Goal: Transaction & Acquisition: Purchase product/service

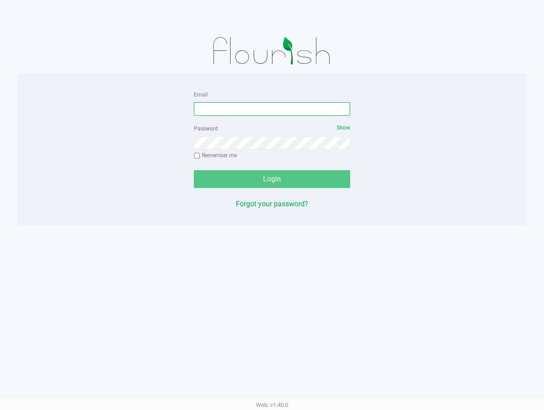
click at [226, 109] on input "Email" at bounding box center [272, 108] width 156 height 13
type input "[PERSON_NAME][EMAIL_ADDRESS][DOMAIN_NAME]"
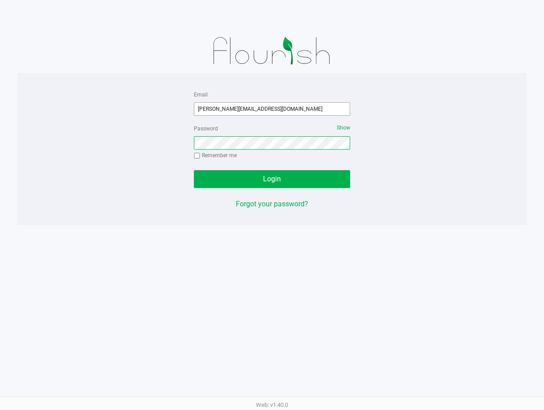
click at [194, 170] on button "Login" at bounding box center [272, 179] width 156 height 18
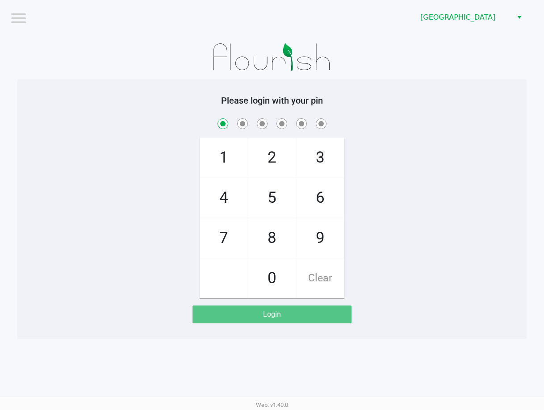
checkbox input "true"
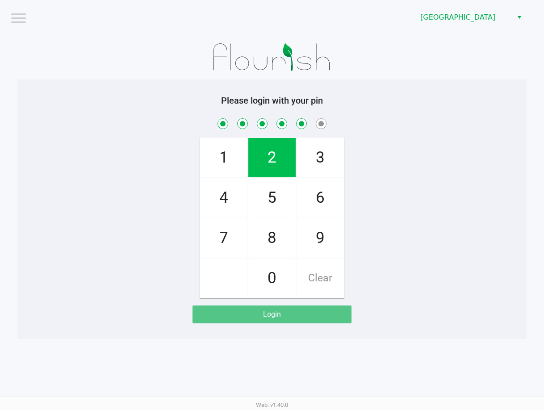
checkbox input "true"
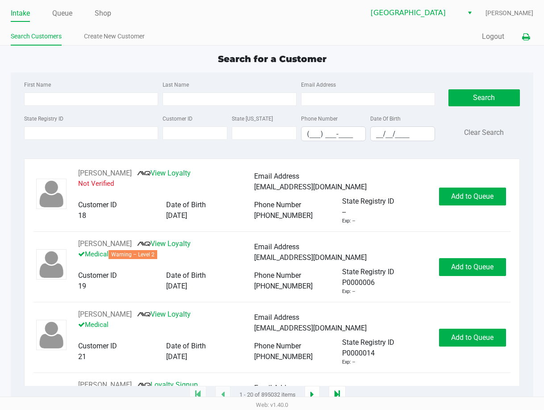
click at [526, 39] on icon at bounding box center [526, 37] width 8 height 6
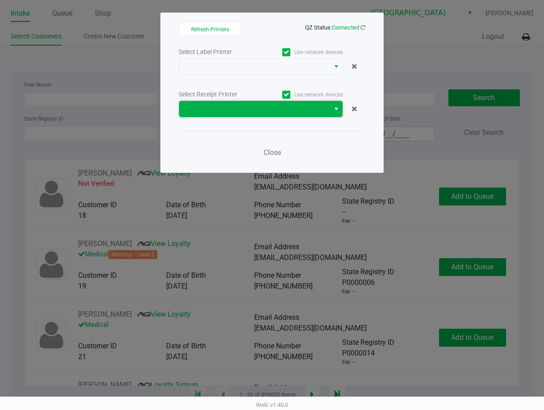
click at [279, 109] on span at bounding box center [254, 109] width 140 height 11
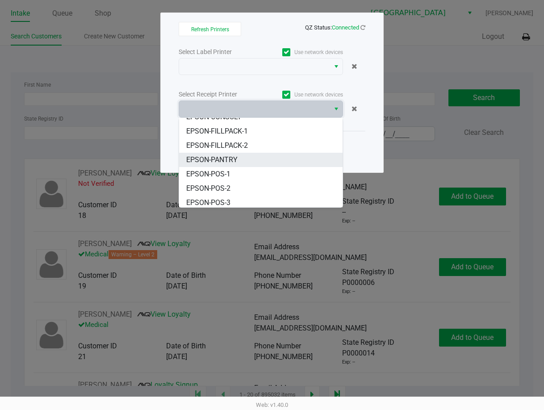
scroll to position [54, 0]
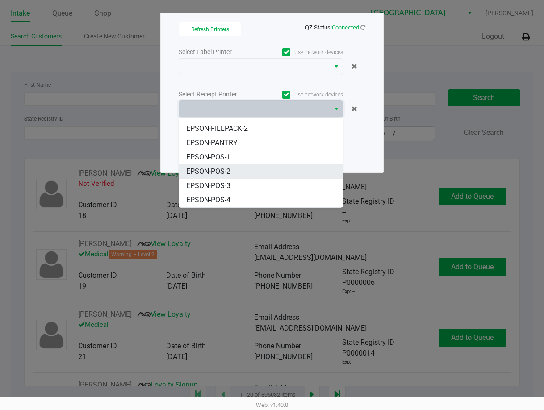
click at [237, 167] on li "EPSON-POS-2" at bounding box center [260, 171] width 163 height 14
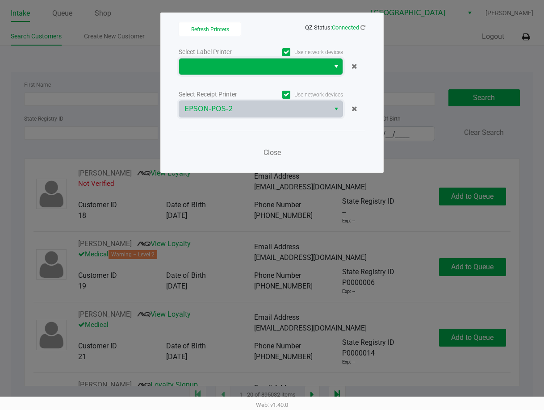
click at [248, 67] on span at bounding box center [254, 66] width 140 height 11
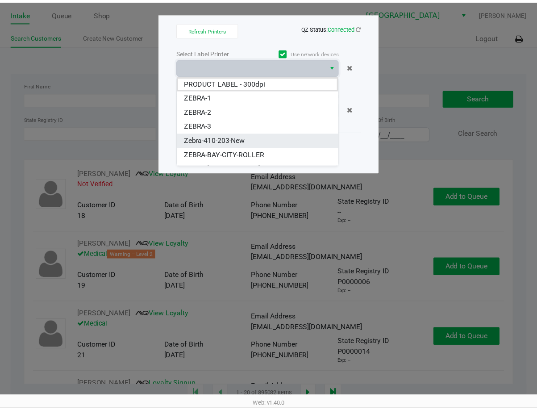
scroll to position [25, 0]
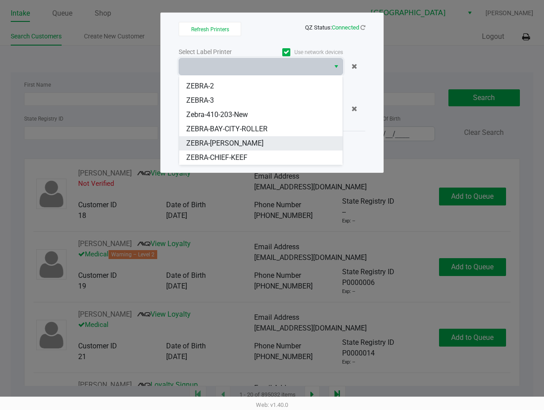
click at [228, 141] on span "ZEBRA-[PERSON_NAME]" at bounding box center [224, 143] width 77 height 11
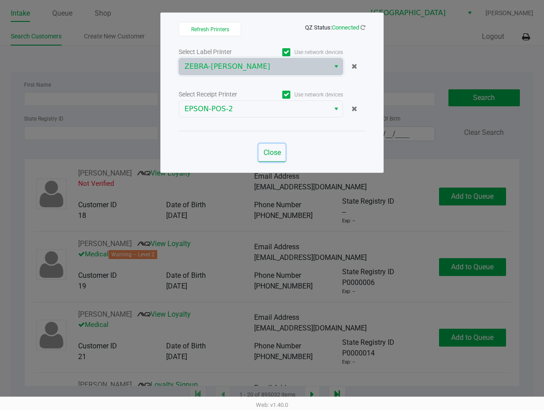
click at [266, 152] on span "Close" at bounding box center [271, 152] width 17 height 8
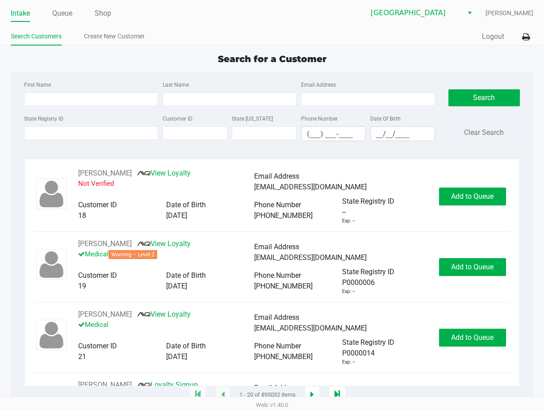
click at [74, 16] on ul "Intake Queue Shop" at bounding box center [141, 13] width 261 height 15
click at [71, 17] on link "Queue" at bounding box center [62, 13] width 20 height 12
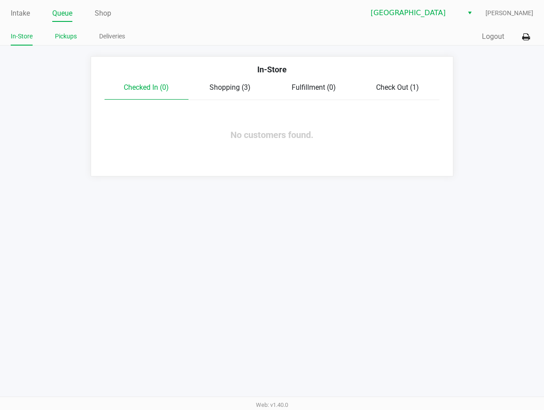
click at [73, 38] on link "Pickups" at bounding box center [66, 36] width 22 height 11
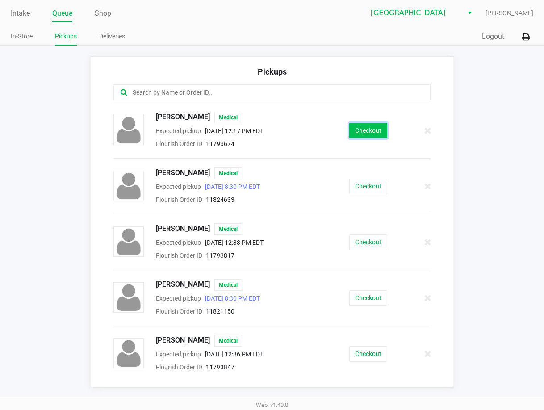
click at [349, 126] on button "Checkout" at bounding box center [368, 131] width 38 height 16
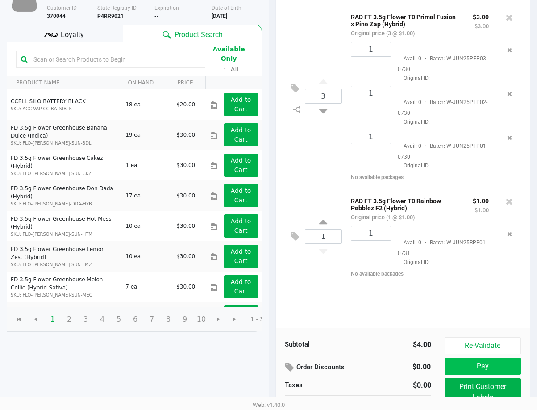
scroll to position [101, 0]
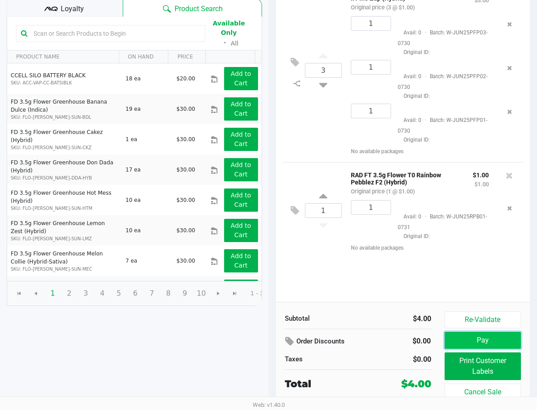
click at [477, 341] on button "Pay" at bounding box center [482, 340] width 77 height 17
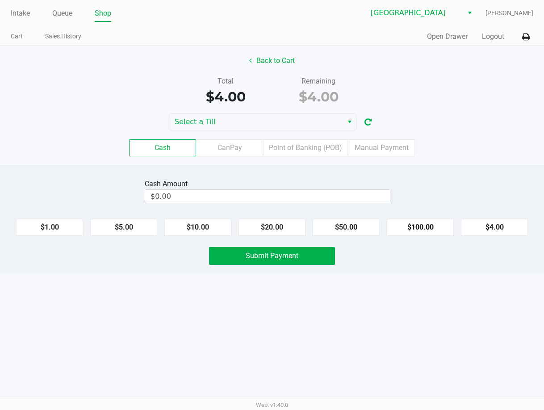
click at [256, 112] on div "Back to Cart Total $4.00 Remaining $4.00 Select a Till Cash CanPay Point of Ban…" at bounding box center [272, 106] width 544 height 120
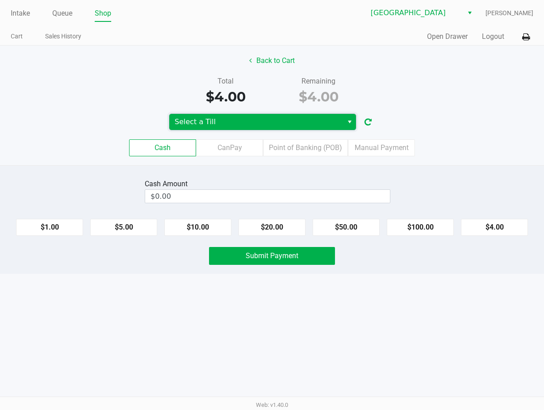
click at [254, 122] on span "Select a Till" at bounding box center [255, 121] width 163 height 11
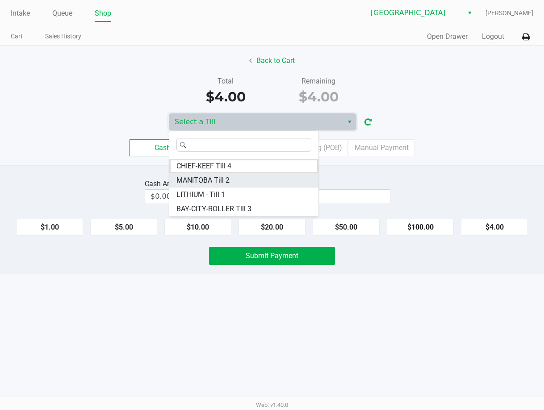
click at [226, 180] on span "MANITOBA Till 2" at bounding box center [202, 180] width 53 height 11
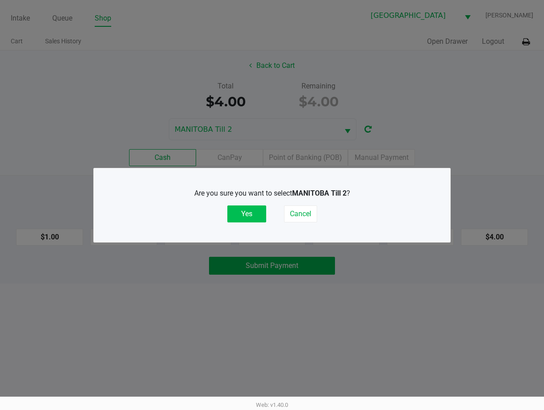
click at [245, 212] on button "Yes" at bounding box center [246, 213] width 39 height 17
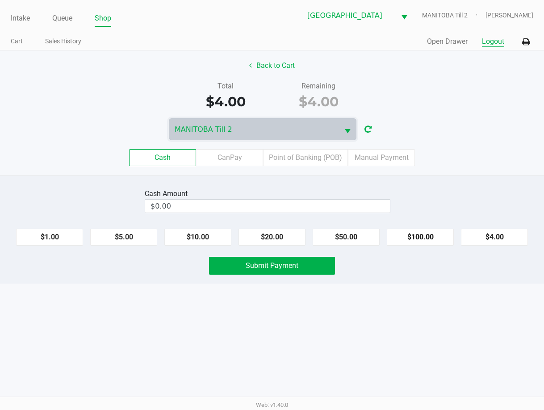
click at [494, 40] on button "Logout" at bounding box center [493, 41] width 22 height 11
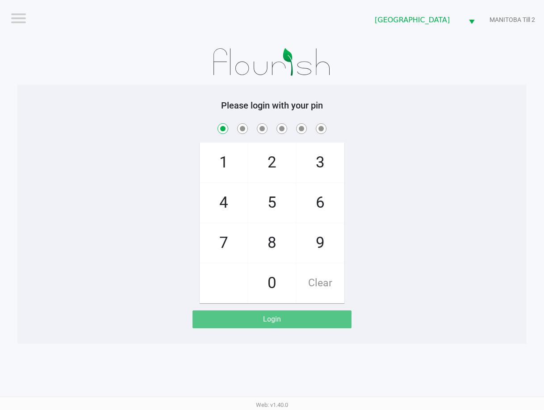
checkbox input "true"
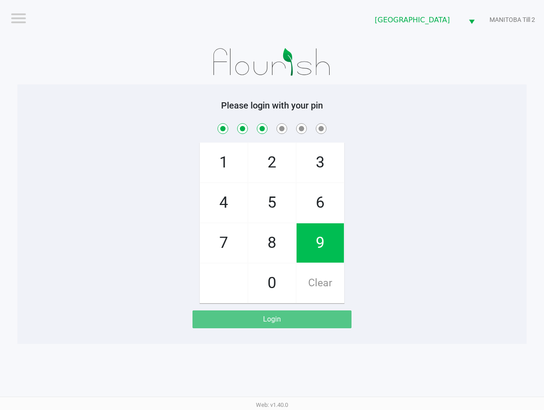
checkbox input "true"
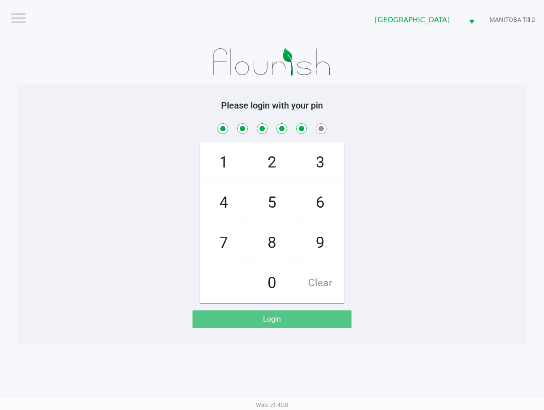
checkbox input "true"
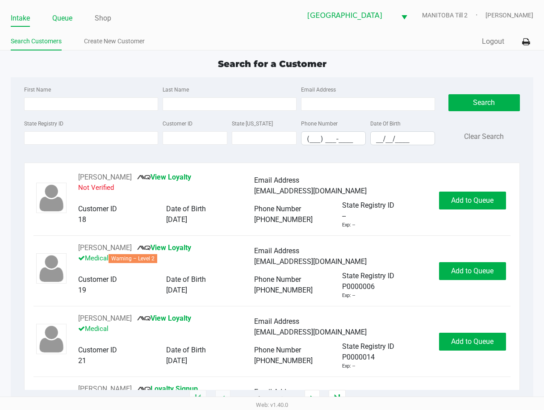
click at [62, 22] on link "Queue" at bounding box center [62, 18] width 20 height 12
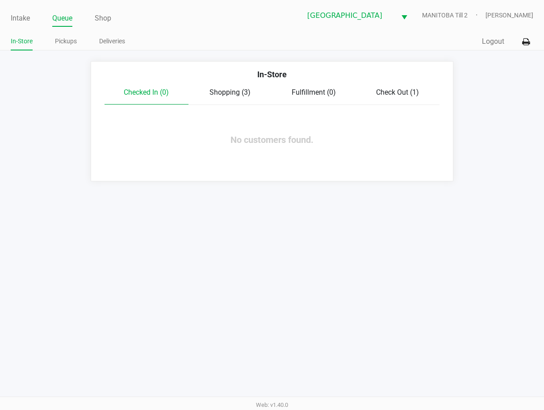
click at [239, 96] on span "Shopping (3)" at bounding box center [229, 92] width 41 height 8
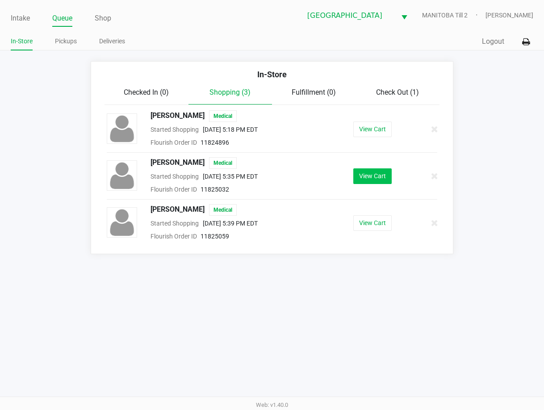
click at [374, 182] on button "View Cart" at bounding box center [372, 176] width 38 height 16
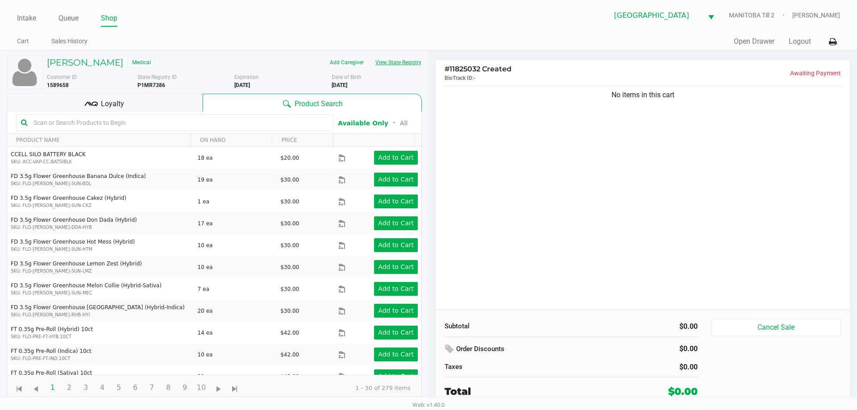
click at [407, 61] on button "View State Registry" at bounding box center [396, 62] width 52 height 14
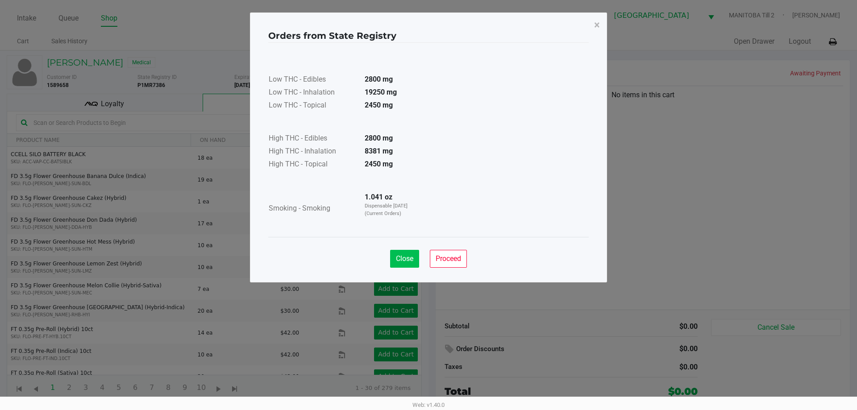
click at [408, 260] on span "Close" at bounding box center [404, 258] width 17 height 8
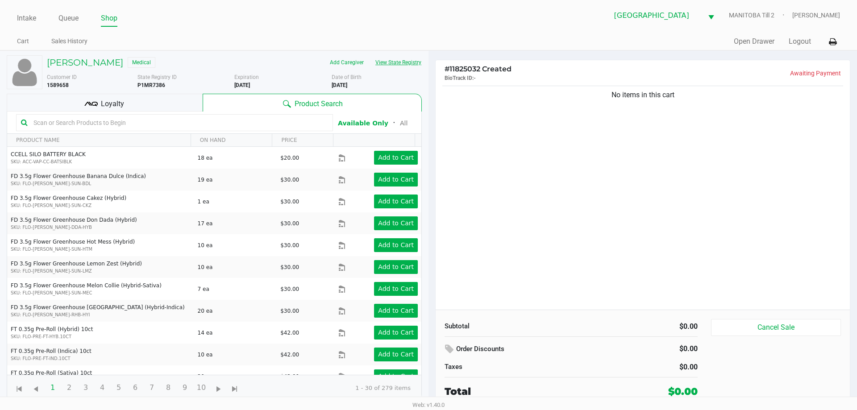
click at [370, 55] on button "View State Registry" at bounding box center [396, 62] width 52 height 14
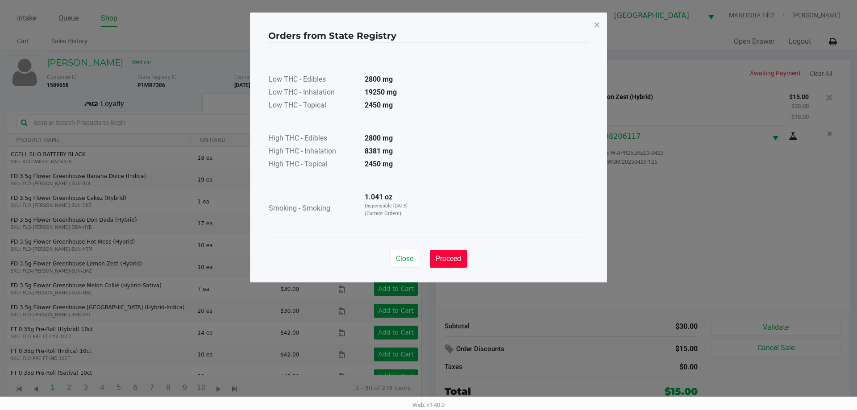
click at [448, 256] on span "Proceed" at bounding box center [448, 258] width 25 height 8
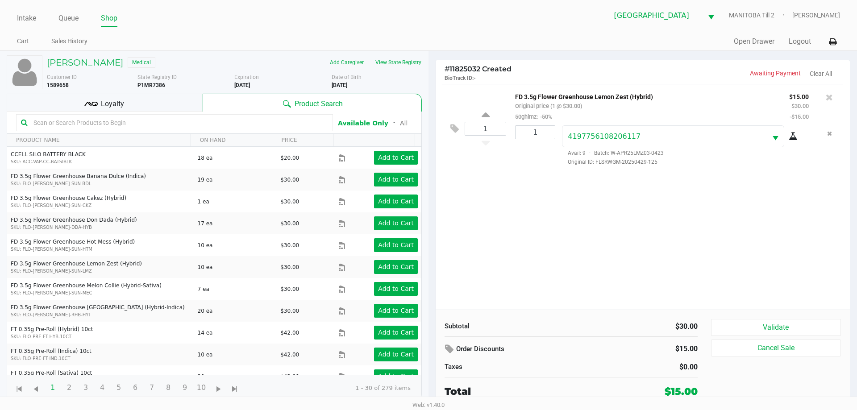
click at [149, 105] on div "Loyalty" at bounding box center [105, 103] width 196 height 18
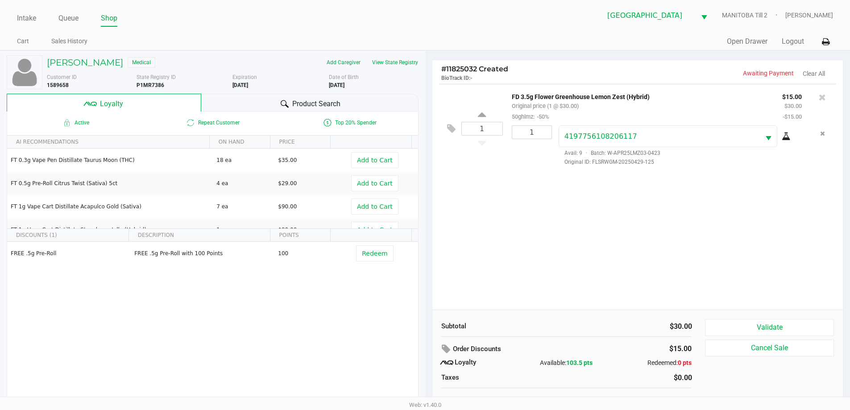
scroll to position [9, 0]
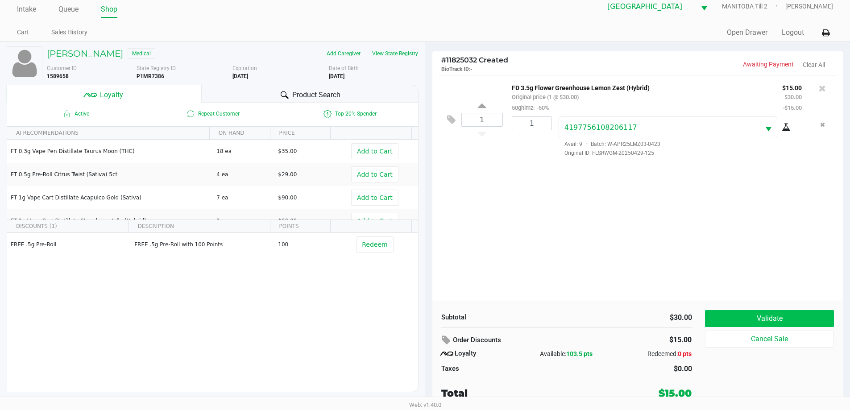
click at [543, 318] on button "Validate" at bounding box center [769, 318] width 129 height 17
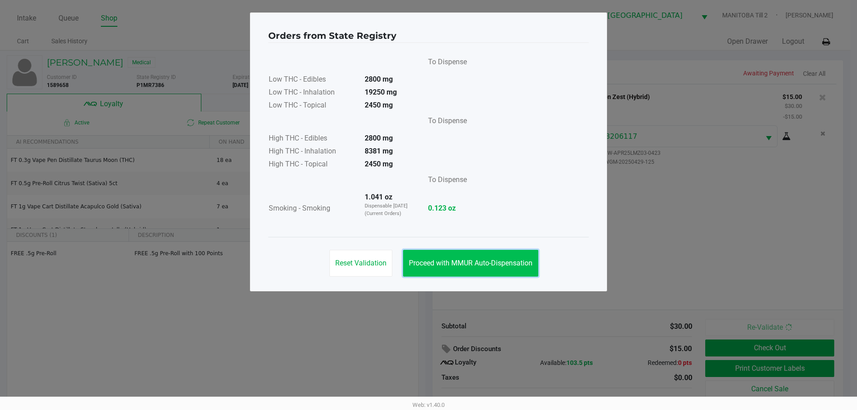
click at [513, 268] on button "Proceed with MMUR Auto-Dispensation" at bounding box center [470, 263] width 135 height 27
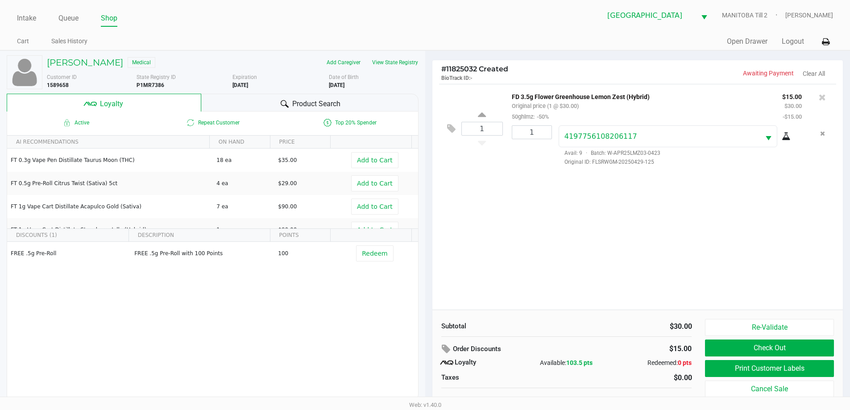
click at [543, 363] on button "Print Customer Labels" at bounding box center [769, 368] width 129 height 17
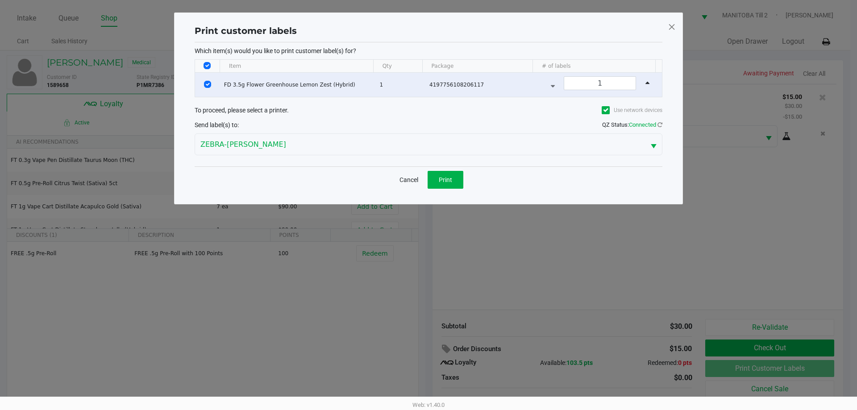
click at [408, 171] on button "Cancel" at bounding box center [409, 180] width 30 height 18
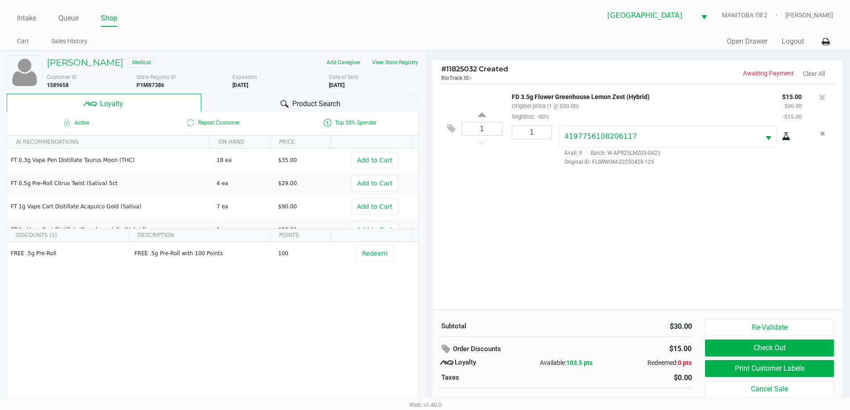
click at [541, 261] on div "1 FD 3.5g Flower Greenhouse Lemon Zest (Hybrid) Original price (1 @ $30.00) 50g…" at bounding box center [637, 197] width 411 height 226
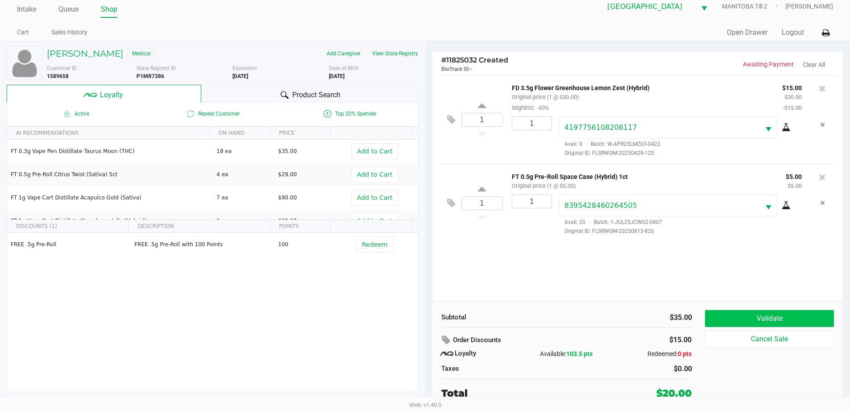
click at [543, 323] on button "Validate" at bounding box center [769, 318] width 129 height 17
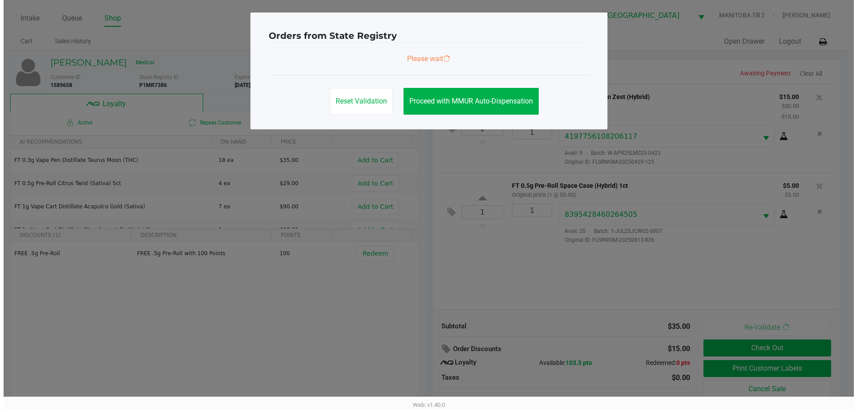
scroll to position [0, 0]
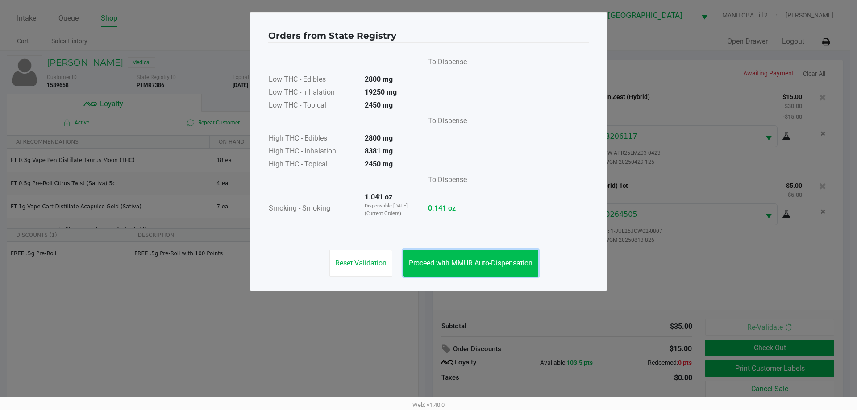
click at [504, 259] on span "Proceed with MMUR Auto-Dispensation" at bounding box center [471, 263] width 124 height 8
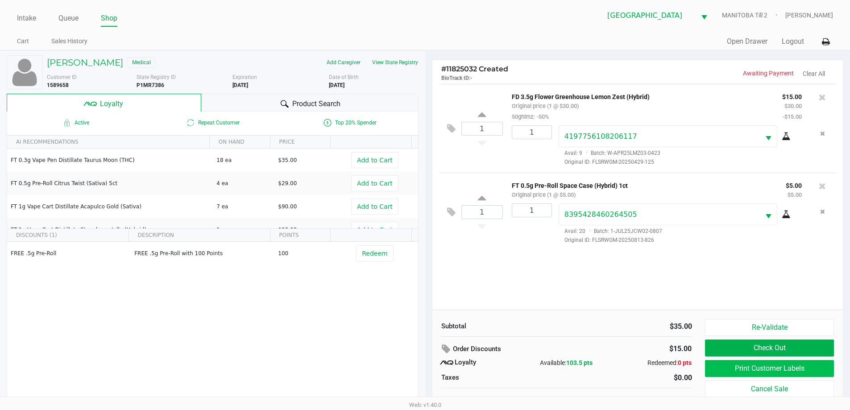
click at [543, 368] on button "Print Customer Labels" at bounding box center [769, 368] width 129 height 17
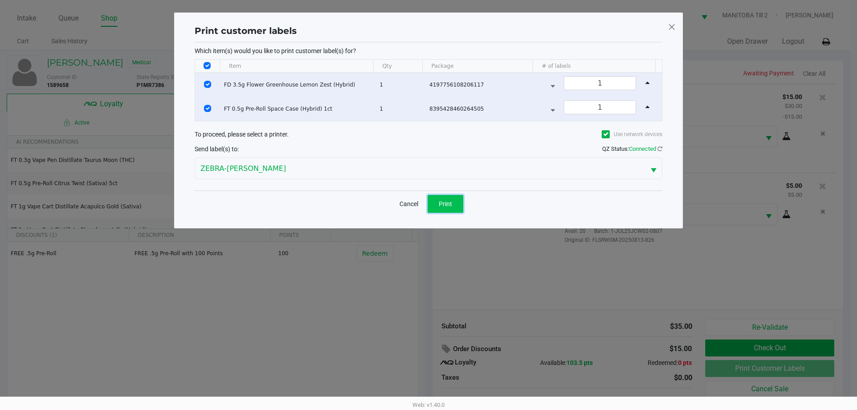
click at [448, 203] on span "Print" at bounding box center [445, 203] width 13 height 7
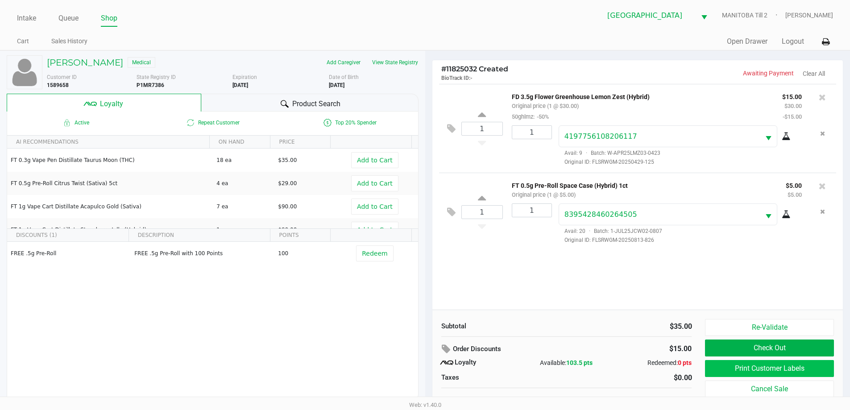
click at [543, 365] on button "Print Customer Labels" at bounding box center [769, 368] width 129 height 17
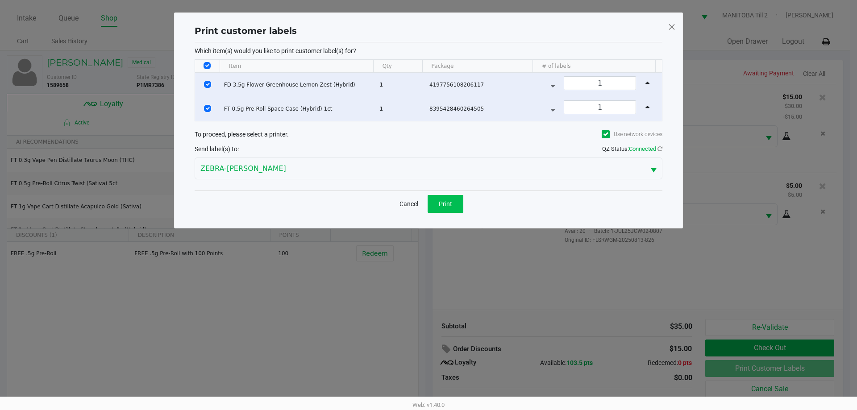
click at [443, 207] on span "Print" at bounding box center [445, 203] width 13 height 7
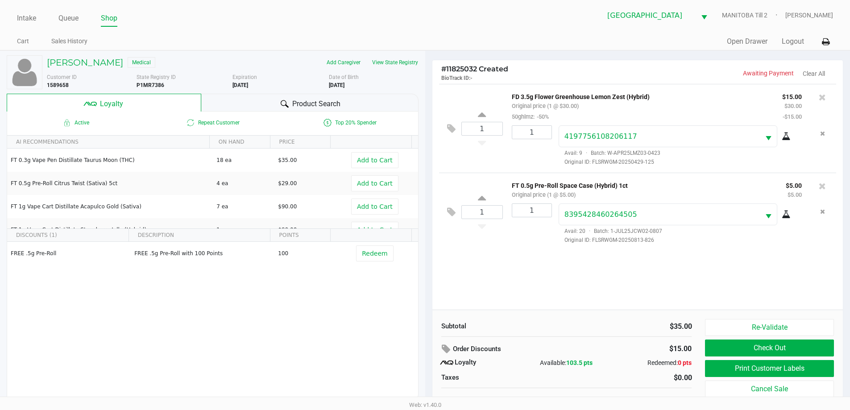
click at [543, 363] on button "Print Customer Labels" at bounding box center [769, 368] width 129 height 17
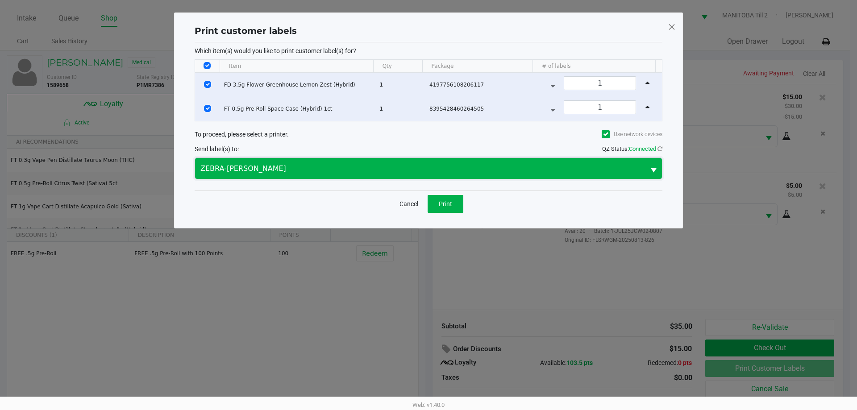
click at [311, 172] on span "ZEBRA-[PERSON_NAME]" at bounding box center [419, 168] width 439 height 11
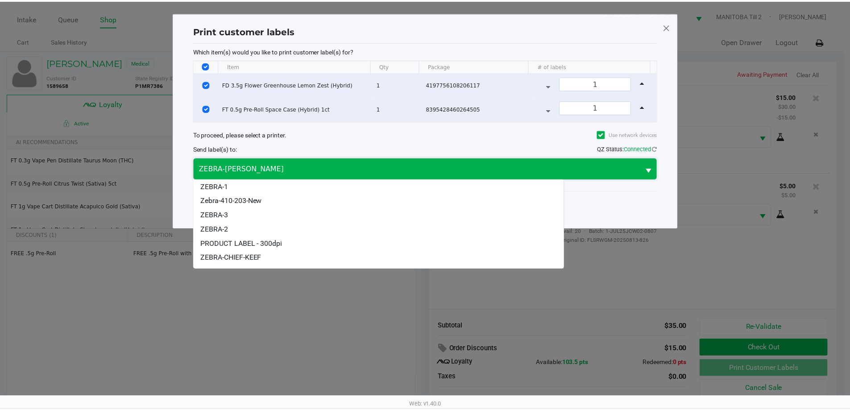
scroll to position [25, 0]
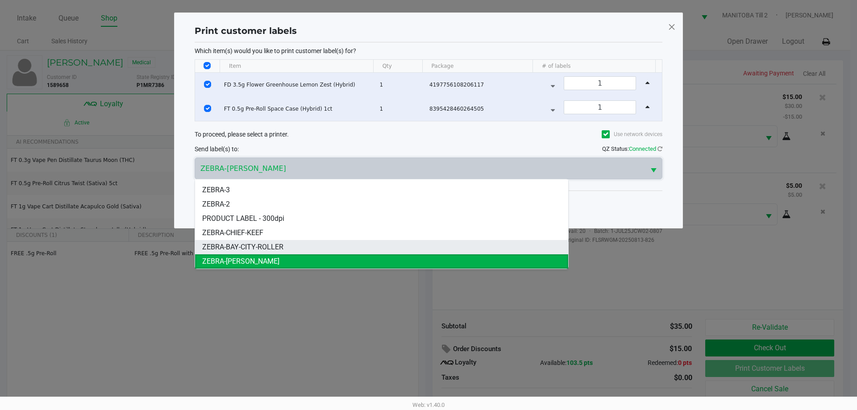
click at [305, 243] on li "ZEBRA-BAY-CITY-ROLLER" at bounding box center [381, 247] width 373 height 14
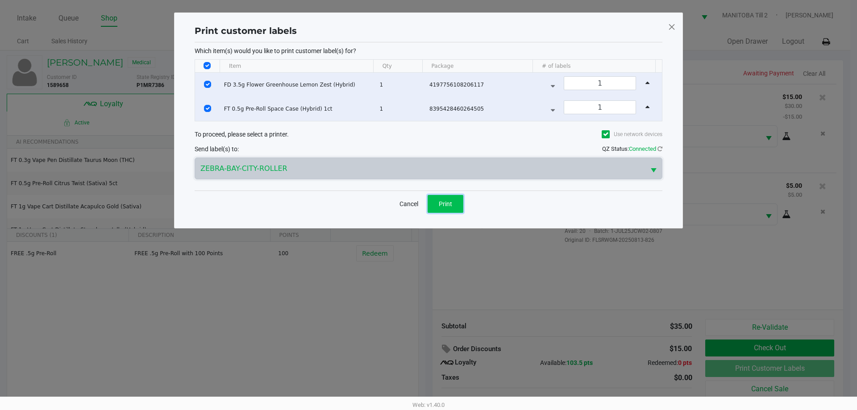
click at [454, 210] on button "Print" at bounding box center [446, 204] width 36 height 18
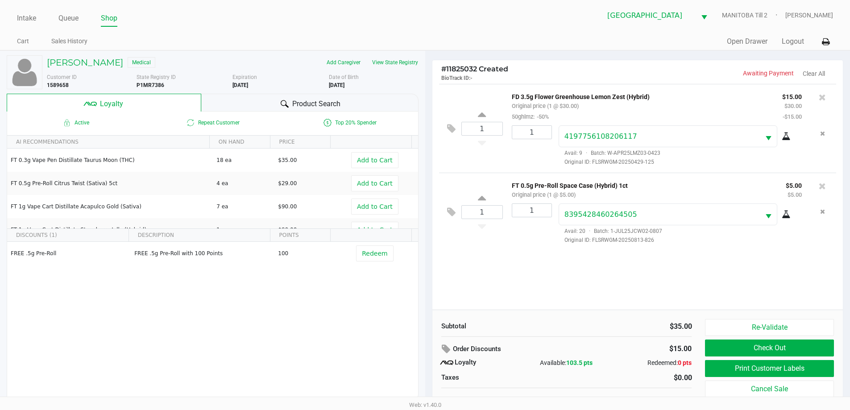
scroll to position [9, 0]
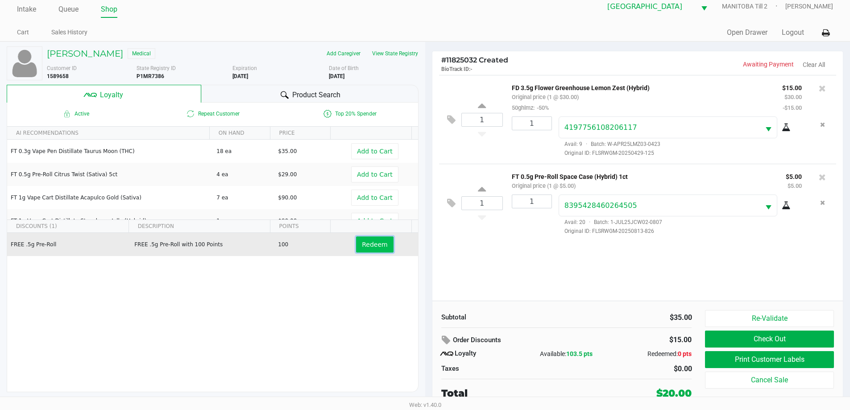
click at [371, 241] on span "Redeem" at bounding box center [374, 244] width 25 height 7
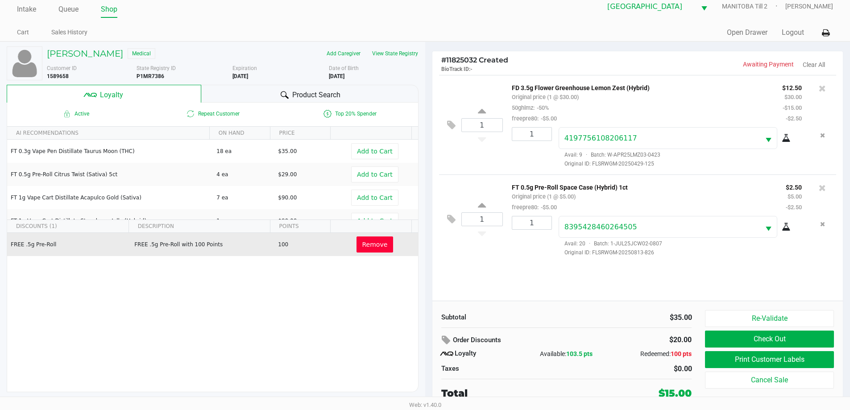
click at [543, 340] on button "Check Out" at bounding box center [769, 339] width 129 height 17
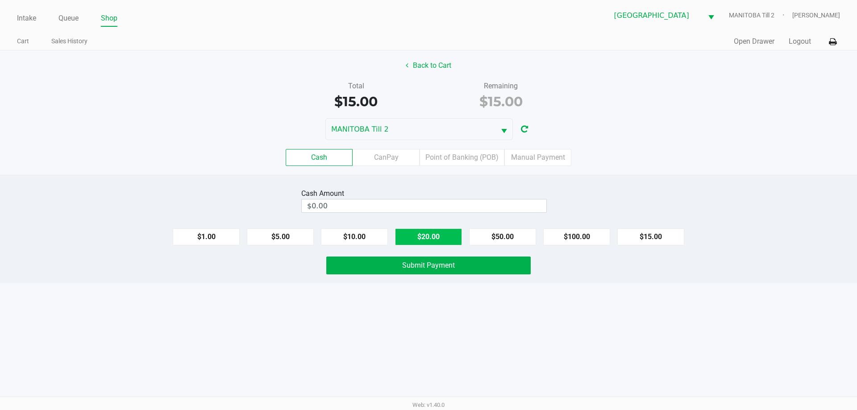
click at [439, 235] on button "$20.00" at bounding box center [428, 236] width 67 height 17
type input "$20.00"
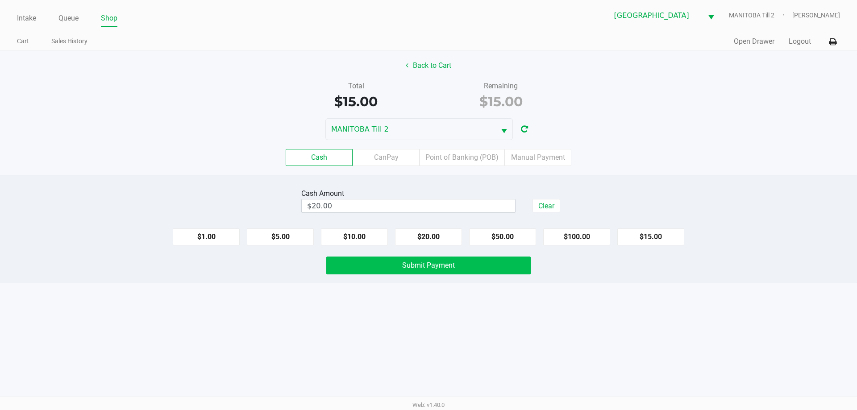
click at [440, 262] on span "Submit Payment" at bounding box center [428, 265] width 53 height 8
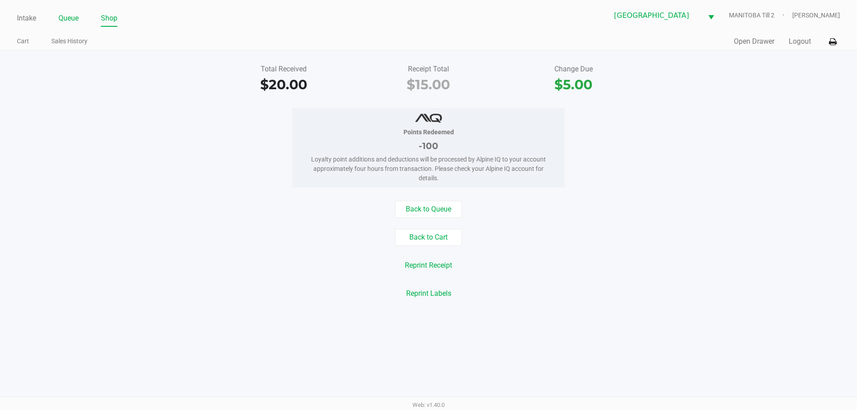
click at [64, 21] on link "Queue" at bounding box center [68, 18] width 20 height 12
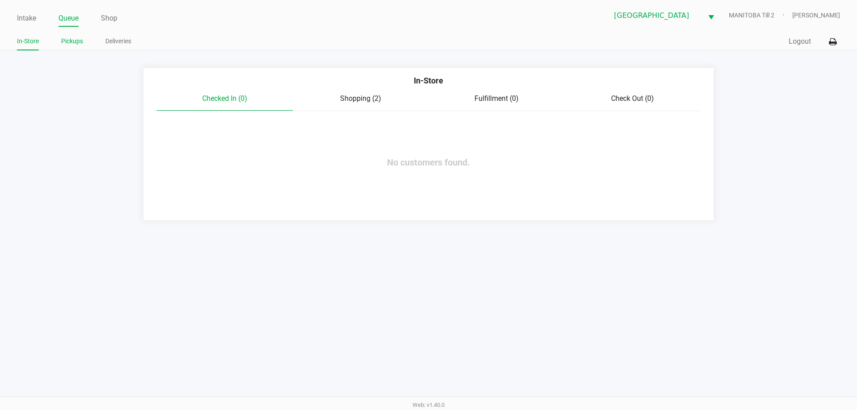
click at [80, 45] on link "Pickups" at bounding box center [72, 41] width 22 height 11
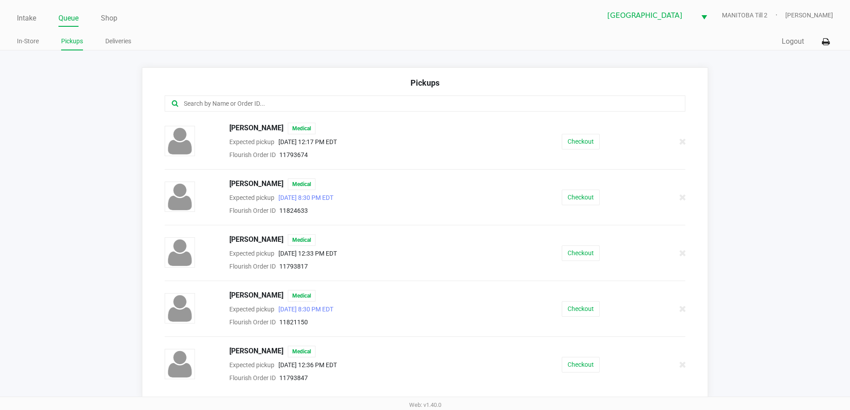
click at [335, 100] on input "text" at bounding box center [411, 104] width 456 height 10
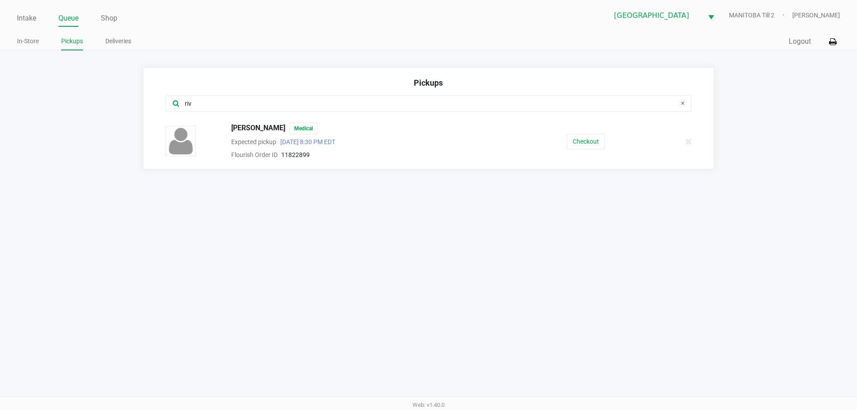
type input "riv"
click at [543, 138] on button "Checkout" at bounding box center [586, 142] width 38 height 16
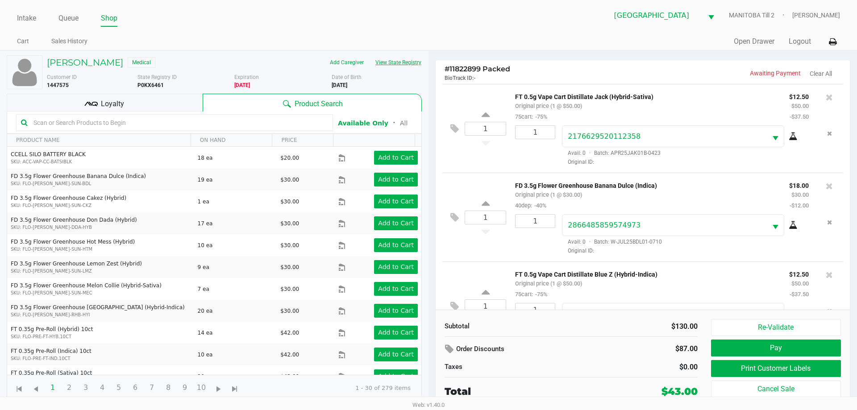
click at [401, 62] on button "View State Registry" at bounding box center [396, 62] width 52 height 14
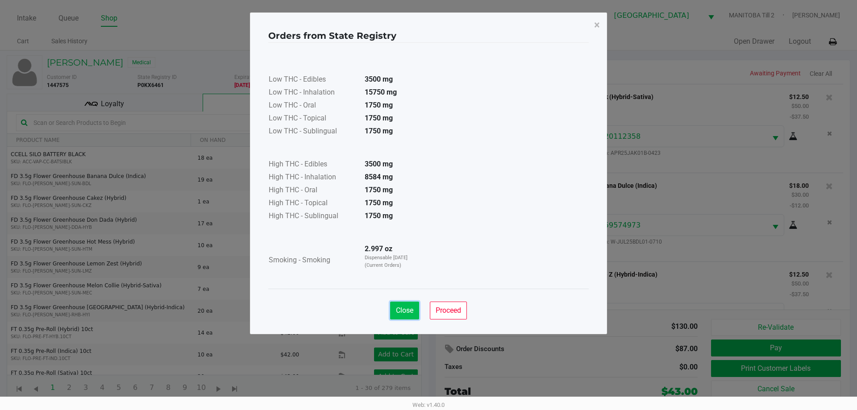
click at [417, 311] on button "Close" at bounding box center [404, 311] width 29 height 18
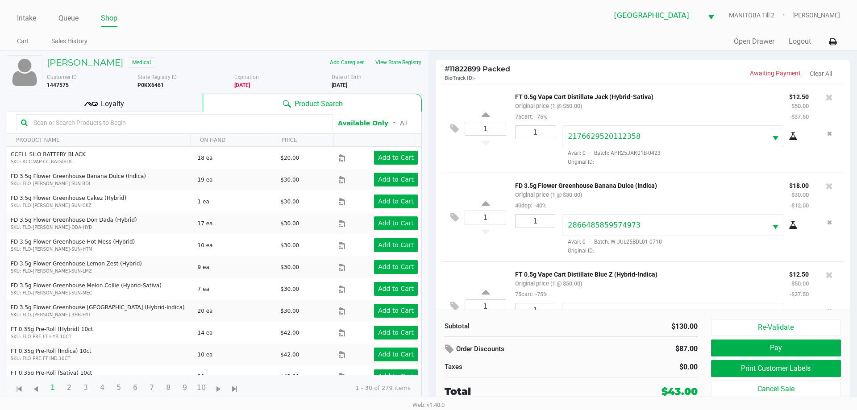
click at [543, 96] on div at bounding box center [829, 97] width 14 height 12
click at [543, 96] on icon at bounding box center [829, 97] width 7 height 9
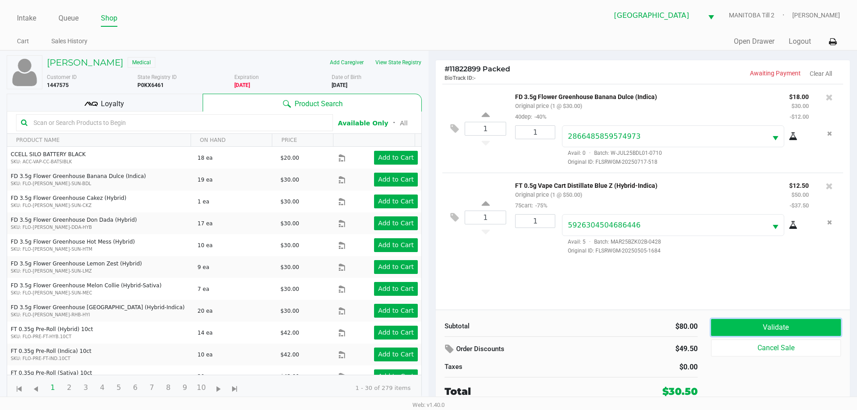
click at [543, 332] on button "Validate" at bounding box center [776, 327] width 130 height 17
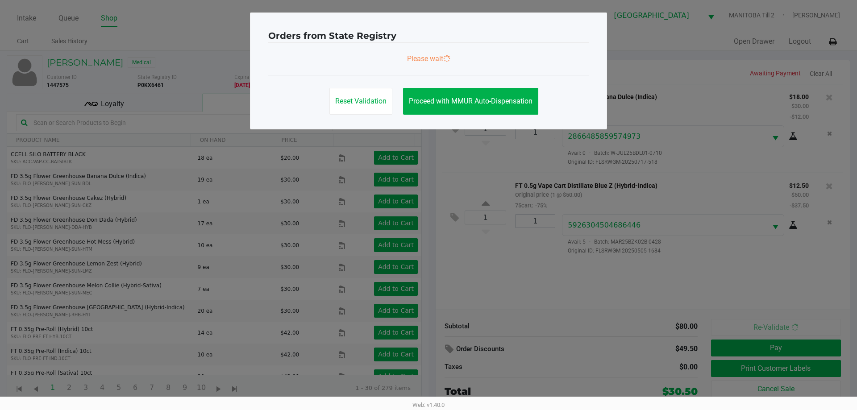
click at [543, 327] on ngb-modal-window "Orders from State Registry Please wait Reset Validation Proceed with MMUR Auto-…" at bounding box center [428, 205] width 857 height 410
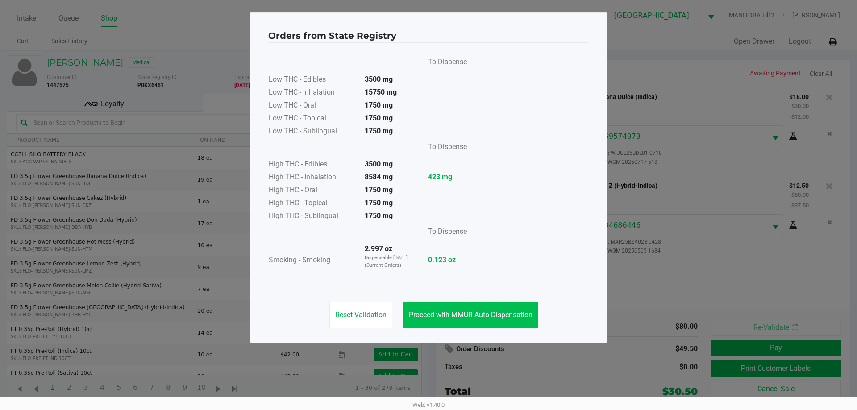
click at [515, 312] on span "Proceed with MMUR Auto-Dispensation" at bounding box center [471, 315] width 124 height 8
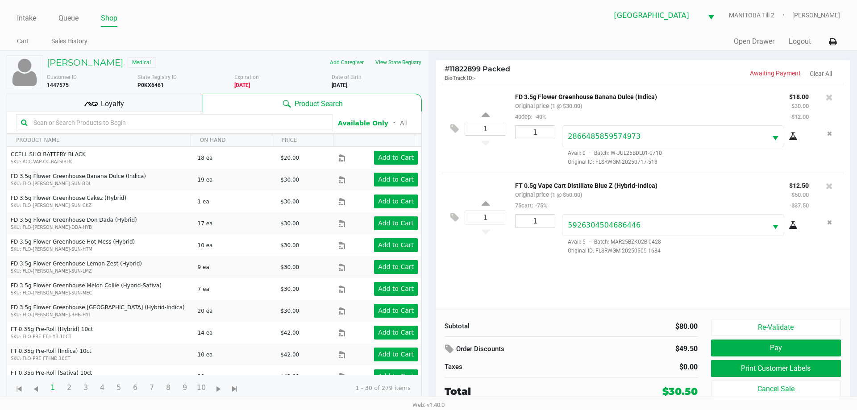
click at [543, 374] on button "Print Customer Labels" at bounding box center [776, 368] width 130 height 17
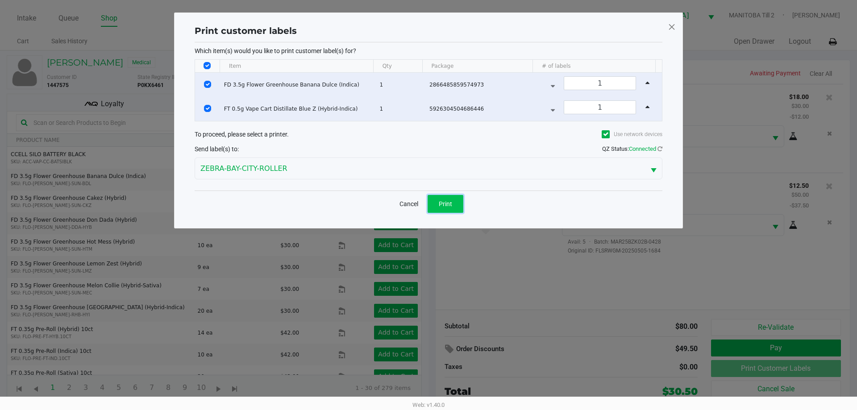
click at [456, 209] on button "Print" at bounding box center [446, 204] width 36 height 18
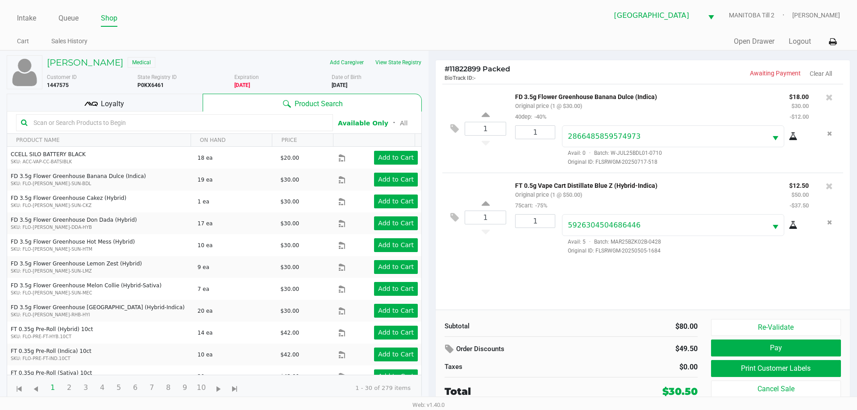
click at [535, 277] on div "1 FD 3.5g Flower Greenhouse Banana Dulce (Indica) Original price (1 @ $30.00) 4…" at bounding box center [643, 197] width 414 height 226
click at [224, 126] on input "text" at bounding box center [179, 122] width 298 height 13
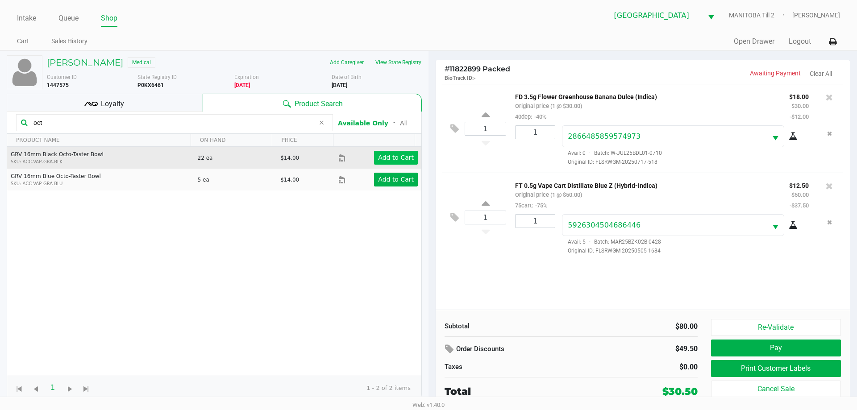
type input "oct"
click at [378, 155] on app-button-loader "Add to Cart" at bounding box center [396, 157] width 36 height 7
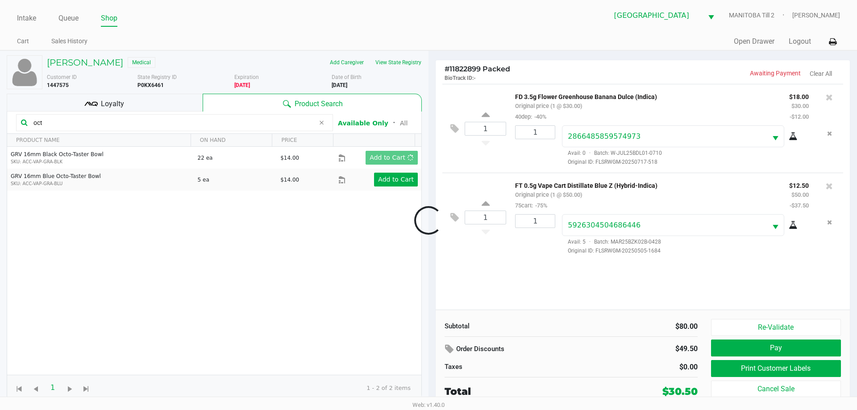
click at [267, 219] on div at bounding box center [428, 220] width 857 height 250
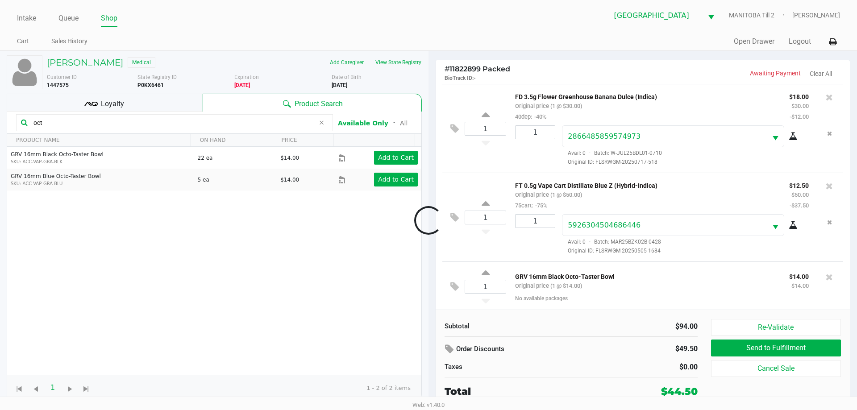
scroll to position [3, 0]
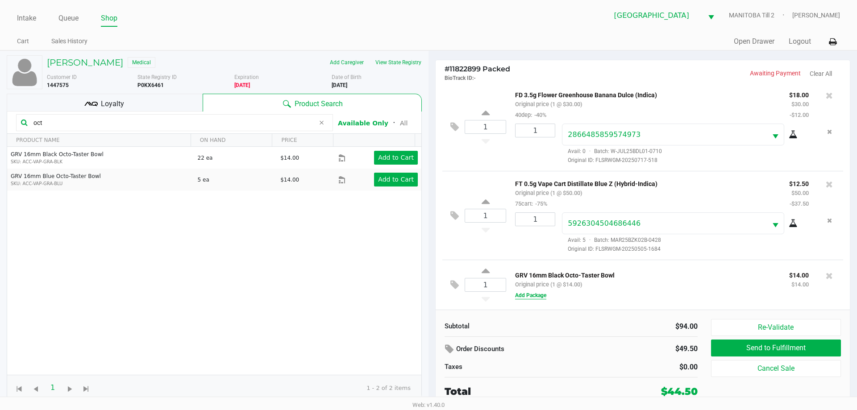
click at [531, 295] on button "Add Package" at bounding box center [530, 295] width 31 height 8
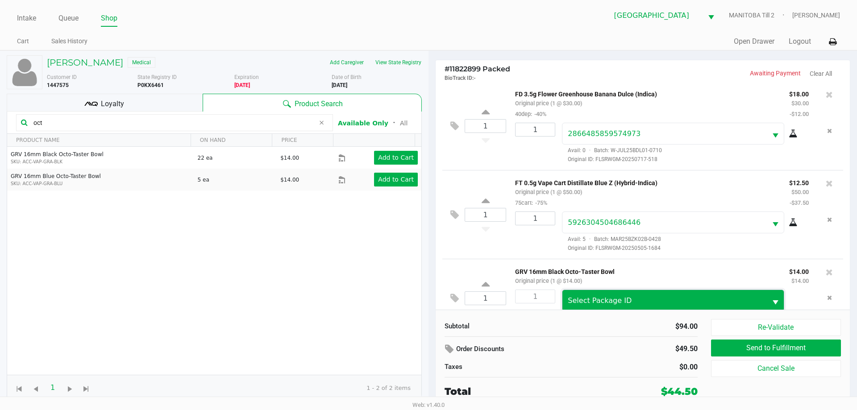
click at [543, 298] on span "Select Package ID" at bounding box center [600, 300] width 64 height 8
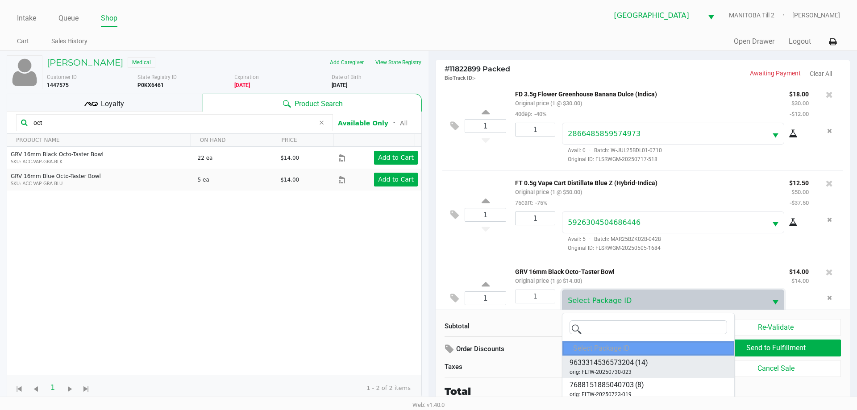
click at [543, 356] on li "9633314536573204 (14) orig: FLTW-20250730-023" at bounding box center [648, 367] width 172 height 22
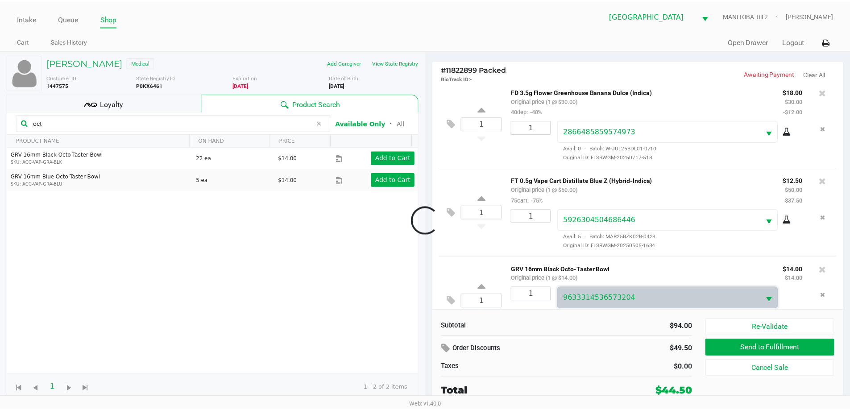
scroll to position [31, 0]
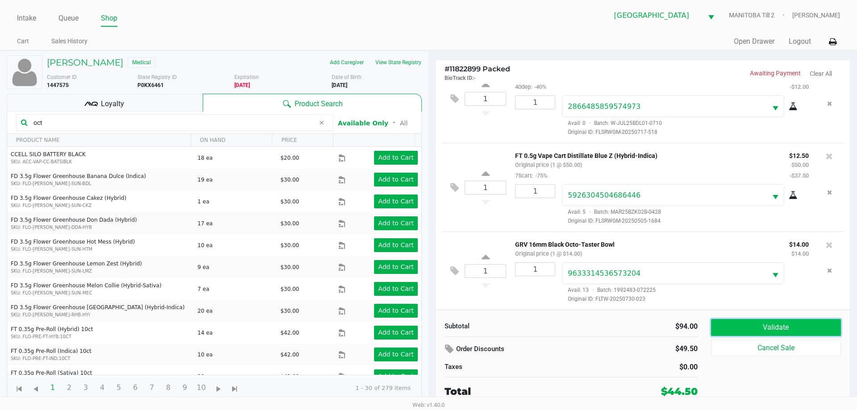
click at [543, 325] on button "Validate" at bounding box center [776, 327] width 130 height 17
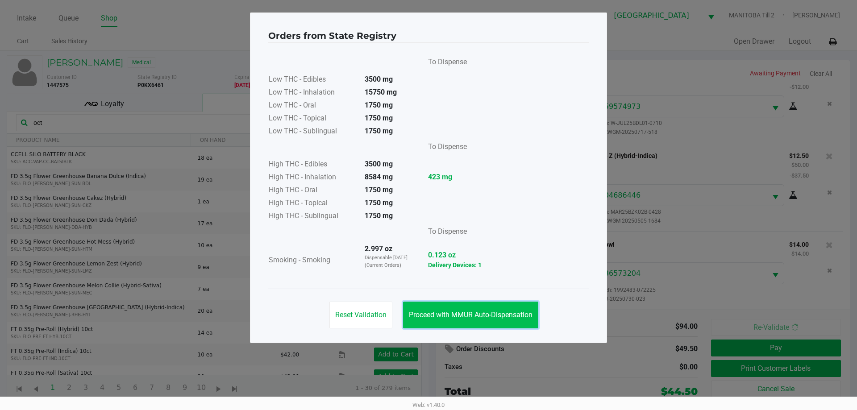
click at [472, 314] on span "Proceed with MMUR Auto-Dispensation" at bounding box center [471, 315] width 124 height 8
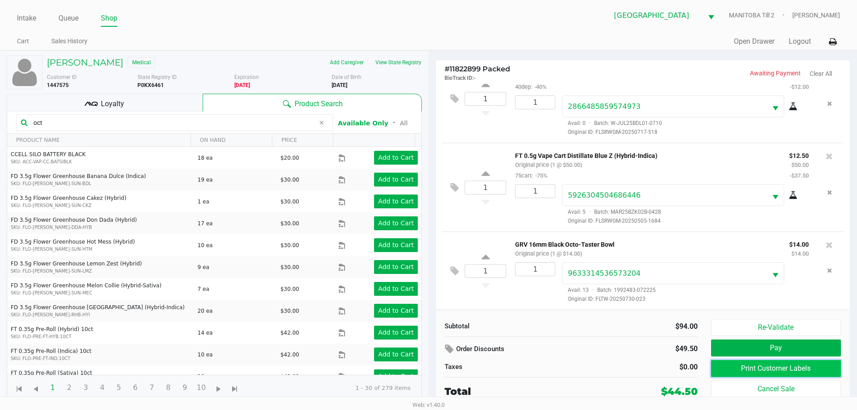
click at [543, 361] on button "Print Customer Labels" at bounding box center [776, 368] width 130 height 17
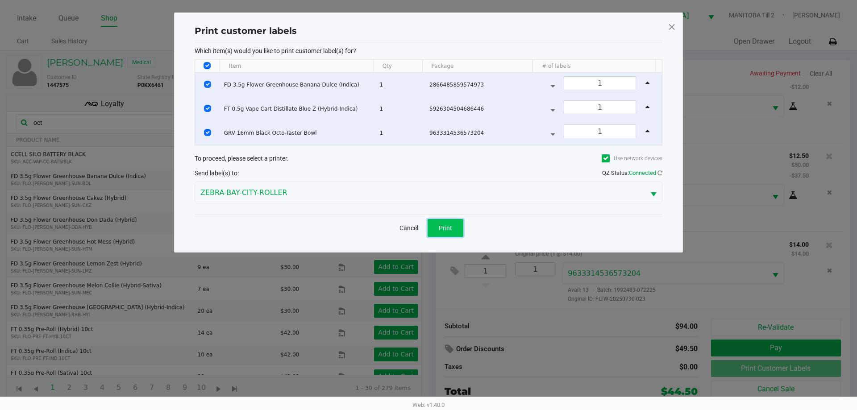
click at [459, 229] on button "Print" at bounding box center [446, 228] width 36 height 18
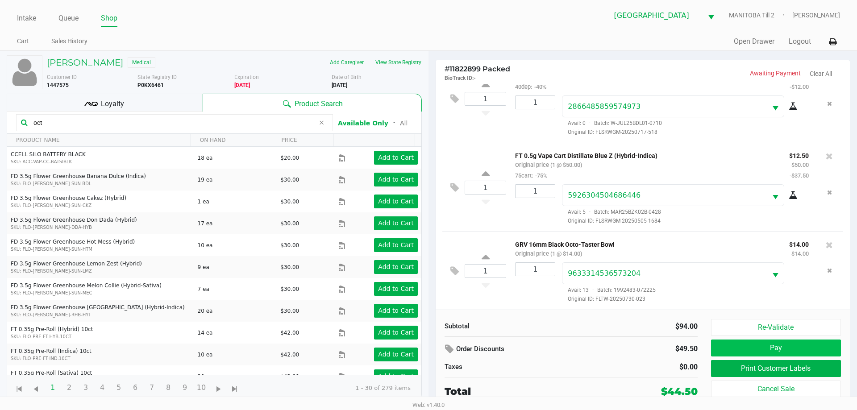
click at [543, 353] on button "Pay" at bounding box center [776, 348] width 130 height 17
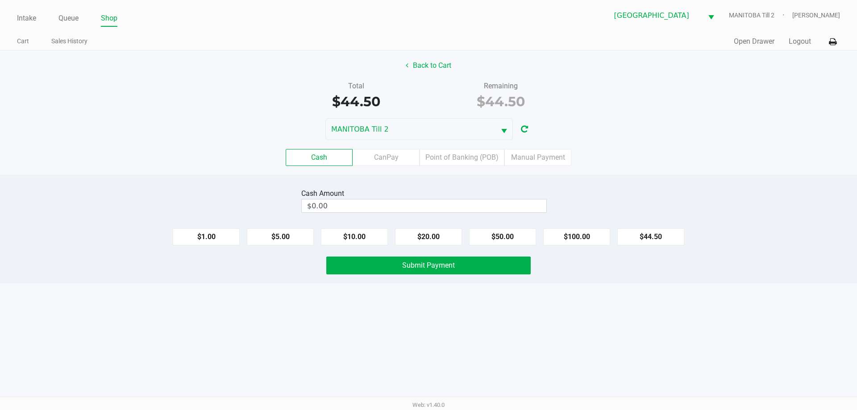
click at [488, 160] on label "Point of Banking (POB)" at bounding box center [461, 157] width 85 height 17
click at [0, 0] on 7 "Point of Banking (POB)" at bounding box center [0, 0] width 0 height 0
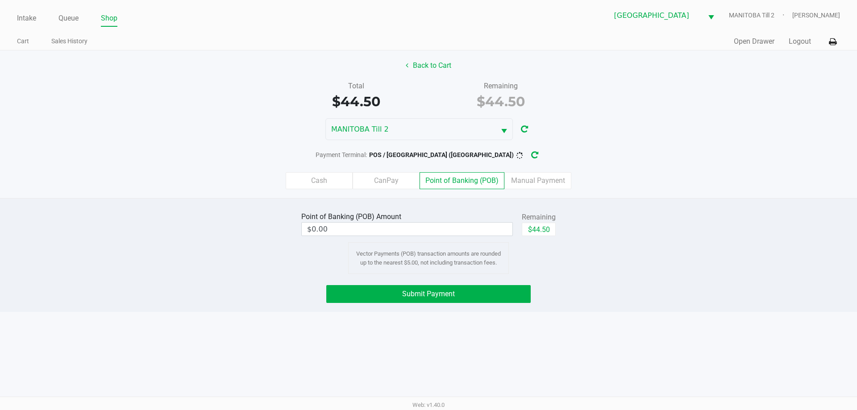
click at [543, 233] on button "$44.50" at bounding box center [539, 229] width 34 height 13
type input "$44.50"
click at [503, 293] on button "Submit Payment" at bounding box center [428, 294] width 204 height 18
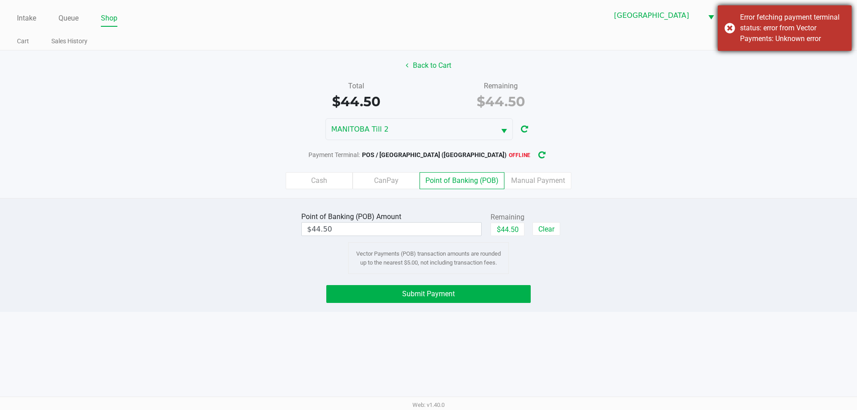
click at [543, 35] on div "Error fetching payment terminal status: error from Vector Payments: Unknown err…" at bounding box center [792, 28] width 105 height 32
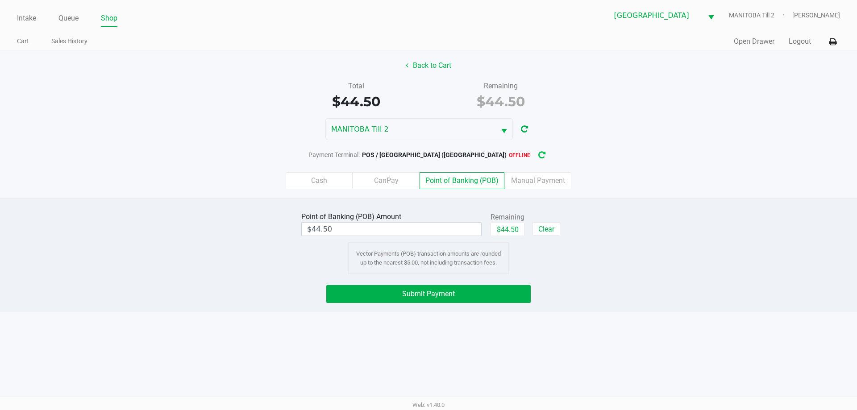
click at [535, 156] on button "button" at bounding box center [542, 155] width 14 height 17
click at [503, 289] on button "Submit Payment" at bounding box center [428, 294] width 204 height 18
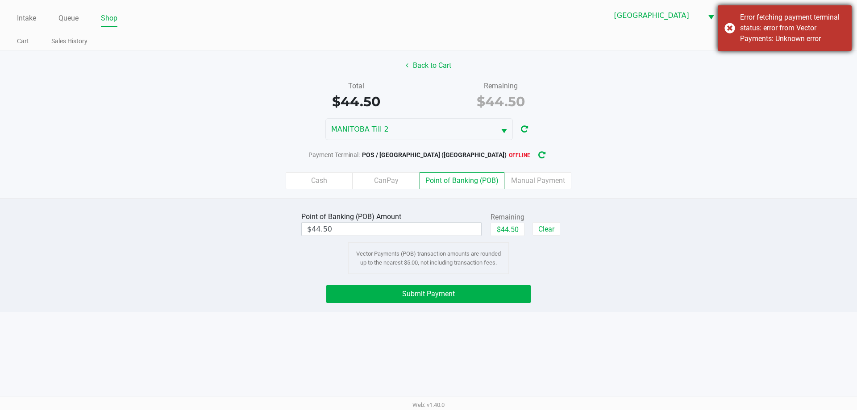
click at [543, 40] on div "Error fetching payment terminal status: error from Vector Payments: Unknown err…" at bounding box center [792, 28] width 105 height 32
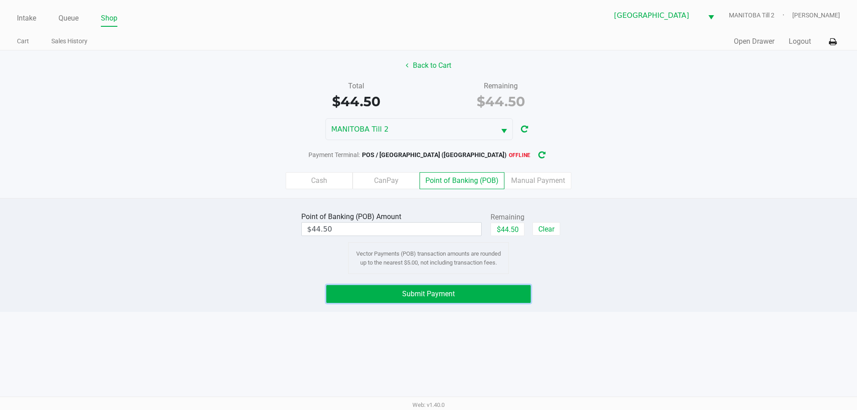
click at [524, 287] on button "Submit Payment" at bounding box center [428, 294] width 204 height 18
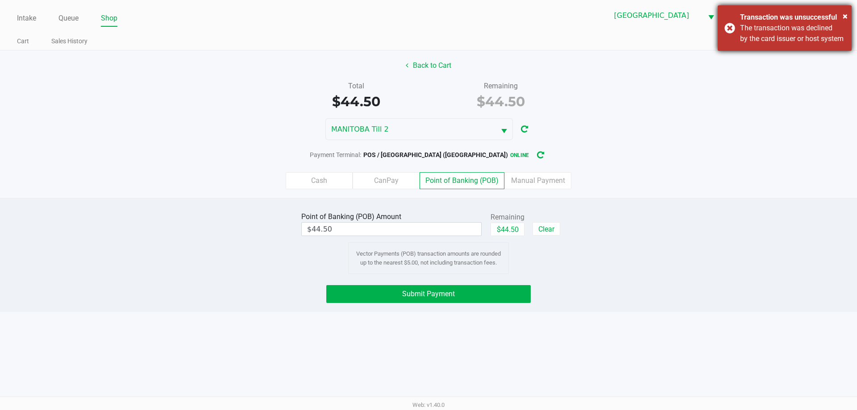
click at [543, 40] on div "× Transaction was unsuccessful The transaction was declined by the card issuer …" at bounding box center [785, 28] width 134 height 46
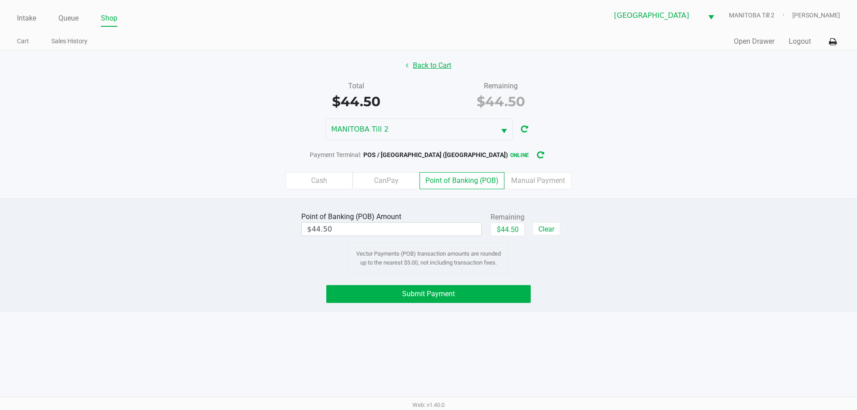
click at [429, 59] on button "Back to Cart" at bounding box center [428, 65] width 57 height 17
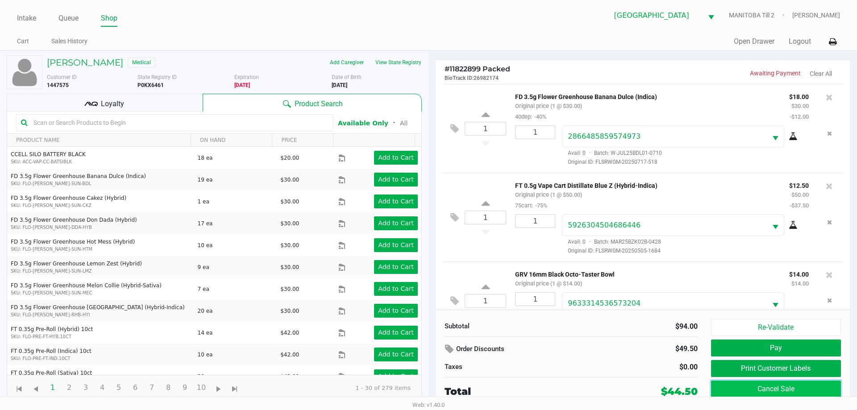
click at [543, 387] on button "Cancel Sale" at bounding box center [776, 389] width 130 height 17
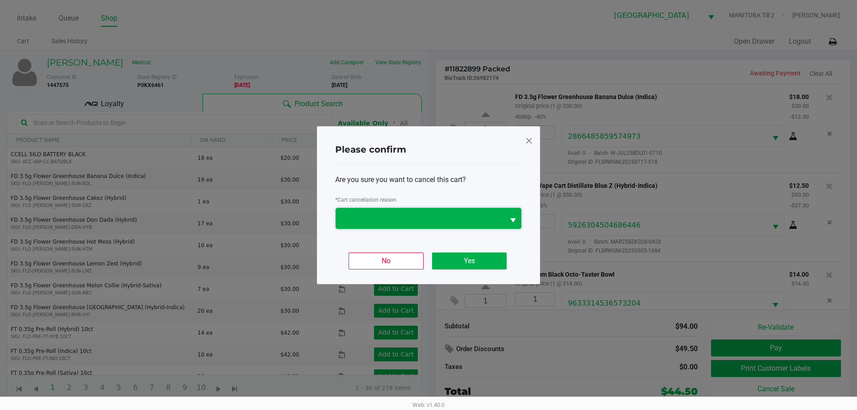
click at [429, 222] on span at bounding box center [420, 218] width 158 height 11
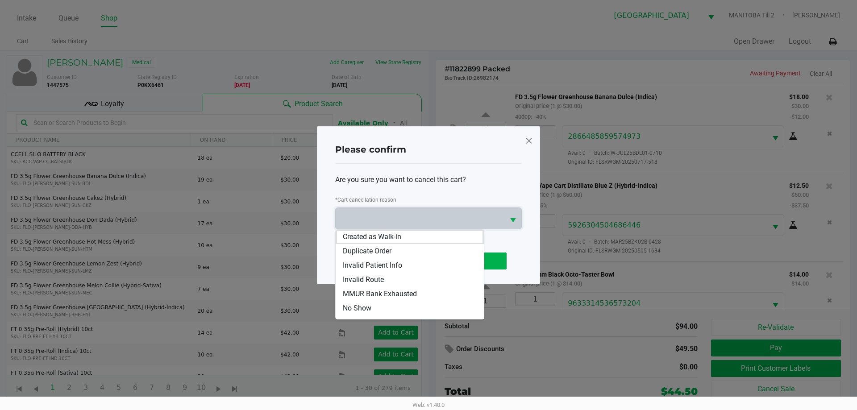
click at [531, 144] on span at bounding box center [529, 140] width 8 height 14
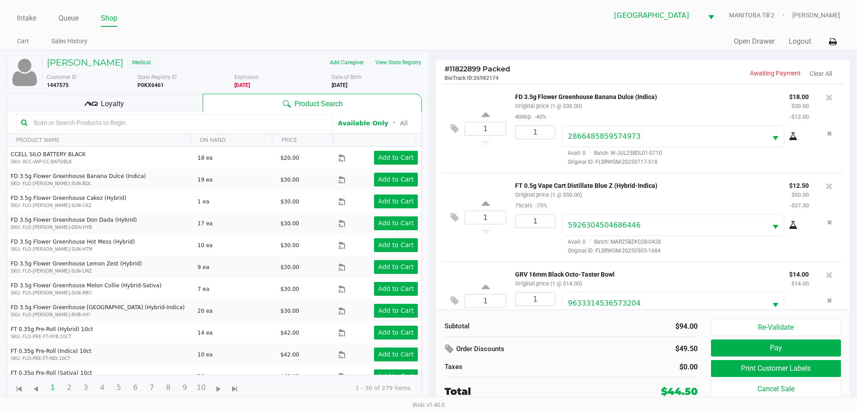
drag, startPoint x: 179, startPoint y: 85, endPoint x: 137, endPoint y: 84, distance: 42.9
click at [137, 84] on div "Customer ID 1447575 State Registry ID P0KX6461 Expiration [DEMOGRAPHIC_DATA] Da…" at bounding box center [234, 81] width 388 height 16
click at [143, 86] on b "P0KX6461" at bounding box center [150, 85] width 26 height 6
drag, startPoint x: 165, startPoint y: 88, endPoint x: 138, endPoint y: 87, distance: 27.3
click at [138, 87] on div "State Registry ID P0KX6461" at bounding box center [185, 81] width 97 height 16
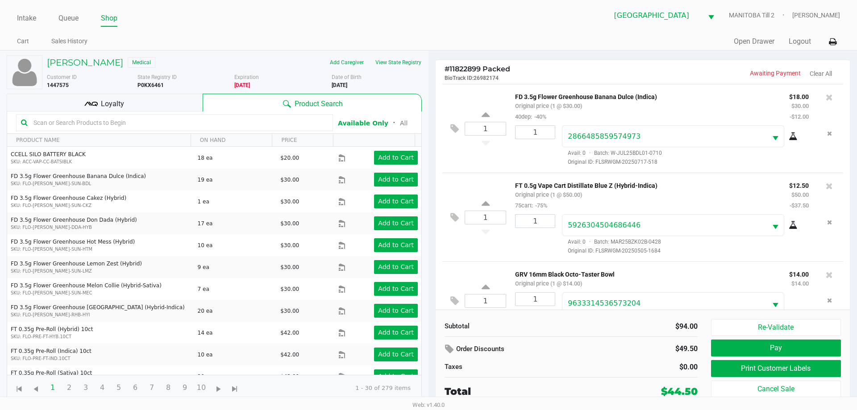
copy b "P0KX6461"
click at [543, 387] on button "Cancel Sale" at bounding box center [776, 389] width 130 height 17
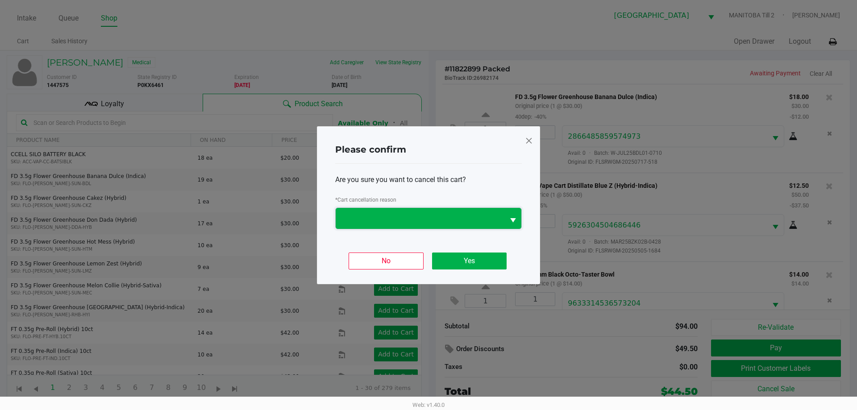
click at [436, 216] on span at bounding box center [420, 218] width 158 height 11
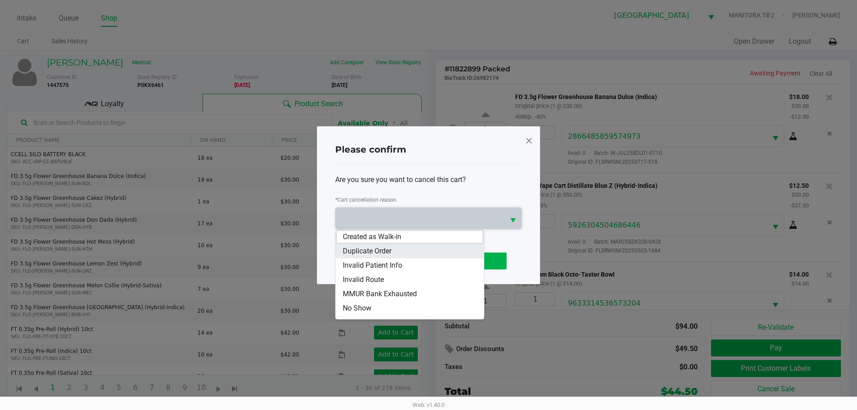
click at [425, 244] on li "Duplicate Order" at bounding box center [410, 251] width 148 height 14
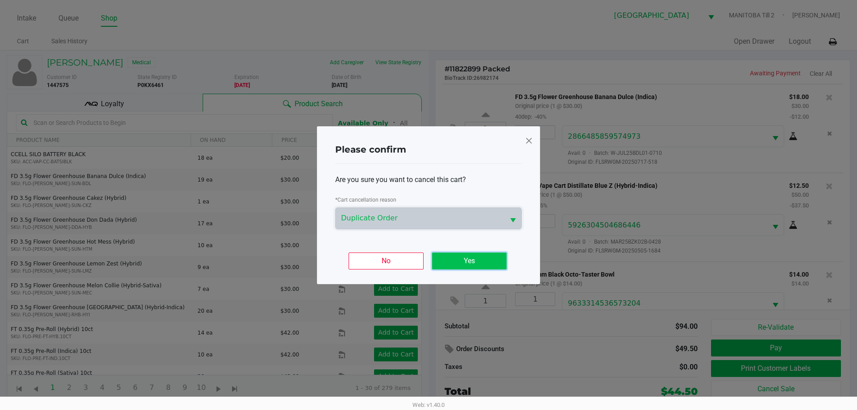
click at [457, 259] on button "Yes" at bounding box center [469, 261] width 75 height 17
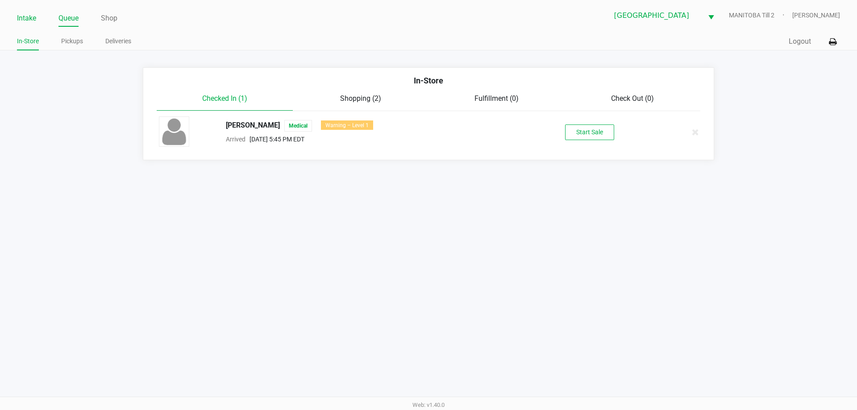
click at [31, 17] on link "Intake" at bounding box center [26, 18] width 19 height 12
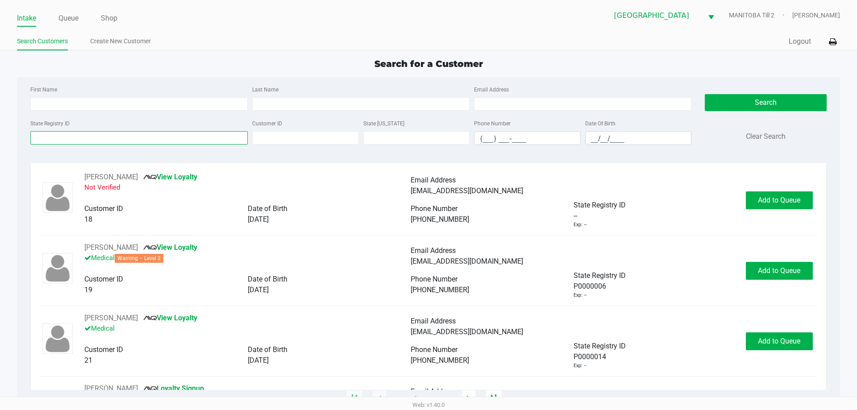
click at [97, 142] on input "State Registry ID" at bounding box center [138, 137] width 217 height 13
paste input "P0KX6461"
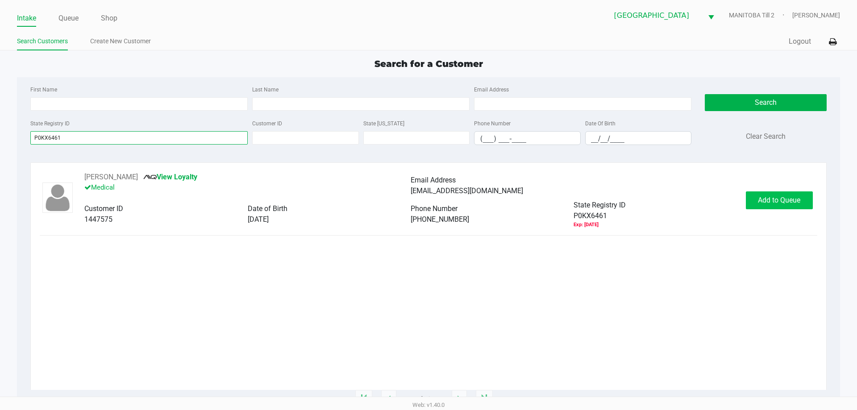
type input "P0KX6461"
click at [543, 204] on button "Add to Queue" at bounding box center [779, 200] width 67 height 18
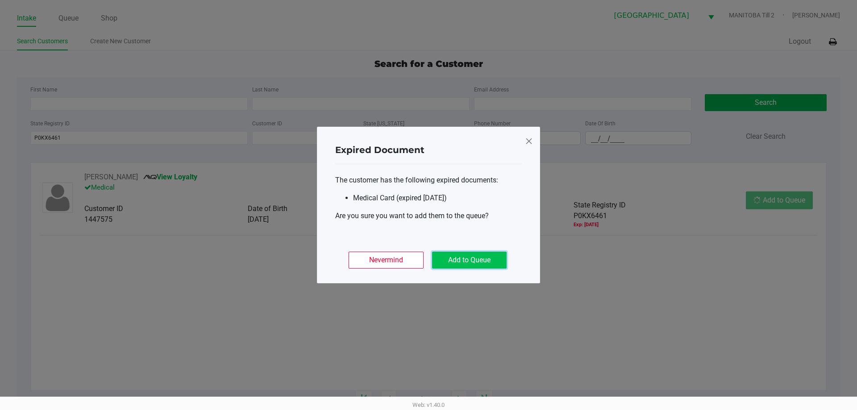
click at [465, 265] on button "Add to Queue" at bounding box center [469, 260] width 75 height 17
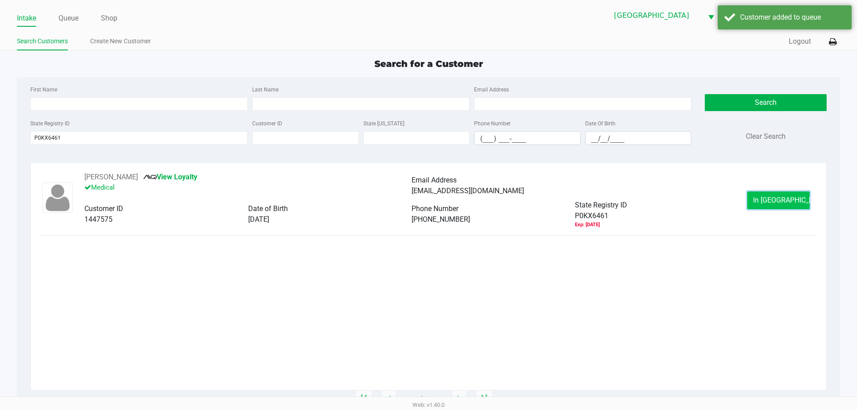
click at [543, 198] on span "In [GEOGRAPHIC_DATA]" at bounding box center [790, 200] width 75 height 8
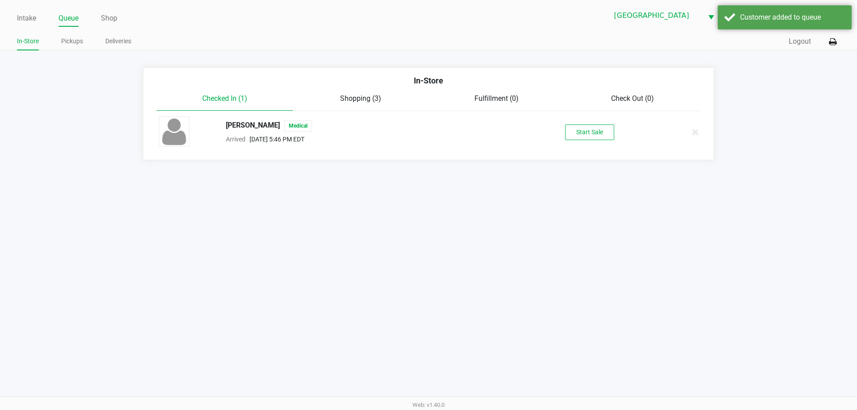
click at [543, 111] on div "Checked In (1) Shopping (3) Fulfillment (0) Check Out (0)" at bounding box center [429, 102] width 544 height 18
click at [543, 126] on button "Start Sale" at bounding box center [589, 133] width 49 height 16
click at [515, 262] on div "Intake Queue Shop [GEOGRAPHIC_DATA] [GEOGRAPHIC_DATA] Till 2 [PERSON_NAME] In-S…" at bounding box center [428, 205] width 857 height 410
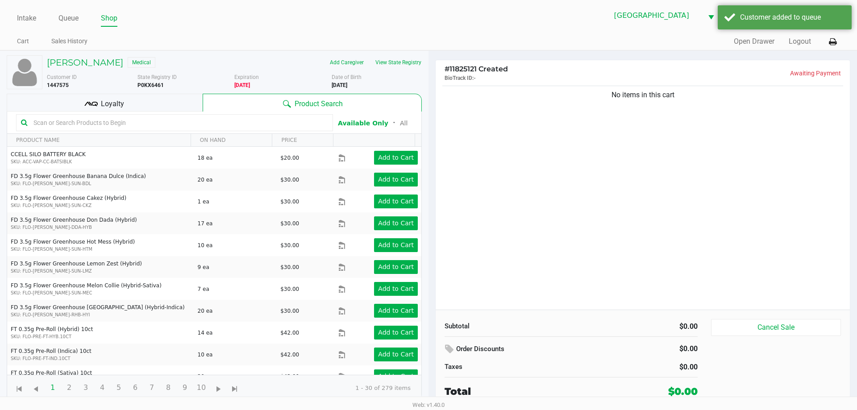
click at [530, 184] on div "No items in this cart" at bounding box center [643, 197] width 414 height 226
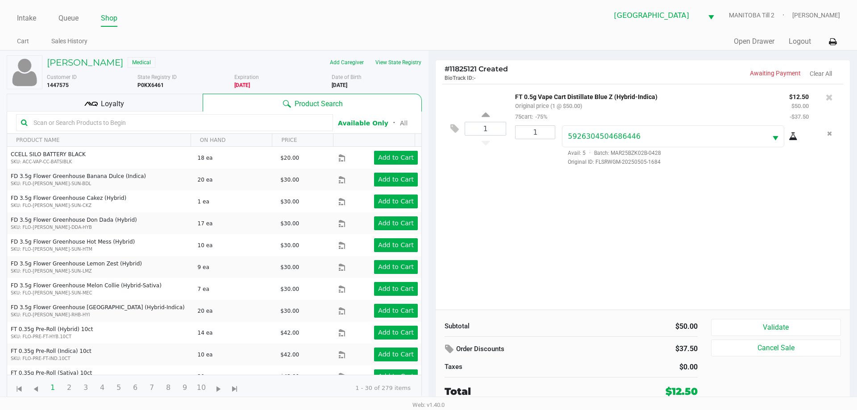
click at [175, 126] on input "text" at bounding box center [179, 122] width 298 height 13
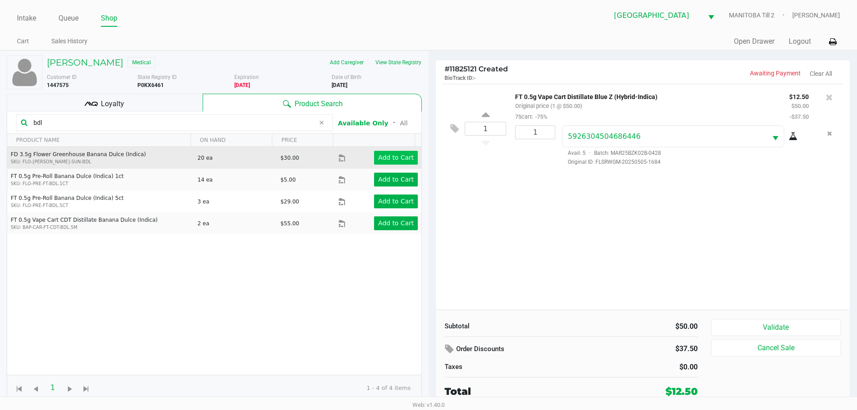
type input "bdl"
click at [396, 159] on app-button-loader "Add to Cart" at bounding box center [396, 157] width 36 height 7
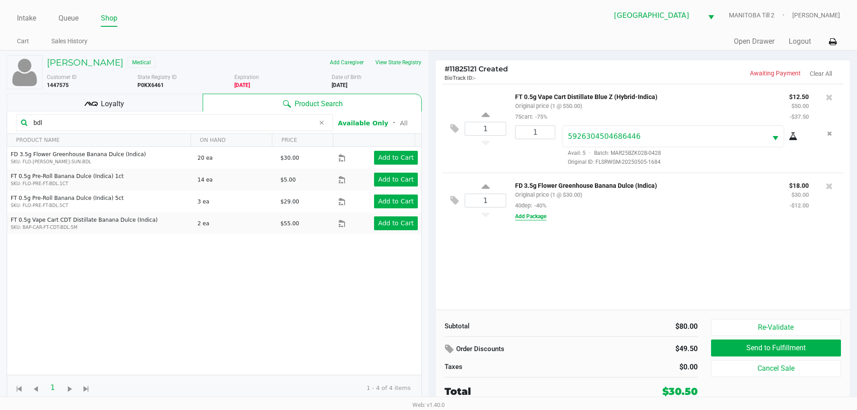
click at [535, 215] on button "Add Package" at bounding box center [530, 216] width 31 height 8
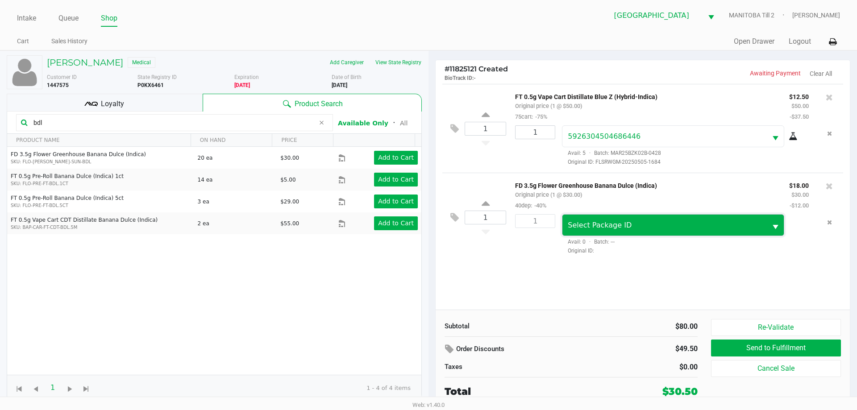
click at [543, 229] on span "Select Package ID" at bounding box center [600, 225] width 64 height 8
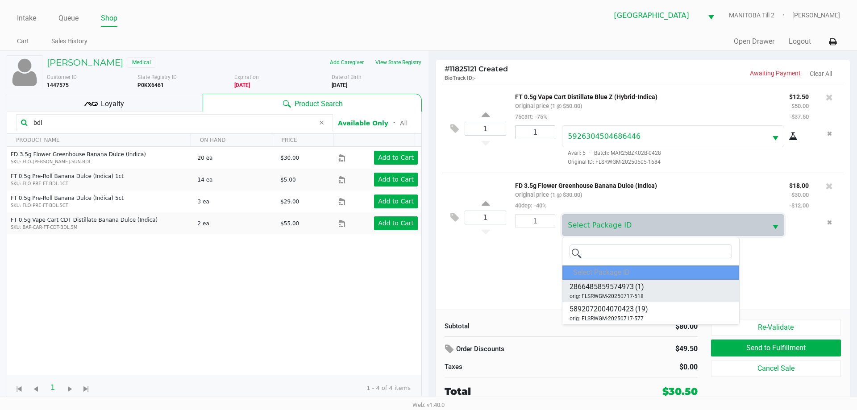
click at [543, 288] on li "2866485859574973 (1) orig: FLSRWGM-20250717-518" at bounding box center [650, 291] width 177 height 22
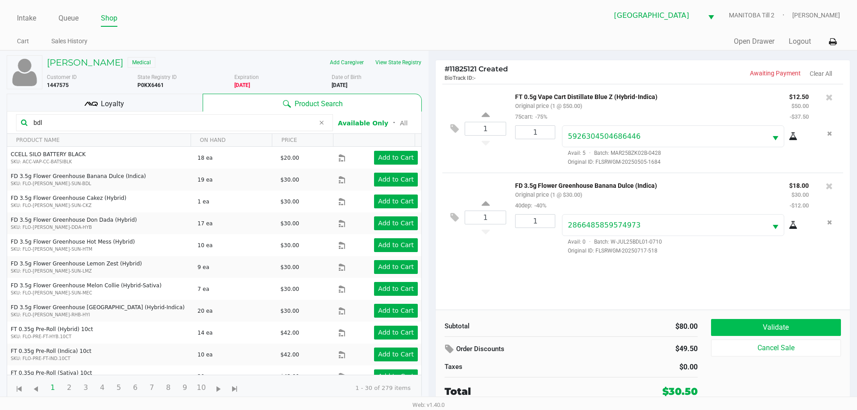
click at [543, 331] on button "Validate" at bounding box center [776, 327] width 130 height 17
click at [543, 329] on div "Validate Cancel Sale" at bounding box center [779, 359] width 137 height 80
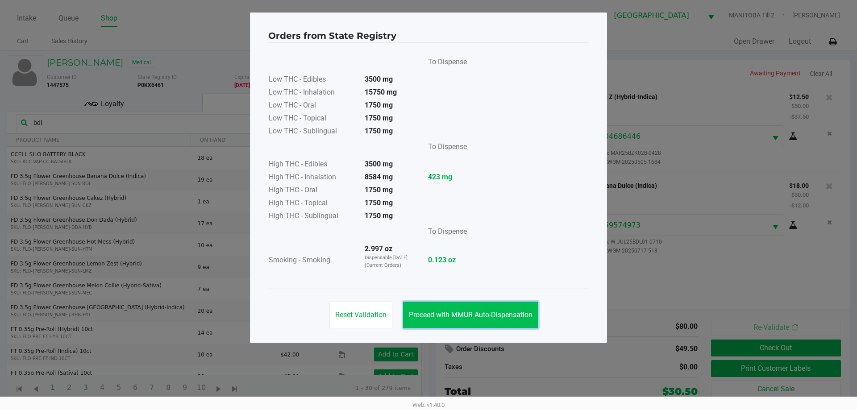
click at [504, 313] on span "Proceed with MMUR Auto-Dispensation" at bounding box center [471, 315] width 124 height 8
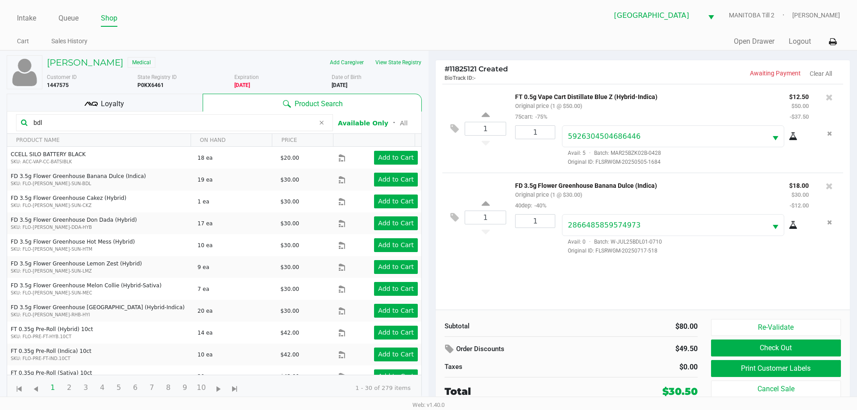
click at [543, 348] on button "Check Out" at bounding box center [776, 348] width 130 height 17
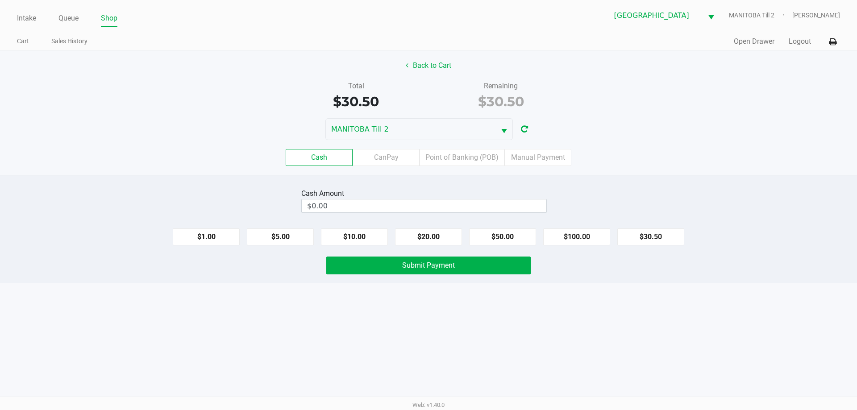
click at [473, 156] on label "Point of Banking (POB)" at bounding box center [461, 157] width 85 height 17
click at [0, 0] on 7 "Point of Banking (POB)" at bounding box center [0, 0] width 0 height 0
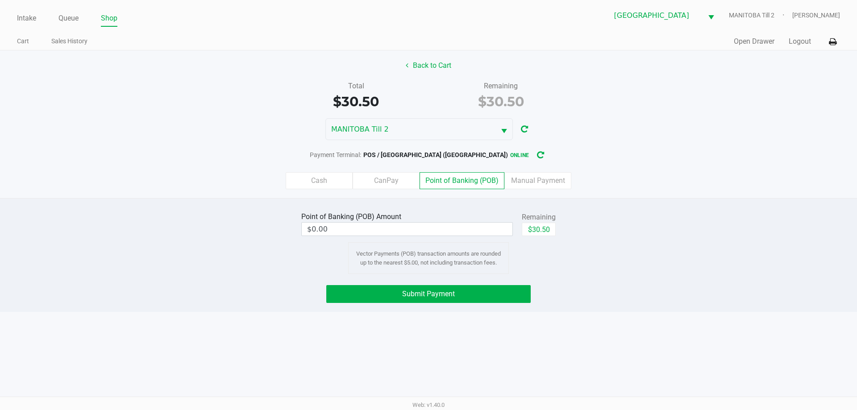
click at [543, 224] on button "$30.50" at bounding box center [539, 229] width 34 height 13
type input "$30.50"
click at [504, 291] on button "Submit Payment" at bounding box center [428, 294] width 204 height 18
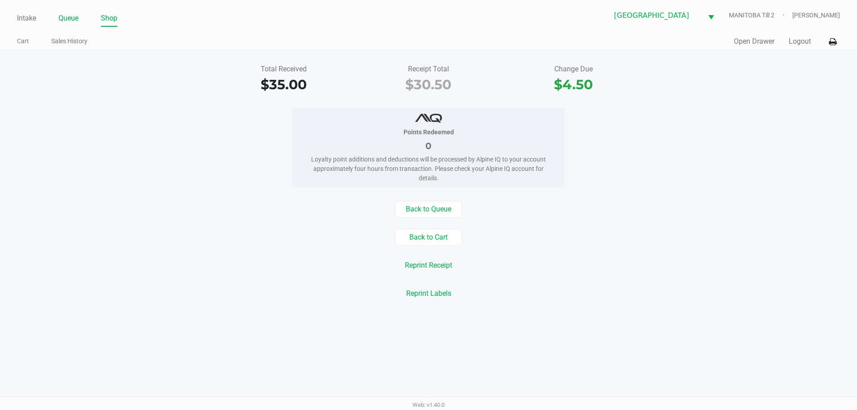
click at [68, 21] on link "Queue" at bounding box center [68, 18] width 20 height 12
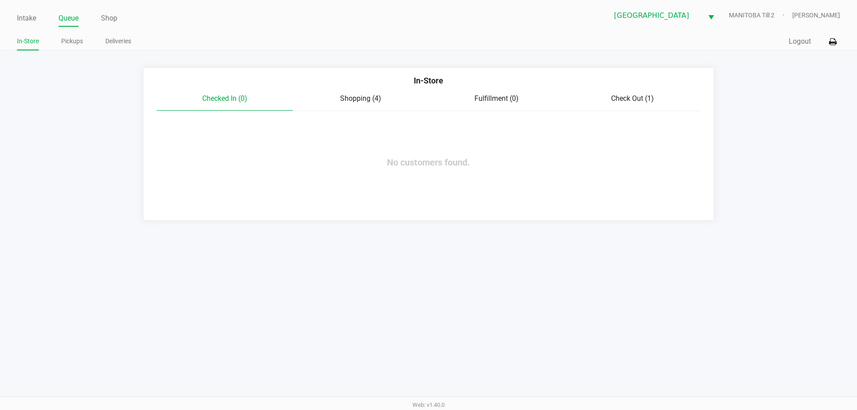
click at [369, 101] on span "Shopping (4)" at bounding box center [360, 98] width 41 height 8
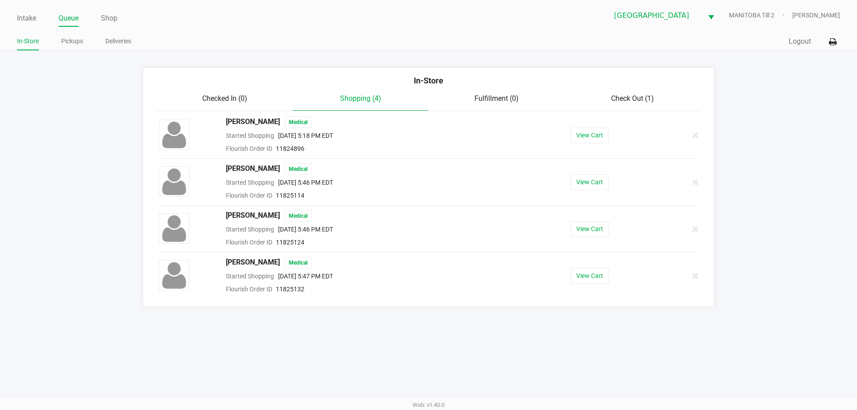
click at [543, 188] on button "View Cart" at bounding box center [589, 182] width 38 height 16
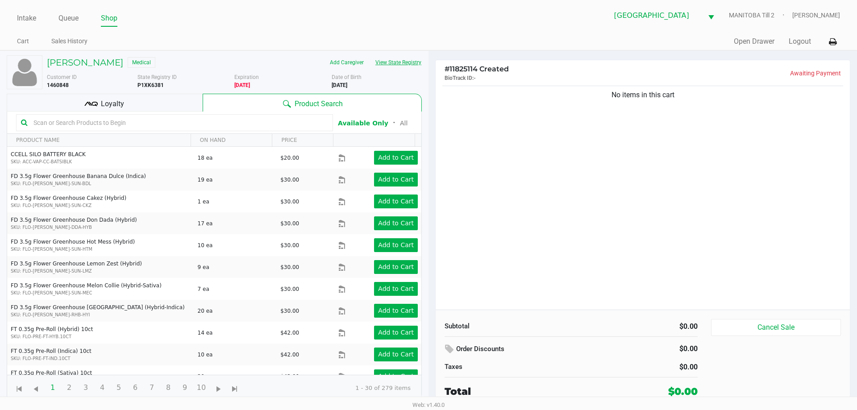
click at [407, 69] on button "View State Registry" at bounding box center [396, 62] width 52 height 14
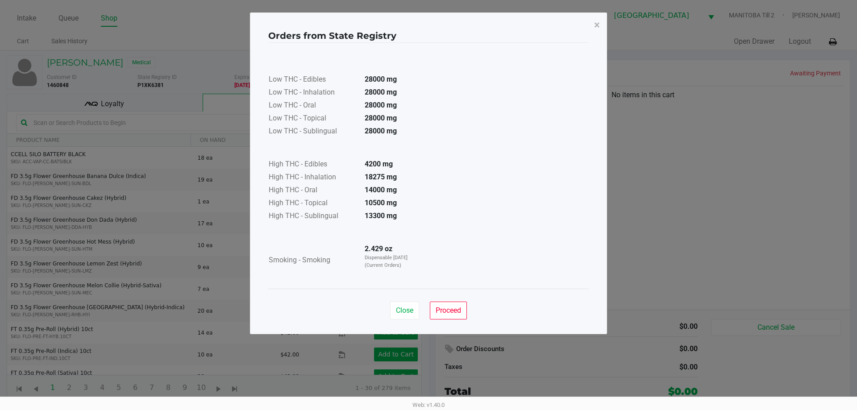
click at [407, 304] on button "Close" at bounding box center [404, 311] width 29 height 18
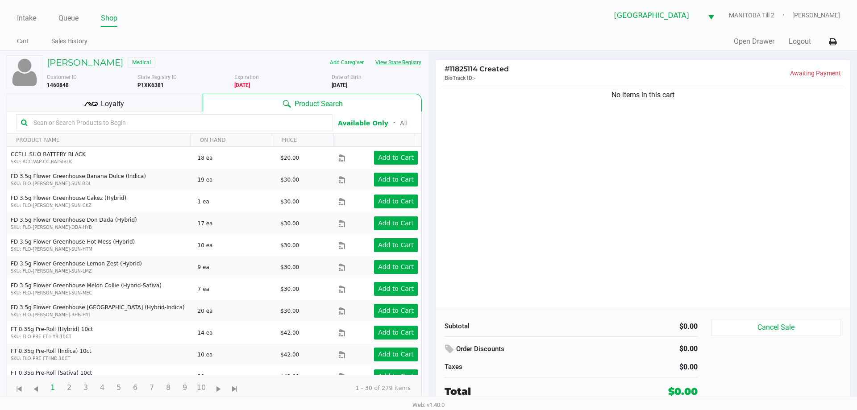
click at [407, 62] on button "View State Registry" at bounding box center [396, 62] width 52 height 14
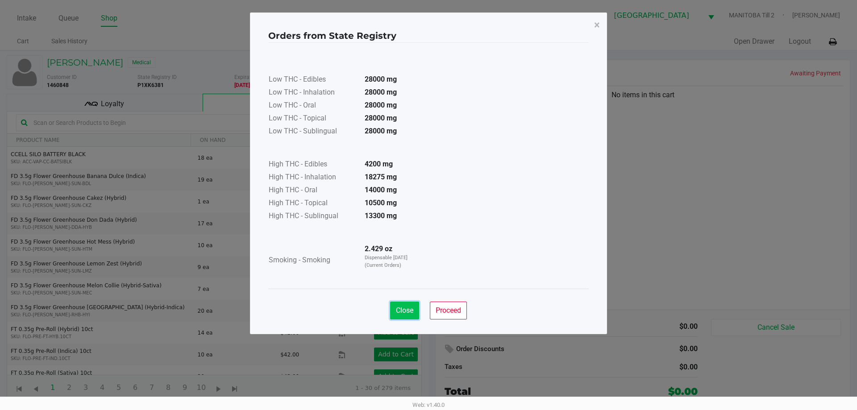
click at [406, 315] on button "Close" at bounding box center [404, 311] width 29 height 18
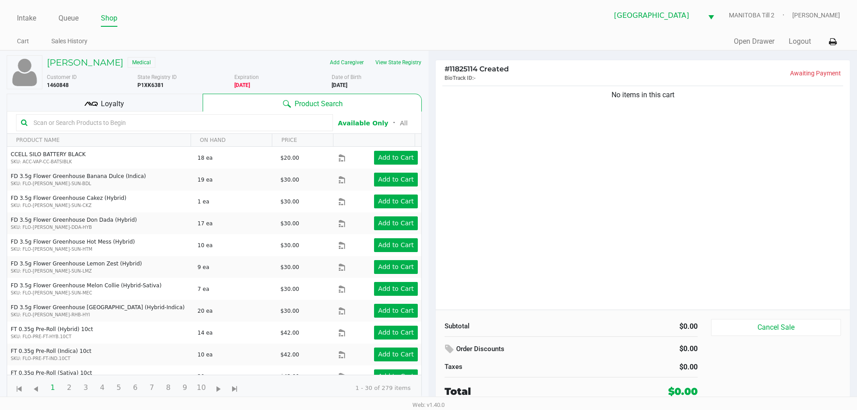
click at [543, 269] on div "No items in this cart" at bounding box center [643, 197] width 414 height 226
click at [160, 101] on div "Loyalty" at bounding box center [105, 103] width 196 height 18
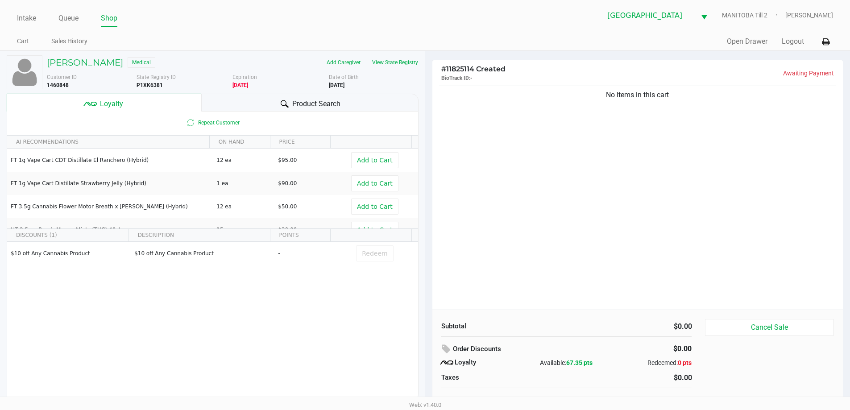
click at [543, 169] on div "No items in this cart" at bounding box center [637, 197] width 411 height 226
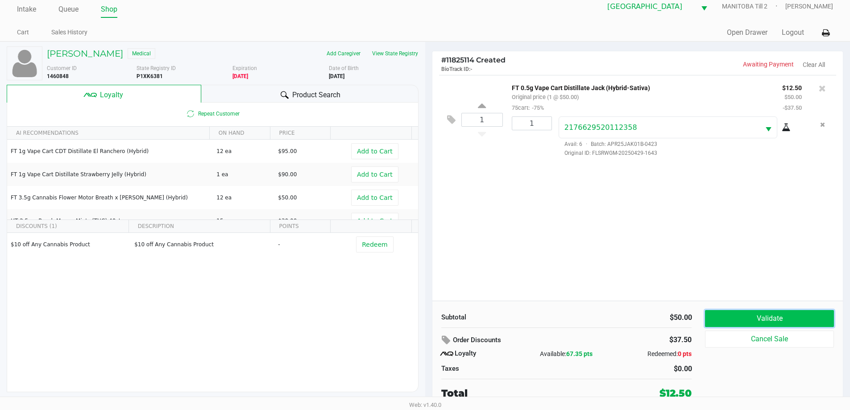
click at [543, 312] on button "Validate" at bounding box center [769, 318] width 129 height 17
click at [543, 309] on div "Subtotal $50.00 Order Discounts $37.50 Loyalty Available: 67.35 pts Redeemed: 0…" at bounding box center [637, 355] width 411 height 109
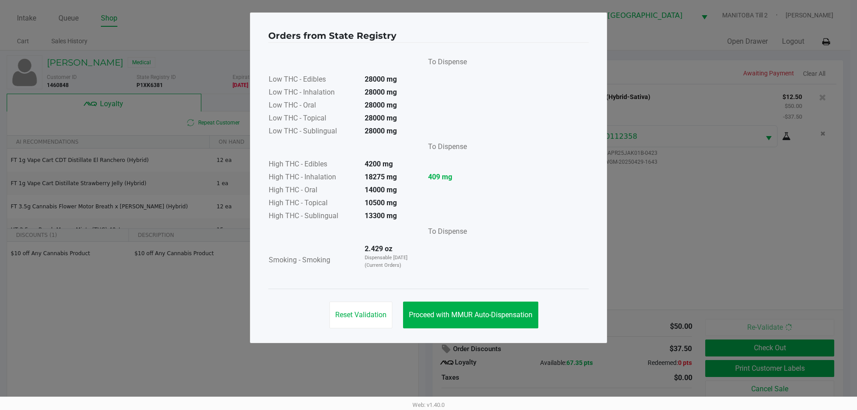
click at [492, 315] on span "Proceed with MMUR Auto-Dispensation" at bounding box center [471, 315] width 124 height 8
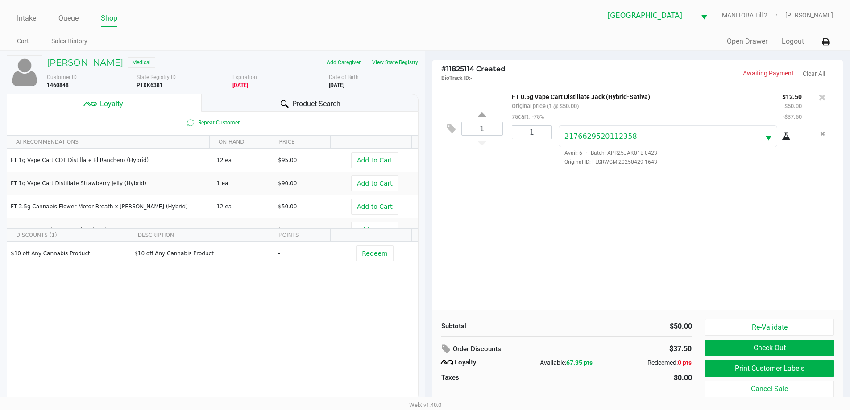
click at [543, 364] on button "Print Customer Labels" at bounding box center [769, 368] width 129 height 17
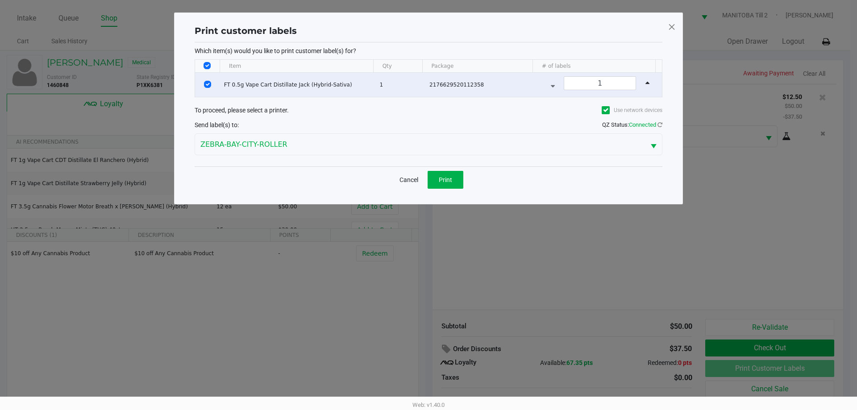
click at [440, 178] on span "Print" at bounding box center [445, 179] width 13 height 7
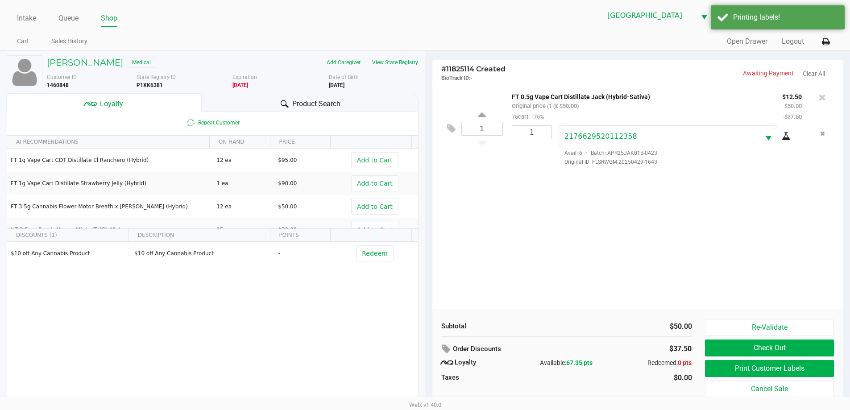
click at [365, 257] on span "Redeem" at bounding box center [374, 253] width 25 height 7
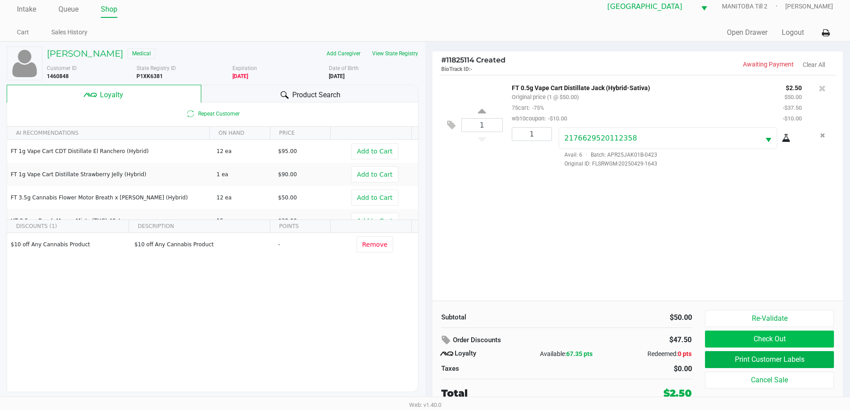
click at [543, 340] on button "Check Out" at bounding box center [769, 339] width 129 height 17
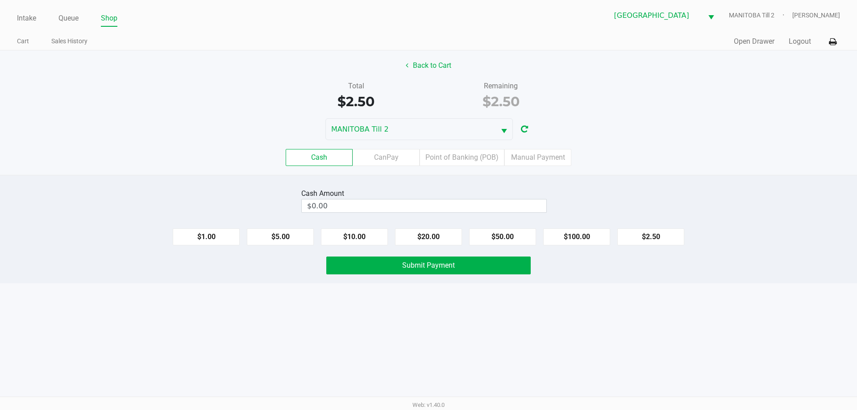
click at [476, 158] on label "Point of Banking (POB)" at bounding box center [461, 157] width 85 height 17
click at [0, 0] on 7 "Point of Banking (POB)" at bounding box center [0, 0] width 0 height 0
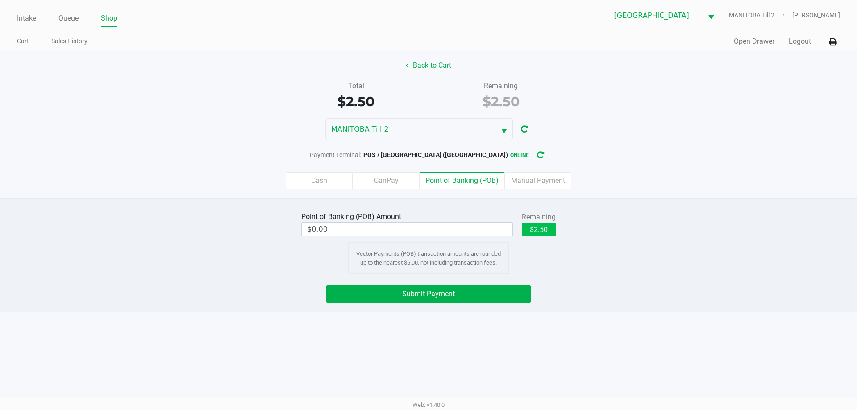
click at [543, 224] on button "$2.50" at bounding box center [539, 229] width 34 height 13
type input "$2.50"
click at [503, 288] on button "Submit Payment" at bounding box center [428, 294] width 204 height 18
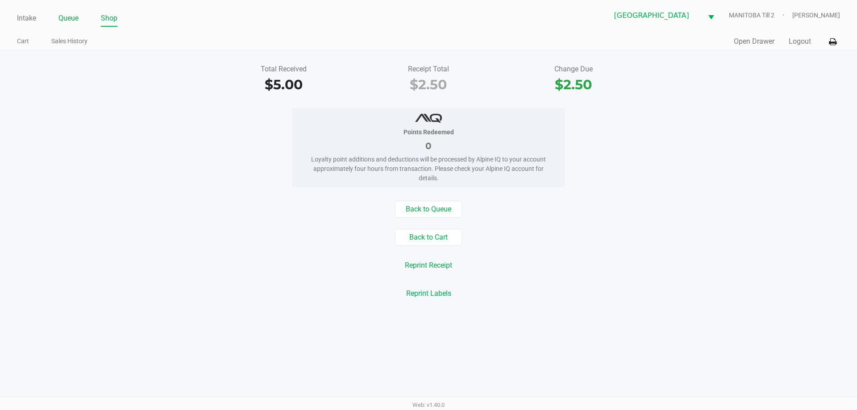
click at [76, 18] on link "Queue" at bounding box center [68, 18] width 20 height 12
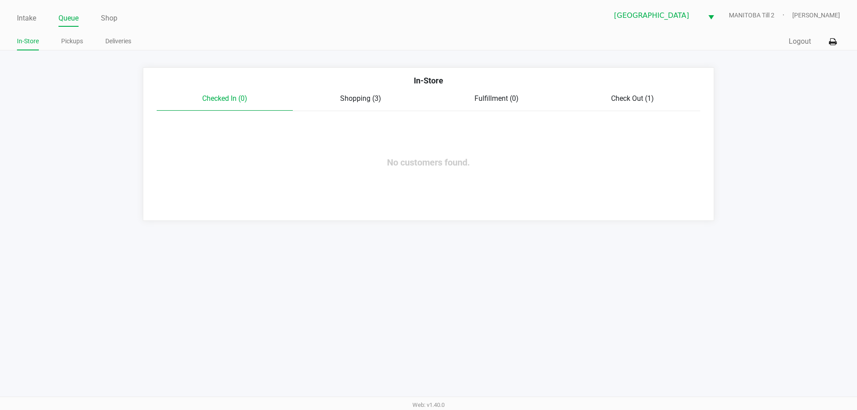
click at [366, 101] on span "Shopping (3)" at bounding box center [360, 98] width 41 height 8
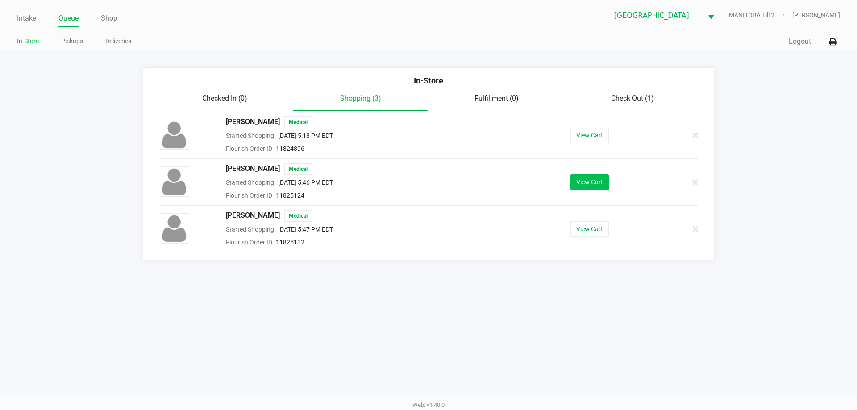
click at [543, 176] on button "View Cart" at bounding box center [589, 182] width 38 height 16
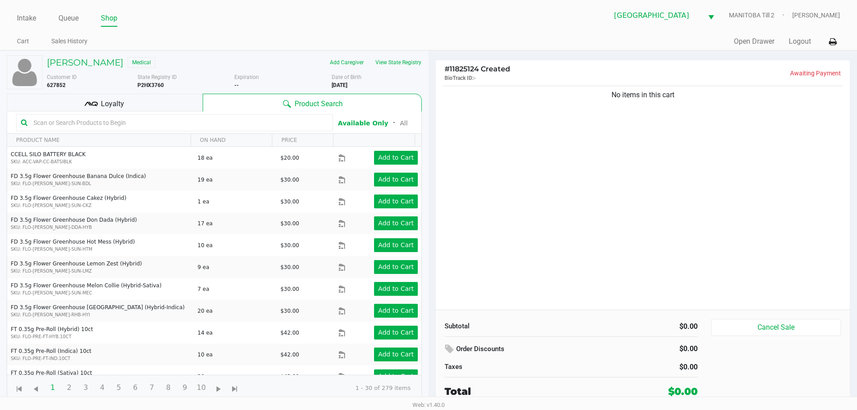
click at [536, 235] on div "No items in this cart" at bounding box center [643, 197] width 414 height 226
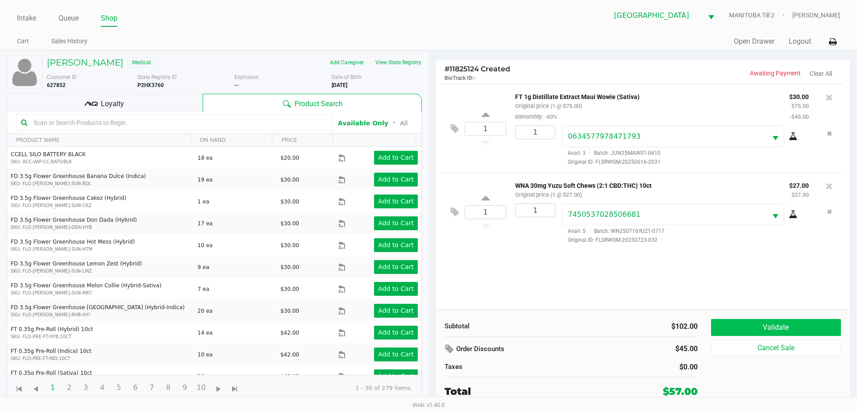
click at [543, 331] on button "Validate" at bounding box center [776, 327] width 130 height 17
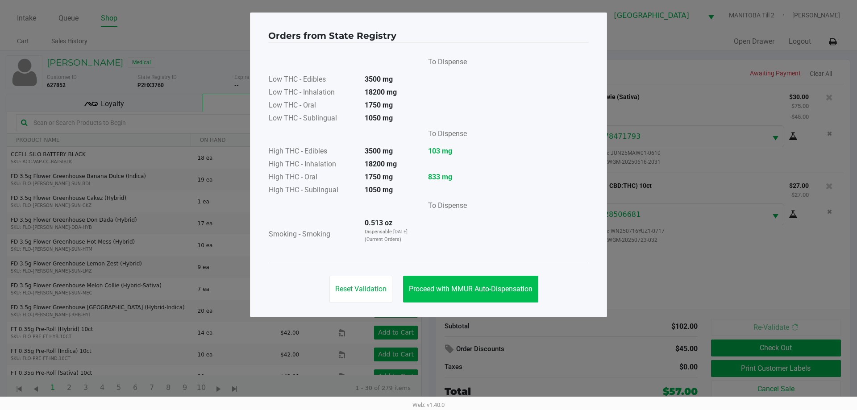
click at [525, 288] on span "Proceed with MMUR Auto-Dispensation" at bounding box center [471, 289] width 124 height 8
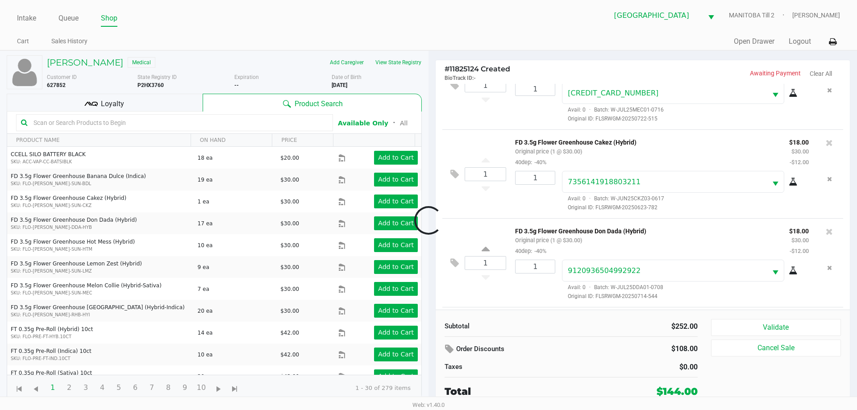
scroll to position [388, 0]
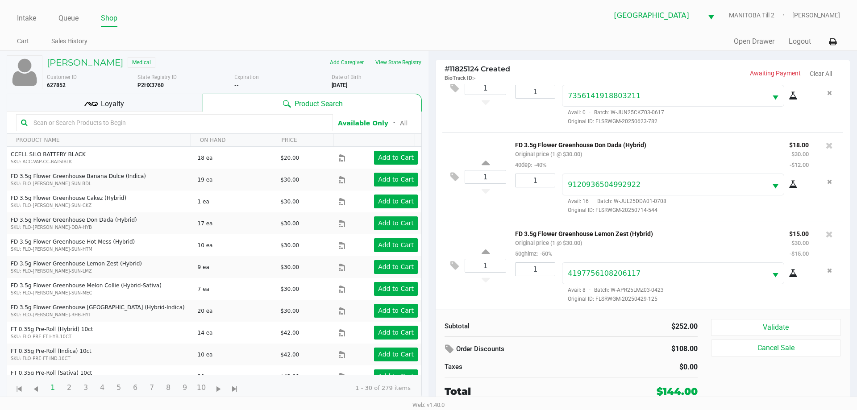
click at [543, 331] on button "Validate" at bounding box center [776, 327] width 130 height 17
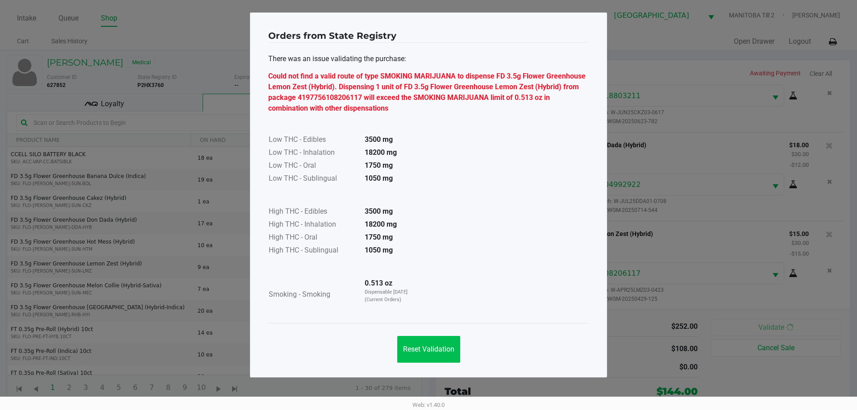
click at [452, 354] on button "Reset Validation" at bounding box center [428, 349] width 63 height 27
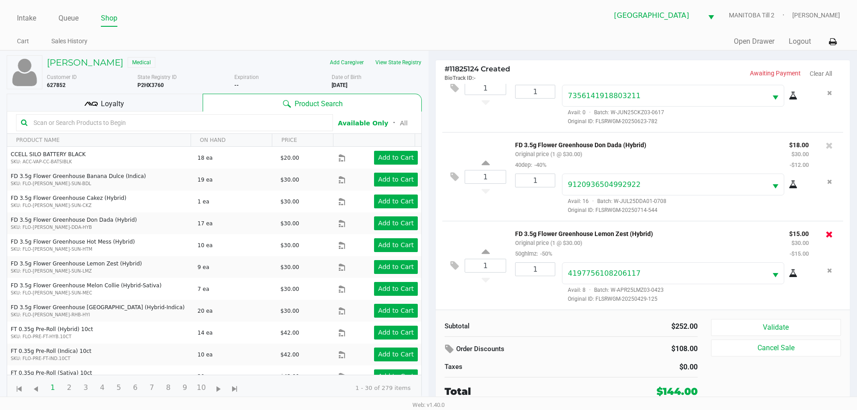
click at [543, 234] on icon at bounding box center [829, 234] width 7 height 9
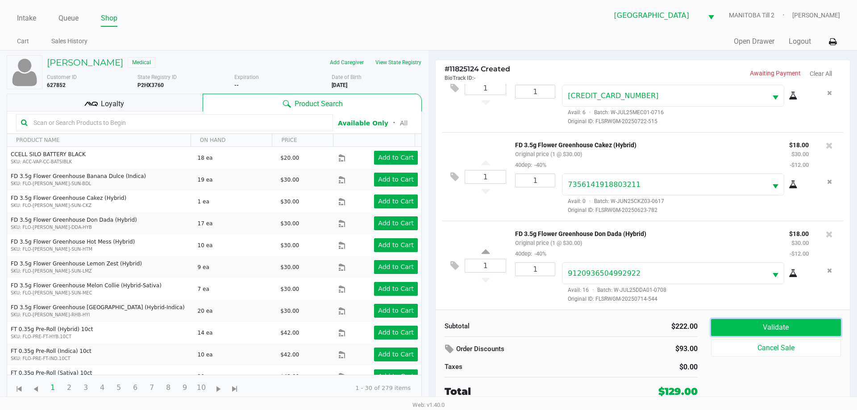
click at [543, 324] on button "Validate" at bounding box center [776, 327] width 130 height 17
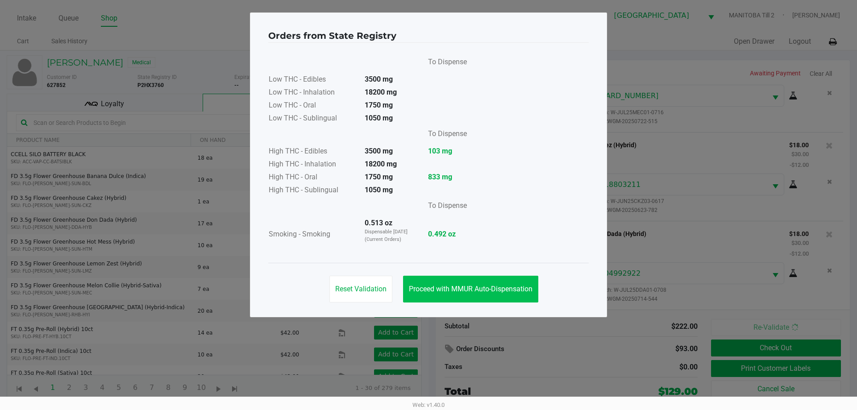
click at [513, 291] on span "Proceed with MMUR Auto-Dispensation" at bounding box center [471, 289] width 124 height 8
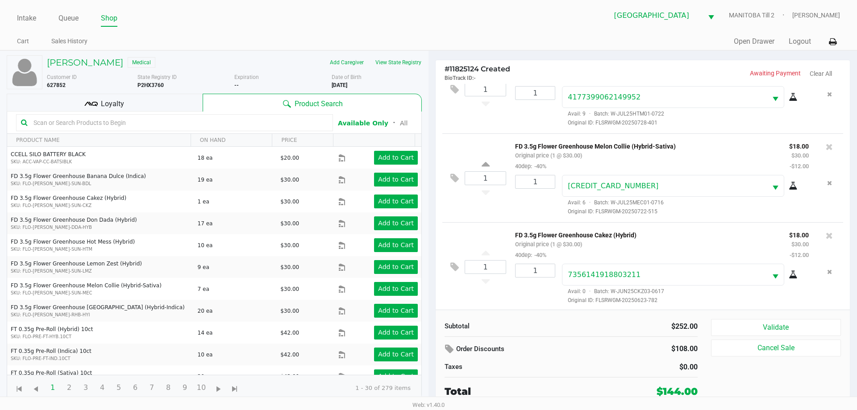
scroll to position [193, 0]
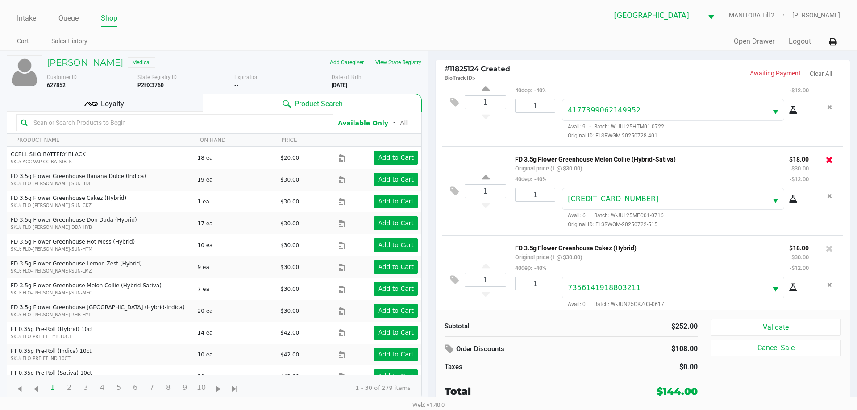
click at [543, 160] on icon at bounding box center [829, 159] width 7 height 9
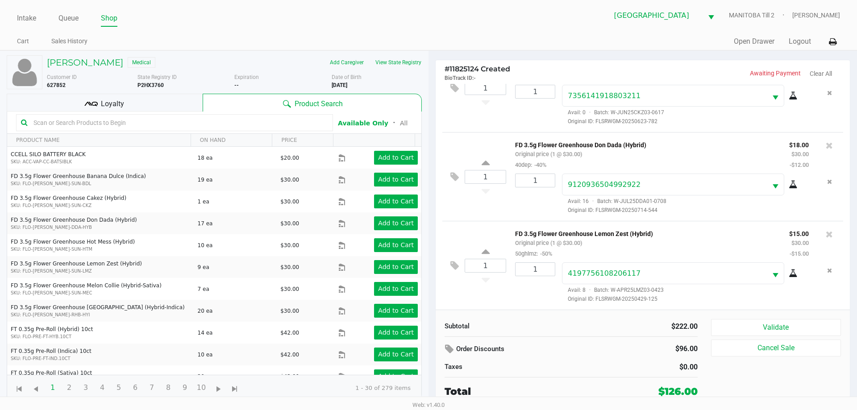
click at [543, 325] on button "Validate" at bounding box center [776, 327] width 130 height 17
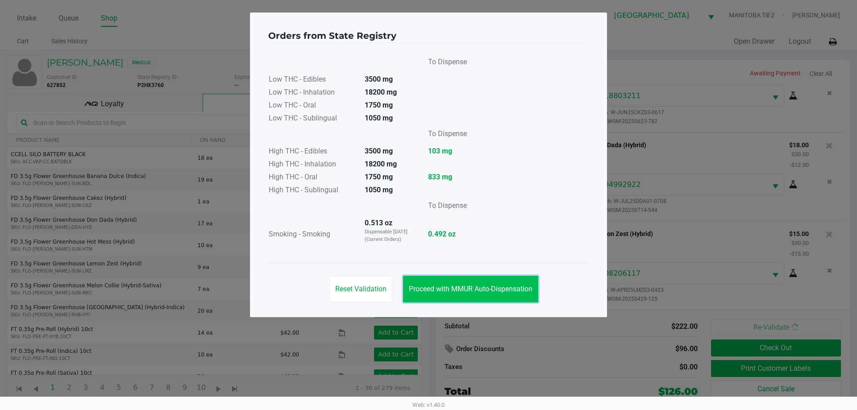
click at [503, 292] on span "Proceed with MMUR Auto-Dispensation" at bounding box center [471, 289] width 124 height 8
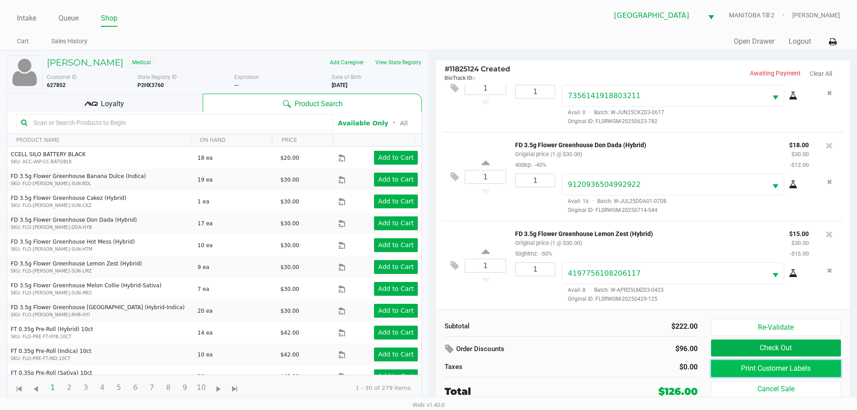
click at [543, 372] on button "Print Customer Labels" at bounding box center [776, 368] width 130 height 17
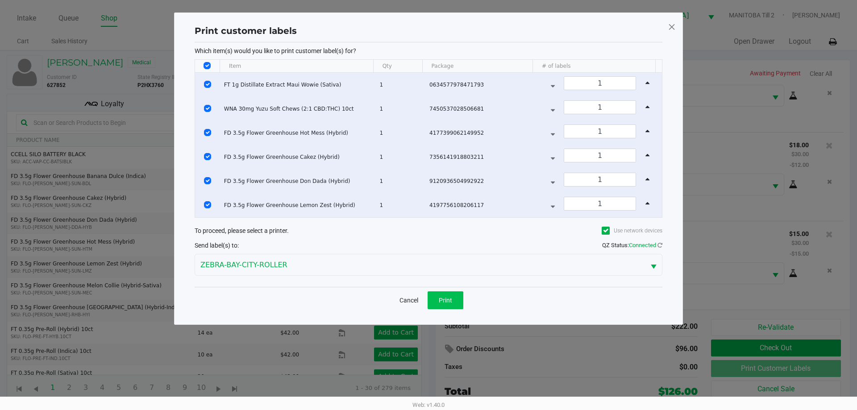
click at [461, 299] on button "Print" at bounding box center [446, 300] width 36 height 18
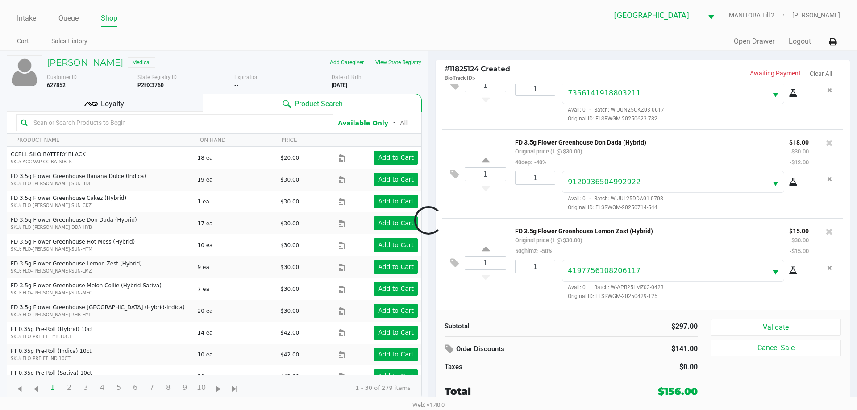
scroll to position [388, 0]
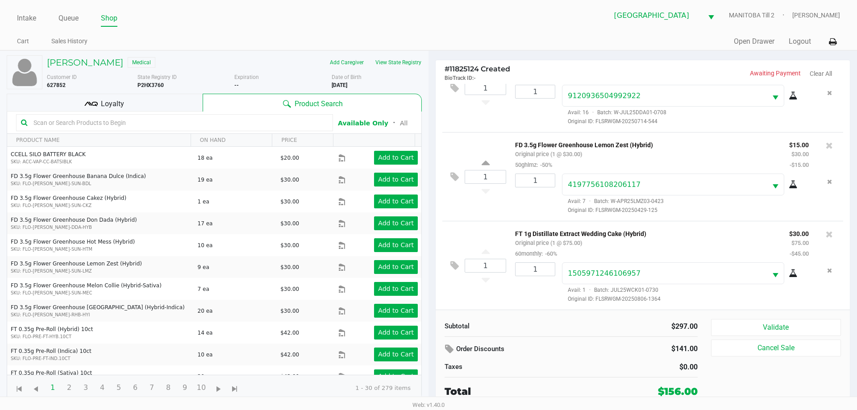
click at [543, 328] on button "Validate" at bounding box center [776, 327] width 130 height 17
click at [543, 326] on div "Validate Cancel Sale" at bounding box center [779, 359] width 137 height 80
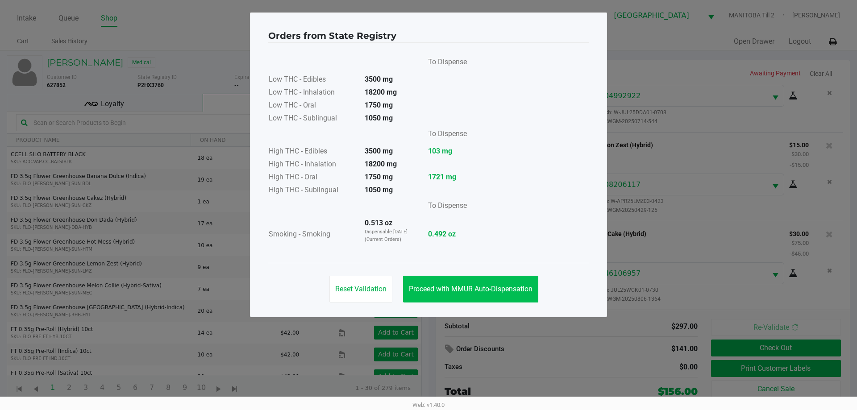
click at [505, 289] on span "Proceed with MMUR Auto-Dispensation" at bounding box center [471, 289] width 124 height 8
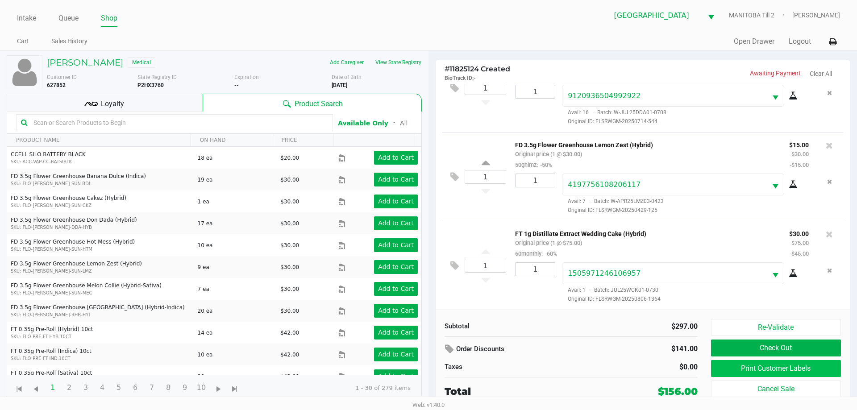
click at [543, 374] on button "Print Customer Labels" at bounding box center [776, 368] width 130 height 17
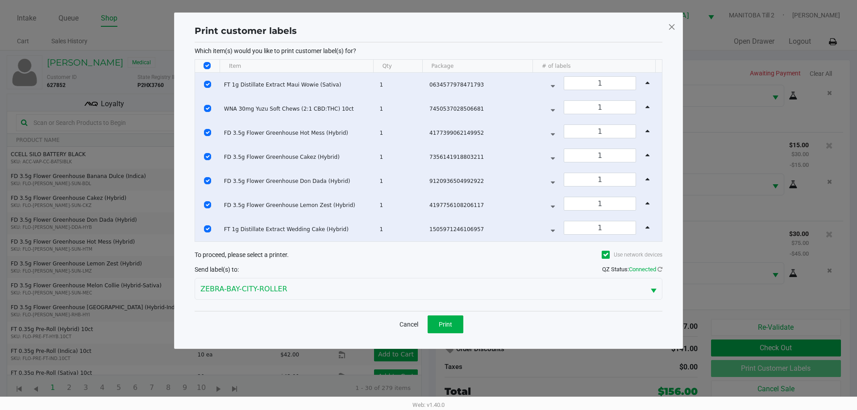
click at [206, 66] on input "Select All Rows" at bounding box center [206, 65] width 7 height 7
checkbox input "false"
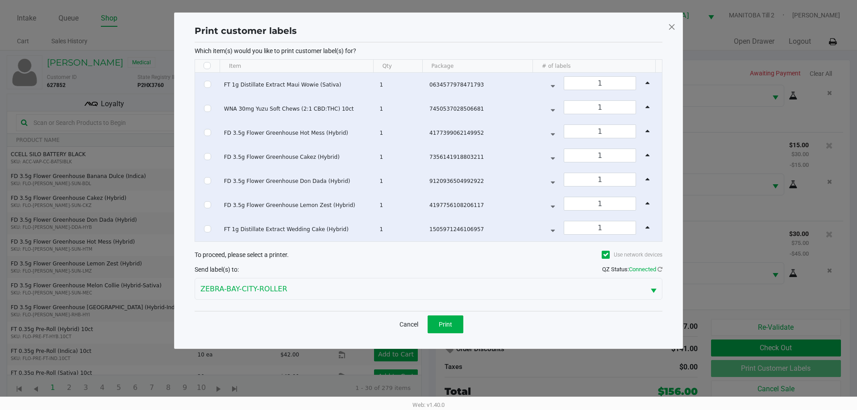
checkbox input "false"
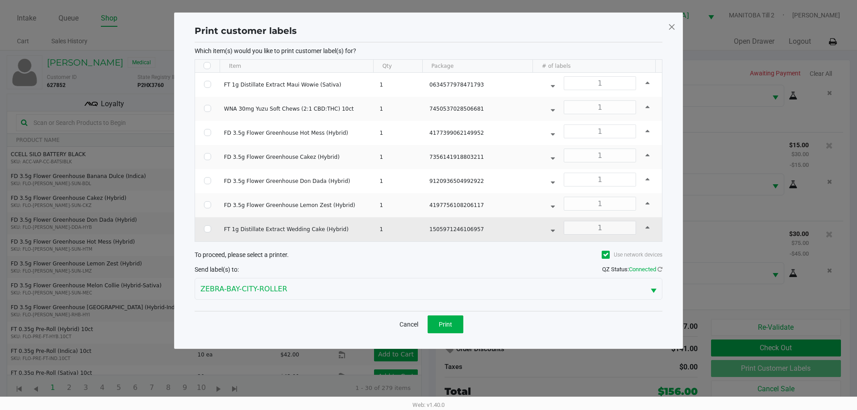
click at [208, 228] on input "Select Row" at bounding box center [207, 228] width 7 height 7
checkbox input "true"
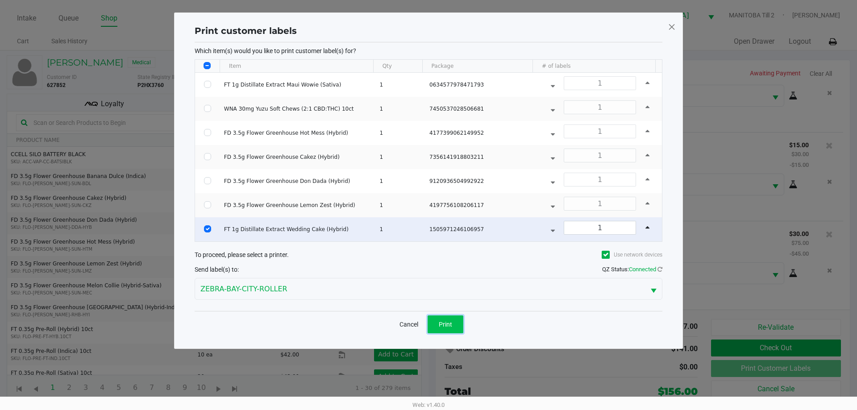
click at [439, 320] on button "Print" at bounding box center [446, 325] width 36 height 18
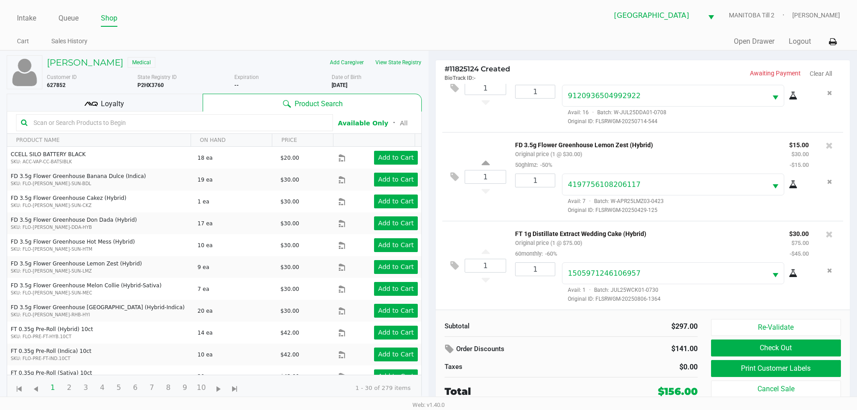
click at [161, 95] on div "Loyalty" at bounding box center [105, 103] width 196 height 18
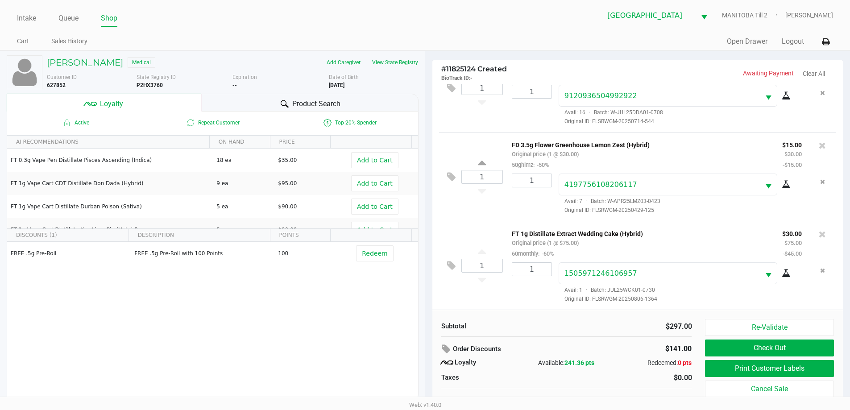
scroll to position [9, 0]
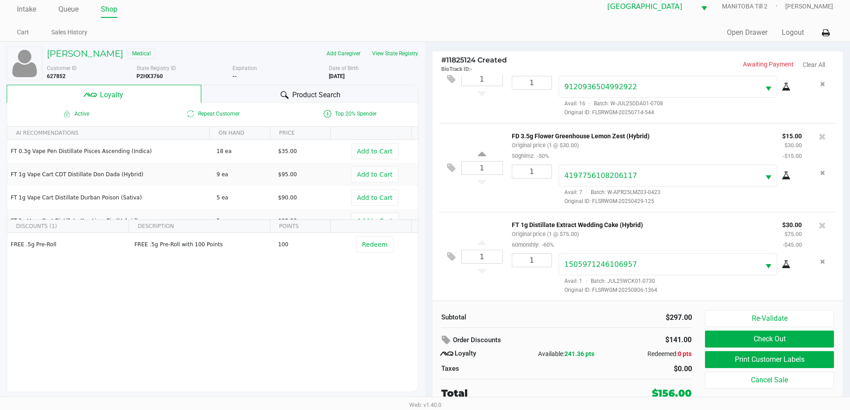
click at [543, 342] on button "Check Out" at bounding box center [769, 339] width 129 height 17
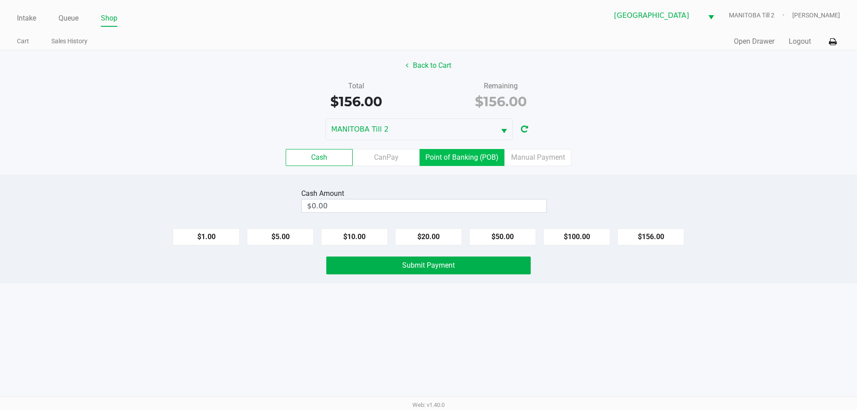
click at [482, 154] on label "Point of Banking (POB)" at bounding box center [461, 157] width 85 height 17
click at [0, 0] on 7 "Point of Banking (POB)" at bounding box center [0, 0] width 0 height 0
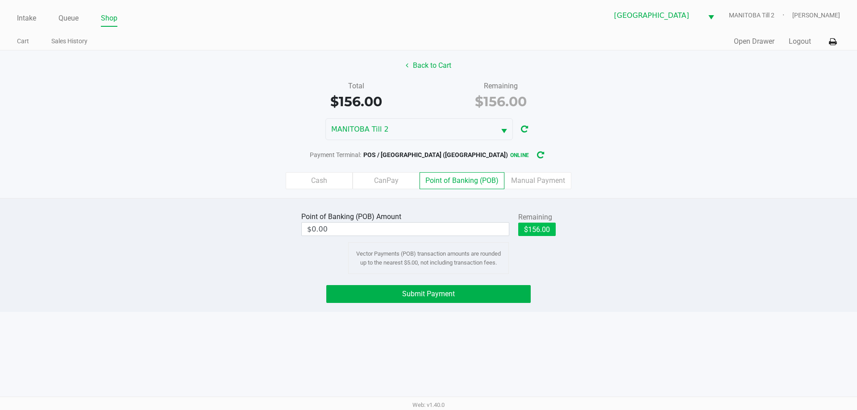
click at [543, 233] on button "$156.00" at bounding box center [536, 229] width 37 height 13
type input "$156.00"
click at [499, 295] on button "Submit Payment" at bounding box center [428, 294] width 204 height 18
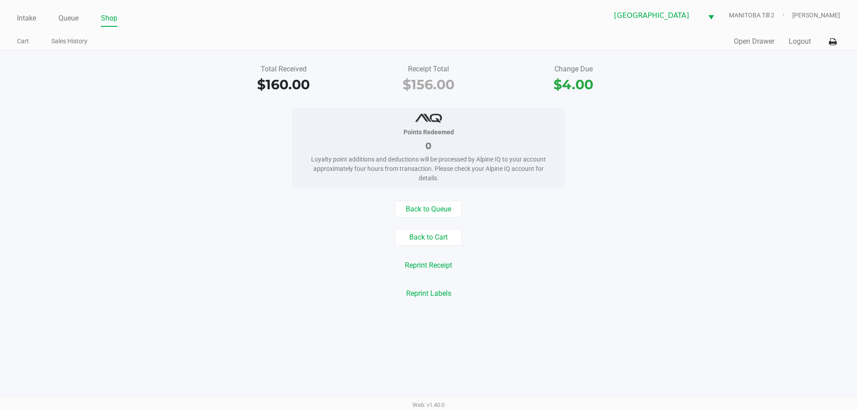
click at [74, 20] on link "Queue" at bounding box center [68, 18] width 20 height 12
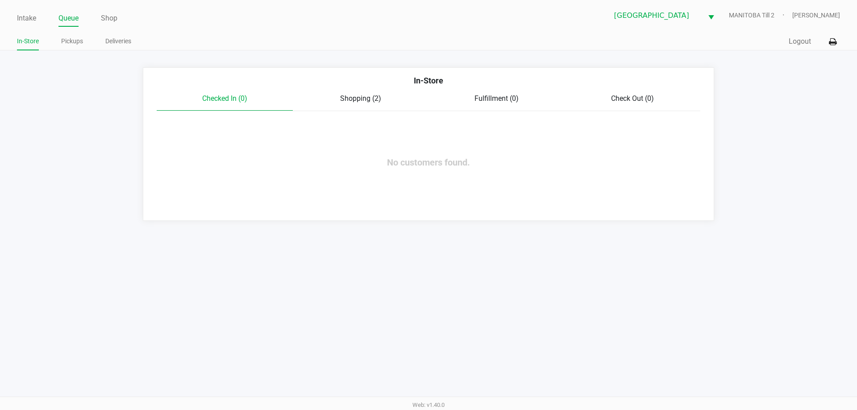
click at [459, 338] on div "Intake Queue Shop [GEOGRAPHIC_DATA] [GEOGRAPHIC_DATA] Till 2 [PERSON_NAME] In-S…" at bounding box center [428, 205] width 857 height 410
click at [363, 100] on span "Shopping (2)" at bounding box center [360, 98] width 41 height 8
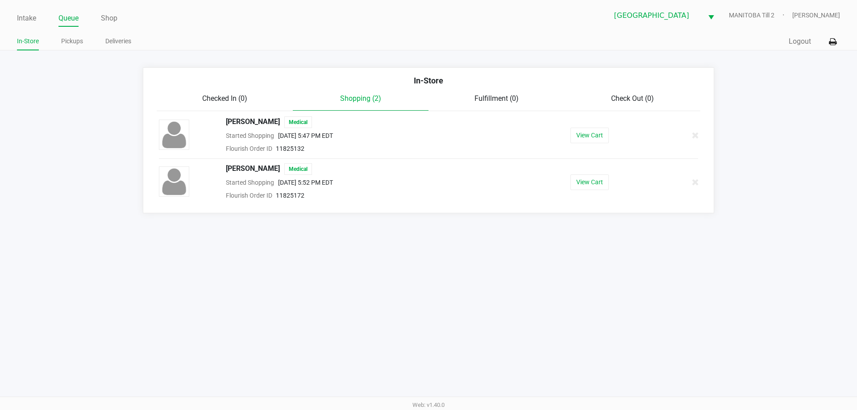
click at [543, 190] on button "View Cart" at bounding box center [589, 182] width 38 height 16
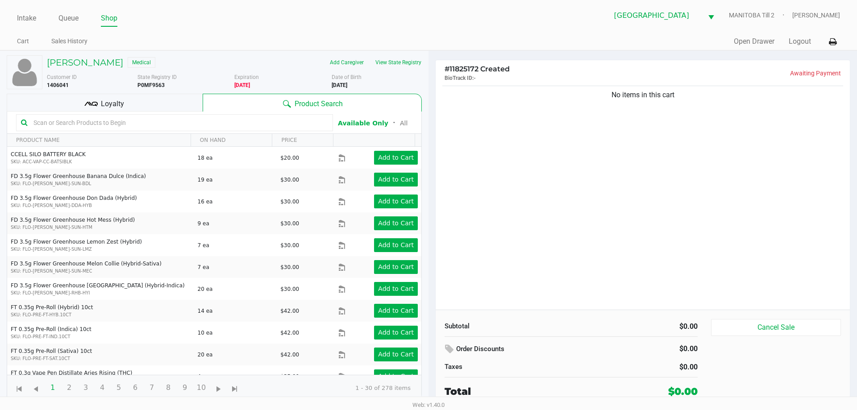
click at [543, 205] on div "No items in this cart" at bounding box center [643, 197] width 414 height 226
click at [414, 60] on button "View State Registry" at bounding box center [396, 62] width 52 height 14
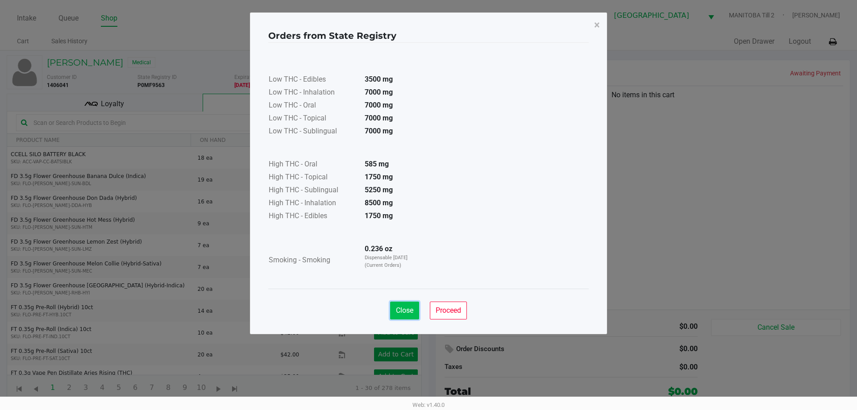
click at [406, 304] on button "Close" at bounding box center [404, 311] width 29 height 18
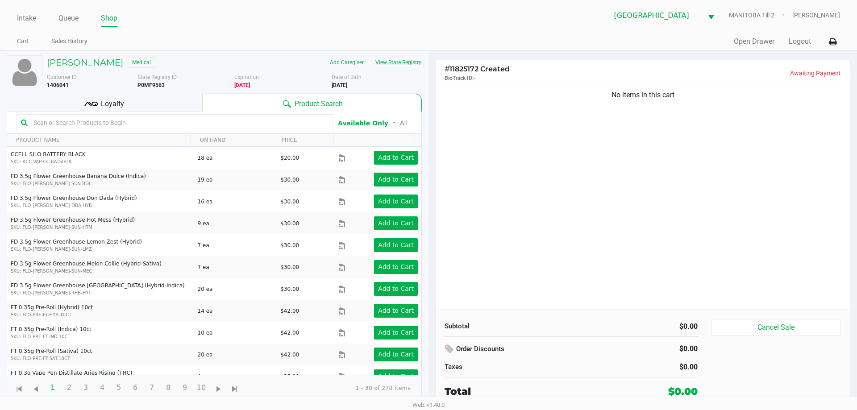
click at [370, 55] on button "View State Registry" at bounding box center [396, 62] width 52 height 14
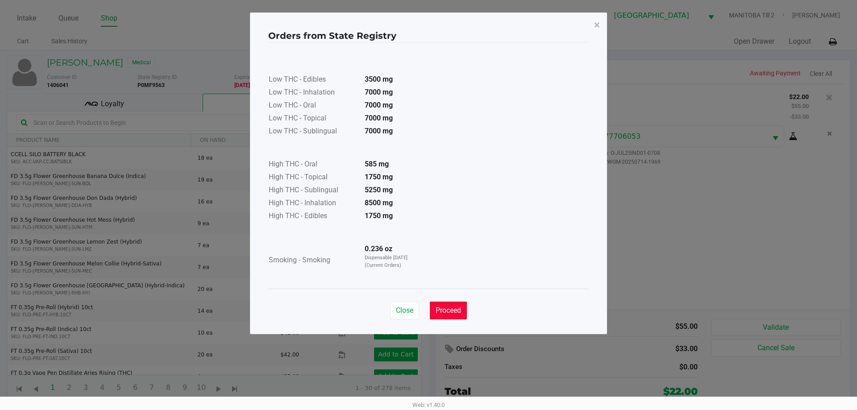
click at [461, 319] on button "Proceed" at bounding box center [448, 311] width 37 height 18
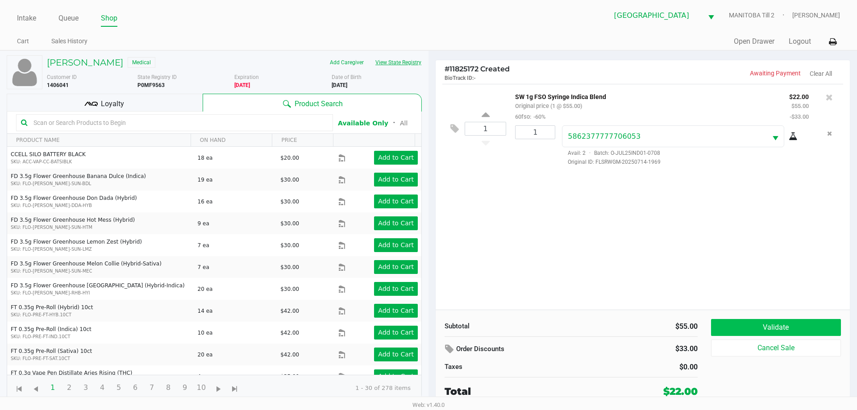
click at [543, 321] on button "Validate" at bounding box center [776, 327] width 130 height 17
click at [543, 321] on div "Validate Cancel Sale" at bounding box center [779, 359] width 137 height 80
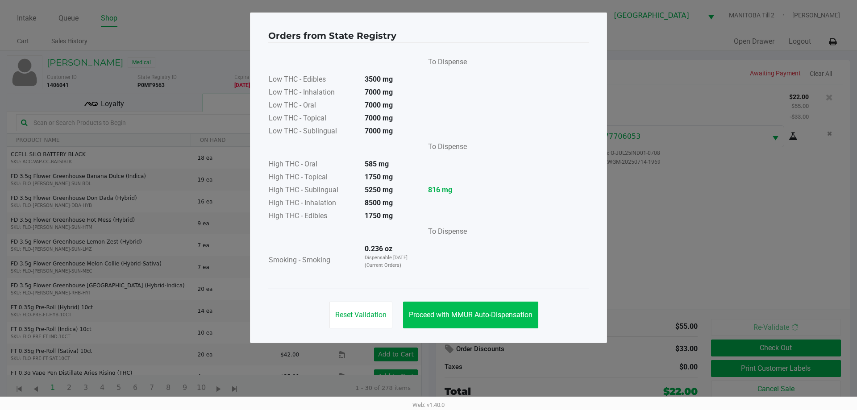
click at [524, 315] on span "Proceed with MMUR Auto-Dispensation" at bounding box center [471, 315] width 124 height 8
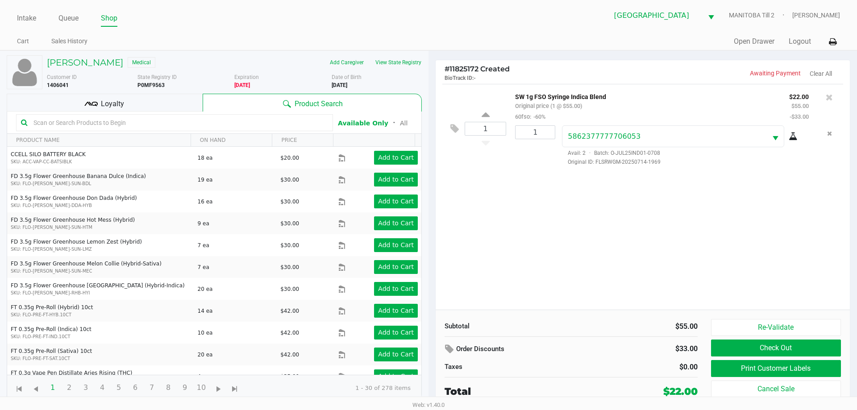
click at [543, 370] on button "Print Customer Labels" at bounding box center [776, 368] width 130 height 17
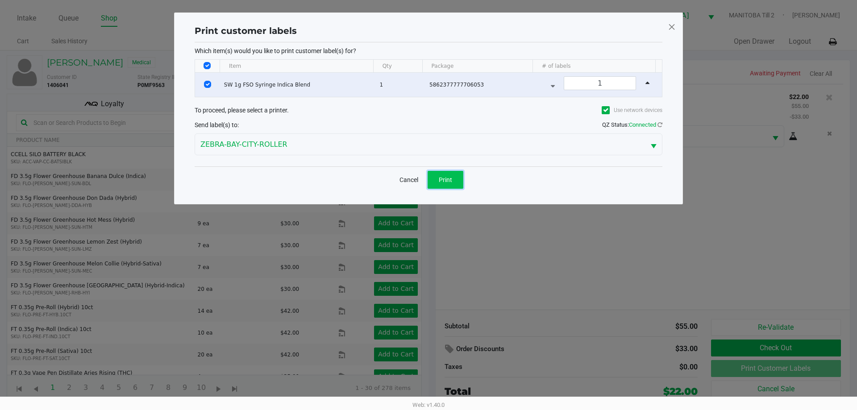
click at [461, 183] on button "Print" at bounding box center [446, 180] width 36 height 18
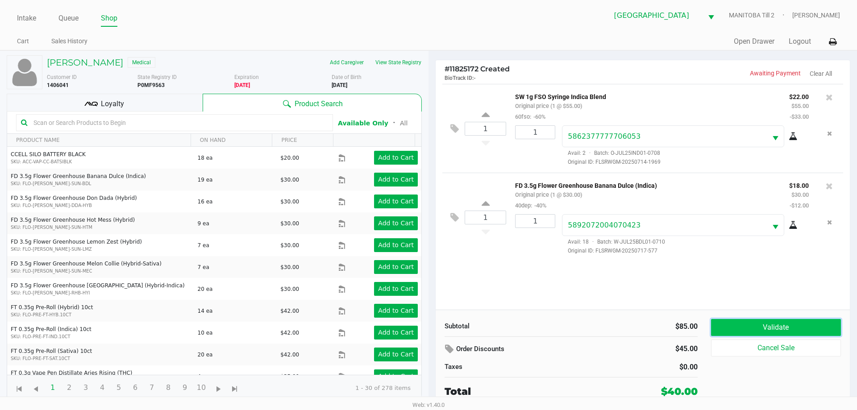
click at [543, 331] on button "Validate" at bounding box center [776, 327] width 130 height 17
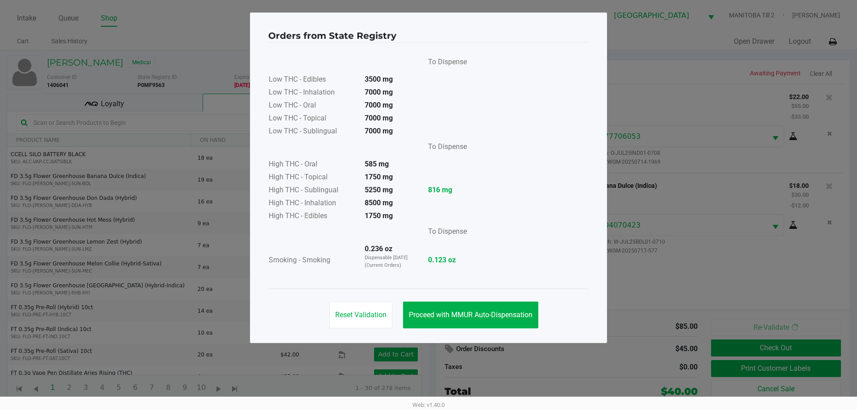
click at [543, 371] on ngb-modal-window "Orders from State Registry To Dispense Low THC - Edibles 3500 mg Low THC - Inha…" at bounding box center [428, 205] width 857 height 410
click at [523, 320] on button "Proceed with MMUR Auto-Dispensation" at bounding box center [470, 315] width 135 height 27
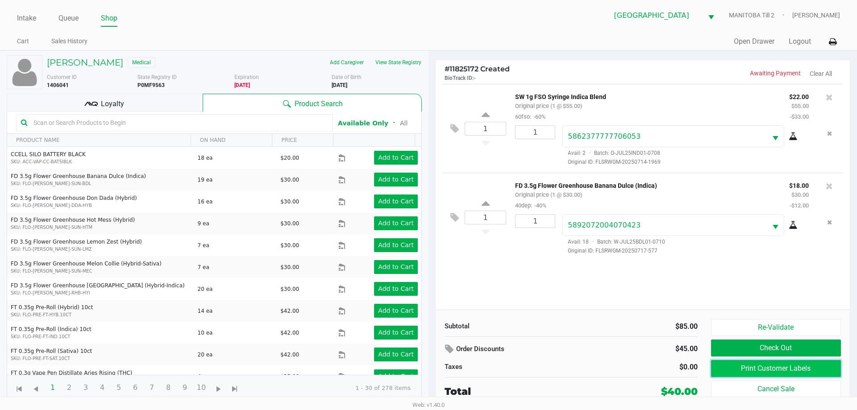
click at [543, 368] on button "Print Customer Labels" at bounding box center [776, 368] width 130 height 17
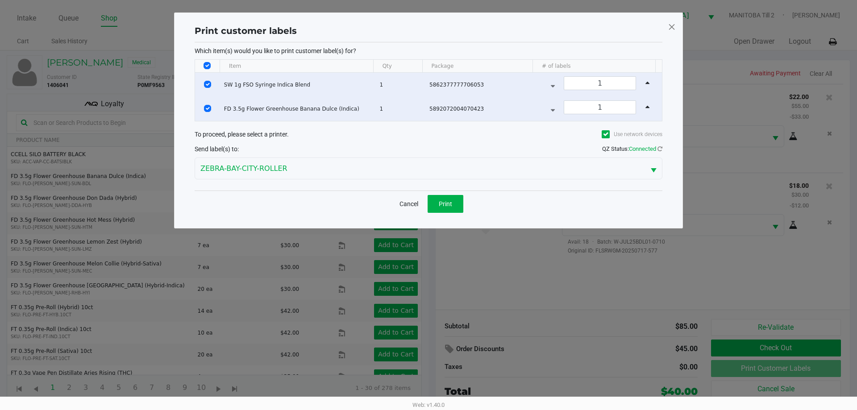
click at [207, 83] on input "Select Row" at bounding box center [207, 84] width 7 height 7
checkbox input "false"
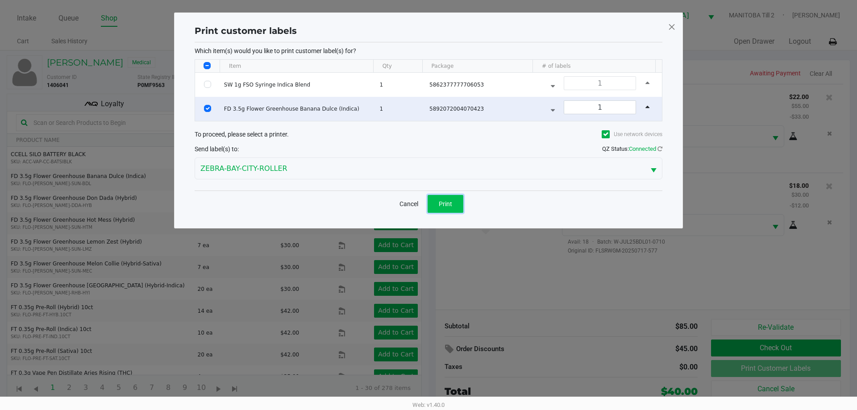
click at [453, 208] on button "Print" at bounding box center [446, 204] width 36 height 18
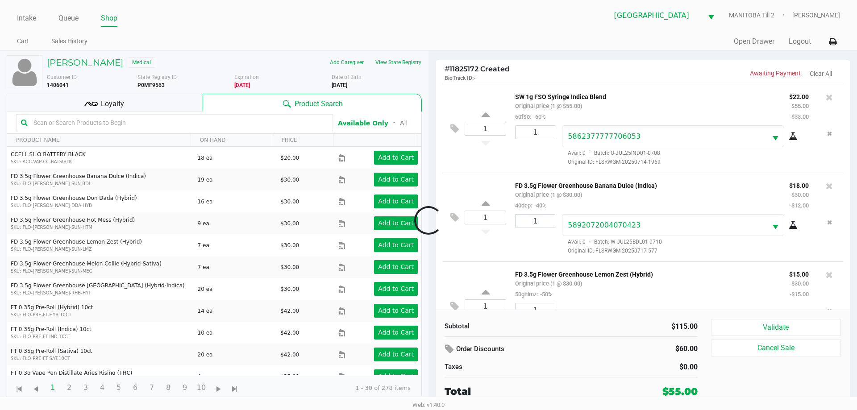
scroll to position [42, 0]
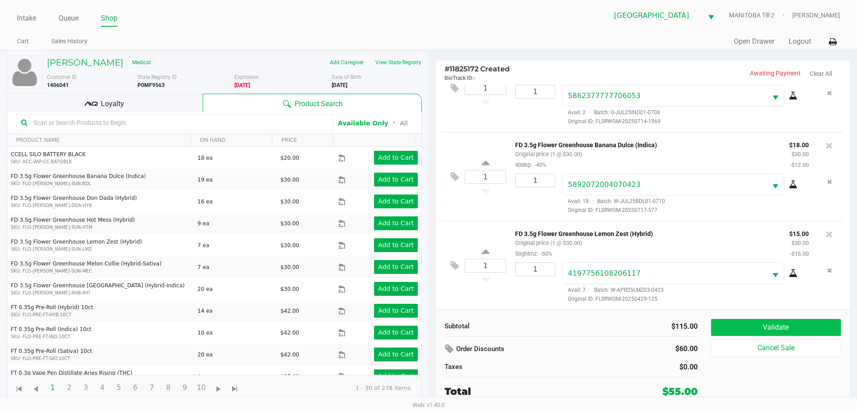
click at [543, 330] on button "Validate" at bounding box center [776, 327] width 130 height 17
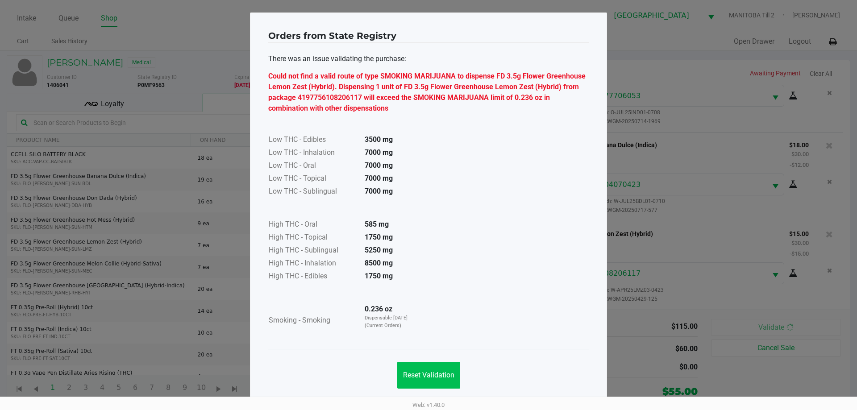
click at [456, 369] on button "Reset Validation" at bounding box center [428, 375] width 63 height 27
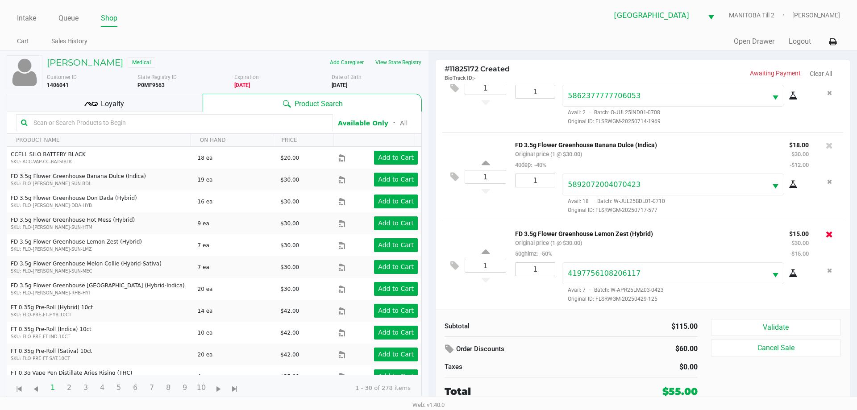
click at [543, 235] on icon at bounding box center [829, 234] width 7 height 9
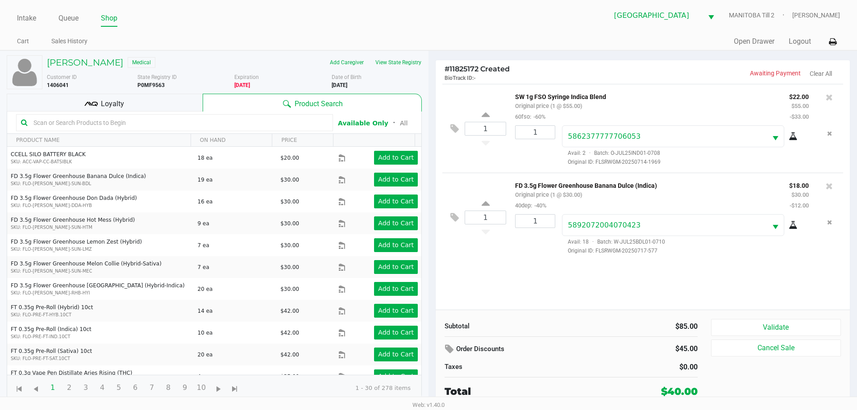
click at [408, 62] on button "View State Registry" at bounding box center [396, 62] width 52 height 14
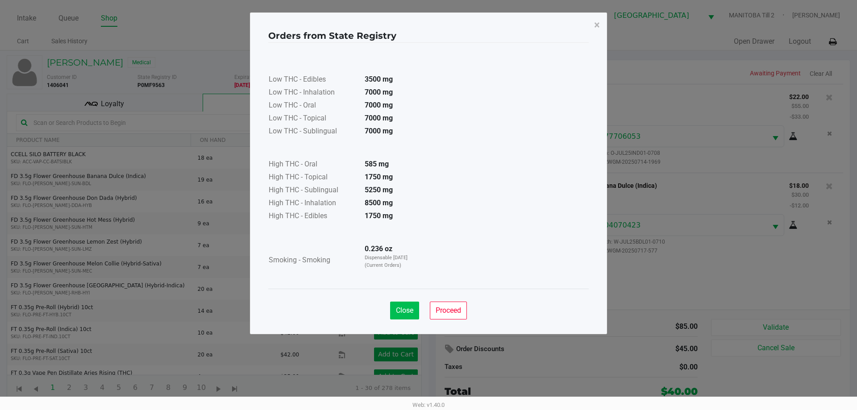
click at [411, 311] on span "Close" at bounding box center [404, 310] width 17 height 8
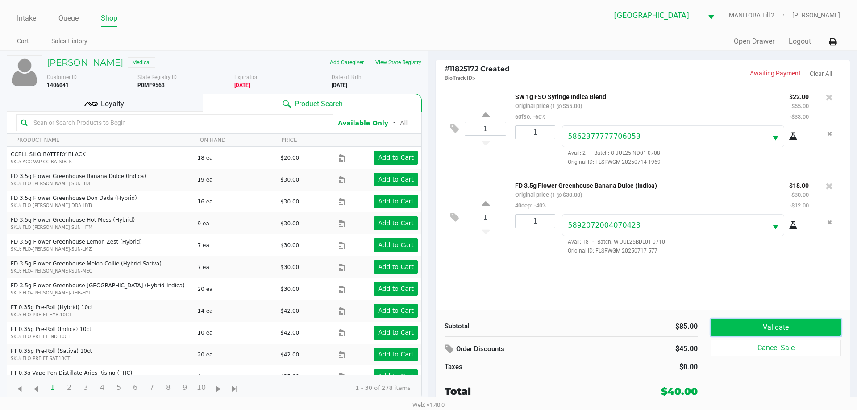
click at [543, 324] on button "Validate" at bounding box center [776, 327] width 130 height 17
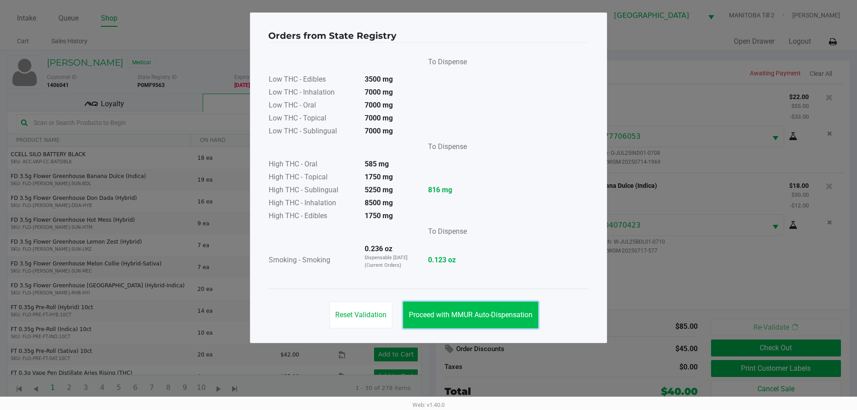
click at [466, 308] on button "Proceed with MMUR Auto-Dispensation" at bounding box center [470, 315] width 135 height 27
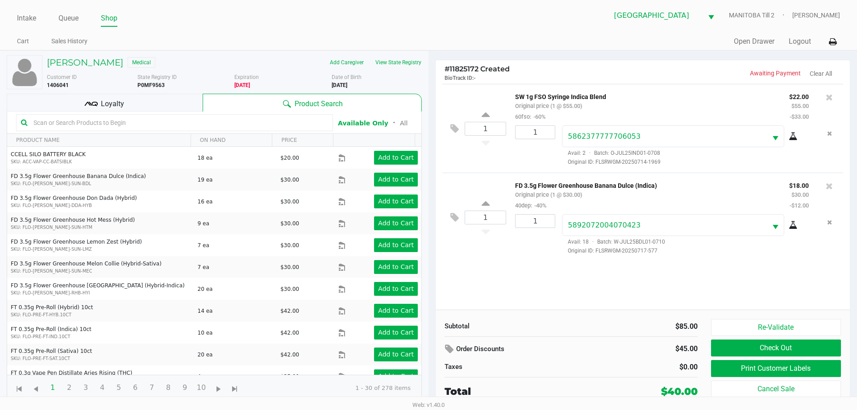
click at [171, 94] on div "Loyalty" at bounding box center [105, 103] width 196 height 18
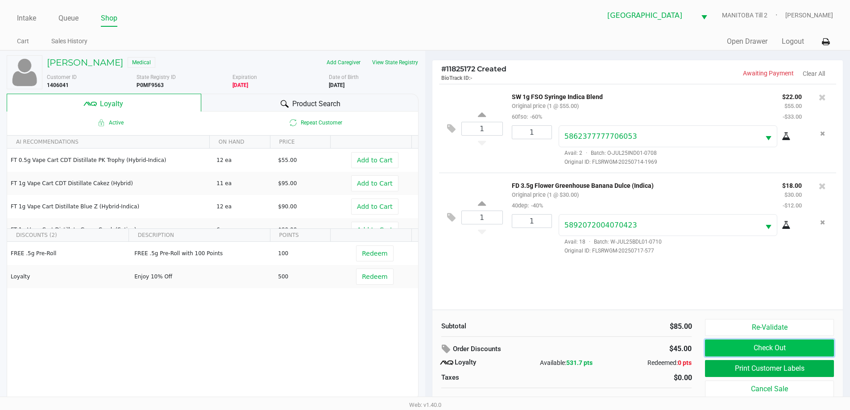
click at [543, 350] on button "Check Out" at bounding box center [769, 348] width 129 height 17
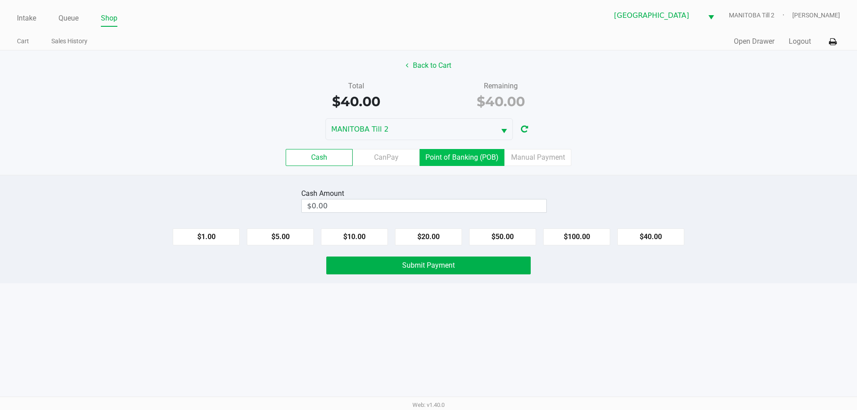
click at [467, 166] on label "Point of Banking (POB)" at bounding box center [461, 157] width 85 height 17
click at [0, 0] on 7 "Point of Banking (POB)" at bounding box center [0, 0] width 0 height 0
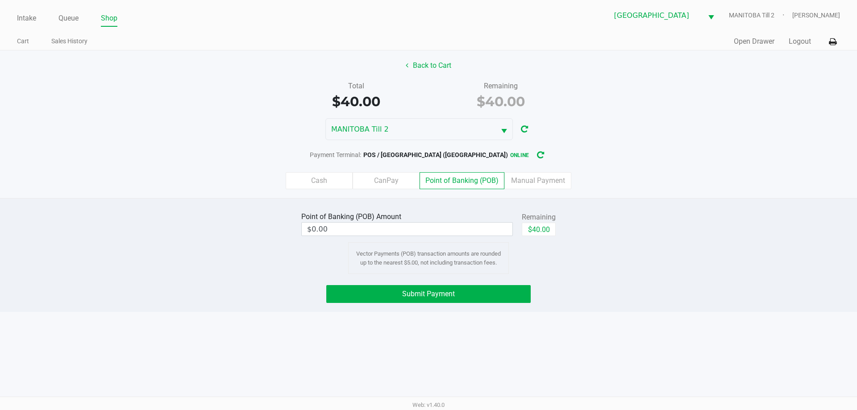
click at [543, 223] on div "Point of Banking (POB) Amount $0.00 Remaining $40.00 Vector Payments (POB) tran…" at bounding box center [428, 242] width 870 height 64
click at [543, 211] on div "Point of Banking (POB) Amount $0.00 Remaining $40.00 Vector Payments (POB) tran…" at bounding box center [428, 242] width 870 height 64
click at [543, 308] on div "Point of Banking (POB) Amount $0.00 Remaining $40.00 Vector Payments (POB) tran…" at bounding box center [428, 255] width 857 height 114
click at [543, 224] on button "$40.00" at bounding box center [539, 229] width 34 height 13
type input "$40.00"
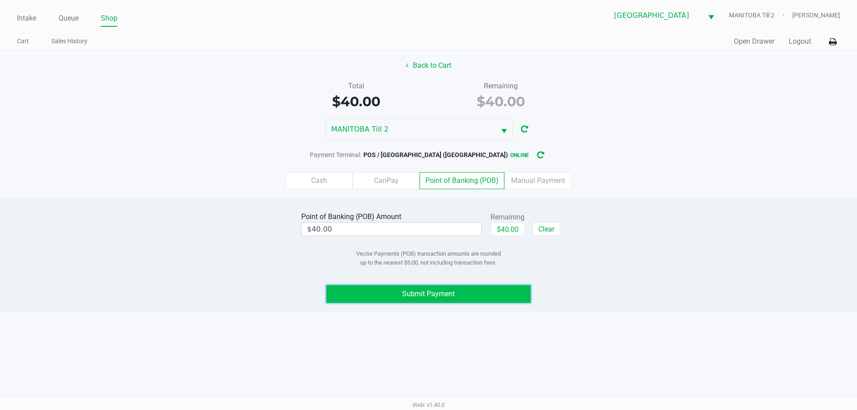
click at [512, 297] on button "Submit Payment" at bounding box center [428, 294] width 204 height 18
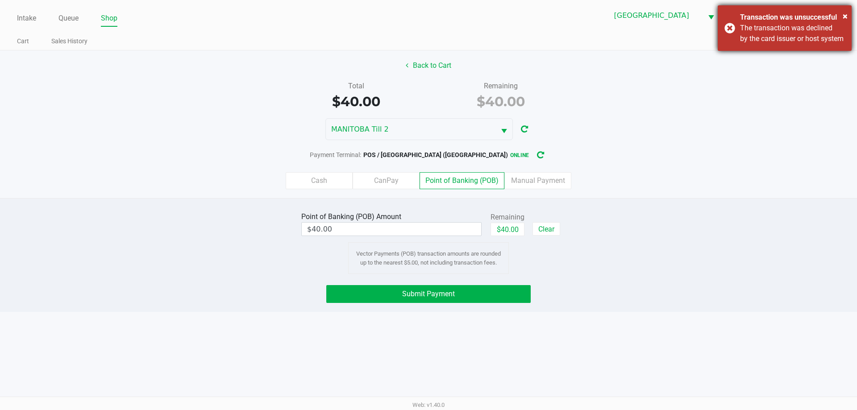
click at [543, 40] on div "× Transaction was unsuccessful The transaction was declined by the card issuer …" at bounding box center [785, 28] width 134 height 46
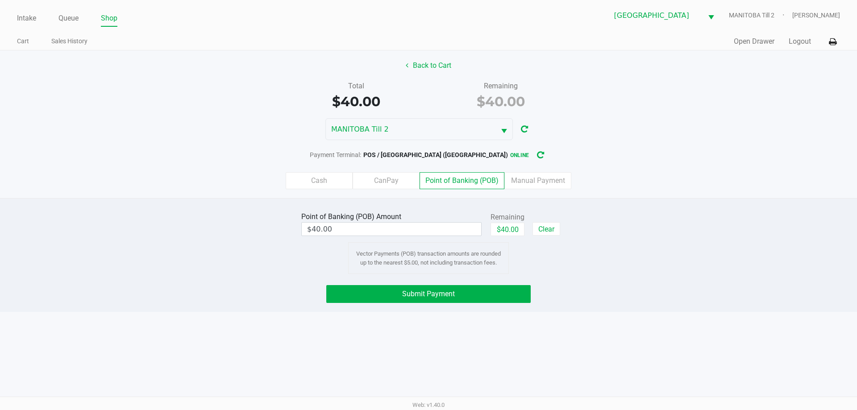
click at [503, 299] on button "Submit Payment" at bounding box center [428, 294] width 204 height 18
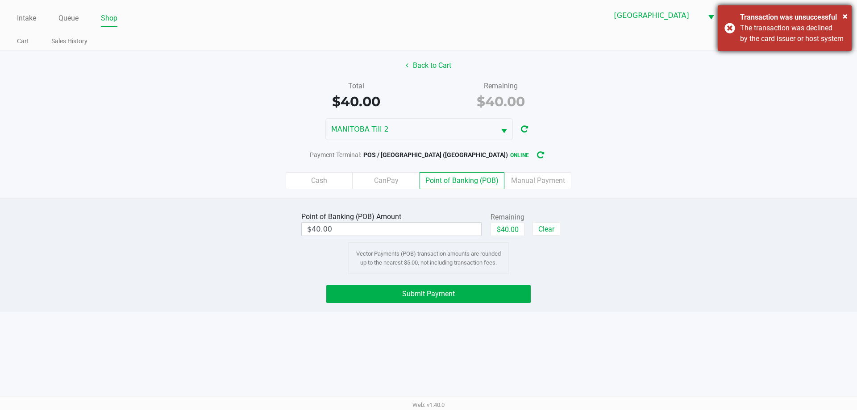
click at [543, 42] on div "× Transaction was unsuccessful The transaction was declined by the card issuer …" at bounding box center [785, 28] width 134 height 46
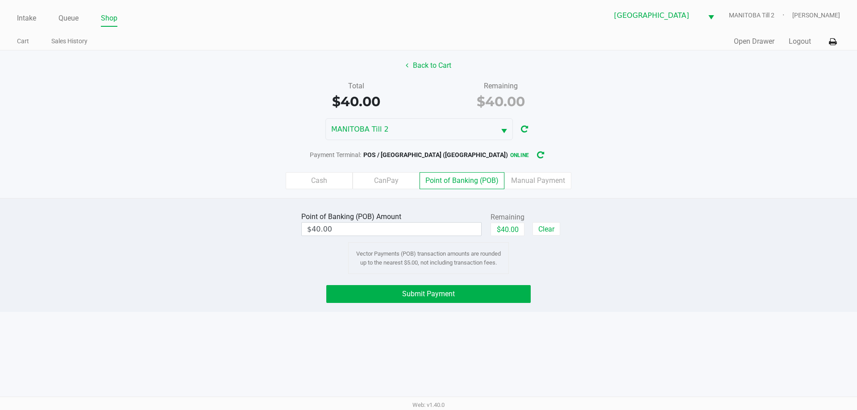
click at [503, 294] on button "Submit Payment" at bounding box center [428, 294] width 204 height 18
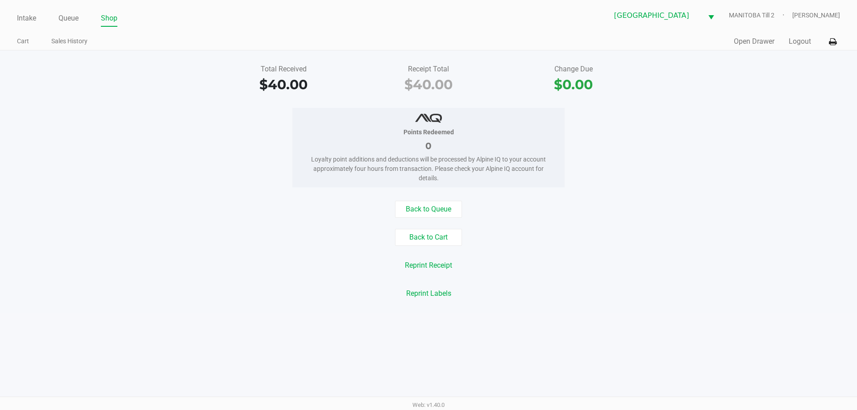
click at [543, 321] on div "Intake Queue Shop Lakeland WC [GEOGRAPHIC_DATA] Till 2 [PERSON_NAME] Cart Sales…" at bounding box center [428, 205] width 857 height 410
click at [75, 15] on link "Queue" at bounding box center [68, 18] width 20 height 12
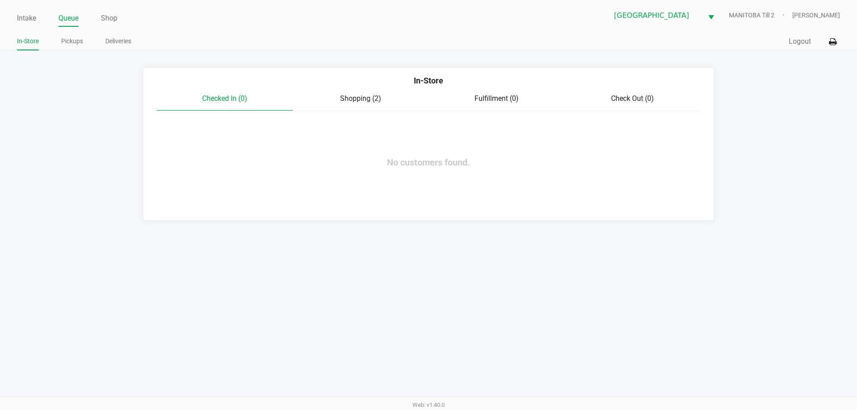
click at [359, 98] on span "Shopping (2)" at bounding box center [360, 98] width 41 height 8
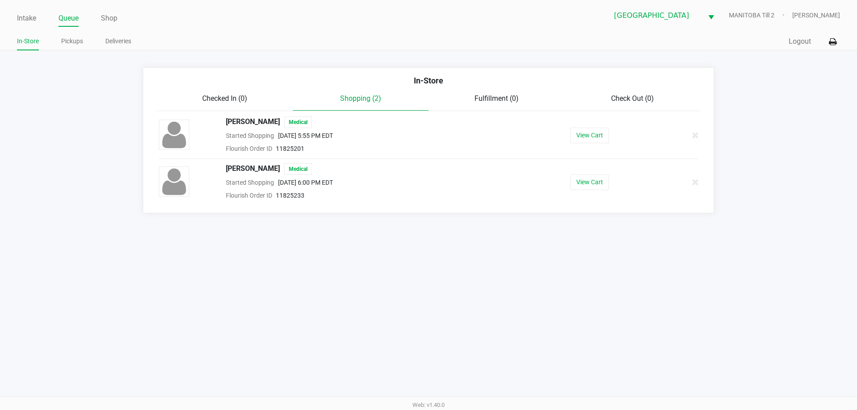
click at [543, 182] on button "View Cart" at bounding box center [589, 182] width 38 height 16
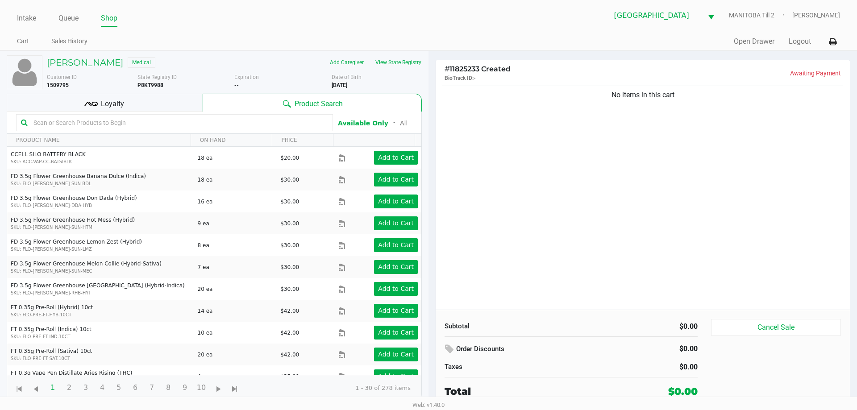
click at [543, 230] on div "No items in this cart" at bounding box center [643, 197] width 414 height 226
click at [406, 64] on button "View State Registry" at bounding box center [396, 62] width 52 height 14
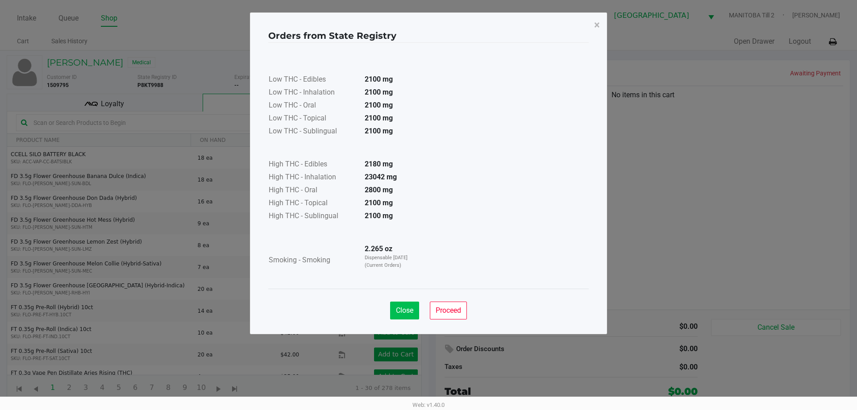
click at [408, 309] on span "Close" at bounding box center [404, 310] width 17 height 8
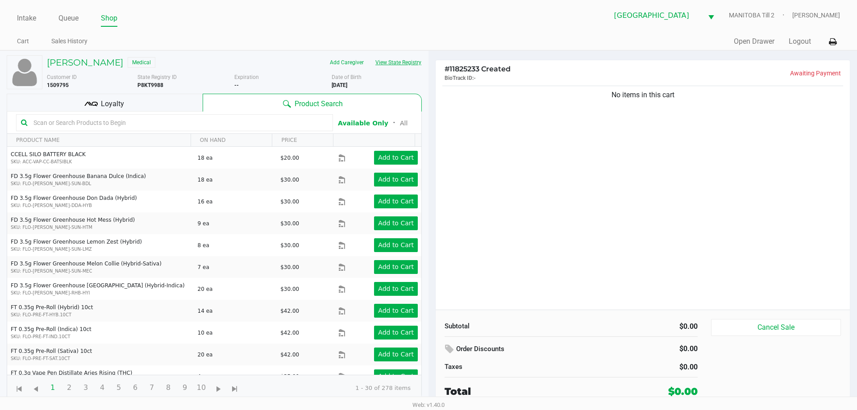
click at [492, 248] on div "No items in this cart" at bounding box center [643, 197] width 414 height 226
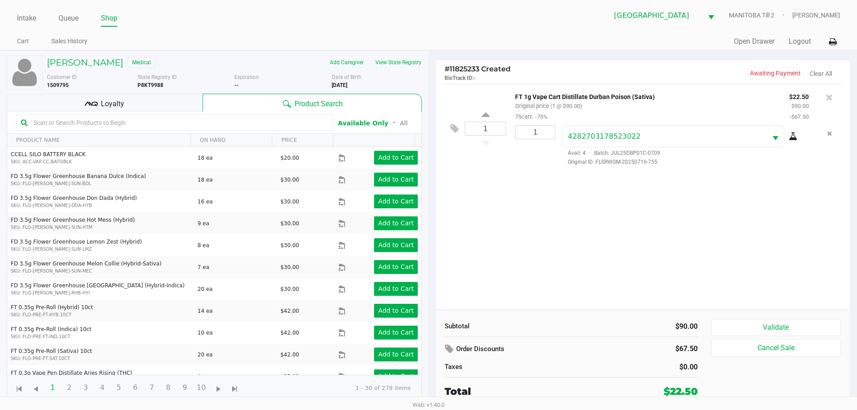
click at [543, 320] on button "Validate" at bounding box center [776, 327] width 130 height 17
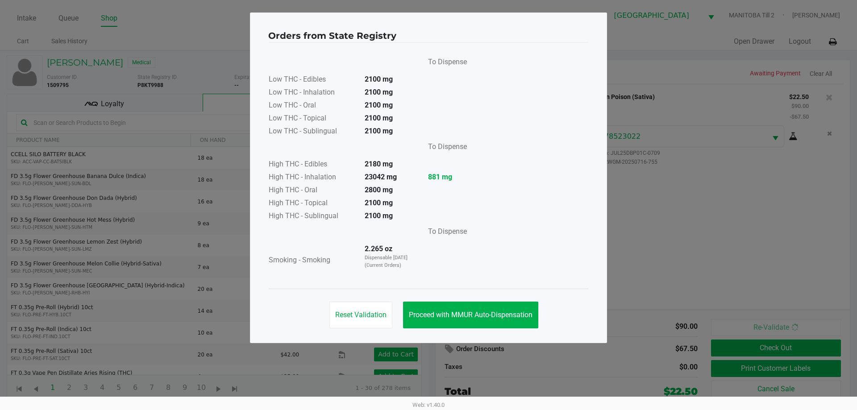
click at [514, 306] on button "Proceed with MMUR Auto-Dispensation" at bounding box center [470, 315] width 135 height 27
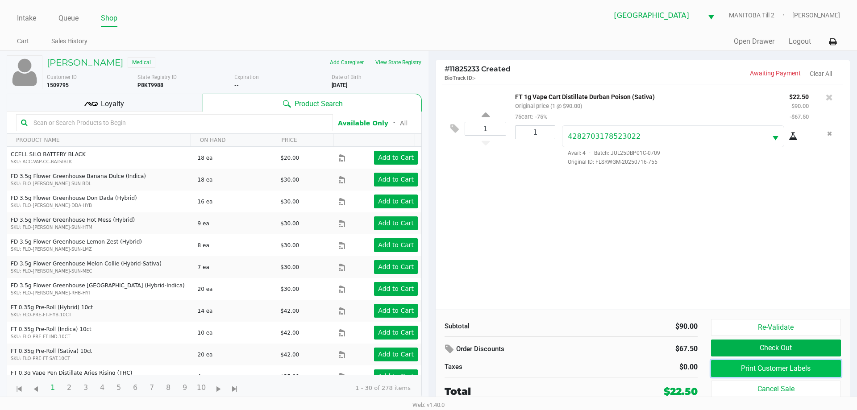
click at [543, 365] on button "Print Customer Labels" at bounding box center [776, 368] width 130 height 17
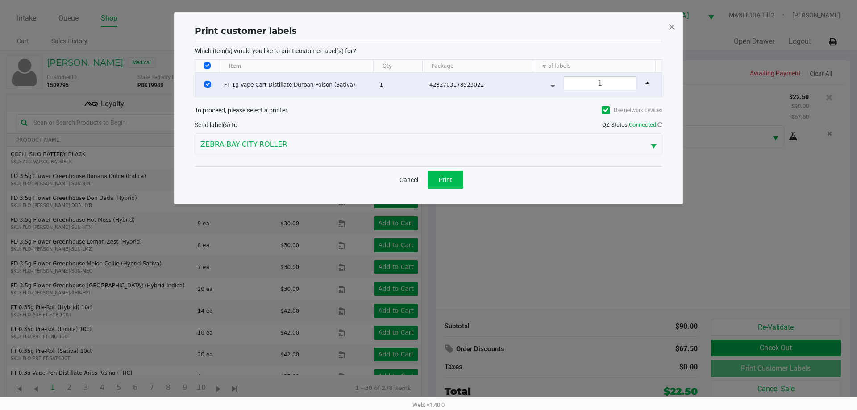
click at [449, 182] on span "Print" at bounding box center [445, 179] width 13 height 7
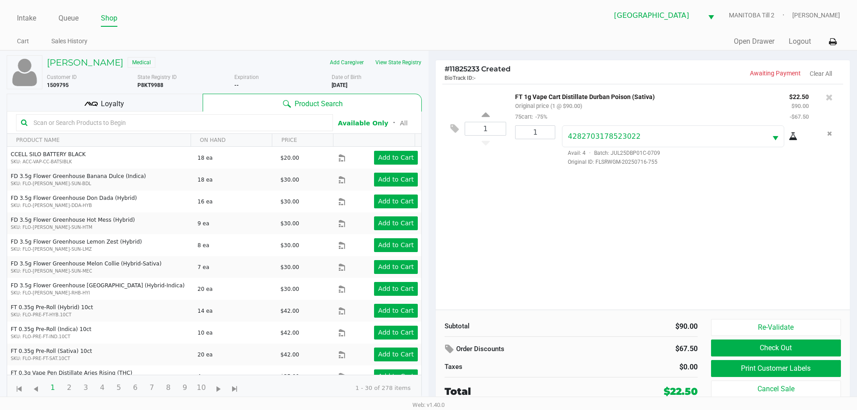
click at [543, 352] on button "Check Out" at bounding box center [776, 348] width 130 height 17
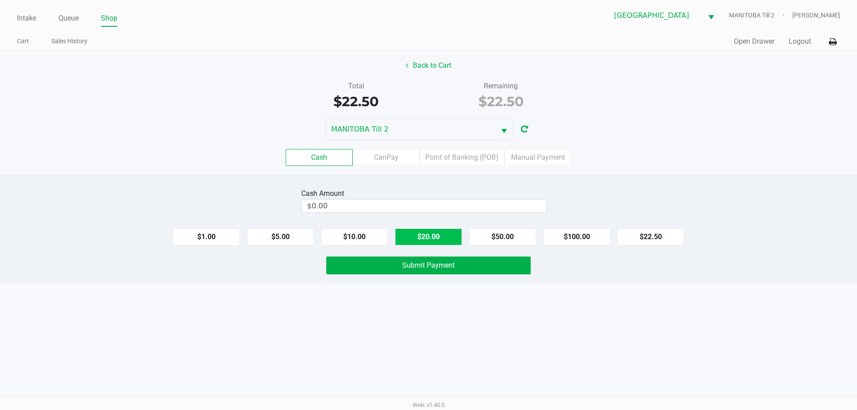
click at [433, 240] on button "$20.00" at bounding box center [428, 236] width 67 height 17
click at [290, 235] on button "$5.00" at bounding box center [280, 236] width 67 height 17
type input "$25.00"
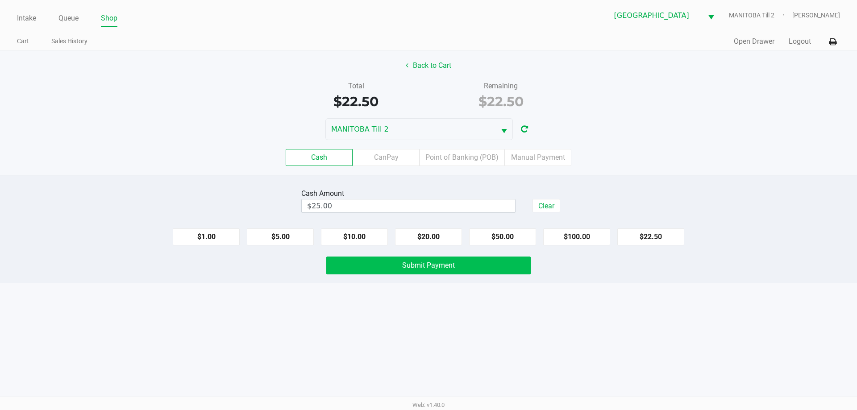
click at [371, 263] on button "Submit Payment" at bounding box center [428, 266] width 204 height 18
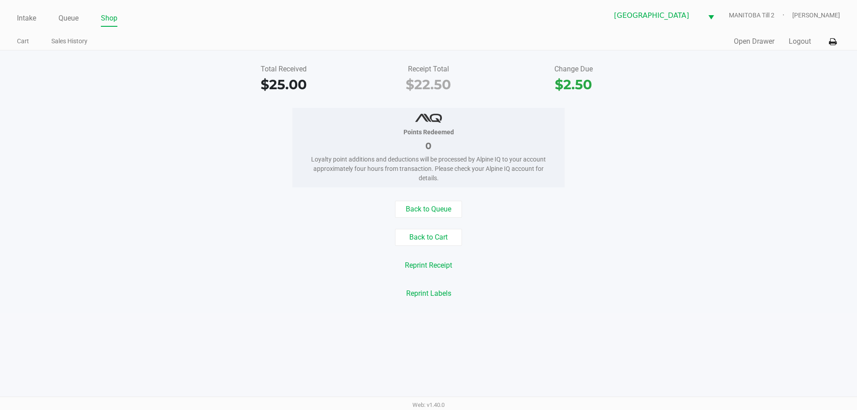
click at [543, 331] on div "Intake Queue Shop Lakeland WC [GEOGRAPHIC_DATA] Till 2 [PERSON_NAME] Cart Sales…" at bounding box center [428, 205] width 857 height 410
click at [461, 370] on div "Intake Queue Shop Lakeland WC [GEOGRAPHIC_DATA] Till 2 [PERSON_NAME] Cart Sales…" at bounding box center [428, 205] width 857 height 410
click at [75, 20] on link "Queue" at bounding box center [68, 18] width 20 height 12
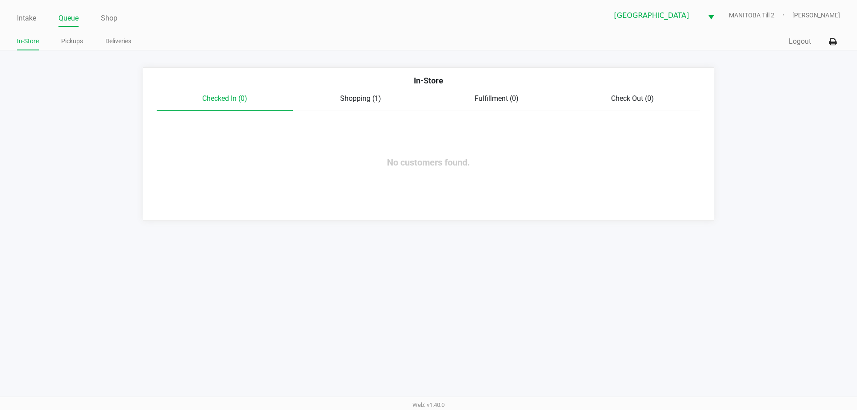
click at [365, 101] on span "Shopping (1)" at bounding box center [360, 98] width 41 height 8
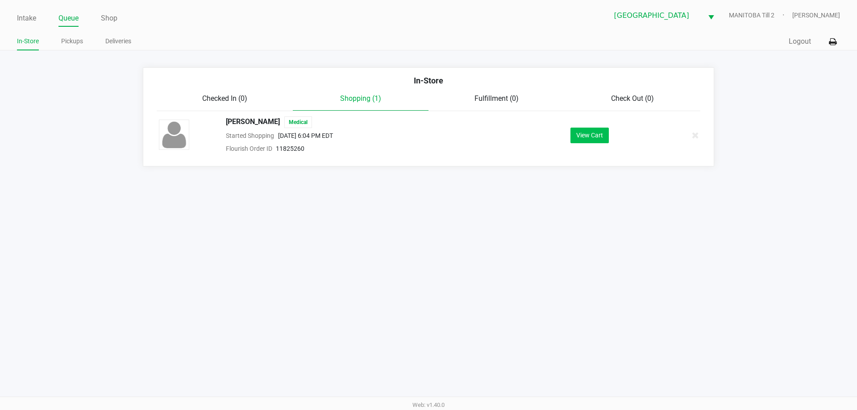
click at [543, 130] on button "View Cart" at bounding box center [589, 136] width 38 height 16
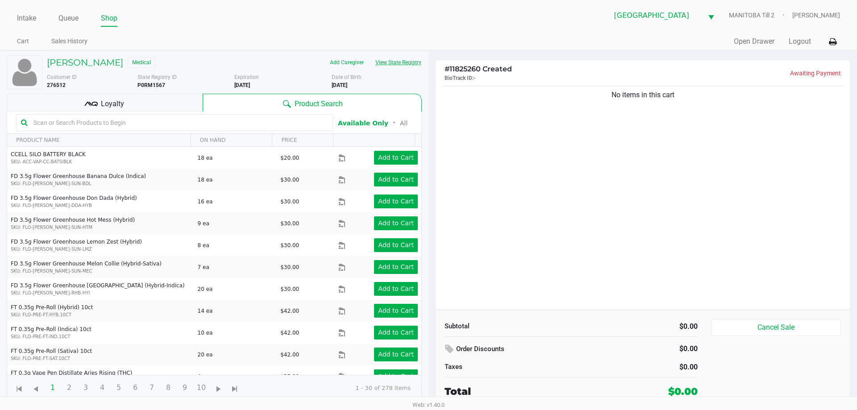
click at [412, 65] on button "View State Registry" at bounding box center [396, 62] width 52 height 14
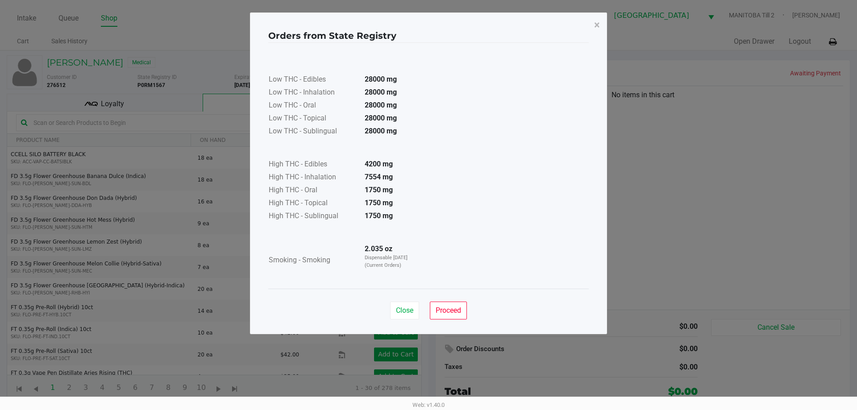
click at [396, 310] on span "Close" at bounding box center [404, 310] width 17 height 8
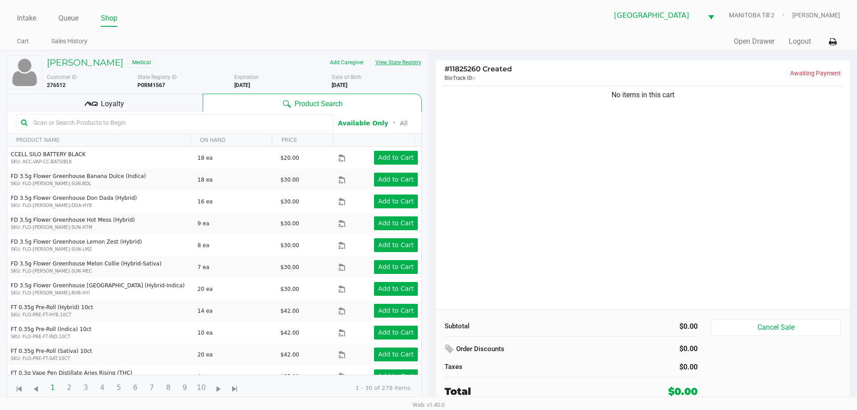
click at [370, 55] on button "View State Registry" at bounding box center [396, 62] width 52 height 14
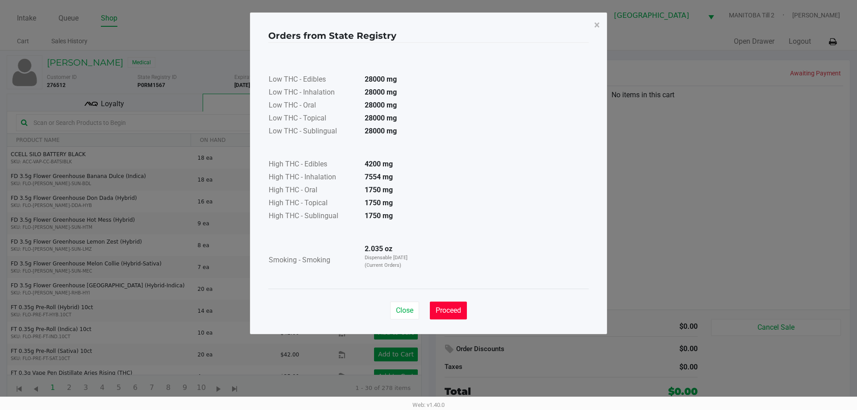
click at [451, 309] on span "Proceed" at bounding box center [448, 310] width 25 height 8
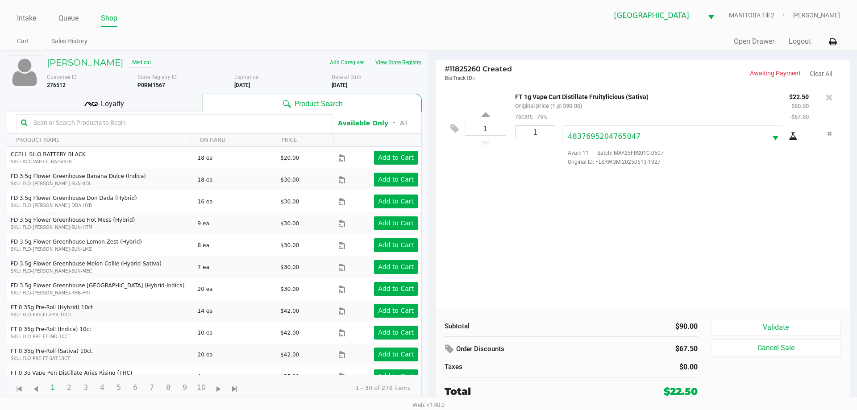
click at [370, 55] on button "View State Registry" at bounding box center [396, 62] width 52 height 14
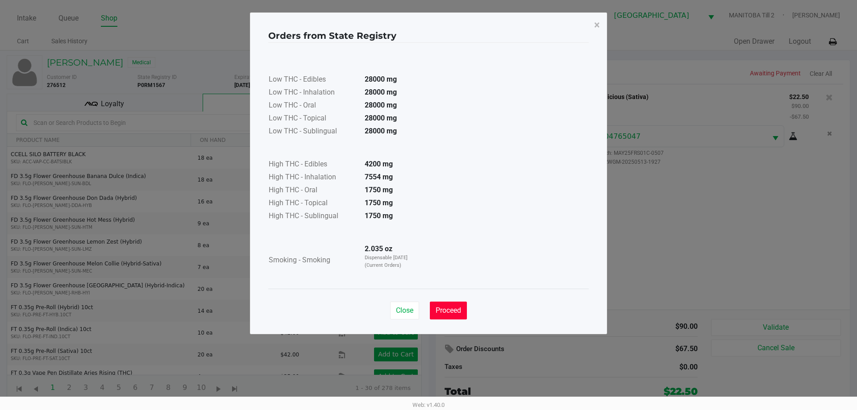
click at [459, 312] on span "Proceed" at bounding box center [448, 310] width 25 height 8
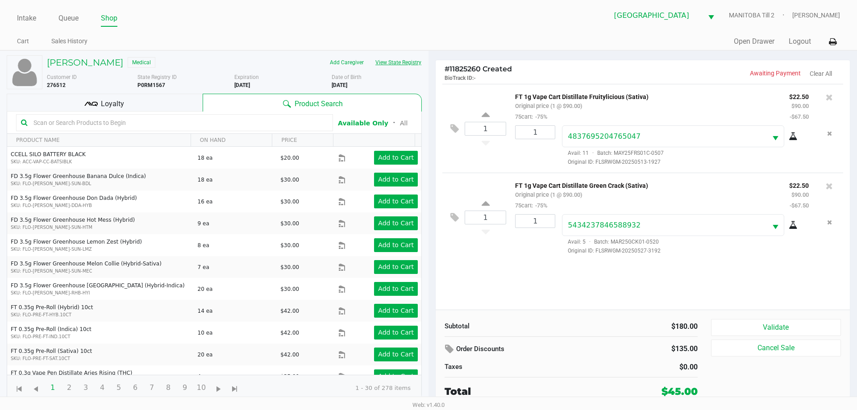
click at [370, 55] on button "View State Registry" at bounding box center [396, 62] width 52 height 14
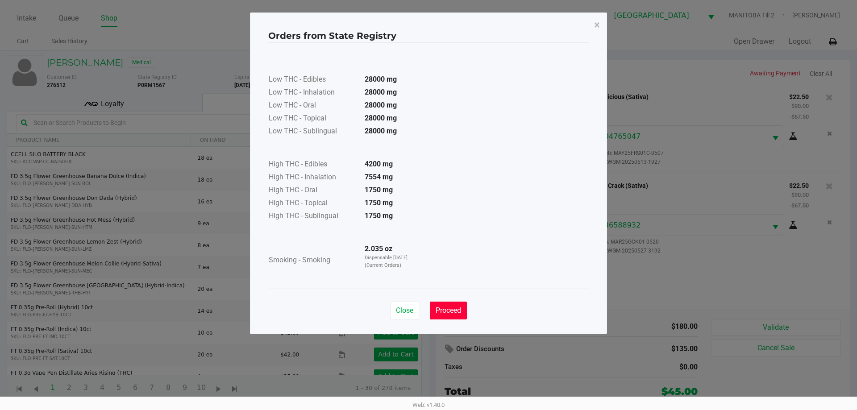
click at [459, 311] on span "Proceed" at bounding box center [448, 310] width 25 height 8
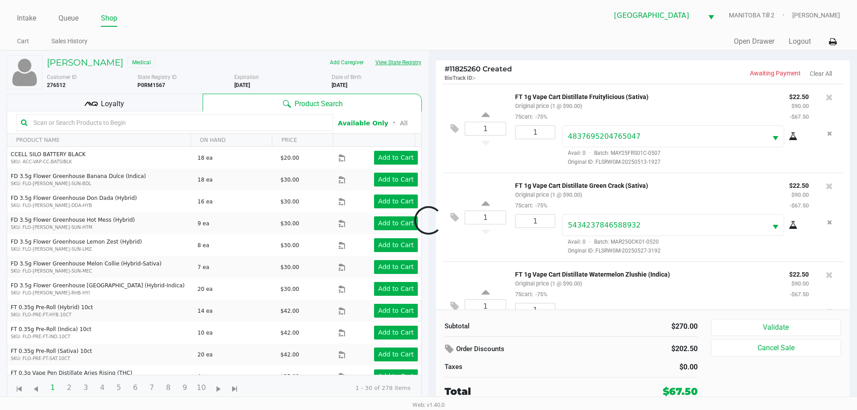
scroll to position [42, 0]
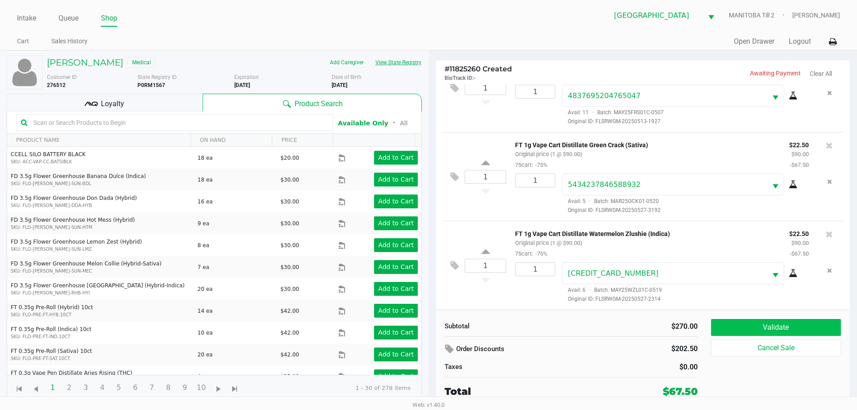
click at [543, 329] on button "Validate" at bounding box center [776, 327] width 130 height 17
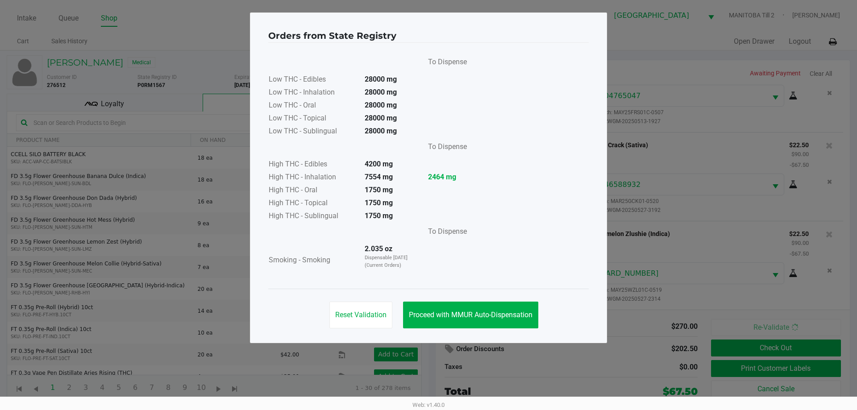
click at [515, 317] on span "Proceed with MMUR Auto-Dispensation" at bounding box center [471, 315] width 124 height 8
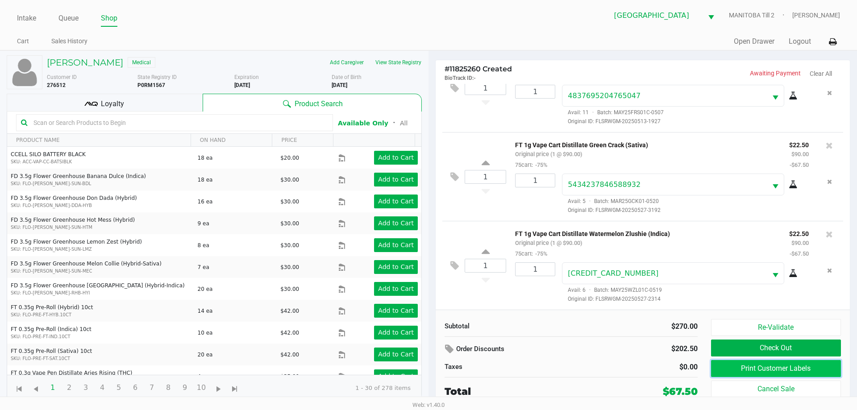
click at [543, 374] on button "Print Customer Labels" at bounding box center [776, 368] width 130 height 17
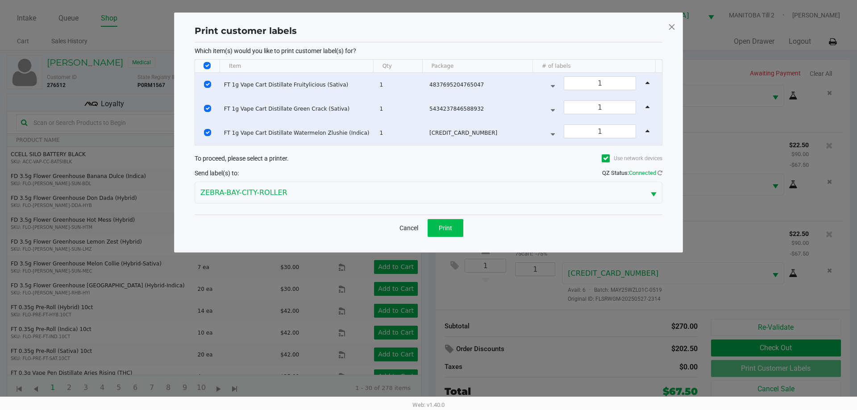
click at [449, 227] on span "Print" at bounding box center [445, 227] width 13 height 7
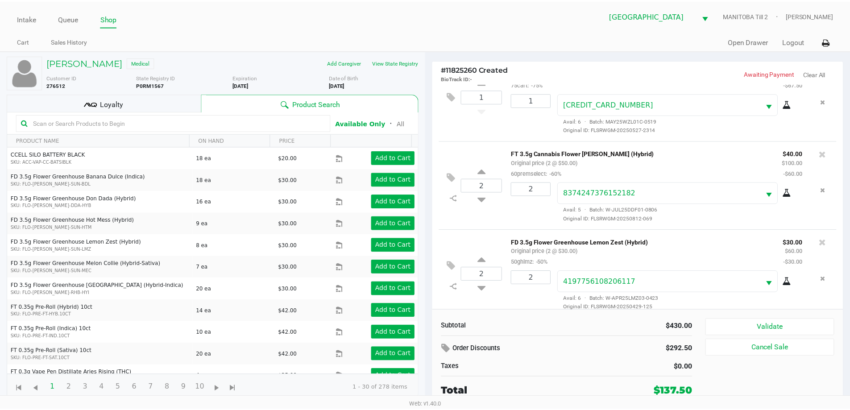
scroll to position [220, 0]
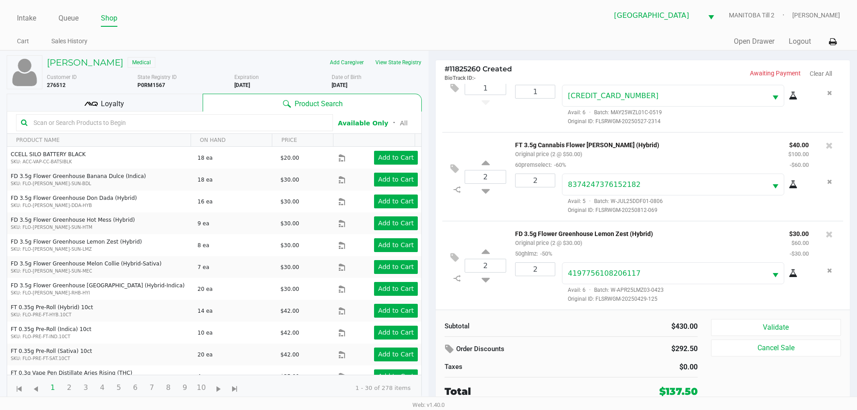
click at [182, 120] on input "text" at bounding box center [179, 122] width 298 height 13
click at [173, 98] on div "Loyalty" at bounding box center [105, 103] width 196 height 18
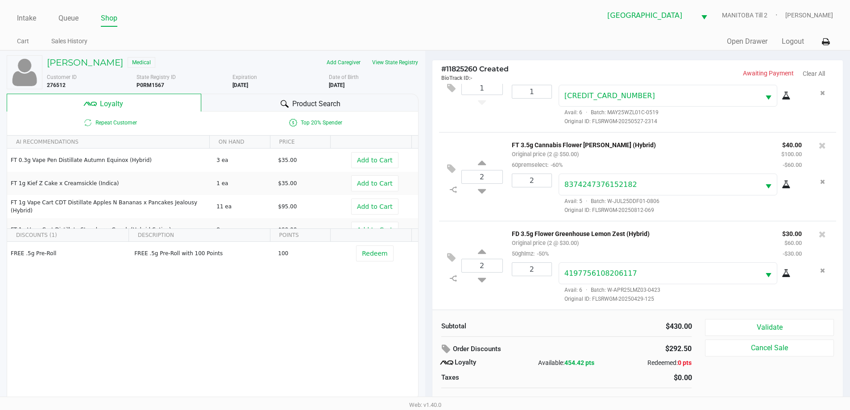
click at [543, 327] on button "Validate" at bounding box center [769, 327] width 129 height 17
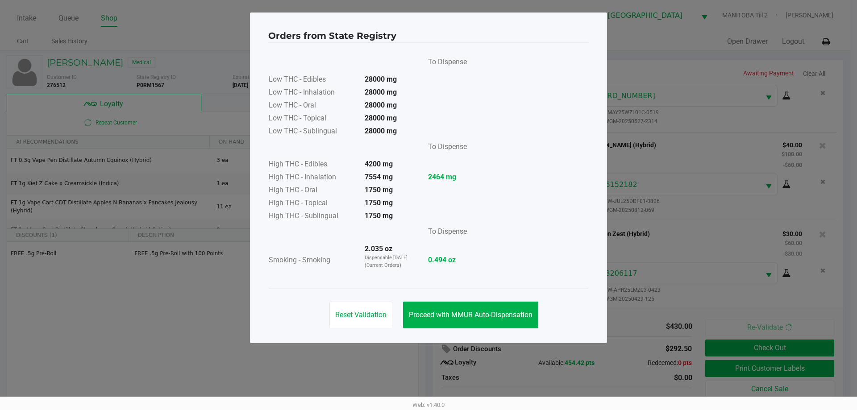
click at [490, 318] on span "Proceed with MMUR Auto-Dispensation" at bounding box center [471, 315] width 124 height 8
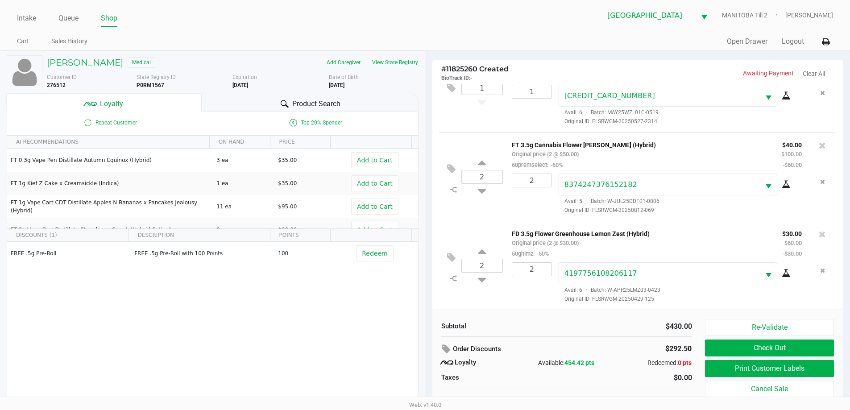
click at [543, 370] on button "Print Customer Labels" at bounding box center [769, 368] width 129 height 17
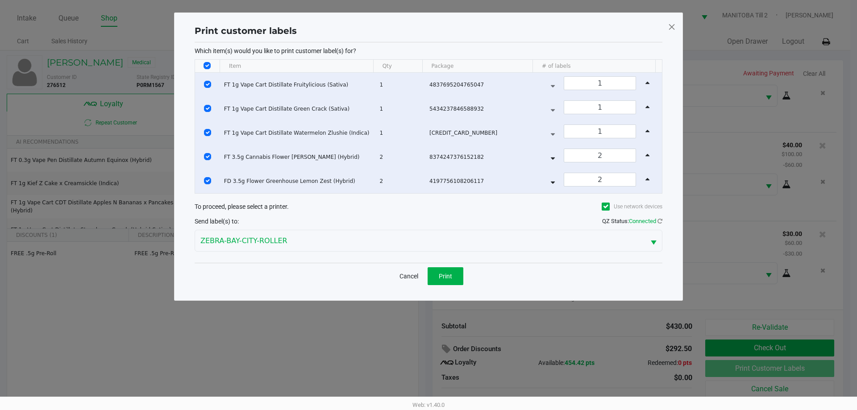
click at [207, 66] on input "Select All Rows" at bounding box center [206, 65] width 7 height 7
checkbox input "false"
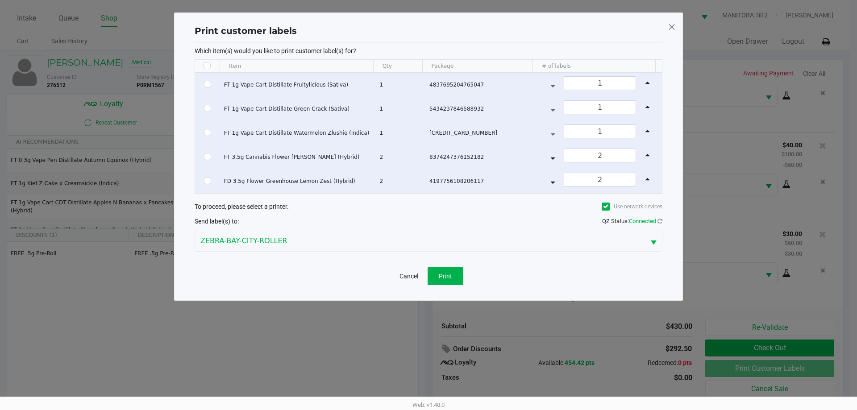
checkbox input "false"
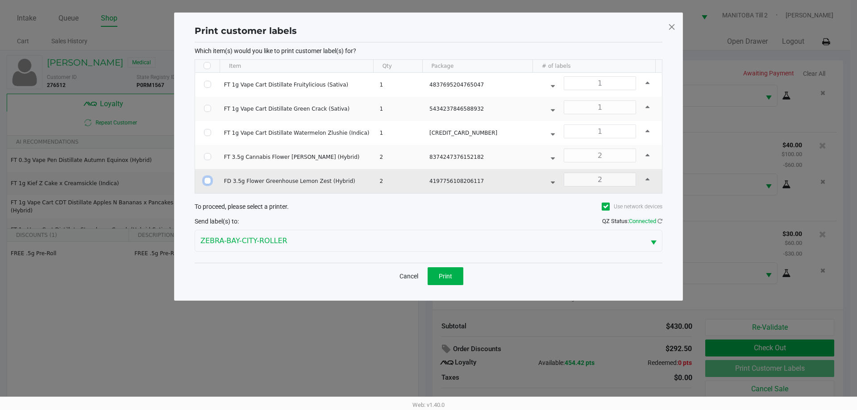
click at [209, 181] on input "Select Row" at bounding box center [207, 180] width 7 height 7
checkbox input "true"
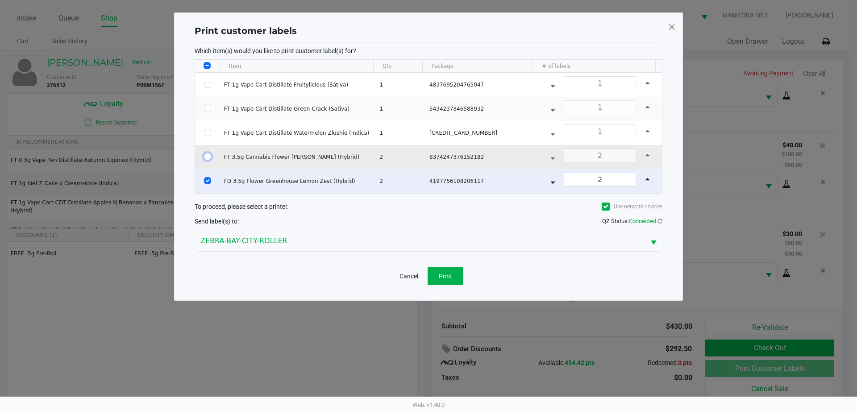
click at [207, 156] on input "Select Row" at bounding box center [207, 156] width 7 height 7
checkbox input "true"
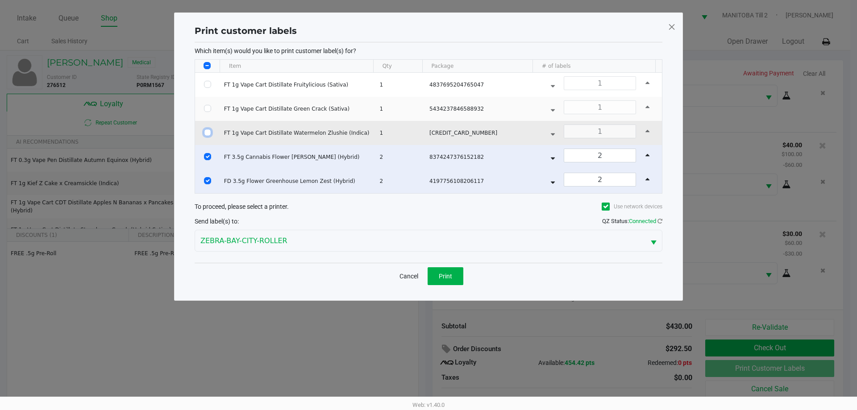
click at [211, 133] on input "Select Row" at bounding box center [207, 132] width 7 height 7
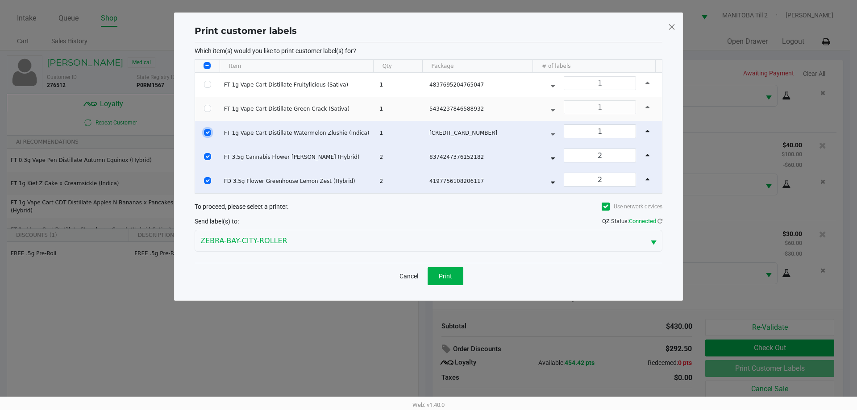
click at [204, 130] on input "Select Row" at bounding box center [207, 132] width 7 height 7
checkbox input "false"
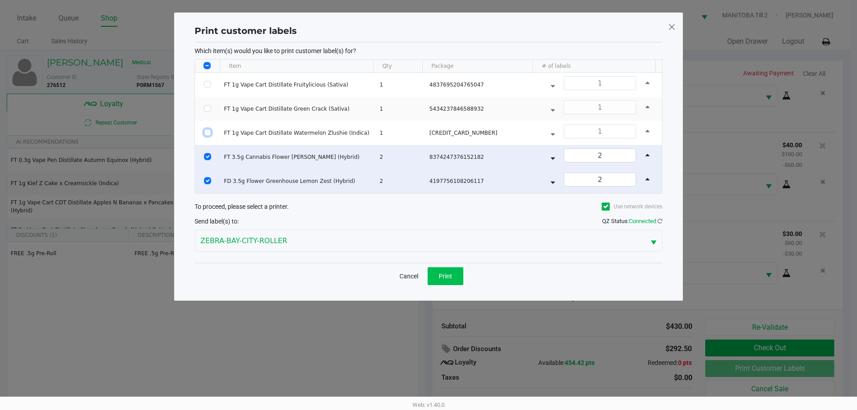
click at [449, 282] on button "Print" at bounding box center [446, 276] width 36 height 18
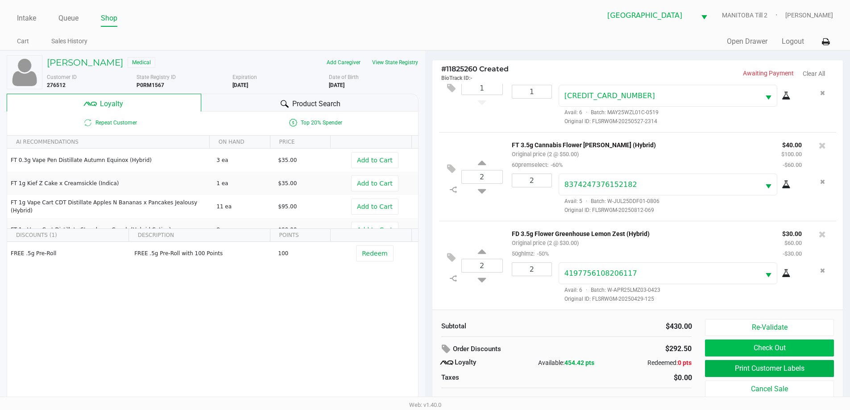
click at [543, 351] on button "Check Out" at bounding box center [769, 348] width 129 height 17
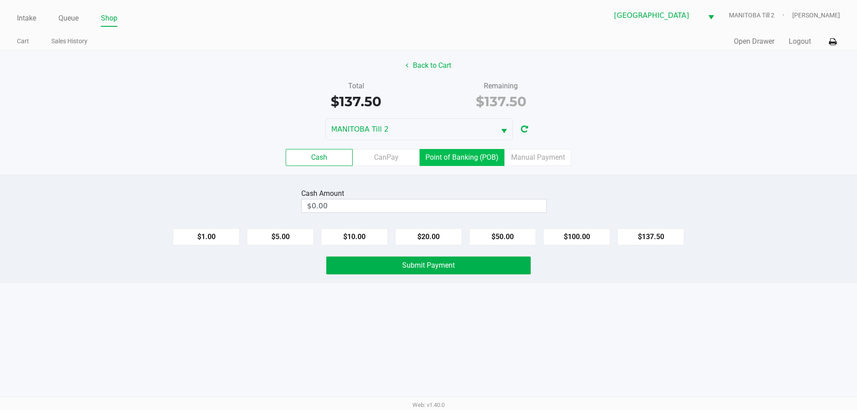
click at [456, 160] on label "Point of Banking (POB)" at bounding box center [461, 157] width 85 height 17
click at [0, 0] on 7 "Point of Banking (POB)" at bounding box center [0, 0] width 0 height 0
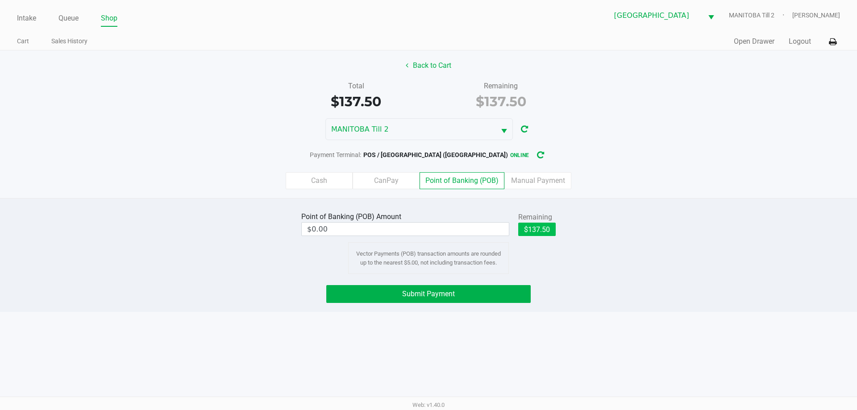
click at [542, 235] on button "$137.50" at bounding box center [536, 229] width 37 height 13
type input "$137.50"
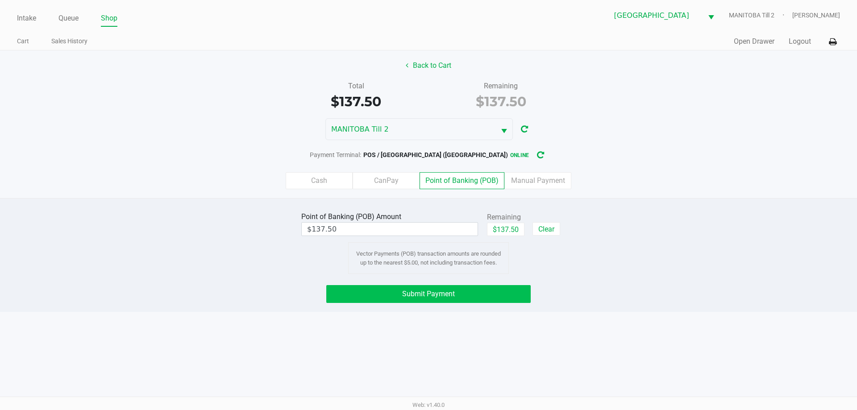
click at [493, 299] on button "Submit Payment" at bounding box center [428, 294] width 204 height 18
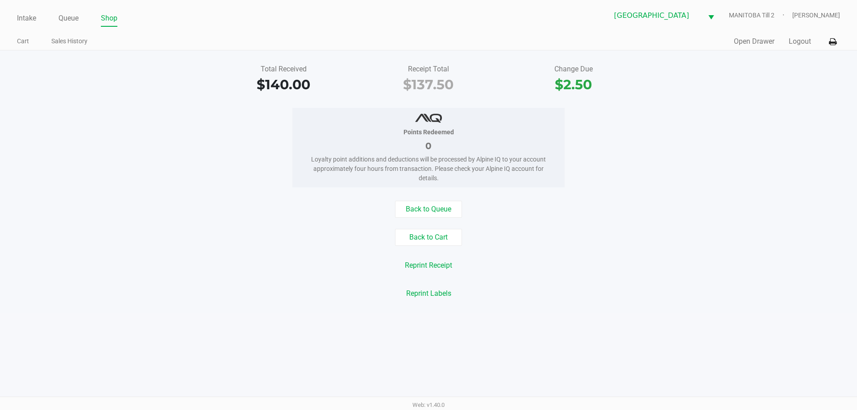
click at [543, 311] on div "Total Received $140.00 Receipt Total $137.50 Change Due $2.50 Points Redeemed 0…" at bounding box center [428, 181] width 857 height 262
click at [72, 25] on li "Queue" at bounding box center [68, 19] width 20 height 16
click at [72, 21] on link "Queue" at bounding box center [68, 18] width 20 height 12
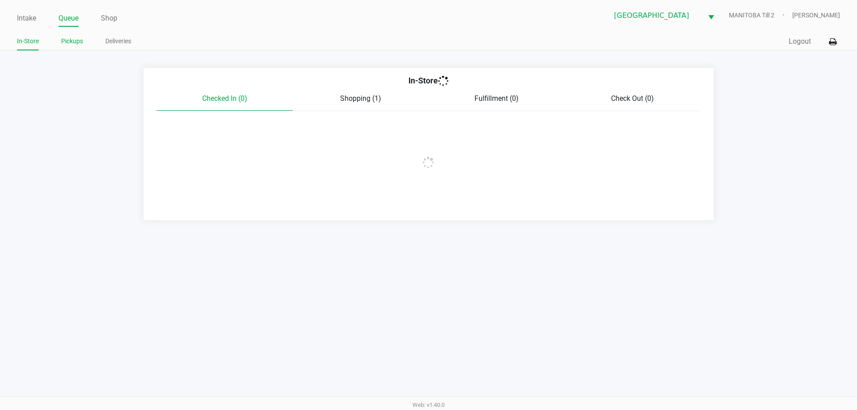
click at [65, 42] on link "Pickups" at bounding box center [72, 41] width 22 height 11
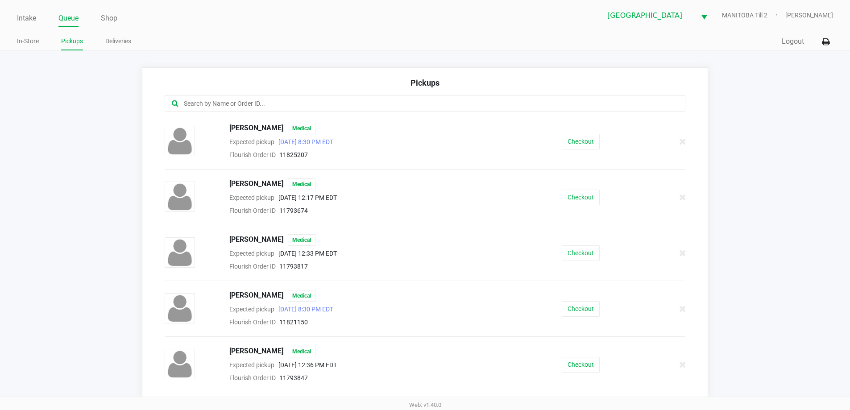
click at [273, 110] on div at bounding box center [425, 104] width 521 height 16
click at [273, 109] on input "text" at bounding box center [411, 104] width 456 height 10
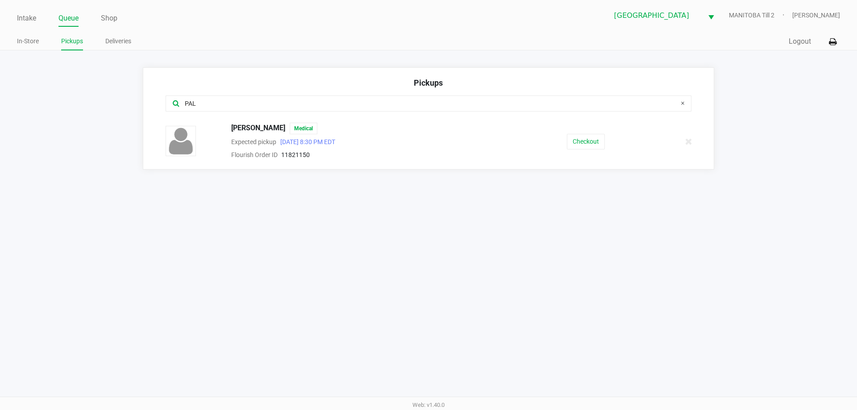
type input "PAL"
click at [543, 145] on button "Checkout" at bounding box center [586, 142] width 38 height 16
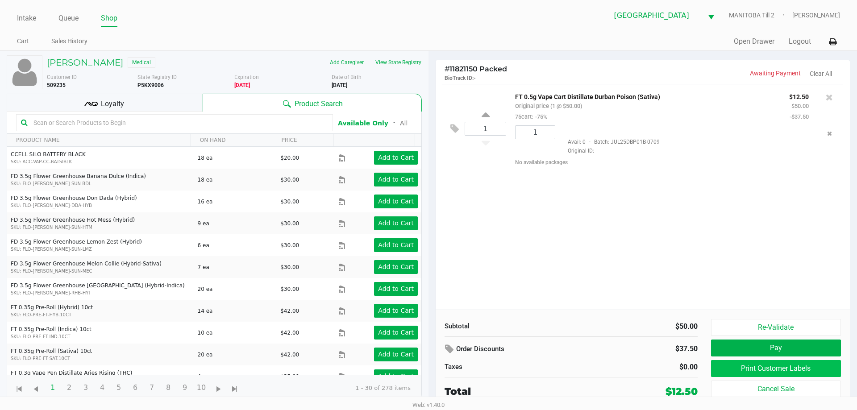
click at [543, 374] on button "Print Customer Labels" at bounding box center [776, 368] width 130 height 17
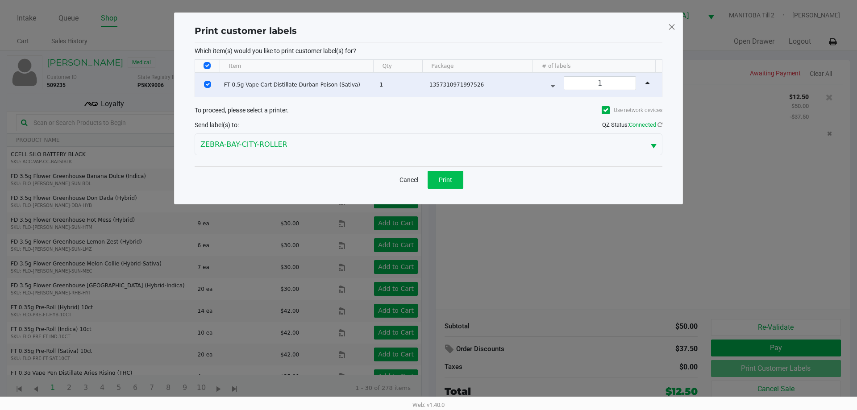
click at [450, 177] on span "Print" at bounding box center [445, 179] width 13 height 7
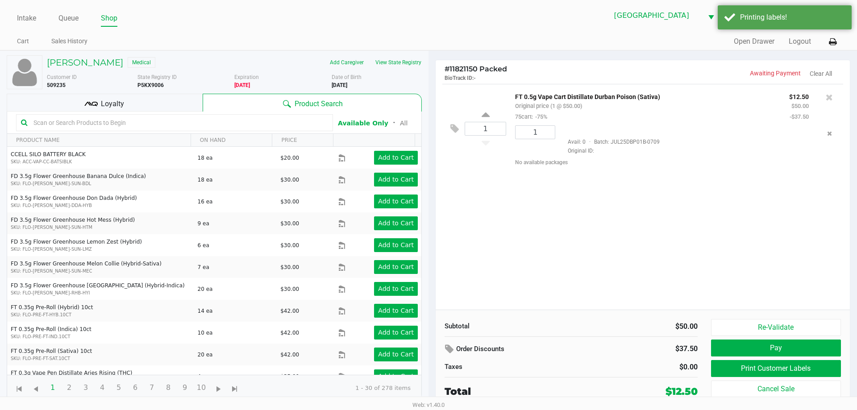
click at [543, 280] on div "1 FT 0.5g Vape Cart Distillate Durban Poison (Sativa) Original price (1 @ $50.0…" at bounding box center [643, 197] width 414 height 226
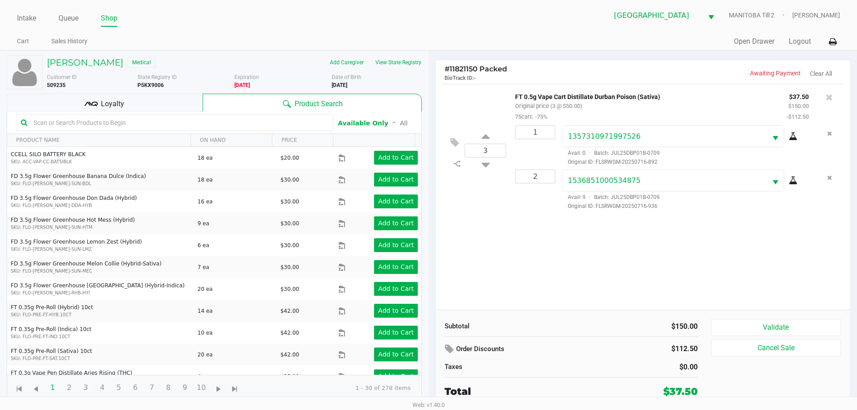
click at [543, 320] on button "Validate" at bounding box center [776, 327] width 130 height 17
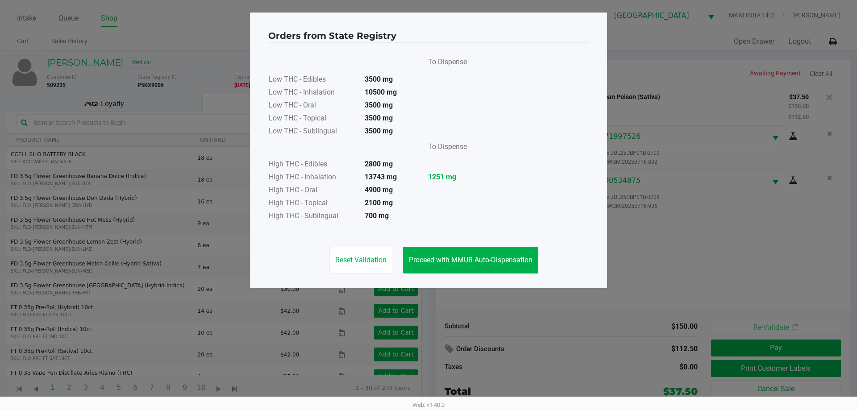
click at [543, 328] on ngb-modal-window "Orders from State Registry To Dispense Low THC - Edibles 3500 mg Low THC - Inha…" at bounding box center [428, 205] width 857 height 410
click at [493, 254] on button "Proceed with MMUR Auto-Dispensation" at bounding box center [470, 260] width 135 height 27
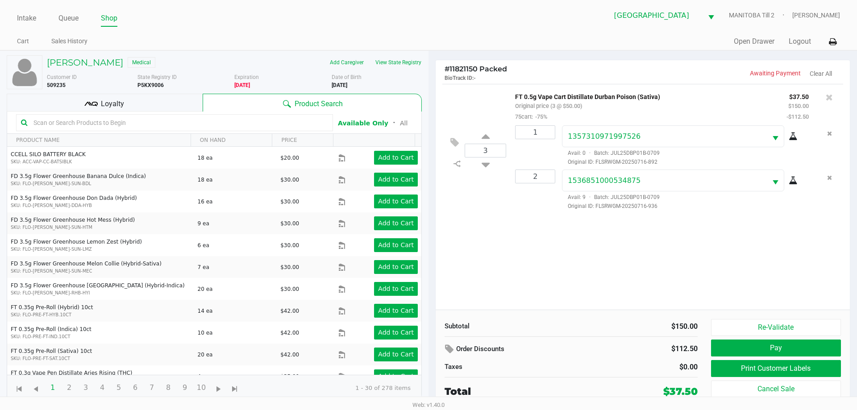
click at [543, 367] on button "Print Customer Labels" at bounding box center [776, 368] width 130 height 17
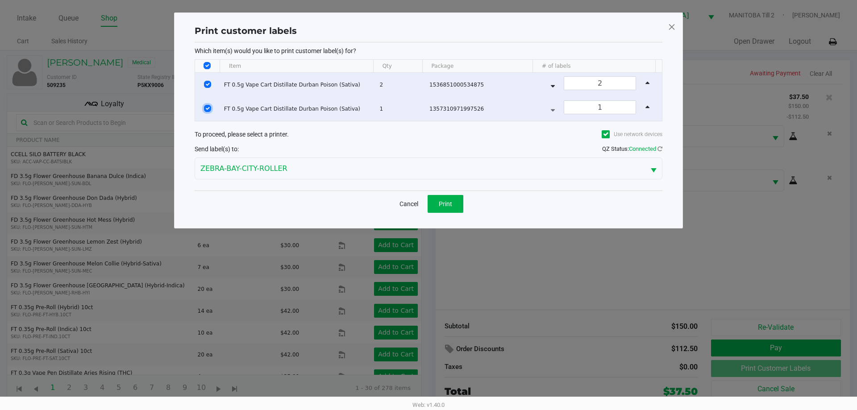
click at [208, 108] on input "Select Row" at bounding box center [207, 108] width 7 height 7
checkbox input "false"
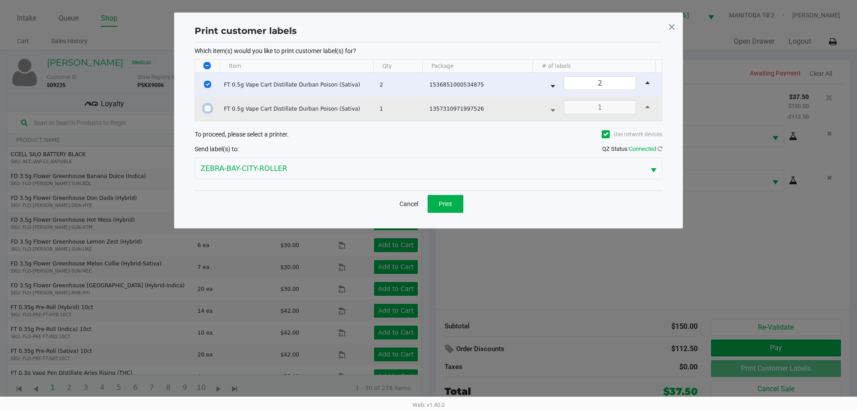
click at [449, 203] on span "Print" at bounding box center [445, 203] width 13 height 7
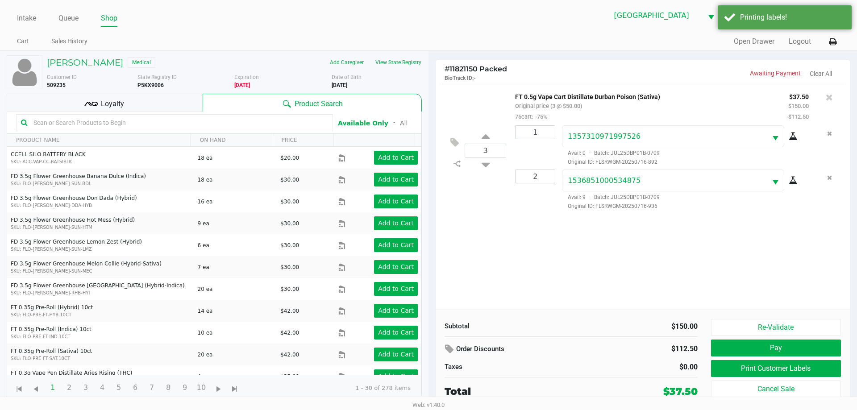
click at [543, 246] on div "3 FT 0.5g Vape Cart Distillate Durban Poison (Sativa) Original price (3 @ $50.0…" at bounding box center [643, 197] width 414 height 226
click at [543, 361] on button "Print Customer Labels" at bounding box center [776, 368] width 130 height 17
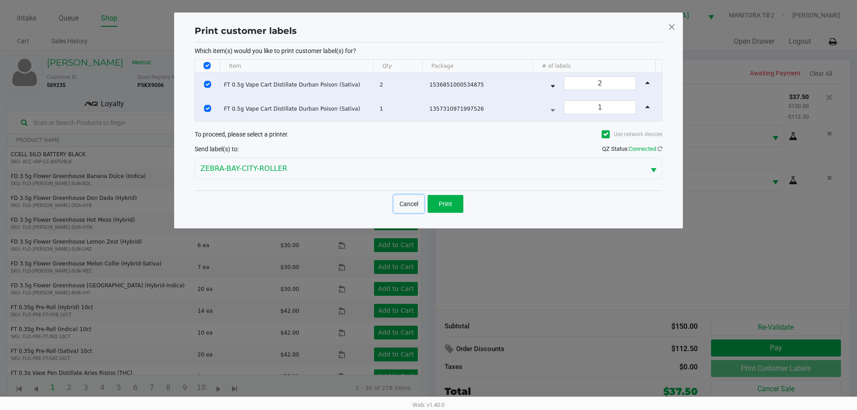
click at [408, 197] on button "Cancel" at bounding box center [409, 204] width 30 height 18
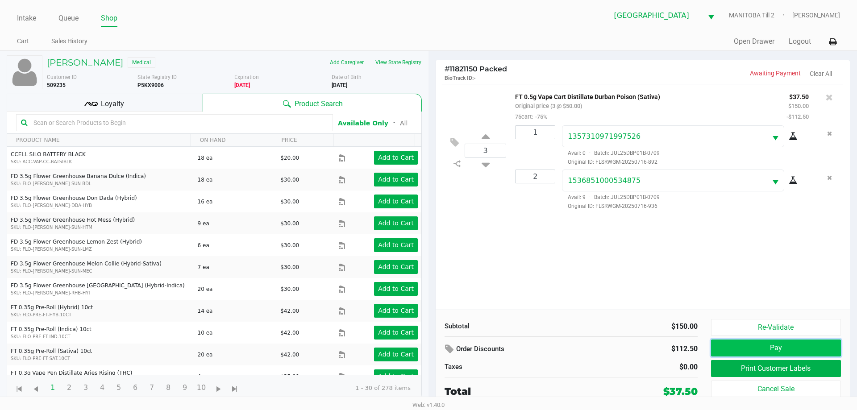
click at [543, 349] on button "Pay" at bounding box center [776, 348] width 130 height 17
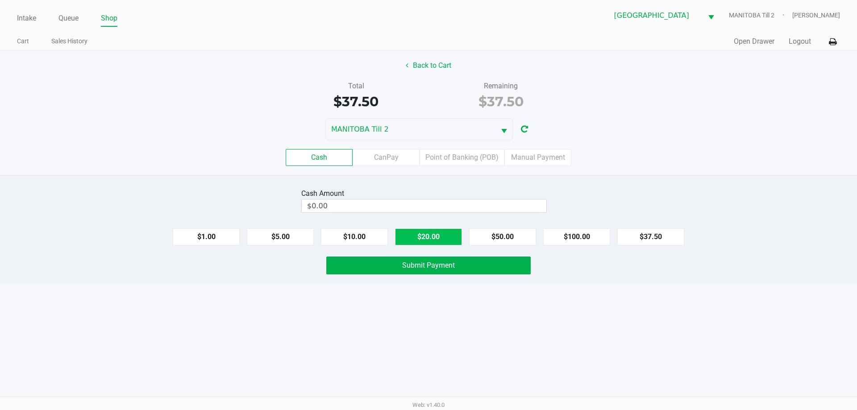
click at [449, 235] on button "$20.00" at bounding box center [428, 236] width 67 height 17
click at [440, 235] on button "$20.00" at bounding box center [428, 236] width 67 height 17
type input "$40.00"
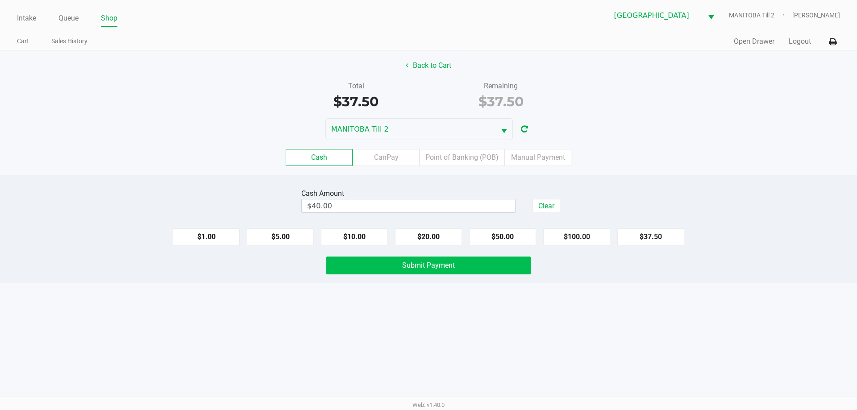
click at [487, 273] on button "Submit Payment" at bounding box center [428, 266] width 204 height 18
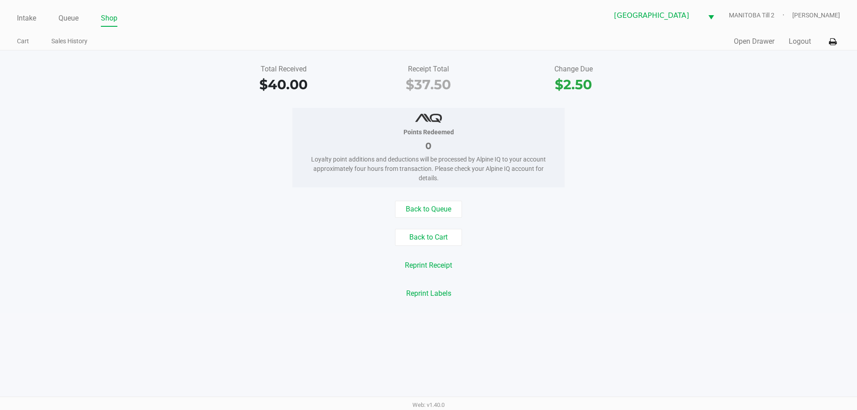
click at [543, 320] on div "Intake Queue Shop Lakeland WC [GEOGRAPHIC_DATA] Till 2 [PERSON_NAME] Cart Sales…" at bounding box center [428, 205] width 857 height 410
click at [71, 15] on link "Queue" at bounding box center [68, 18] width 20 height 12
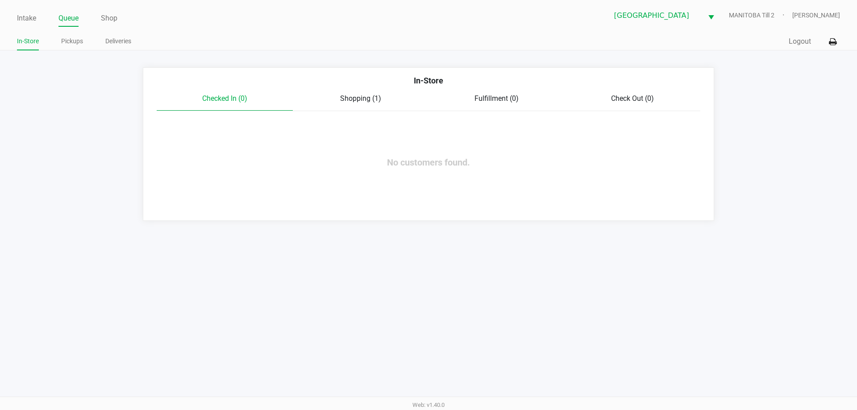
click at [374, 95] on span "Shopping (1)" at bounding box center [360, 98] width 41 height 8
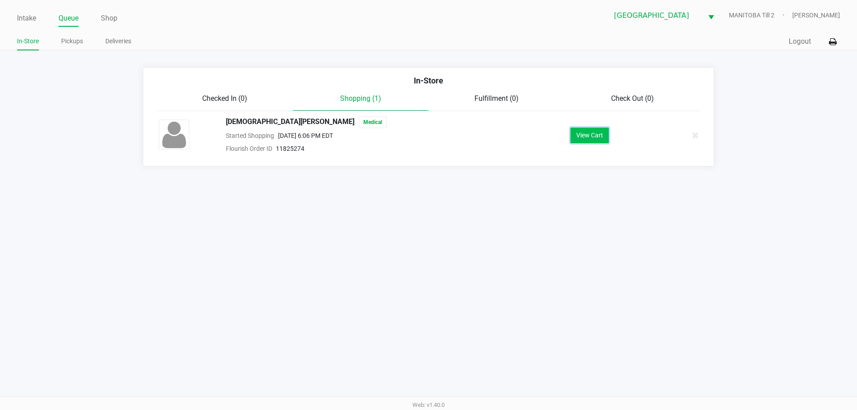
click at [543, 140] on button "View Cart" at bounding box center [589, 136] width 38 height 16
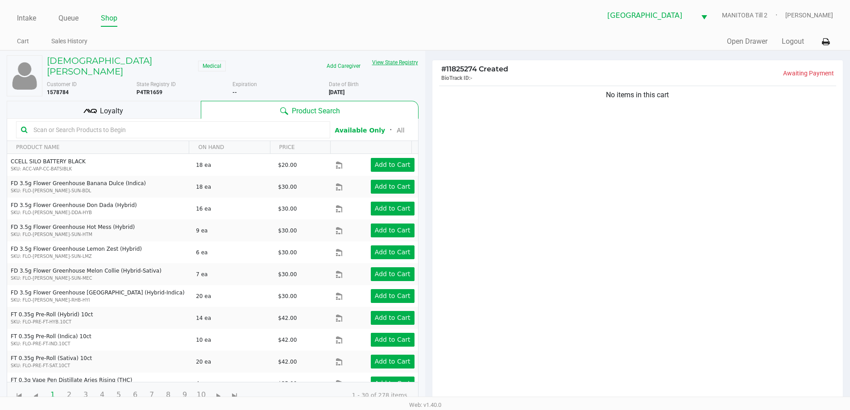
click at [397, 62] on button "View State Registry" at bounding box center [392, 62] width 52 height 14
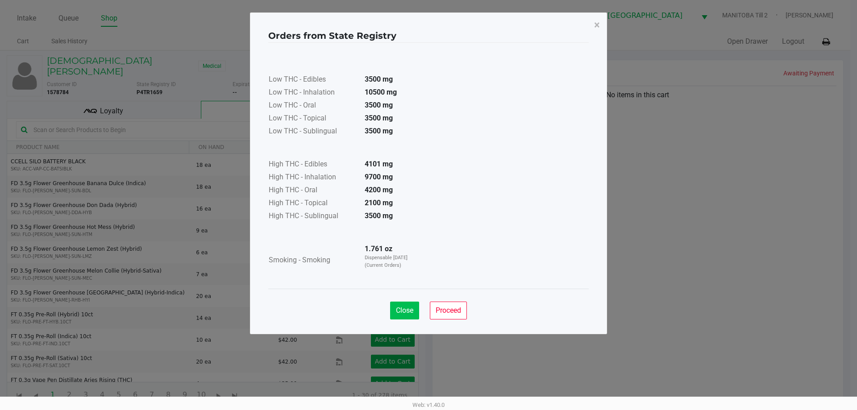
click at [412, 306] on button "Close" at bounding box center [404, 311] width 29 height 18
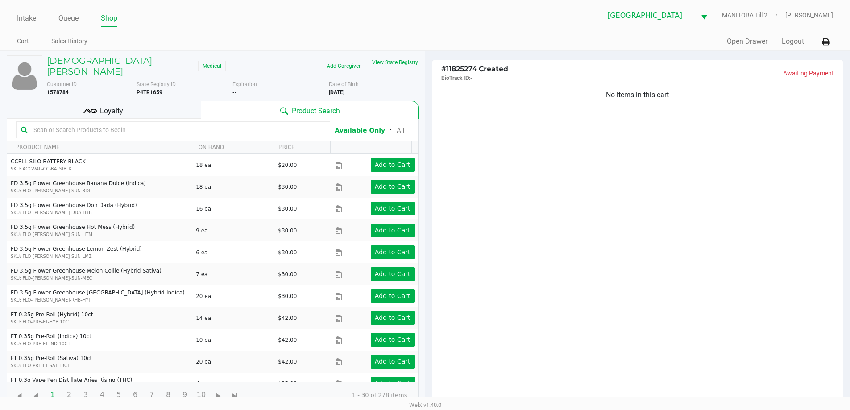
click at [543, 283] on div "No items in this cart" at bounding box center [637, 246] width 411 height 324
click at [543, 277] on div "No items in this cart" at bounding box center [637, 246] width 411 height 324
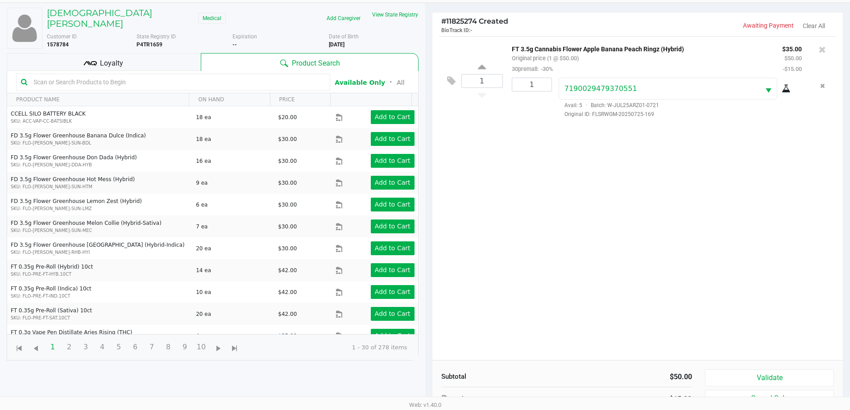
scroll to position [96, 0]
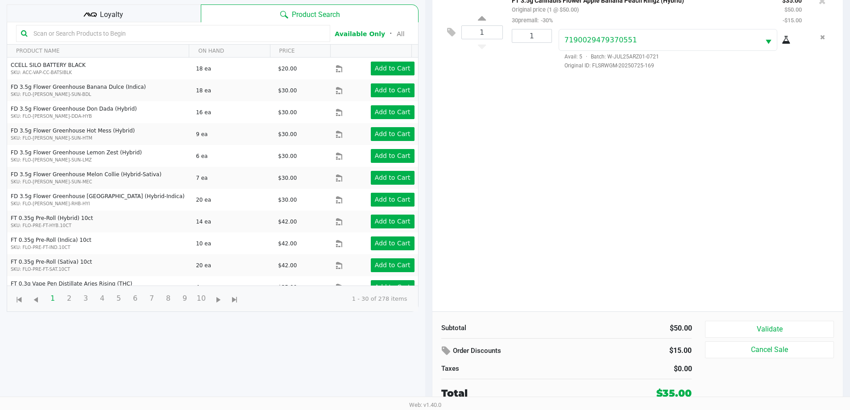
click at [543, 329] on button "Validate" at bounding box center [769, 329] width 129 height 17
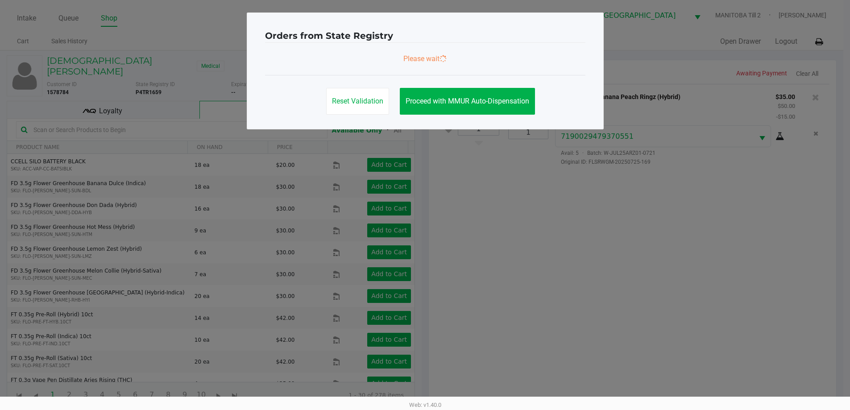
scroll to position [0, 0]
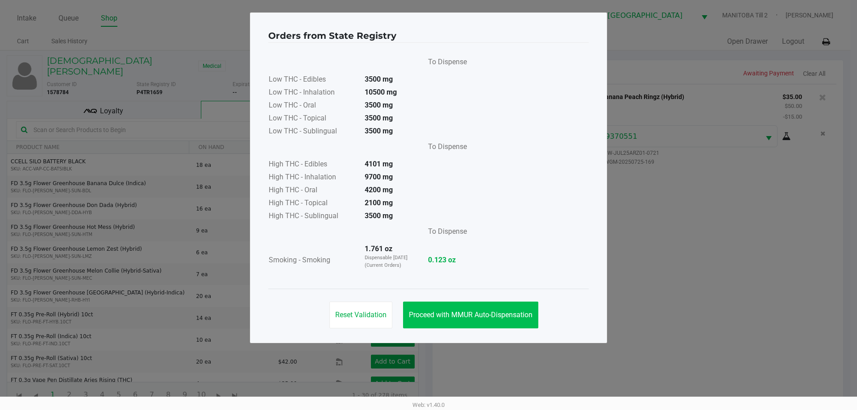
click at [505, 314] on span "Proceed with MMUR Auto-Dispensation" at bounding box center [471, 315] width 124 height 8
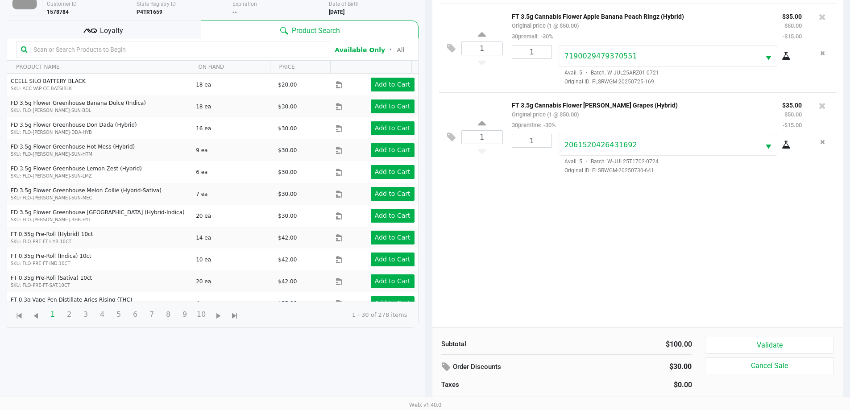
scroll to position [96, 0]
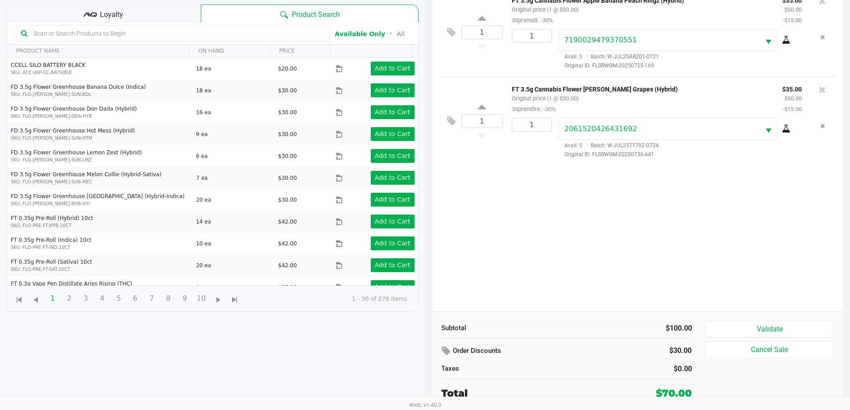
click at [543, 323] on button "Validate" at bounding box center [769, 329] width 129 height 17
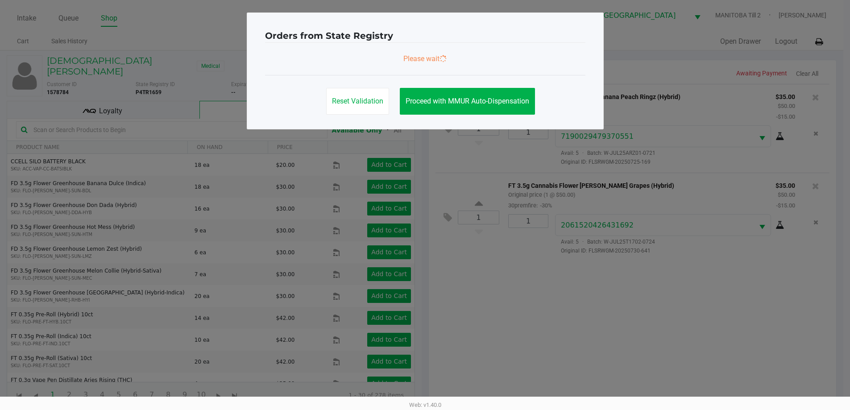
scroll to position [0, 0]
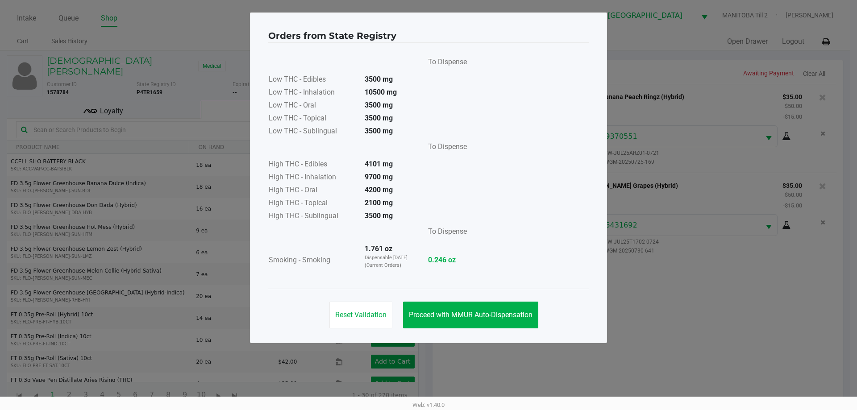
click at [509, 315] on span "Proceed with MMUR Auto-Dispensation" at bounding box center [471, 315] width 124 height 8
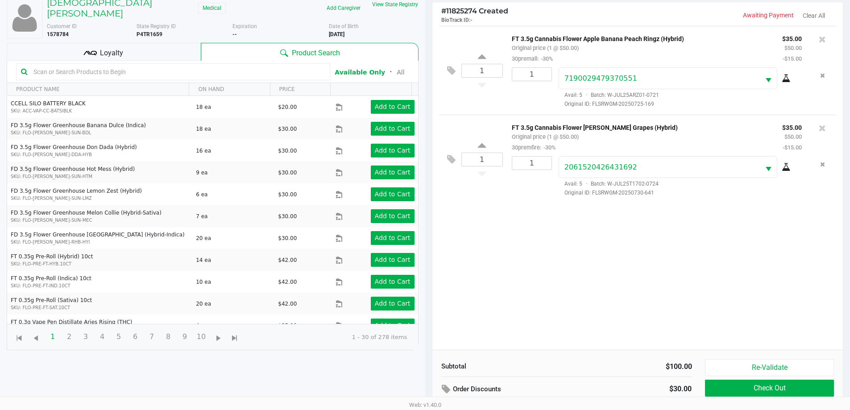
scroll to position [96, 0]
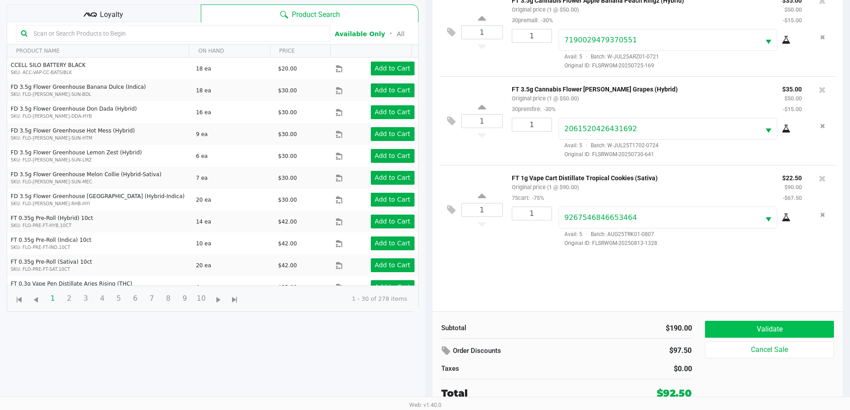
click at [543, 330] on button "Validate" at bounding box center [769, 329] width 129 height 17
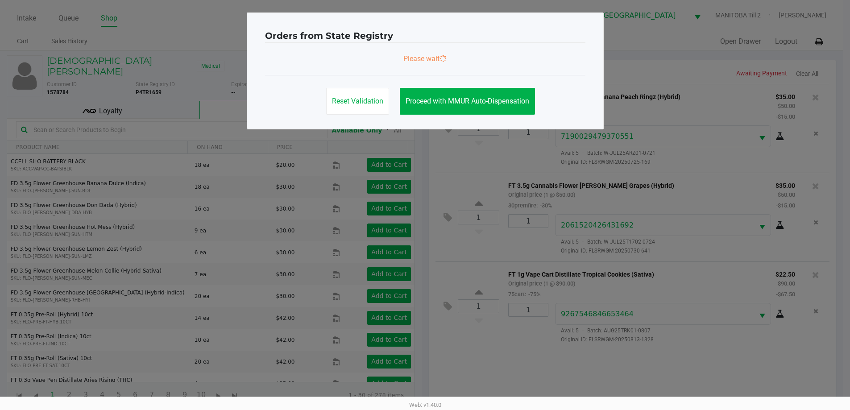
scroll to position [0, 0]
click at [543, 326] on ngb-modal-window "Orders from State Registry Please wait Reset Validation Proceed with MMUR Auto-…" at bounding box center [428, 205] width 857 height 410
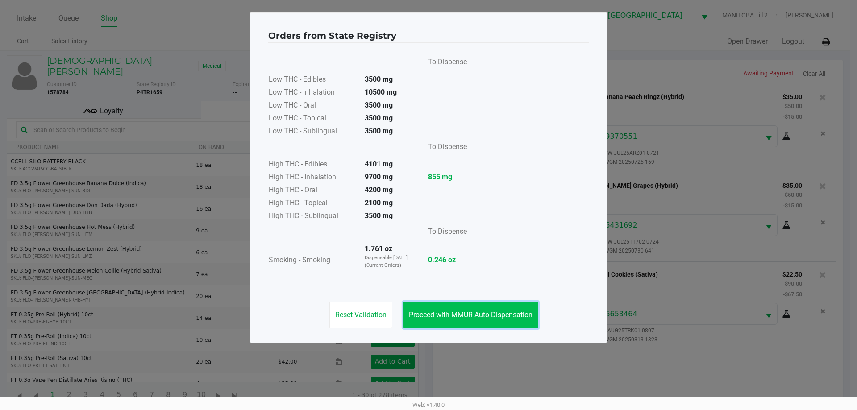
click at [527, 304] on button "Proceed with MMUR Auto-Dispensation" at bounding box center [470, 315] width 135 height 27
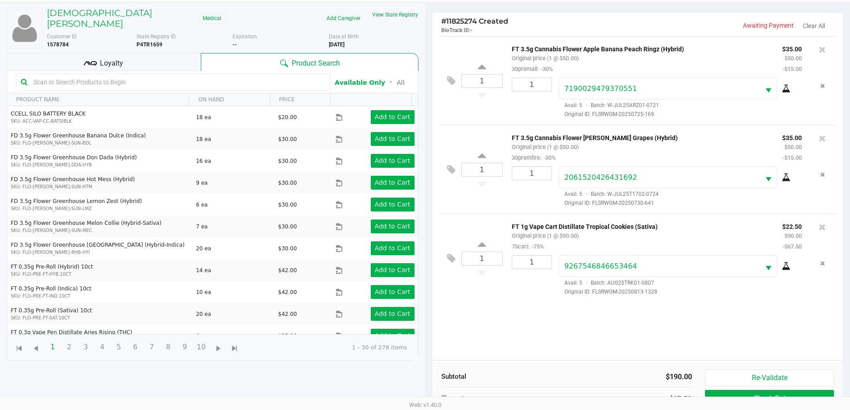
scroll to position [96, 0]
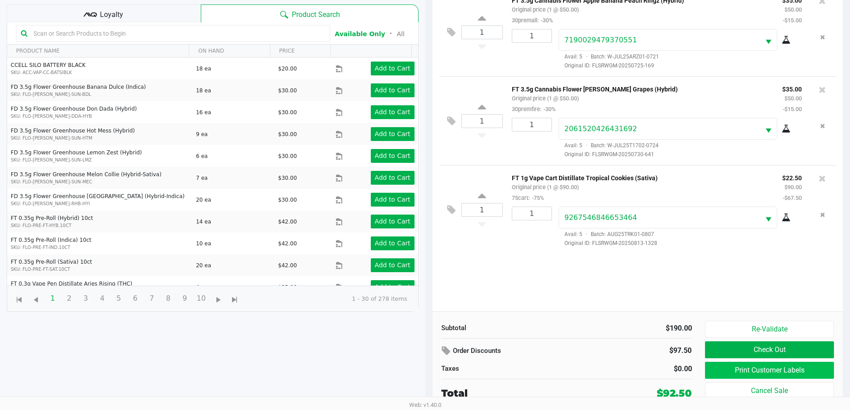
click at [543, 368] on button "Print Customer Labels" at bounding box center [769, 370] width 129 height 17
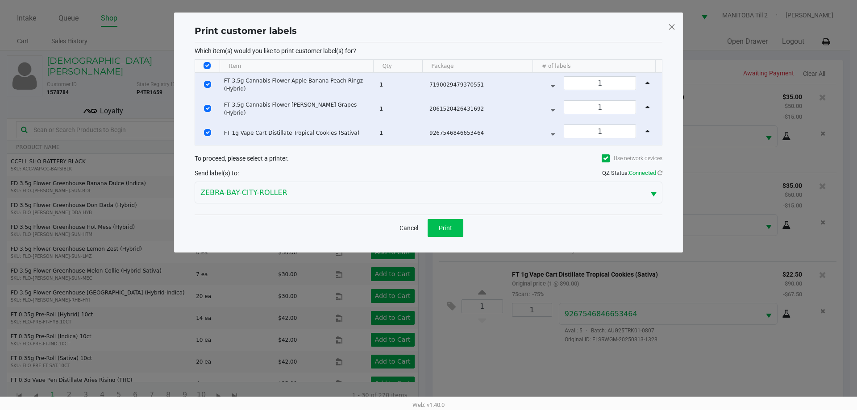
click at [460, 230] on button "Print" at bounding box center [446, 228] width 36 height 18
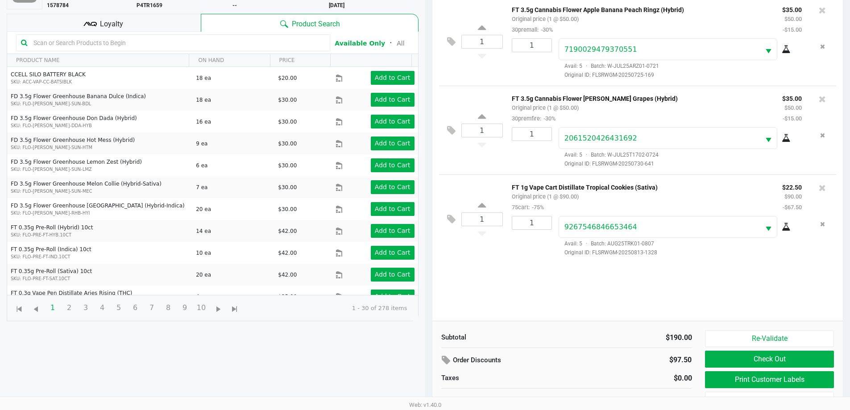
scroll to position [96, 0]
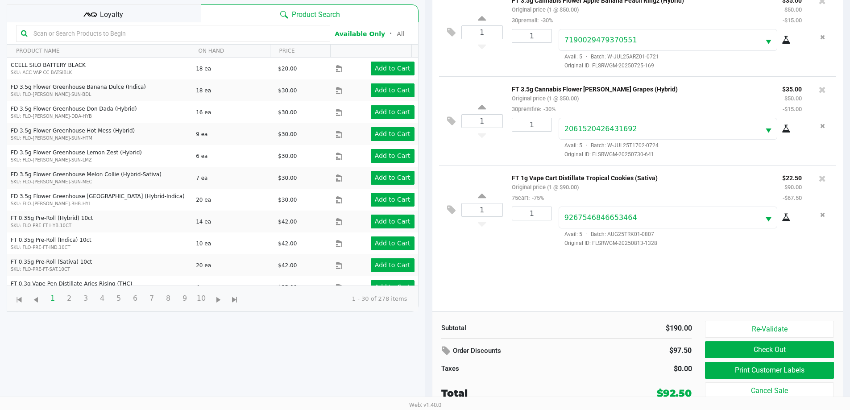
click at [543, 290] on div "1 FT 3.5g Cannabis Flower Apple Banana Peach Ringz (Hybrid) Original price (1 @…" at bounding box center [637, 150] width 411 height 324
click at [543, 353] on button "Check Out" at bounding box center [769, 349] width 129 height 17
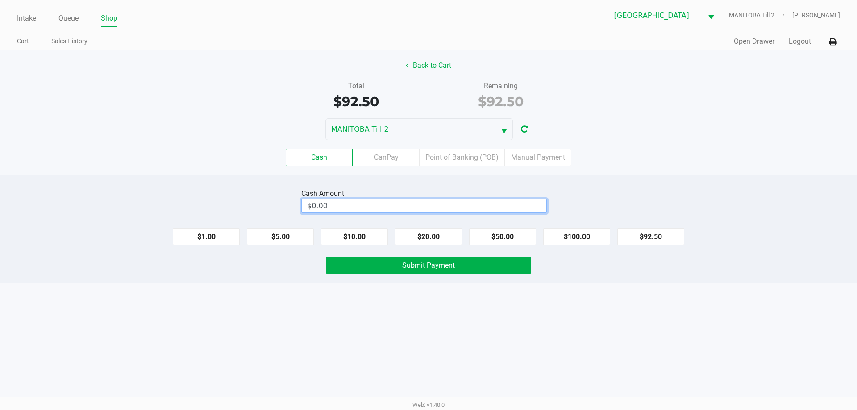
click at [440, 210] on input "$0.00" at bounding box center [424, 205] width 245 height 13
click at [484, 262] on button "Submit Payment" at bounding box center [428, 266] width 204 height 18
type input "$100.50"
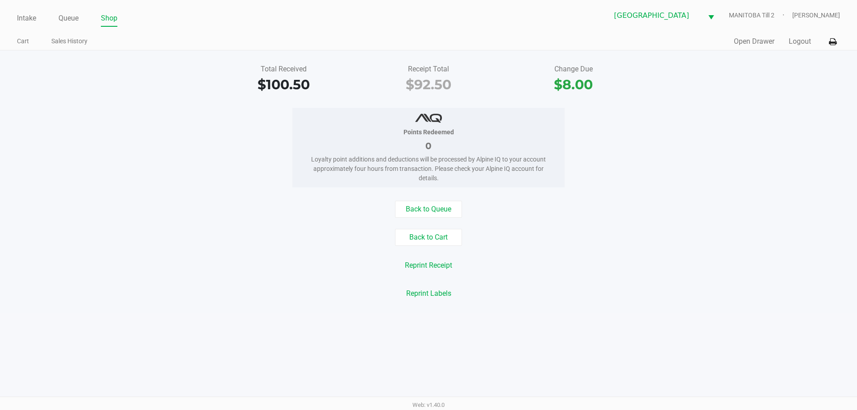
click at [543, 302] on div "Reprint Labels" at bounding box center [428, 293] width 870 height 17
click at [543, 283] on div "Back to Queue Back to Cart Reprint Receipt Reprint Labels" at bounding box center [428, 251] width 870 height 101
click at [543, 299] on div "Reprint Labels" at bounding box center [428, 293] width 870 height 17
click at [27, 22] on link "Intake" at bounding box center [26, 18] width 19 height 12
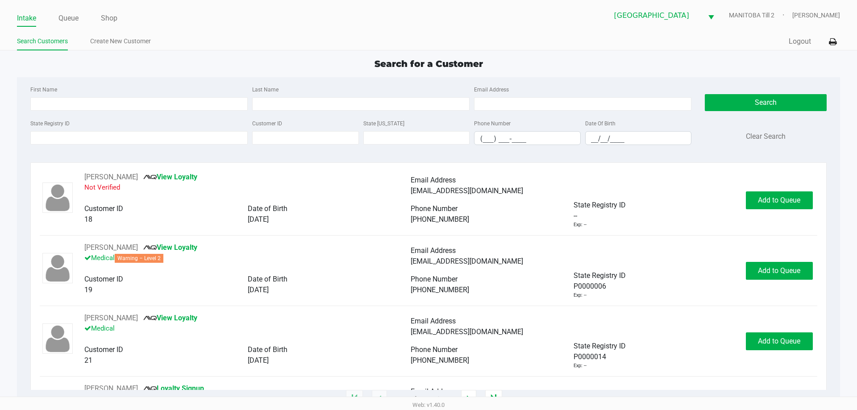
click at [543, 72] on div "Search for a Customer First Name Last Name Email Address State Registry ID Cust…" at bounding box center [428, 228] width 822 height 342
click at [187, 139] on input "State Registry ID" at bounding box center [138, 137] width 217 height 13
type input "P"
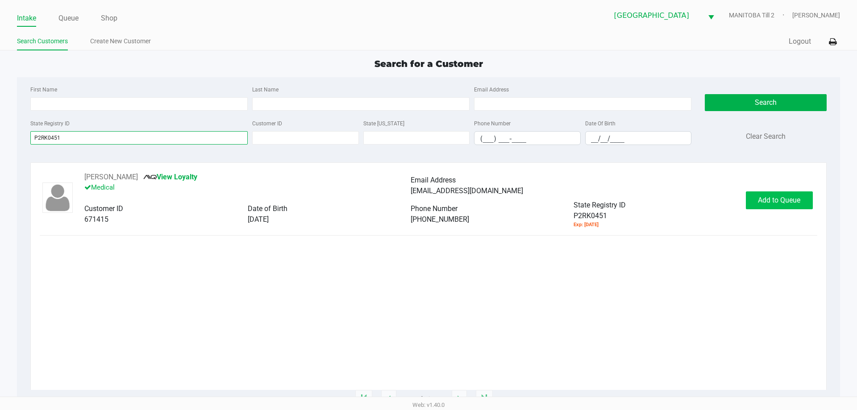
type input "P2RK0451"
click at [543, 208] on button "Add to Queue" at bounding box center [779, 200] width 67 height 18
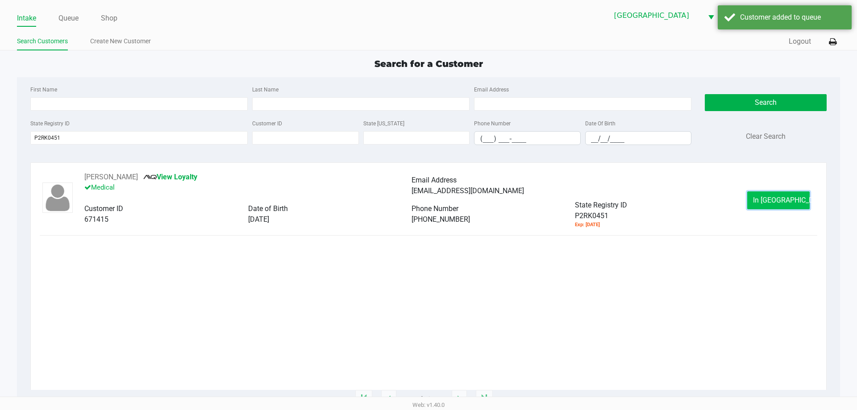
click at [543, 196] on span "In [GEOGRAPHIC_DATA]" at bounding box center [790, 200] width 75 height 8
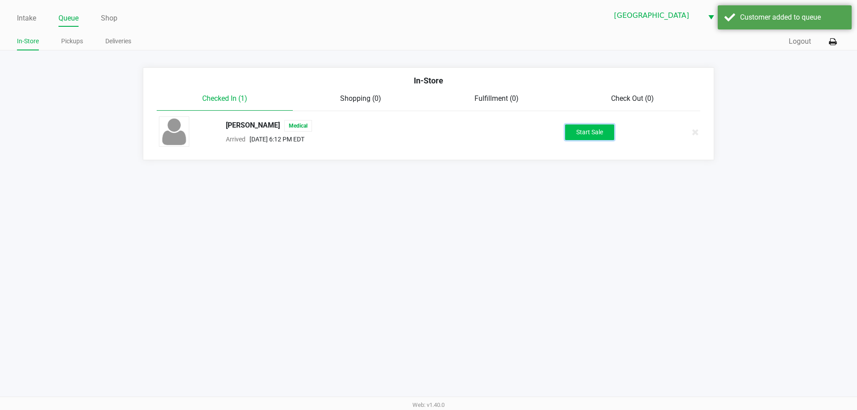
click at [543, 134] on button "Start Sale" at bounding box center [589, 133] width 49 height 16
click at [438, 362] on div "Intake Queue Shop [GEOGRAPHIC_DATA] [GEOGRAPHIC_DATA] Till 2 [PERSON_NAME] In-S…" at bounding box center [428, 205] width 857 height 410
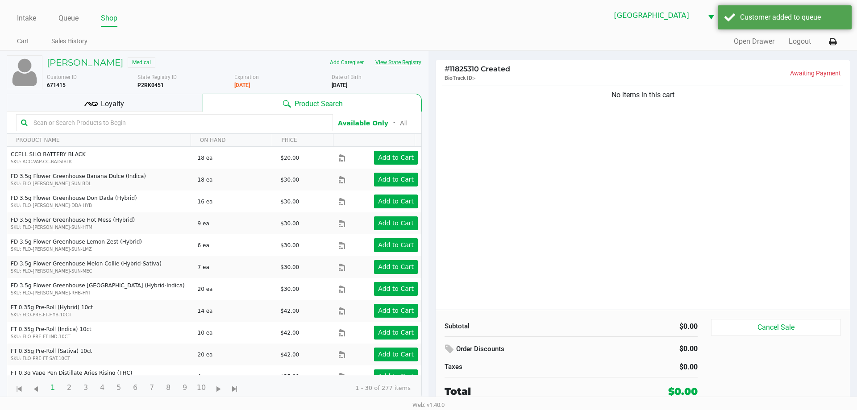
click at [415, 64] on button "View State Registry" at bounding box center [396, 62] width 52 height 14
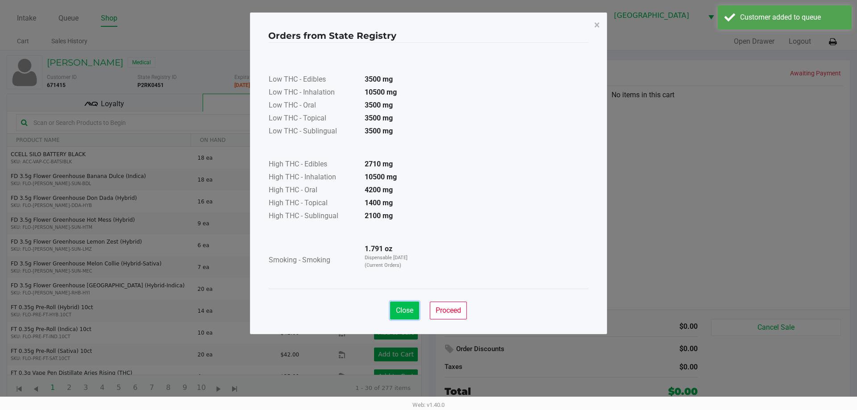
click at [409, 313] on span "Close" at bounding box center [404, 310] width 17 height 8
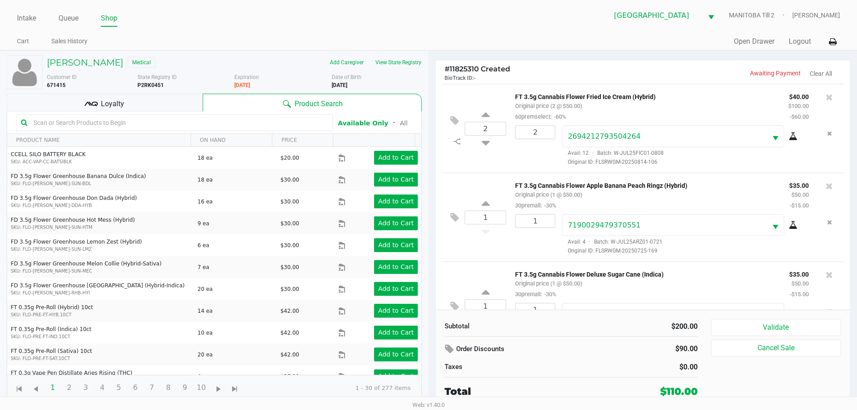
scroll to position [42, 0]
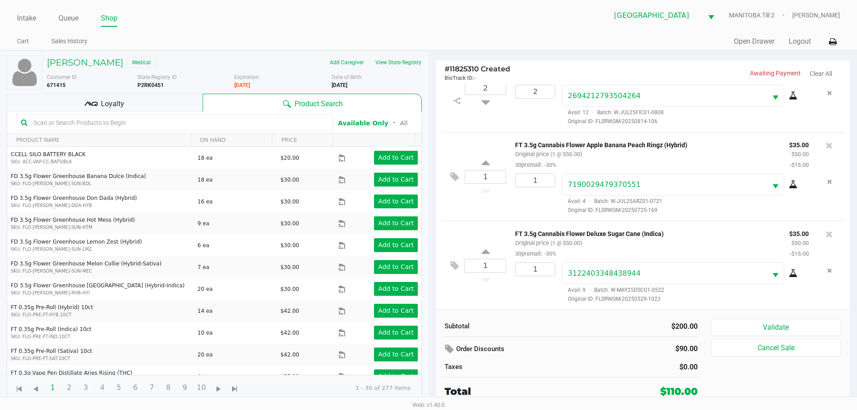
click at [543, 323] on button "Validate" at bounding box center [776, 327] width 130 height 17
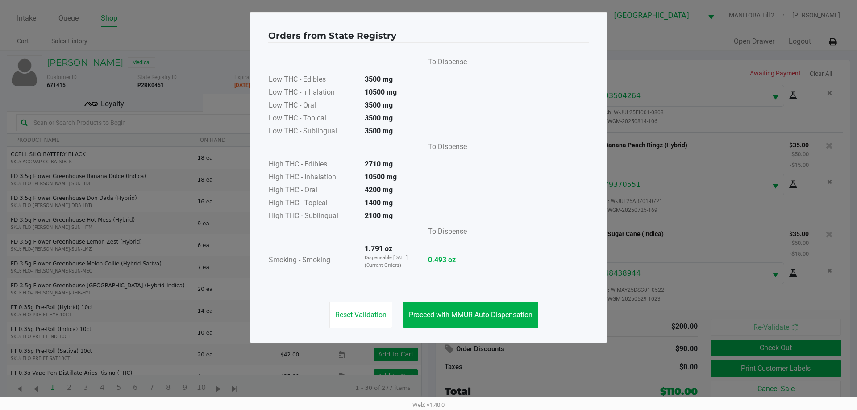
click at [543, 363] on ngb-modal-window "Orders from State Registry To Dispense Low THC - Edibles 3500 mg Low THC - Inha…" at bounding box center [428, 205] width 857 height 410
click at [514, 316] on span "Proceed with MMUR Auto-Dispensation" at bounding box center [471, 315] width 124 height 8
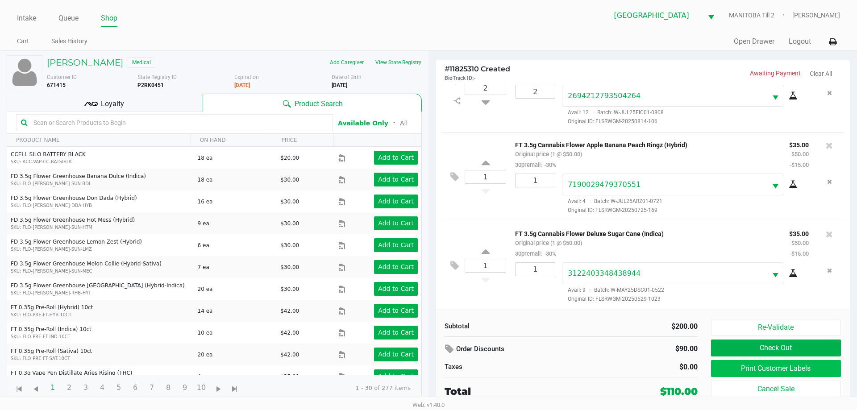
click at [543, 368] on button "Print Customer Labels" at bounding box center [776, 368] width 130 height 17
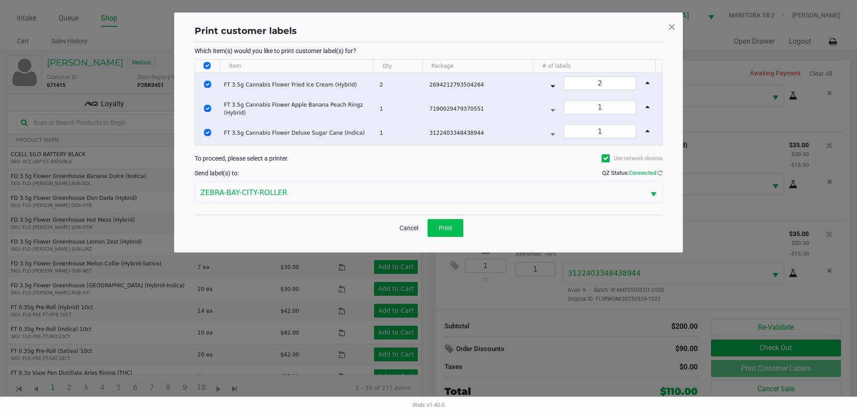
click at [449, 235] on button "Print" at bounding box center [446, 228] width 36 height 18
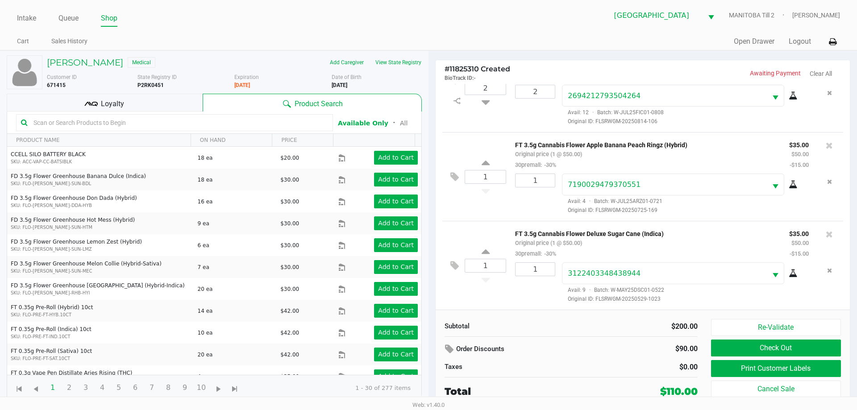
click at [194, 108] on div "Loyalty" at bounding box center [105, 103] width 196 height 18
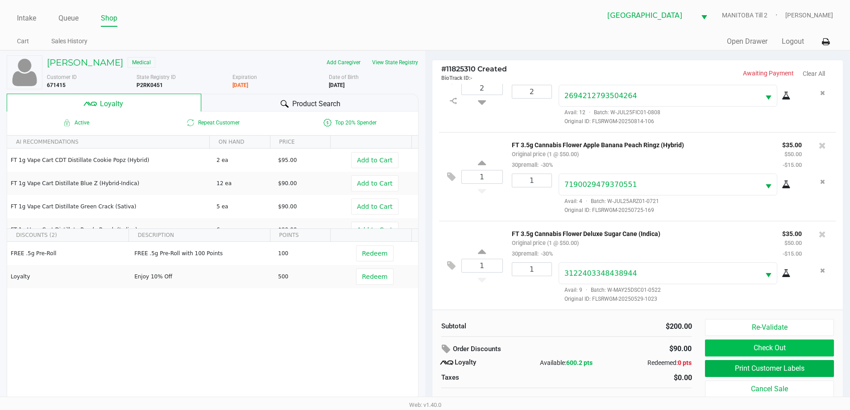
click at [543, 353] on button "Check Out" at bounding box center [769, 348] width 129 height 17
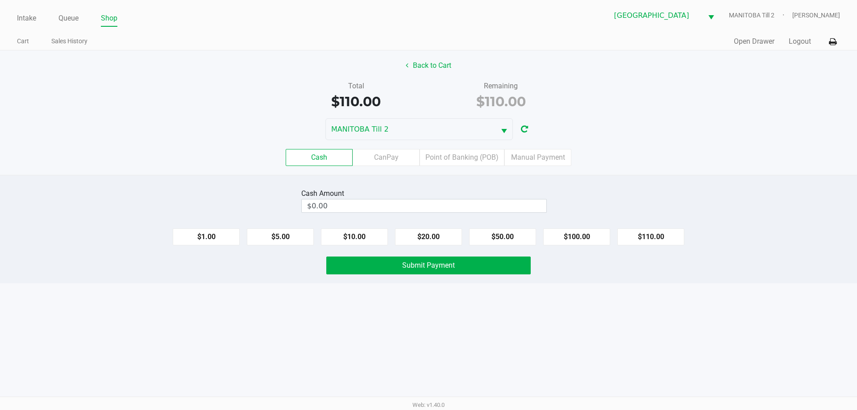
click at [460, 160] on label "Point of Banking (POB)" at bounding box center [461, 157] width 85 height 17
click at [0, 0] on 7 "Point of Banking (POB)" at bounding box center [0, 0] width 0 height 0
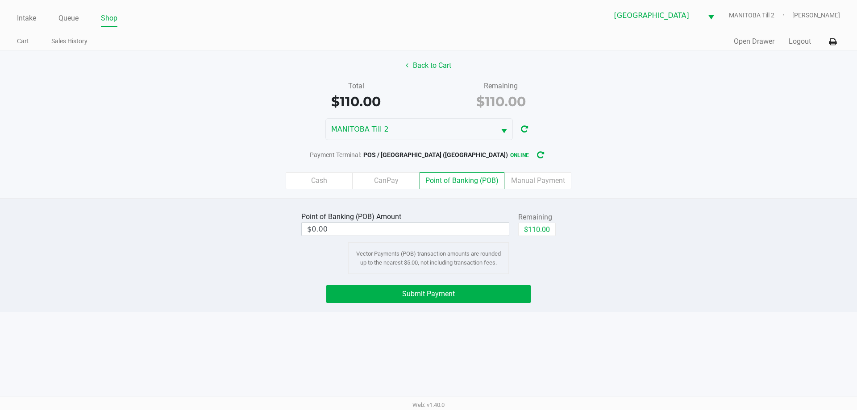
click at [391, 181] on label "CanPay" at bounding box center [386, 180] width 67 height 17
click at [0, 0] on 2 "CanPay" at bounding box center [0, 0] width 0 height 0
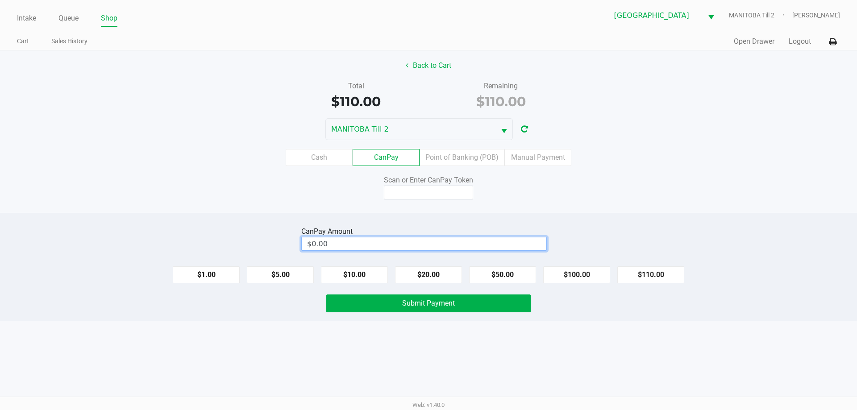
click at [460, 241] on input "$0.00" at bounding box center [424, 243] width 245 height 13
click at [543, 274] on button "$110.00" at bounding box center [650, 274] width 67 height 17
type input "$110.00"
click at [429, 192] on input at bounding box center [428, 193] width 89 height 14
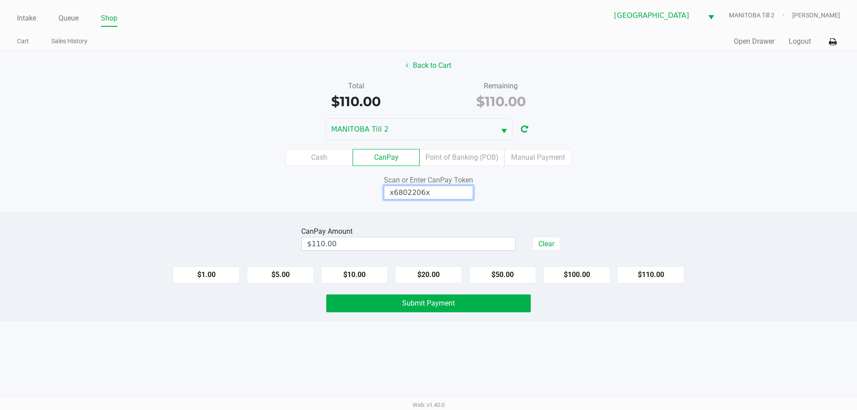
type input "x6802206x"
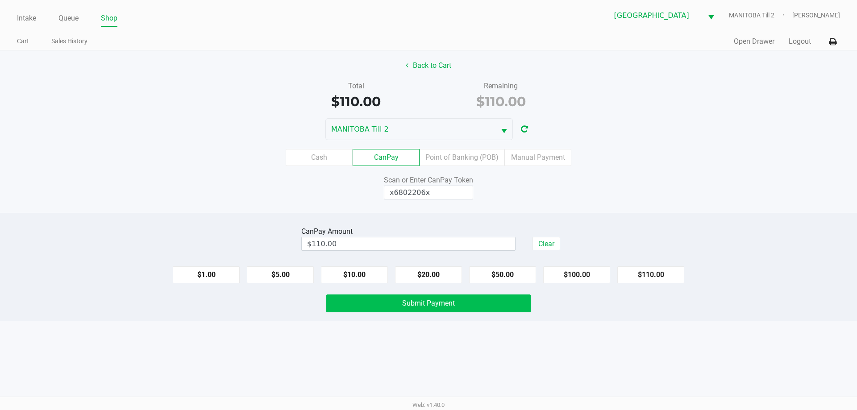
click at [461, 310] on button "Submit Payment" at bounding box center [428, 304] width 204 height 18
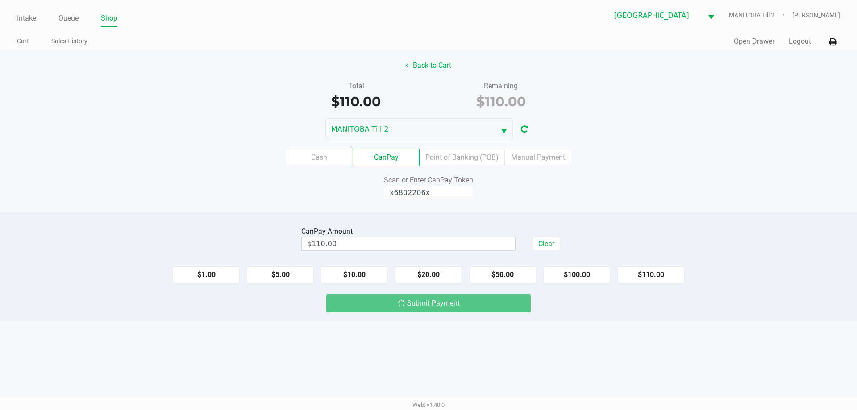
click at [461, 306] on div "Submit Payment" at bounding box center [428, 304] width 204 height 18
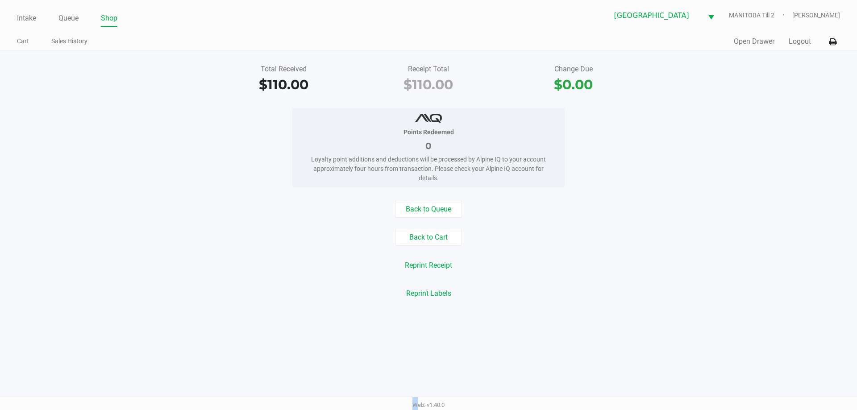
click at [543, 283] on div "Back to Queue Back to Cart Reprint Receipt Reprint Labels" at bounding box center [428, 251] width 870 height 101
click at [64, 15] on link "Queue" at bounding box center [68, 18] width 20 height 12
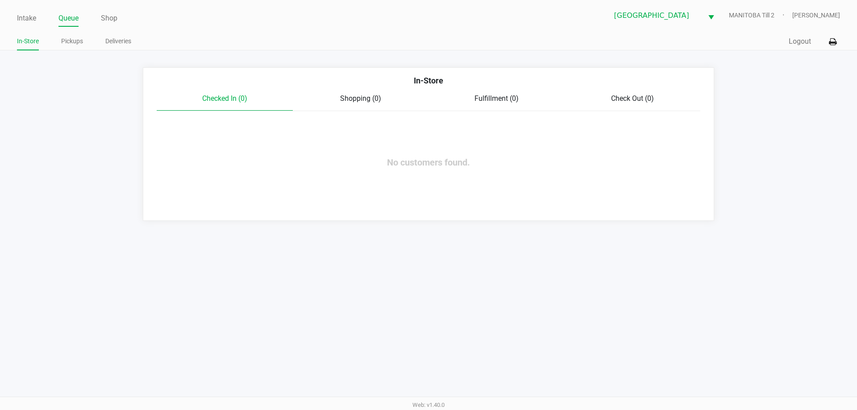
click at [543, 318] on div "Intake Queue Shop [GEOGRAPHIC_DATA] [GEOGRAPHIC_DATA] Till 2 [PERSON_NAME] In-S…" at bounding box center [428, 205] width 857 height 410
click at [33, 18] on link "Intake" at bounding box center [26, 18] width 19 height 12
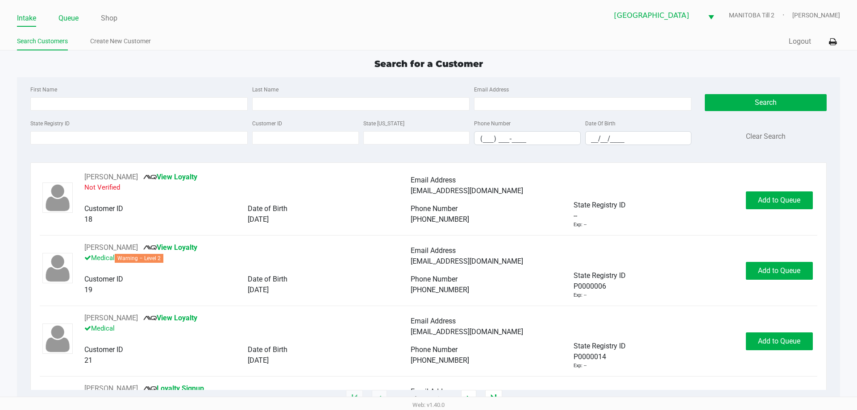
click at [64, 17] on link "Queue" at bounding box center [68, 18] width 20 height 12
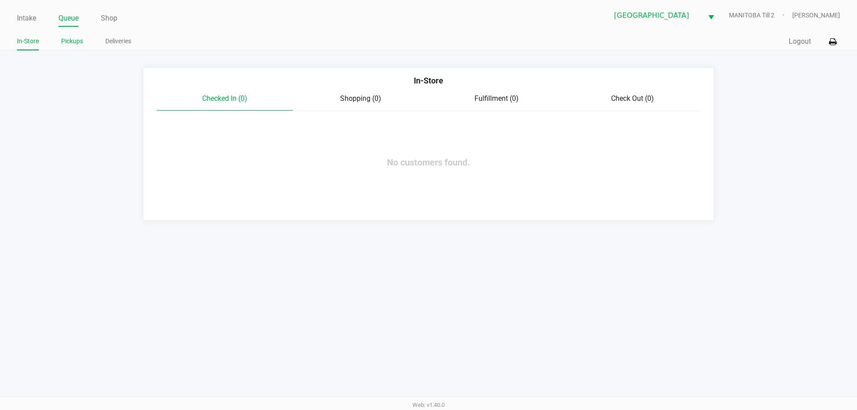
click at [73, 40] on link "Pickups" at bounding box center [72, 41] width 22 height 11
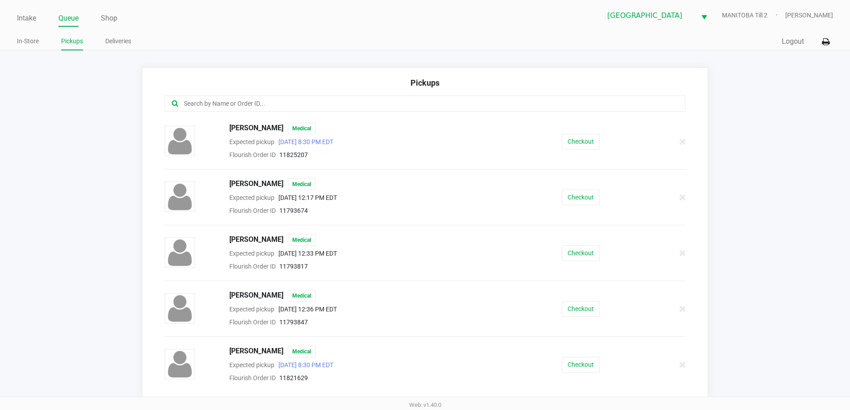
click at [322, 106] on input "text" at bounding box center [411, 104] width 456 height 10
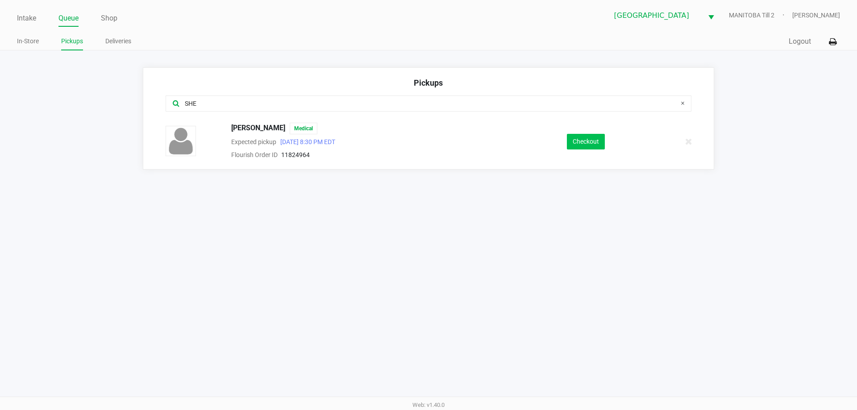
type input "SHE"
click at [543, 141] on button "Checkout" at bounding box center [586, 142] width 38 height 16
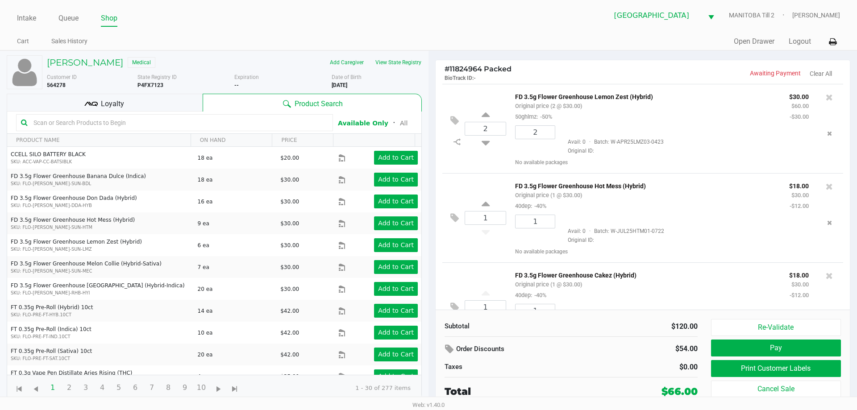
click at [543, 374] on button "Print Customer Labels" at bounding box center [776, 368] width 130 height 17
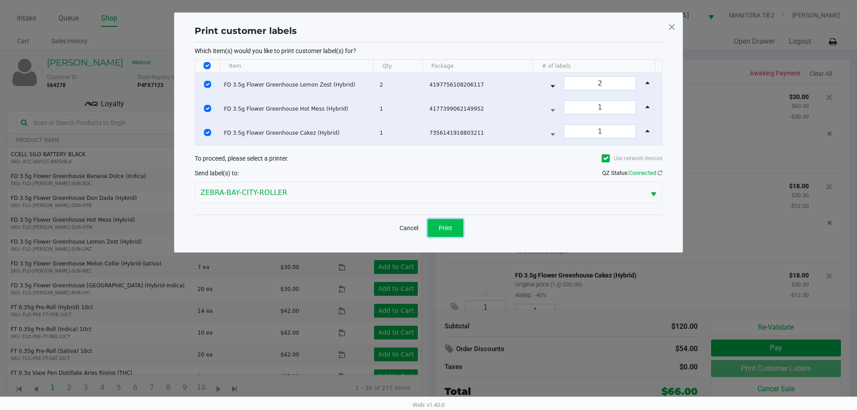
click at [453, 229] on button "Print" at bounding box center [446, 228] width 36 height 18
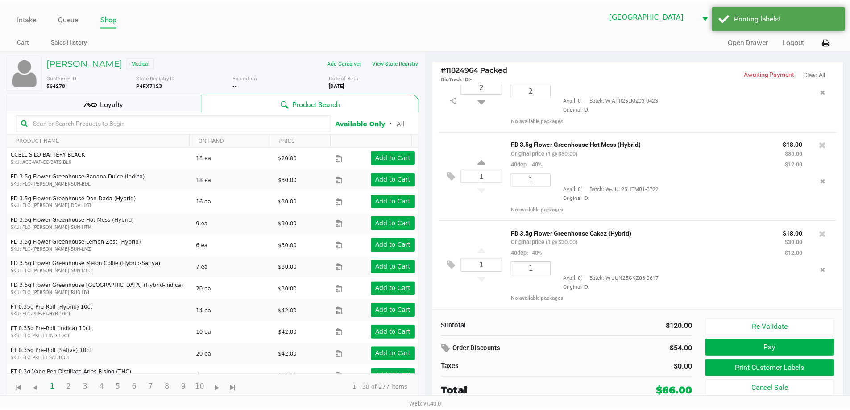
scroll to position [42, 0]
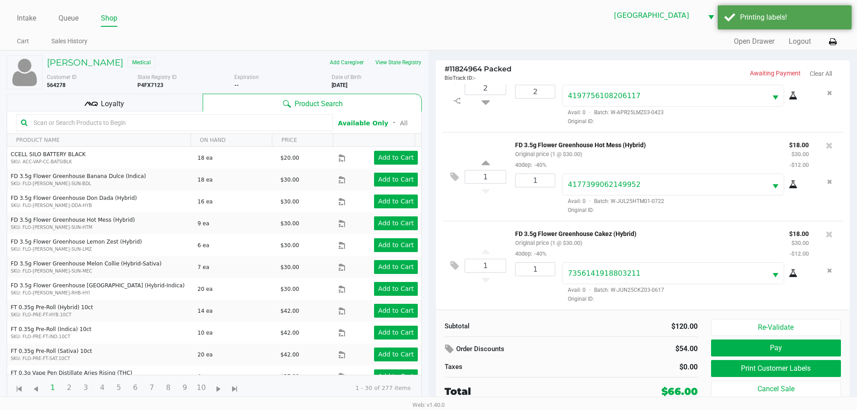
click at [156, 100] on div "Loyalty" at bounding box center [105, 103] width 196 height 18
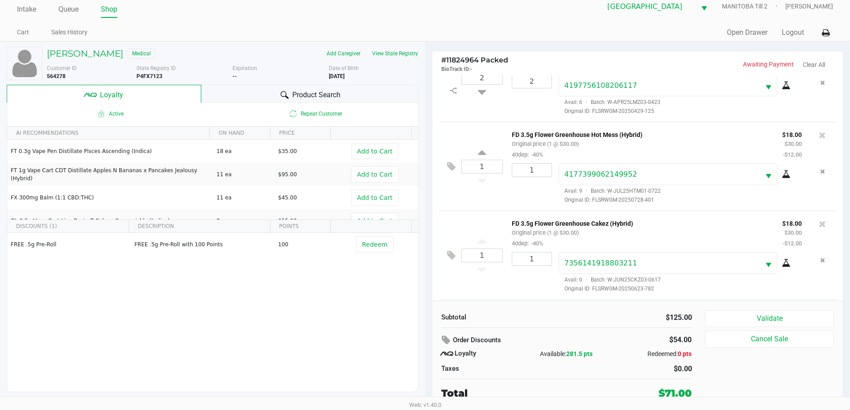
scroll to position [120, 0]
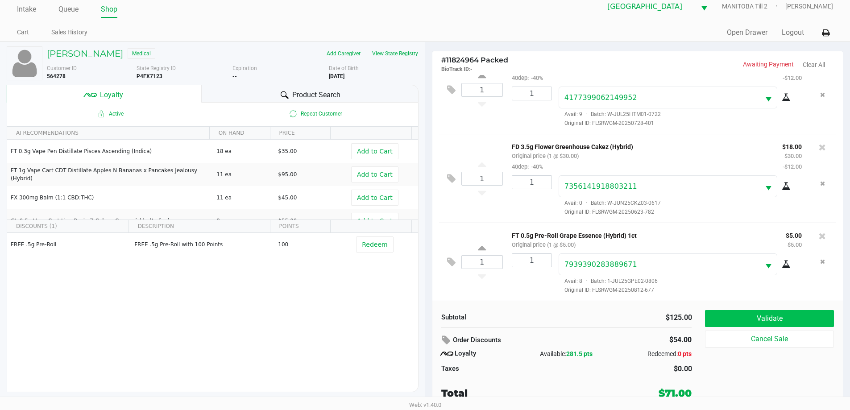
click at [543, 324] on button "Validate" at bounding box center [769, 318] width 129 height 17
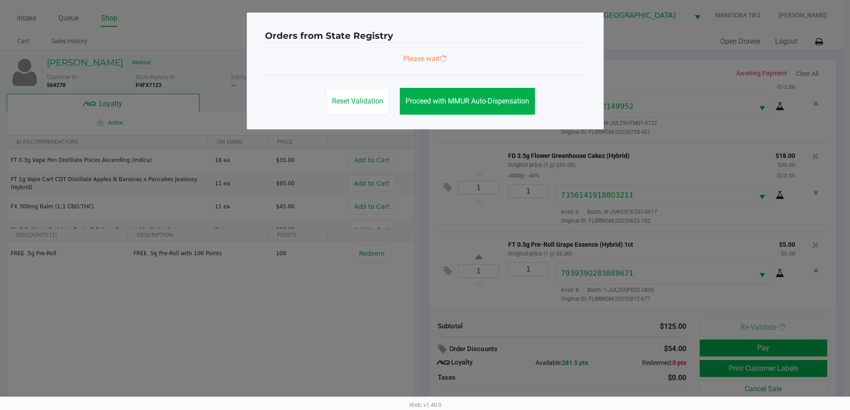
scroll to position [0, 0]
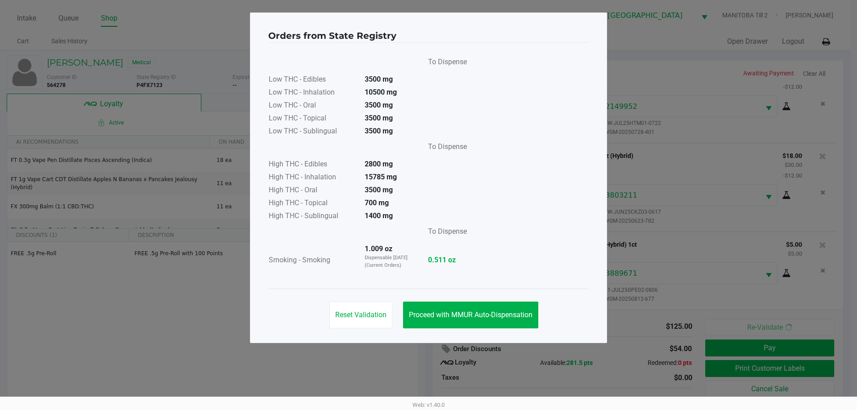
click at [511, 316] on span "Proceed with MMUR Auto-Dispensation" at bounding box center [471, 315] width 124 height 8
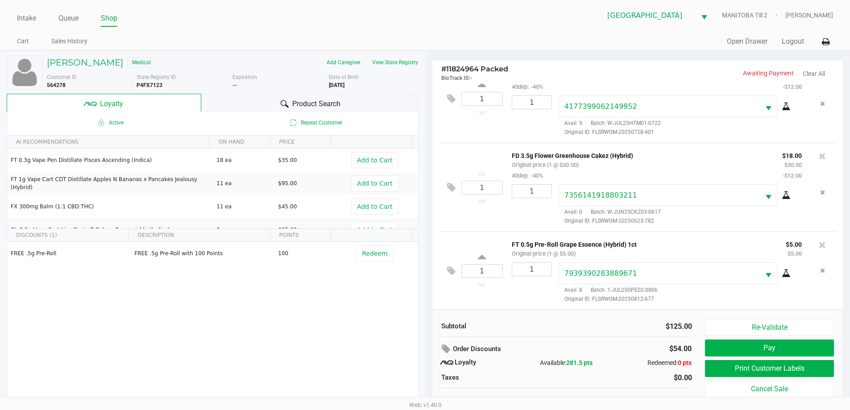
click at [543, 364] on button "Print Customer Labels" at bounding box center [769, 368] width 129 height 17
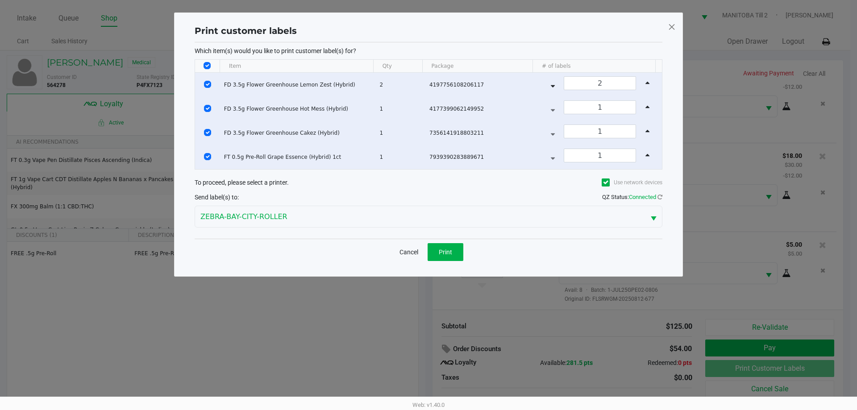
click at [207, 64] on input "Select All Rows" at bounding box center [206, 65] width 7 height 7
checkbox input "false"
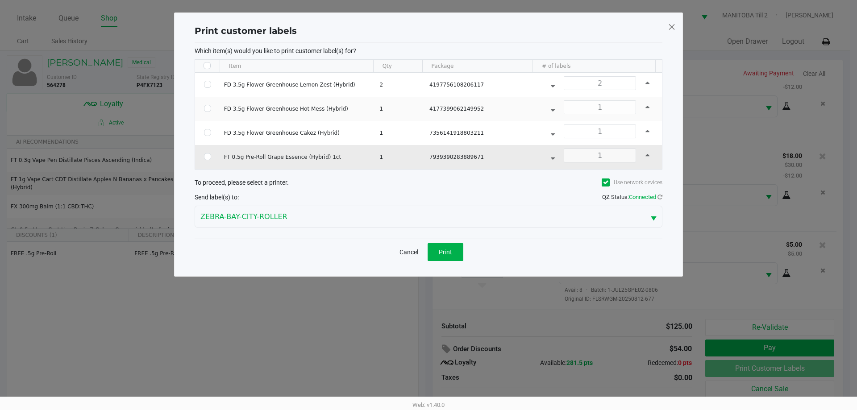
click at [209, 157] on input "Select Row" at bounding box center [207, 156] width 7 height 7
checkbox input "true"
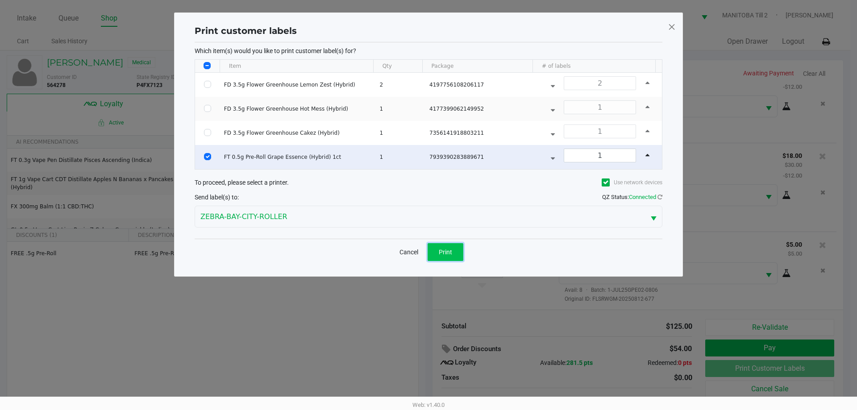
click at [450, 257] on button "Print" at bounding box center [446, 252] width 36 height 18
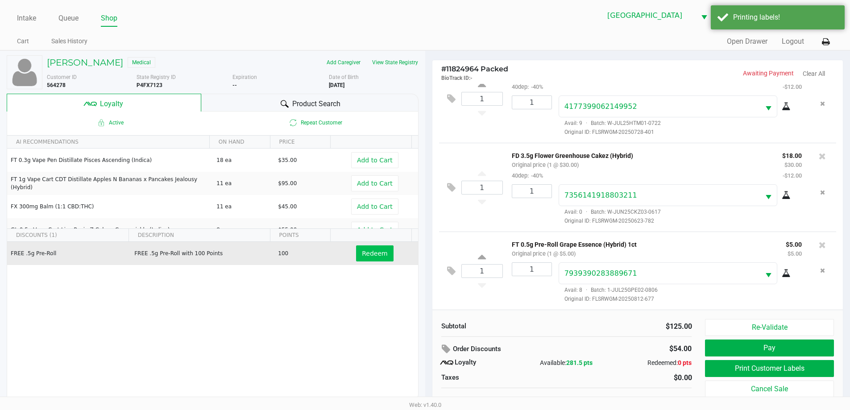
click at [365, 257] on span "Redeem" at bounding box center [374, 253] width 25 height 7
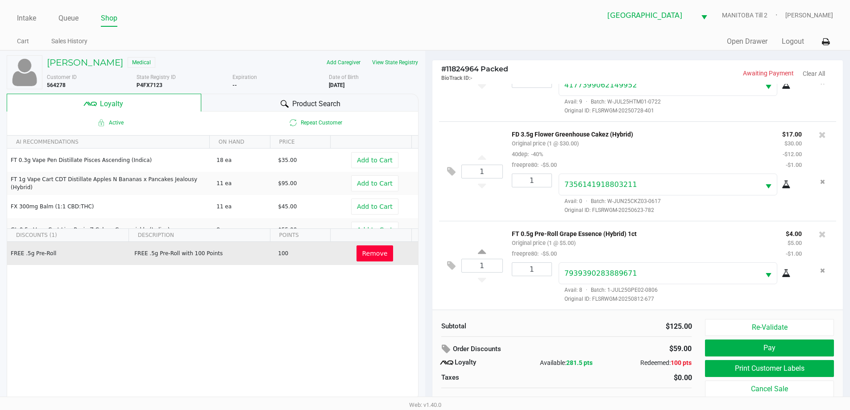
scroll to position [9, 0]
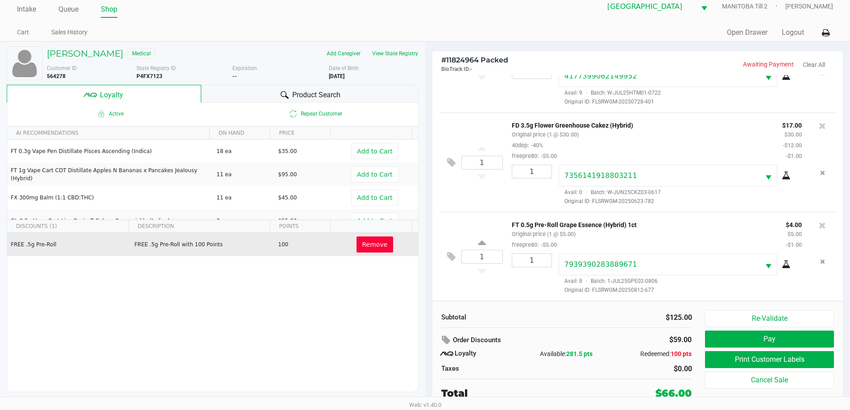
click at [543, 312] on button "Re-Validate" at bounding box center [769, 318] width 129 height 17
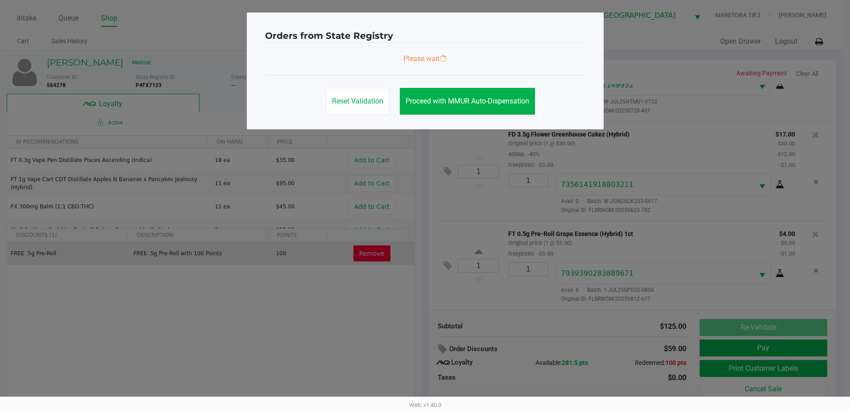
scroll to position [0, 0]
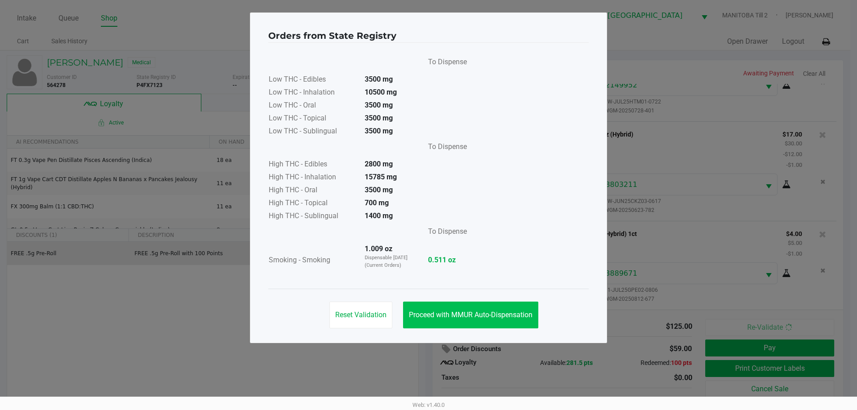
click at [498, 315] on span "Proceed with MMUR Auto-Dispensation" at bounding box center [471, 315] width 124 height 8
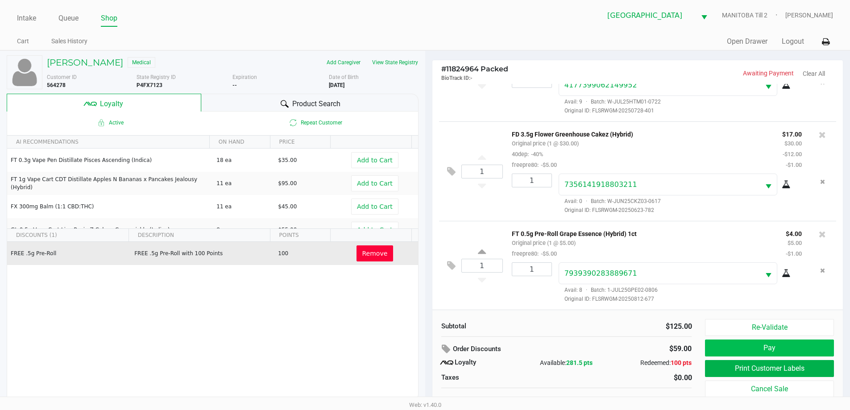
click at [543, 347] on button "Pay" at bounding box center [769, 348] width 129 height 17
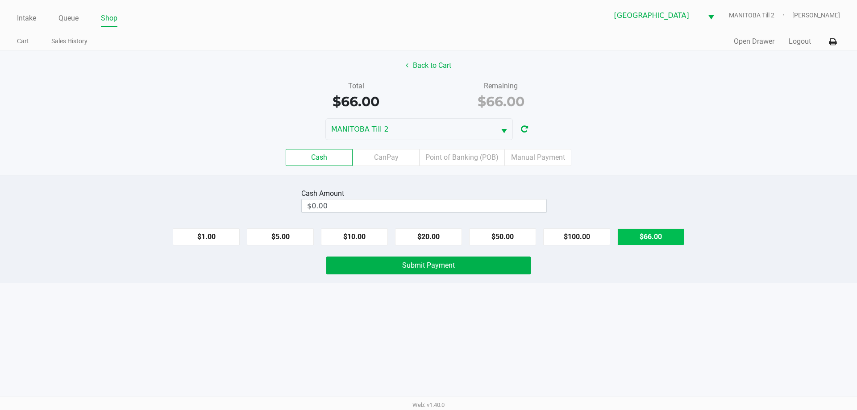
click at [543, 242] on button "$66.00" at bounding box center [650, 236] width 67 height 17
type input "$66.00"
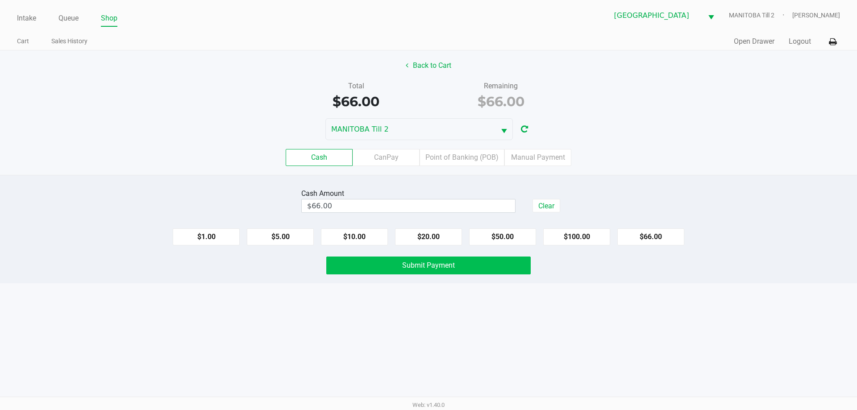
click at [487, 260] on button "Submit Payment" at bounding box center [428, 266] width 204 height 18
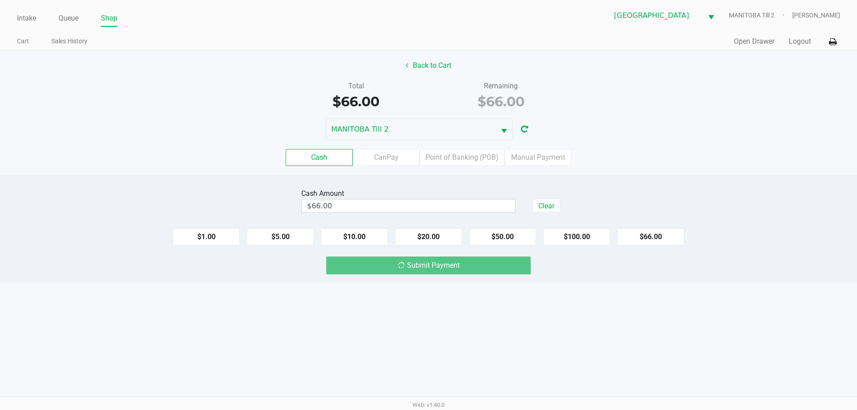
click at [543, 307] on div "Intake Queue Shop Lakeland WC [GEOGRAPHIC_DATA] Till 2 [PERSON_NAME] Cart Sales…" at bounding box center [428, 205] width 857 height 410
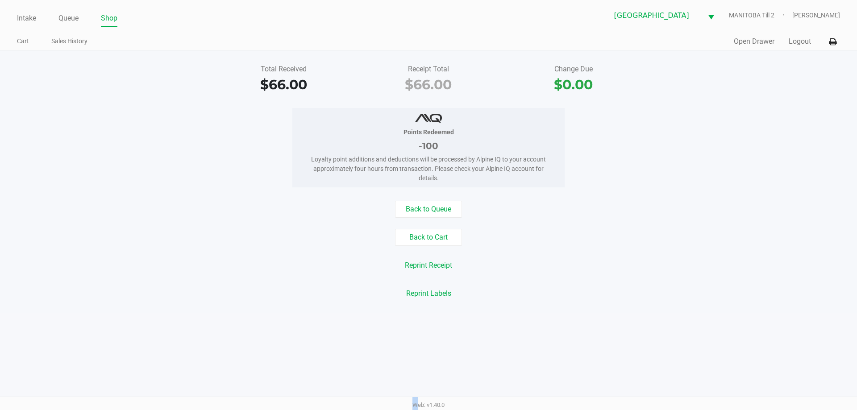
click at [543, 337] on div "Intake Queue Shop Lakeland WC [GEOGRAPHIC_DATA] Till 2 [PERSON_NAME] Cart Sales…" at bounding box center [428, 205] width 857 height 410
click at [543, 38] on button "Open Drawer" at bounding box center [754, 41] width 41 height 11
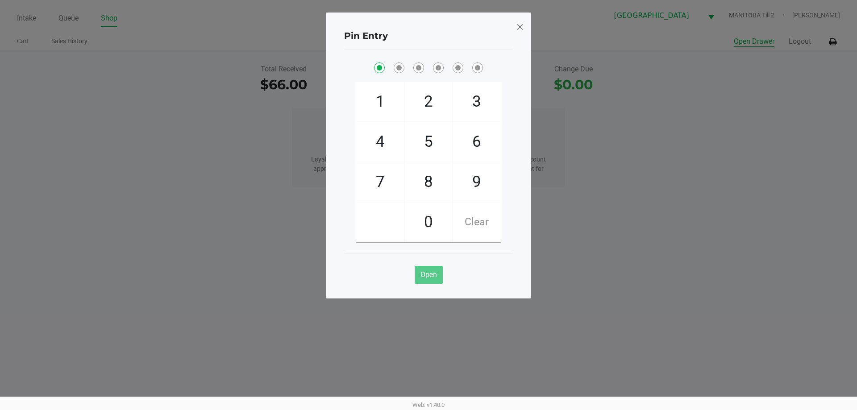
checkbox input "true"
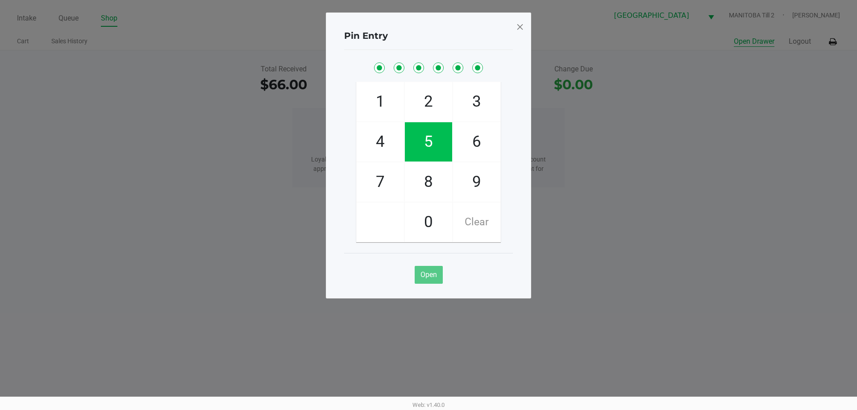
checkbox input "true"
click at [438, 275] on button "Open" at bounding box center [429, 275] width 28 height 18
click at [519, 25] on span at bounding box center [520, 27] width 8 height 14
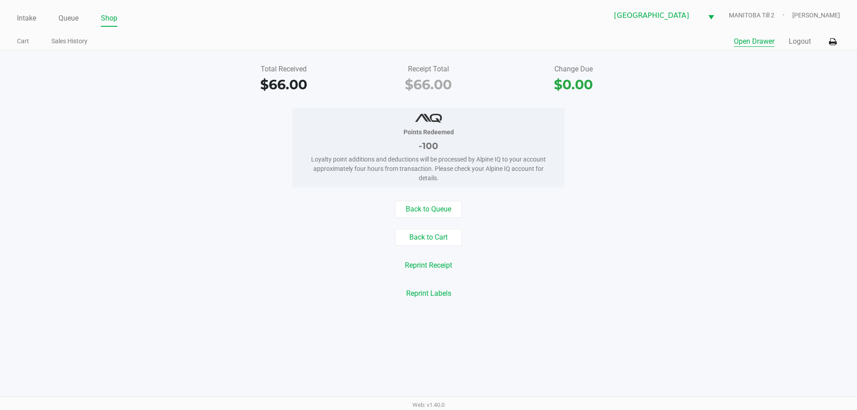
click at [543, 42] on button "Logout" at bounding box center [800, 41] width 22 height 11
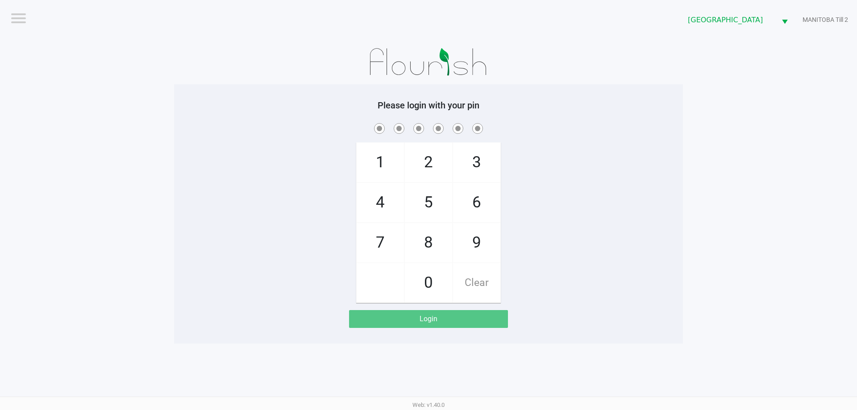
click at [223, 210] on div "1 4 7 2 5 8 0 3 6 9 Clear" at bounding box center [428, 212] width 509 height 182
click at [423, 163] on span "2" at bounding box center [428, 162] width 47 height 39
checkbox input "true"
click at [487, 240] on span "9" at bounding box center [476, 242] width 47 height 39
checkbox input "true"
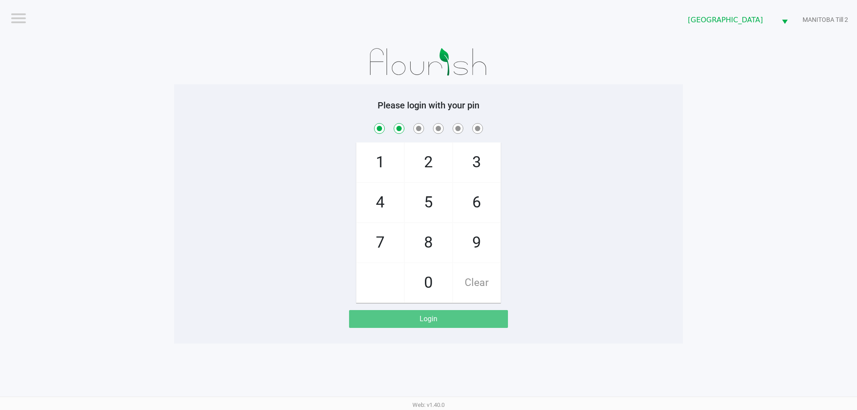
click at [377, 197] on span "4" at bounding box center [380, 202] width 47 height 39
checkbox input "true"
click at [413, 162] on span "2" at bounding box center [428, 162] width 47 height 39
checkbox input "true"
click at [423, 194] on span "5" at bounding box center [428, 202] width 47 height 39
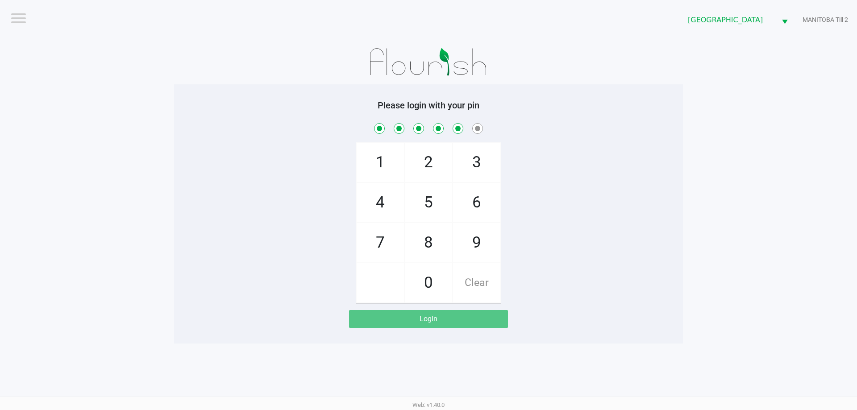
checkbox input "true"
click at [506, 161] on div "1 4 7 2 5 8 0 3 6 9 Clear" at bounding box center [428, 212] width 509 height 182
click at [490, 165] on span "3" at bounding box center [476, 162] width 47 height 39
checkbox input "true"
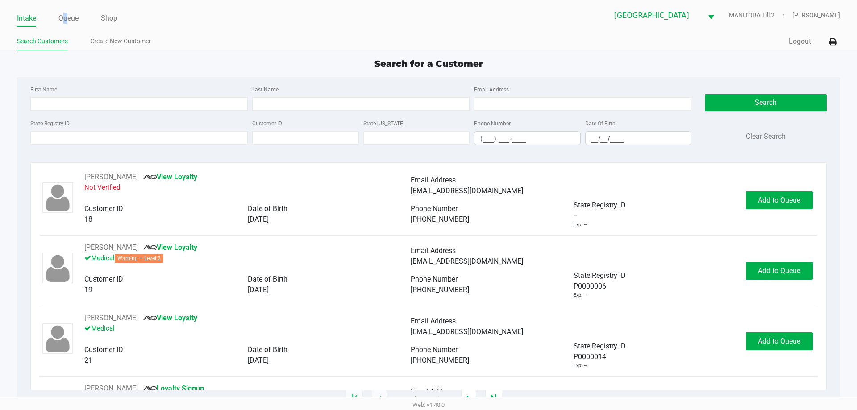
click at [66, 15] on link "Queue" at bounding box center [68, 18] width 20 height 12
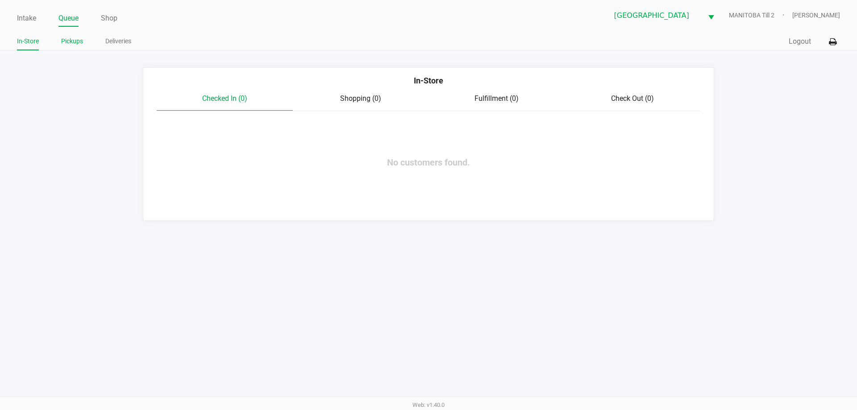
click at [73, 42] on link "Pickups" at bounding box center [72, 41] width 22 height 11
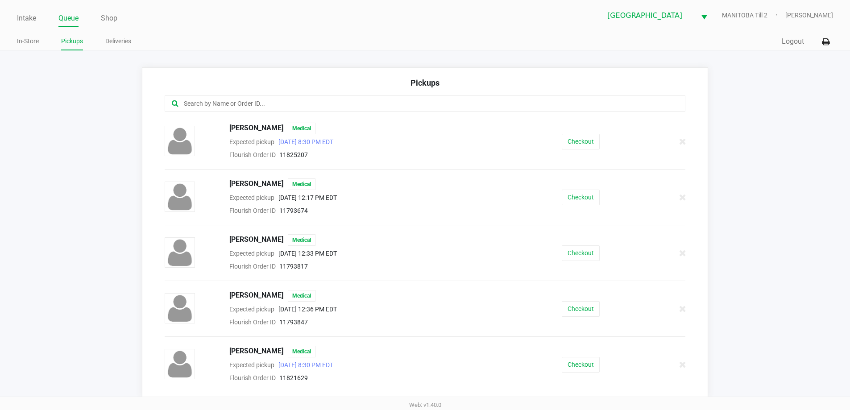
click at [259, 100] on input "text" at bounding box center [411, 104] width 456 height 10
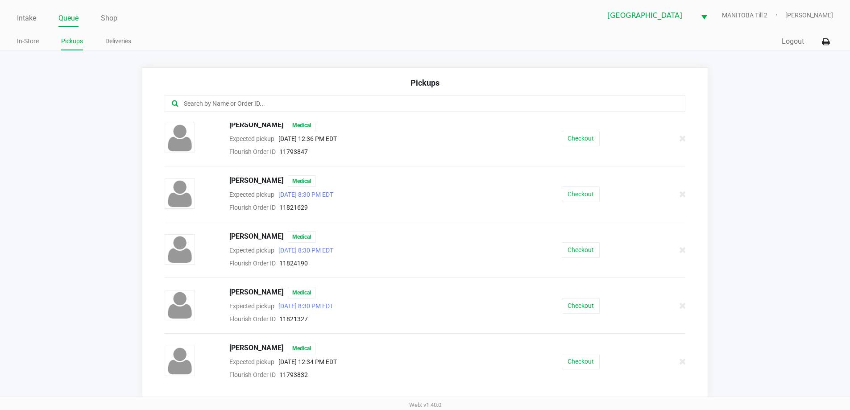
scroll to position [223, 0]
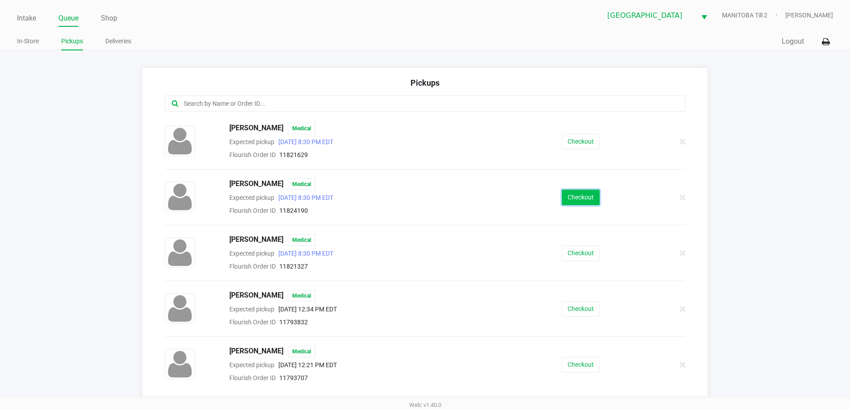
click at [543, 199] on button "Checkout" at bounding box center [581, 198] width 38 height 16
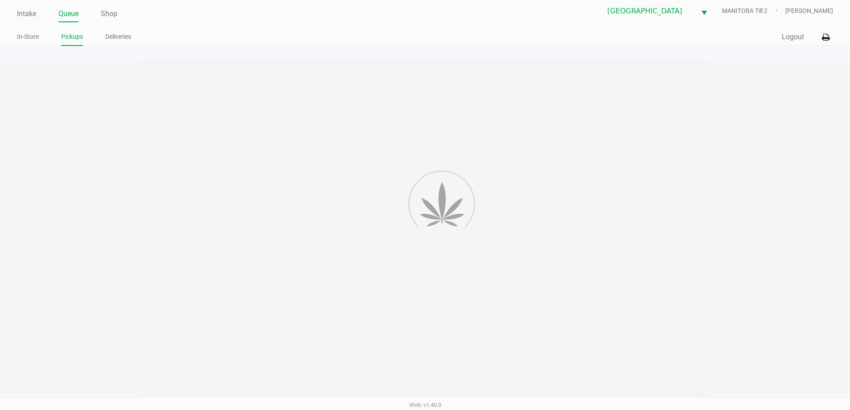
scroll to position [6, 0]
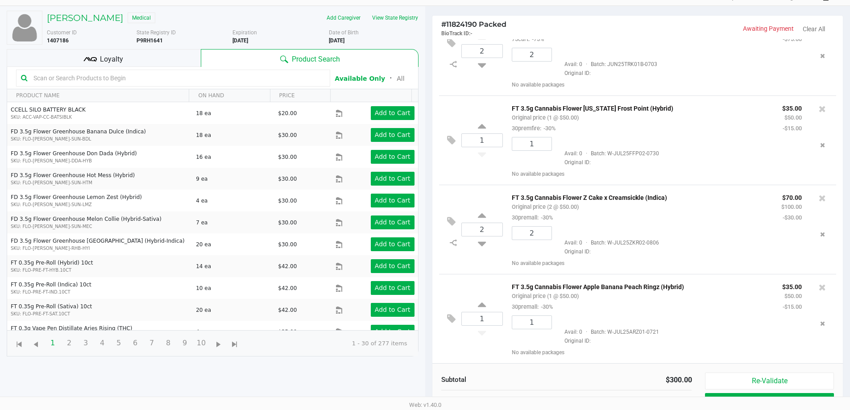
scroll to position [96, 0]
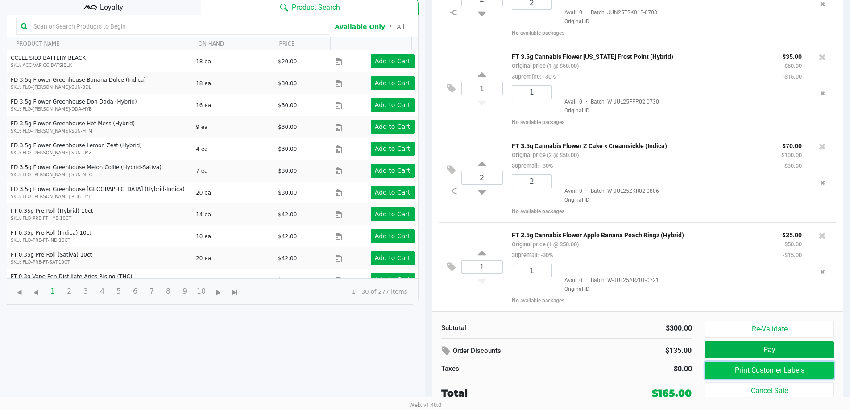
click at [543, 373] on button "Print Customer Labels" at bounding box center [769, 370] width 129 height 17
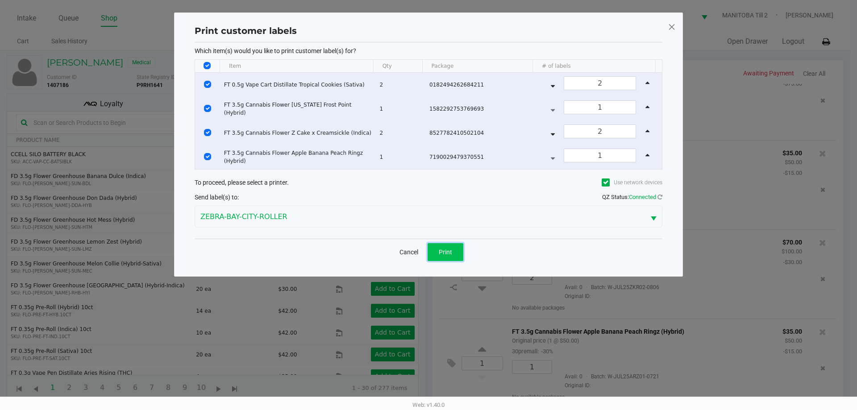
click at [459, 245] on button "Print" at bounding box center [446, 252] width 36 height 18
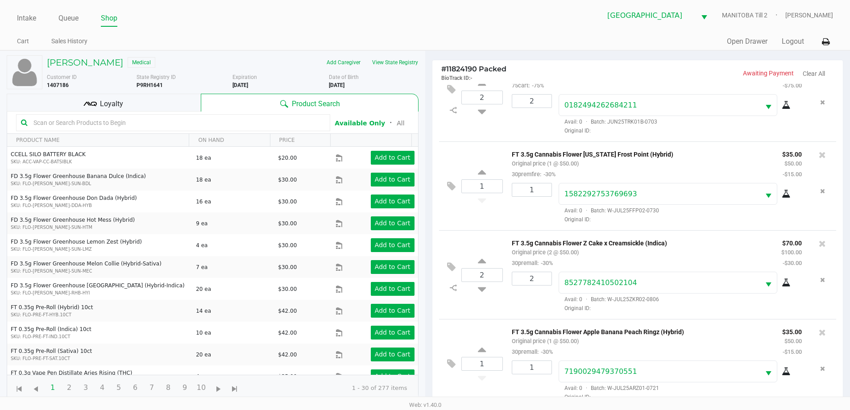
scroll to position [96, 0]
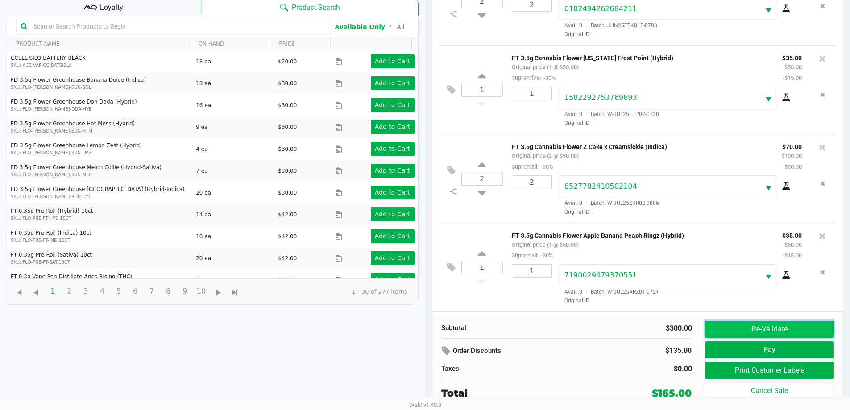
click at [543, 326] on button "Re-Validate" at bounding box center [769, 329] width 129 height 17
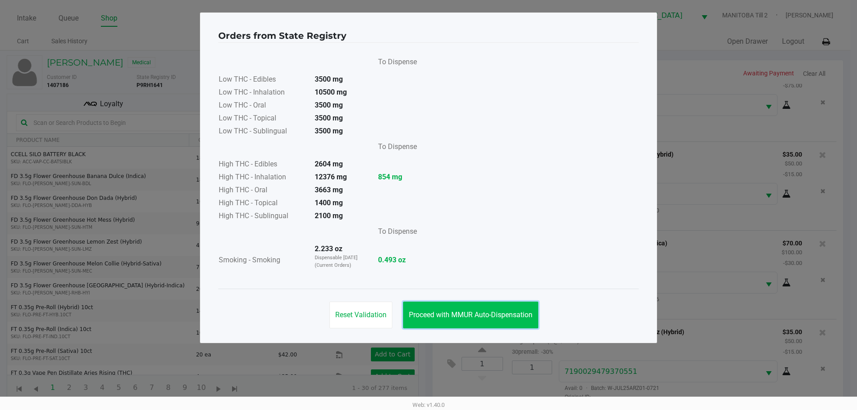
click at [448, 318] on span "Proceed with MMUR Auto-Dispensation" at bounding box center [471, 315] width 124 height 8
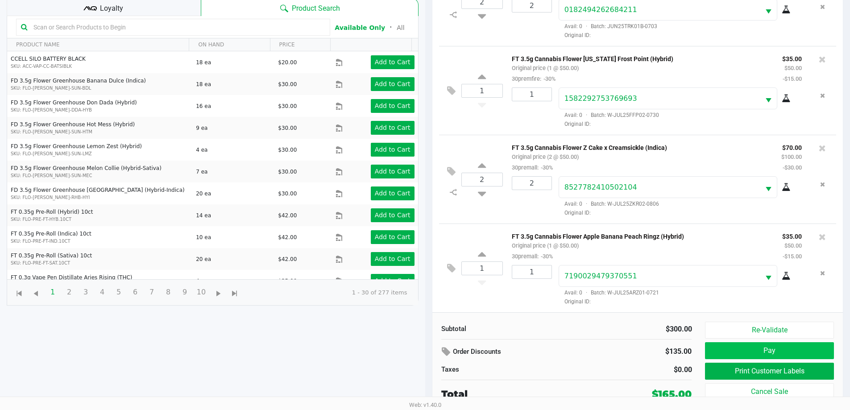
scroll to position [96, 0]
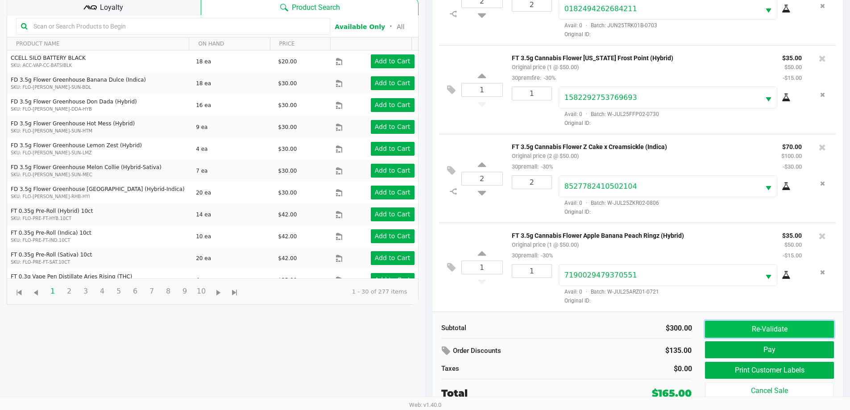
click at [543, 324] on button "Re-Validate" at bounding box center [769, 329] width 129 height 17
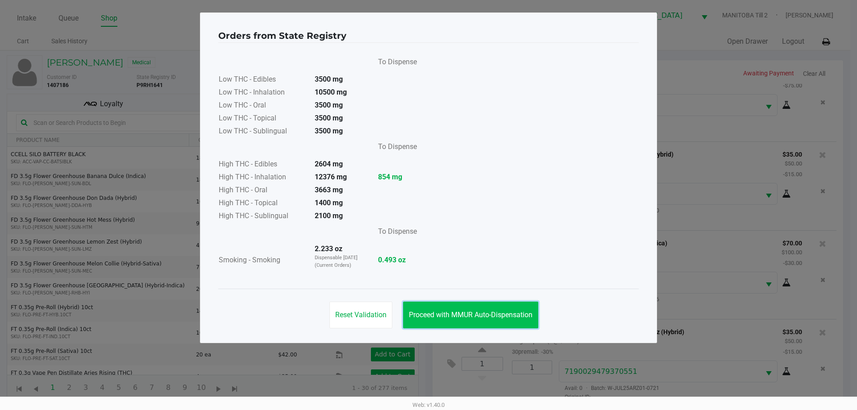
click at [514, 327] on button "Proceed with MMUR Auto-Dispensation" at bounding box center [470, 315] width 135 height 27
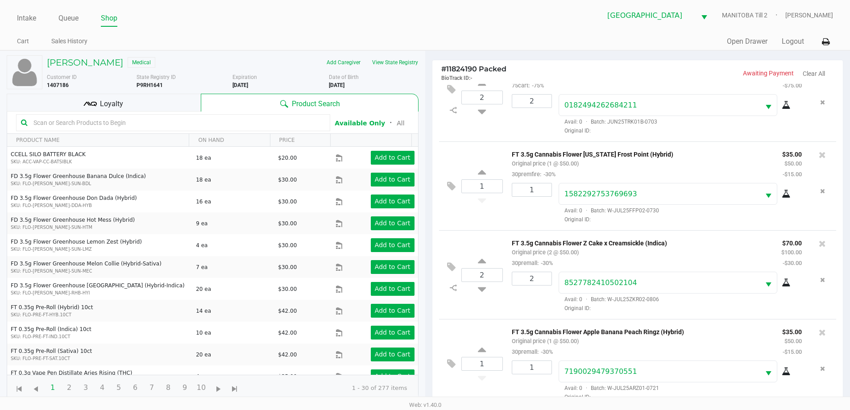
click at [174, 98] on div "Loyalty" at bounding box center [104, 103] width 194 height 18
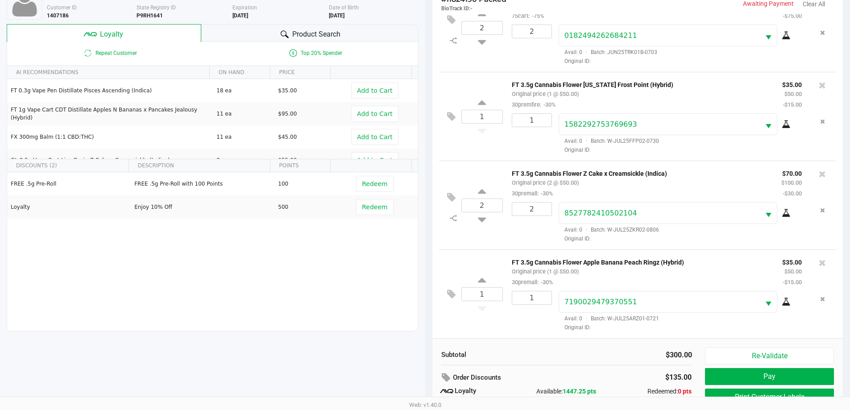
scroll to position [107, 0]
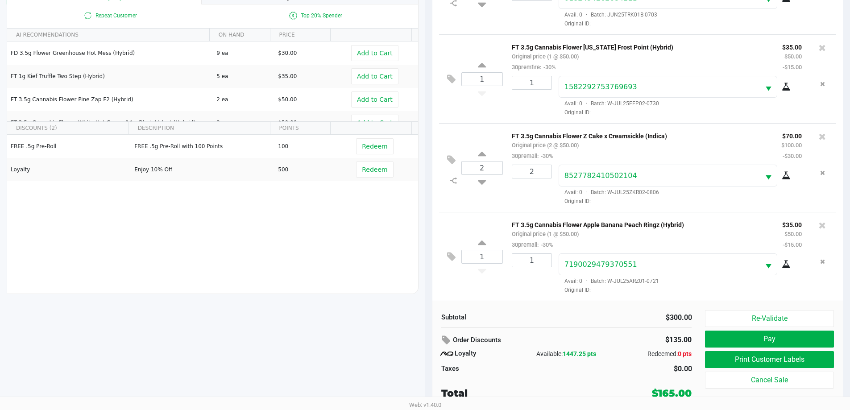
click at [385, 173] on button "Redeem" at bounding box center [374, 170] width 37 height 16
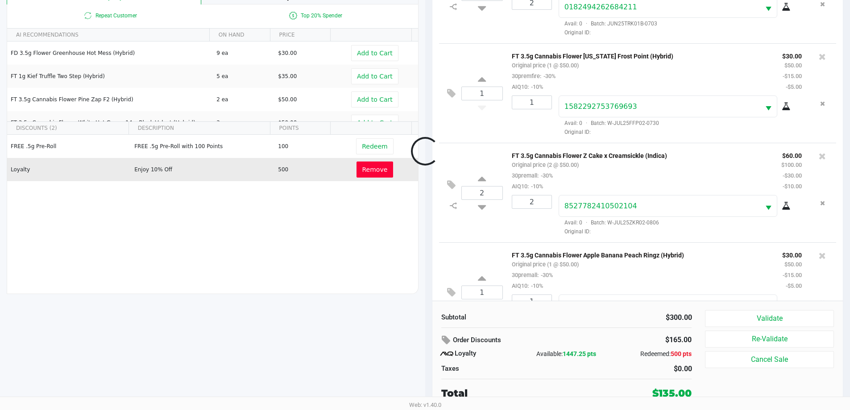
scroll to position [76, 0]
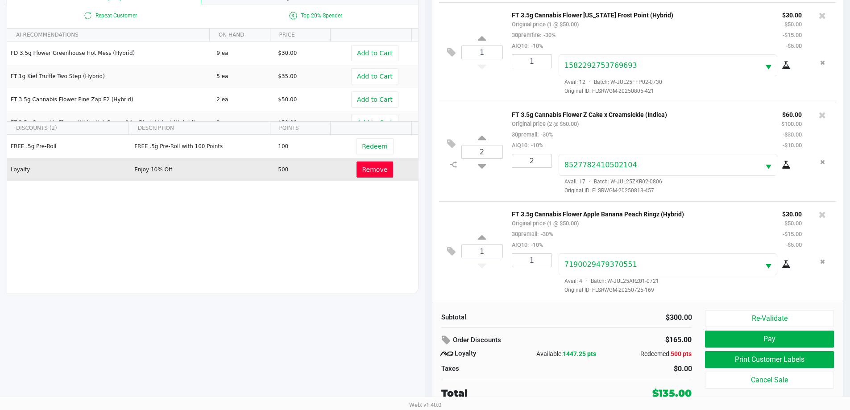
click at [543, 342] on button "Pay" at bounding box center [769, 339] width 129 height 17
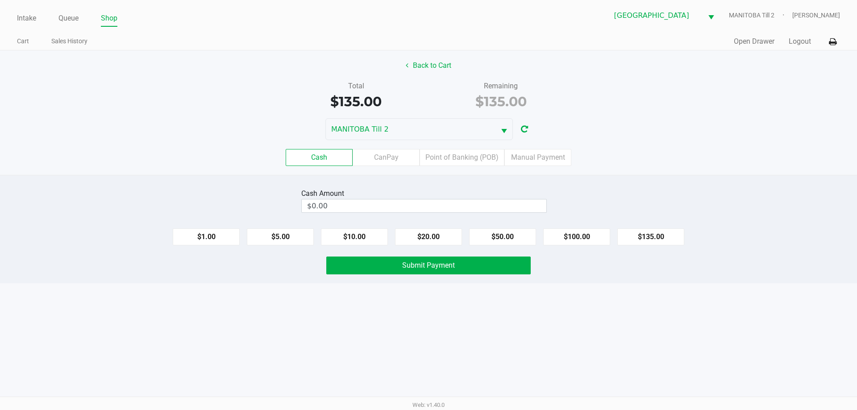
click at [486, 158] on label "Point of Banking (POB)" at bounding box center [461, 157] width 85 height 17
click at [0, 0] on 7 "Point of Banking (POB)" at bounding box center [0, 0] width 0 height 0
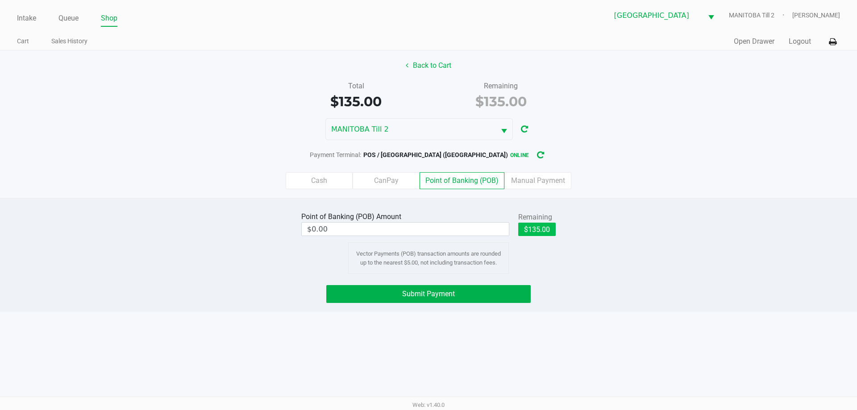
click at [543, 230] on button "$135.00" at bounding box center [536, 229] width 37 height 13
type input "$135.00"
click at [503, 302] on button "Submit Payment" at bounding box center [428, 294] width 204 height 18
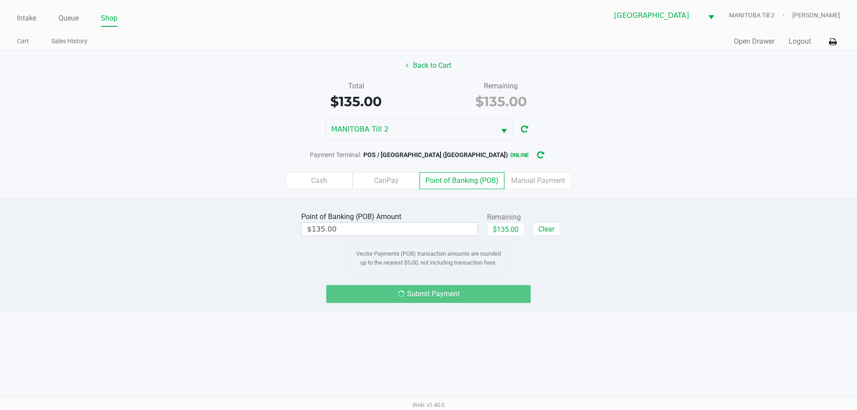
click at [498, 291] on div "Submit Payment" at bounding box center [428, 294] width 204 height 18
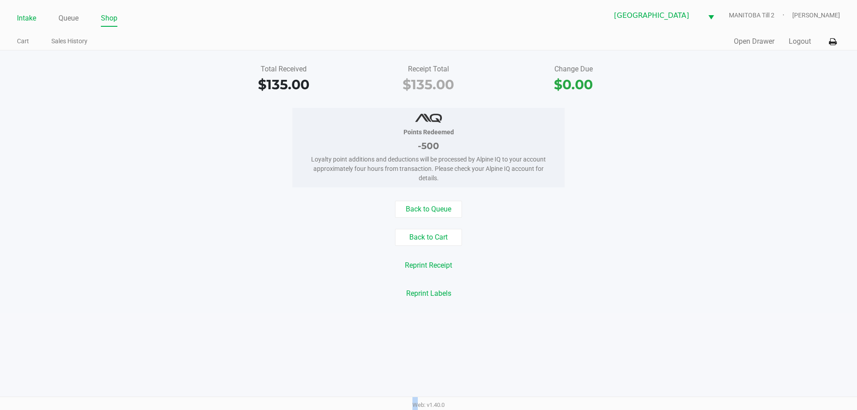
click at [35, 18] on link "Intake" at bounding box center [26, 18] width 19 height 12
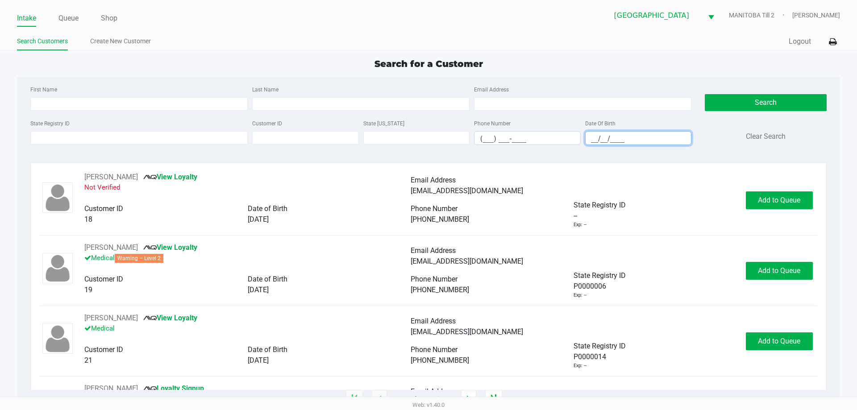
click at [543, 138] on input "__/__/____" at bounding box center [638, 139] width 106 height 14
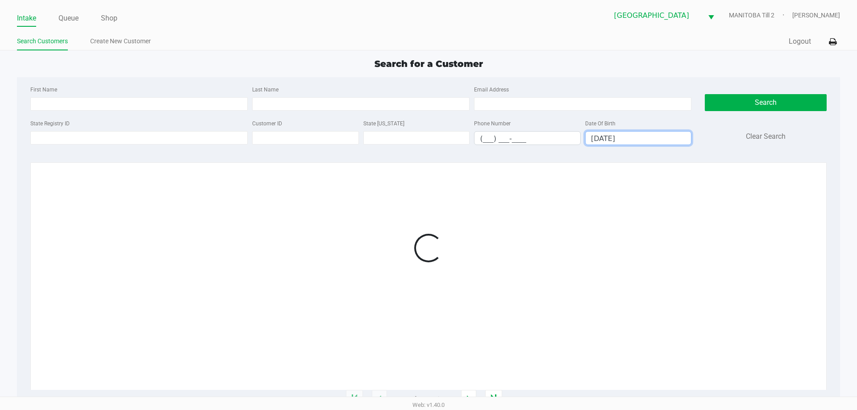
type input "[DATE]"
click at [374, 106] on input "Last Name" at bounding box center [360, 103] width 217 height 13
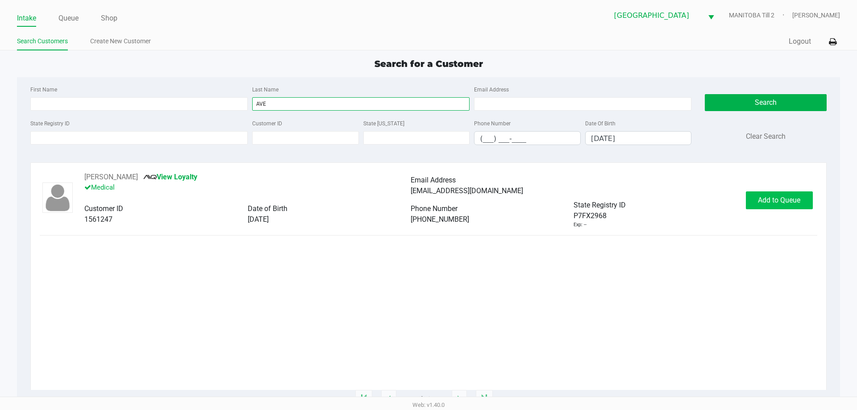
type input "AVE"
click at [543, 198] on span "Add to Queue" at bounding box center [779, 200] width 42 height 8
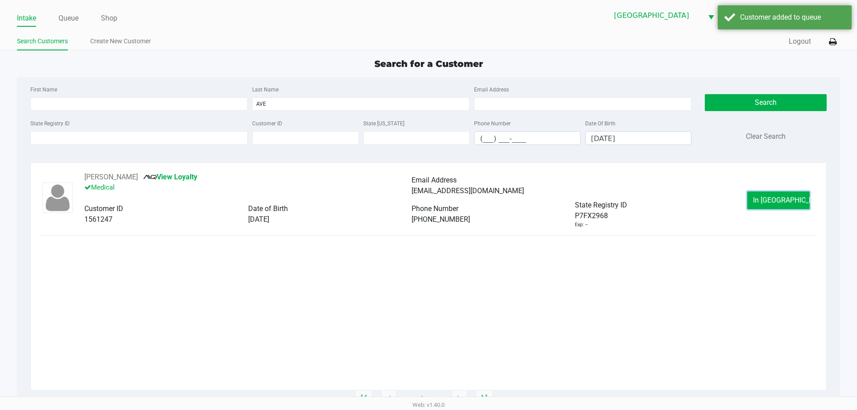
click at [543, 198] on button "In [GEOGRAPHIC_DATA]" at bounding box center [778, 200] width 62 height 18
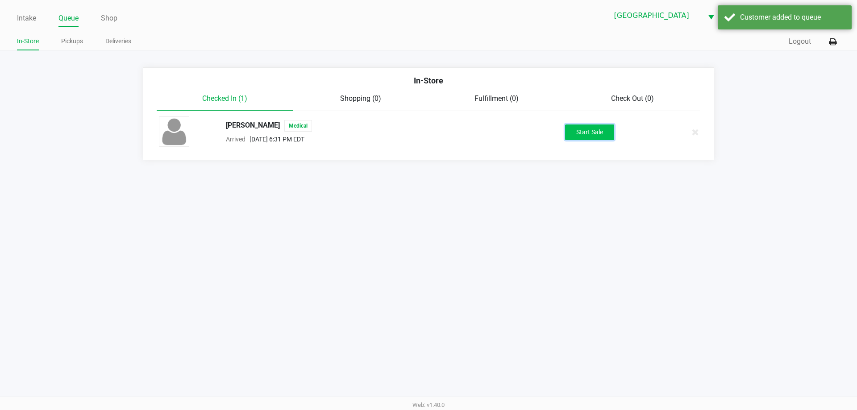
click at [543, 134] on button "Start Sale" at bounding box center [589, 133] width 49 height 16
drag, startPoint x: 559, startPoint y: 299, endPoint x: 552, endPoint y: 297, distance: 6.9
click at [543, 299] on div "Intake Queue Shop [GEOGRAPHIC_DATA] [GEOGRAPHIC_DATA] Till 2 [PERSON_NAME] In-S…" at bounding box center [428, 205] width 857 height 410
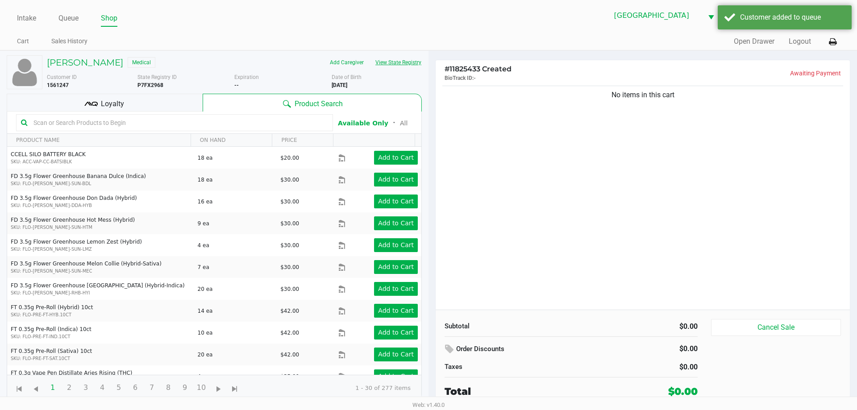
click at [384, 61] on button "View State Registry" at bounding box center [396, 62] width 52 height 14
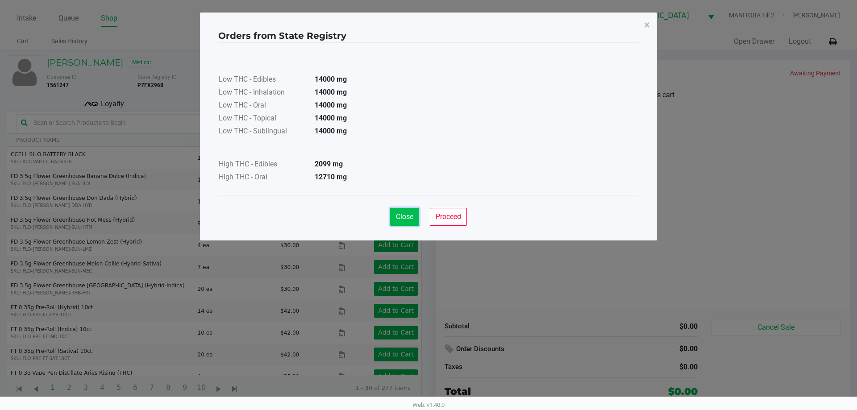
click at [412, 214] on span "Close" at bounding box center [404, 216] width 17 height 8
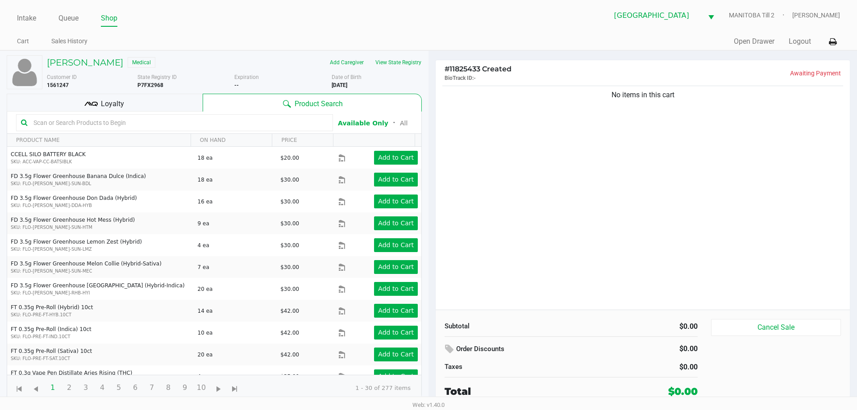
click at [543, 207] on div "No items in this cart" at bounding box center [643, 197] width 414 height 226
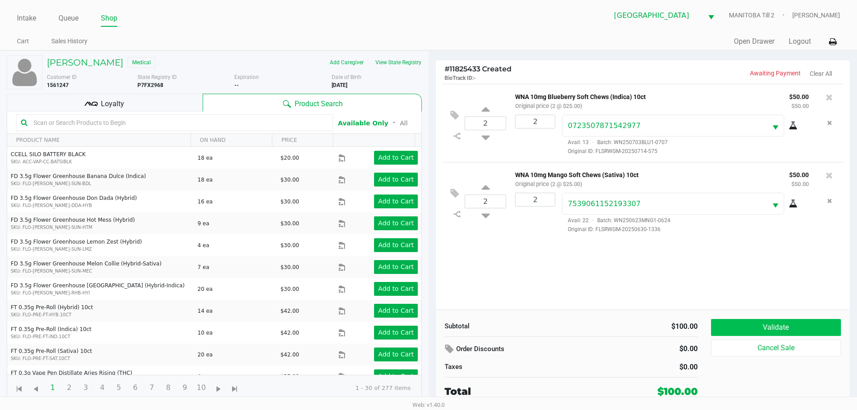
click at [543, 331] on button "Validate" at bounding box center [776, 327] width 130 height 17
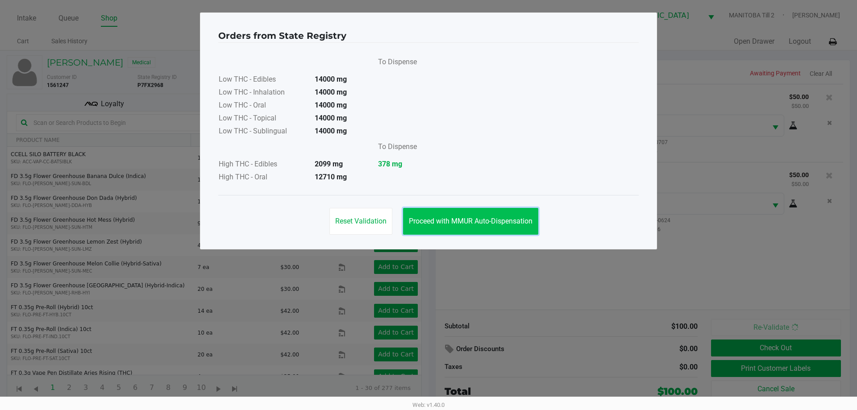
click at [495, 222] on span "Proceed with MMUR Auto-Dispensation" at bounding box center [471, 221] width 124 height 8
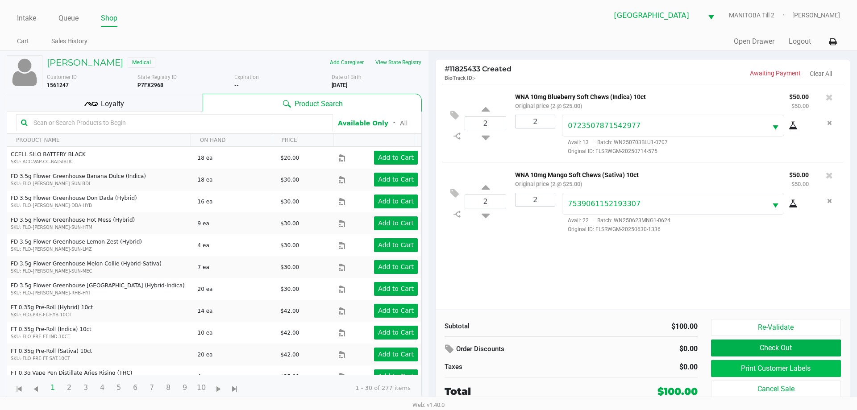
click at [543, 374] on button "Print Customer Labels" at bounding box center [776, 368] width 130 height 17
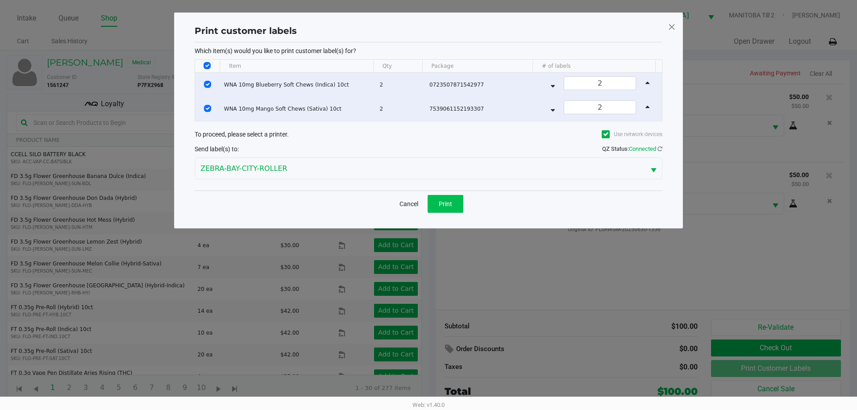
click at [455, 202] on button "Print" at bounding box center [446, 204] width 36 height 18
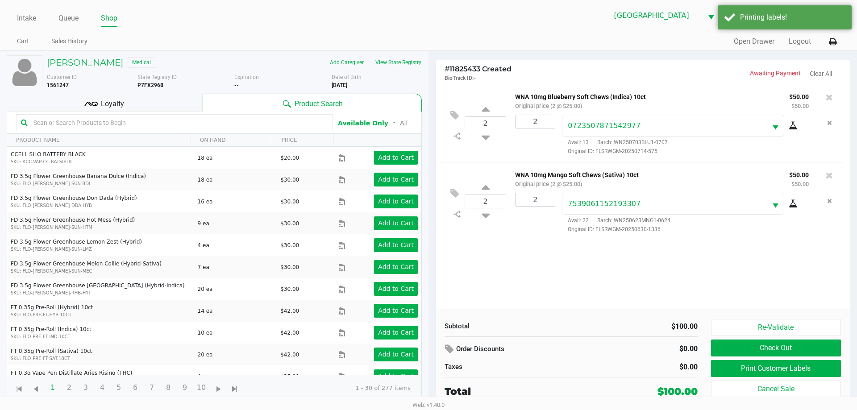
click at [172, 99] on div "Loyalty" at bounding box center [105, 103] width 196 height 18
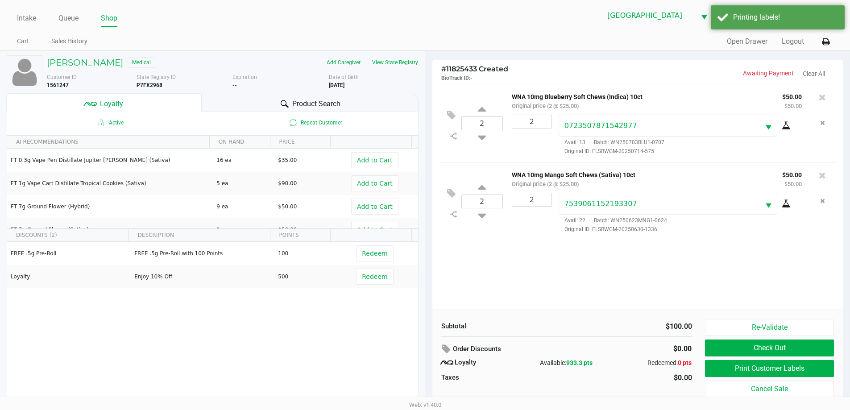
scroll to position [9, 0]
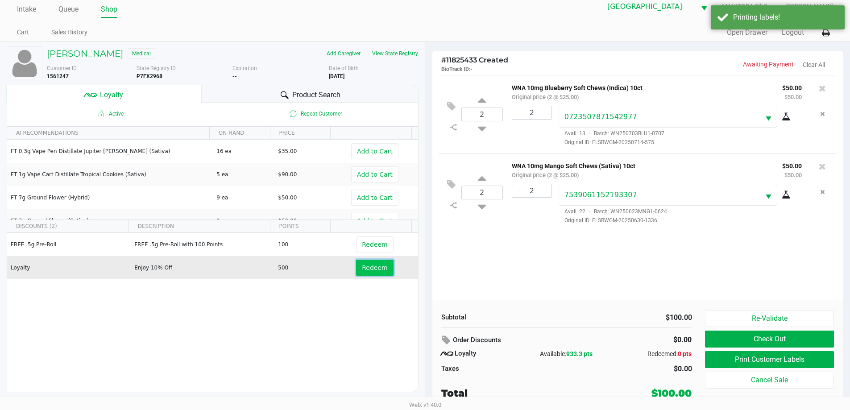
click at [364, 273] on button "Redeem" at bounding box center [374, 268] width 37 height 16
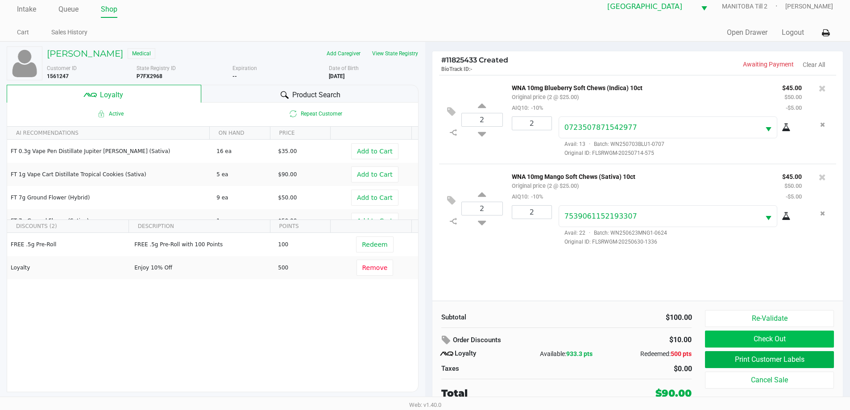
click at [543, 337] on button "Check Out" at bounding box center [769, 339] width 129 height 17
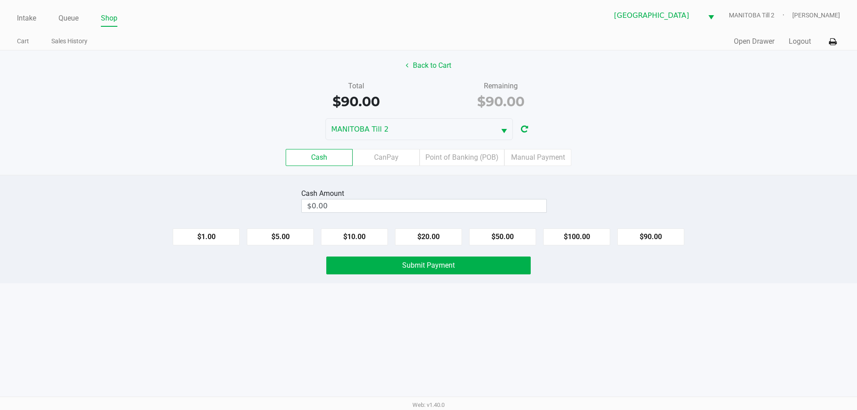
click at [482, 164] on label "Point of Banking (POB)" at bounding box center [461, 157] width 85 height 17
click at [0, 0] on 7 "Point of Banking (POB)" at bounding box center [0, 0] width 0 height 0
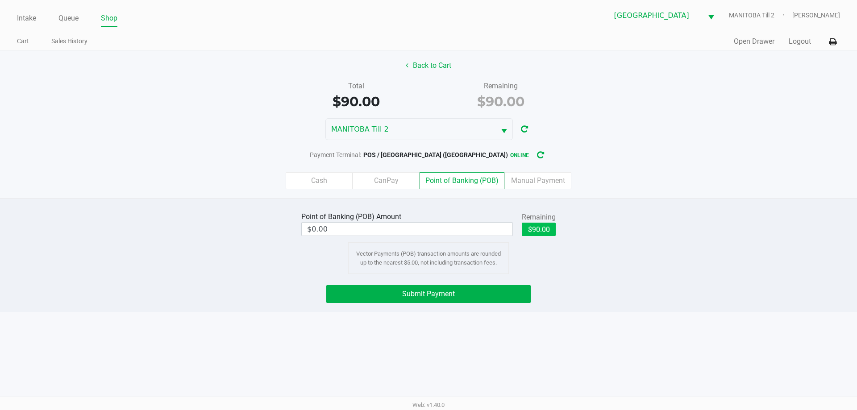
click at [543, 235] on button "$90.00" at bounding box center [539, 229] width 34 height 13
type input "$90.00"
click at [499, 295] on button "Submit Payment" at bounding box center [428, 294] width 204 height 18
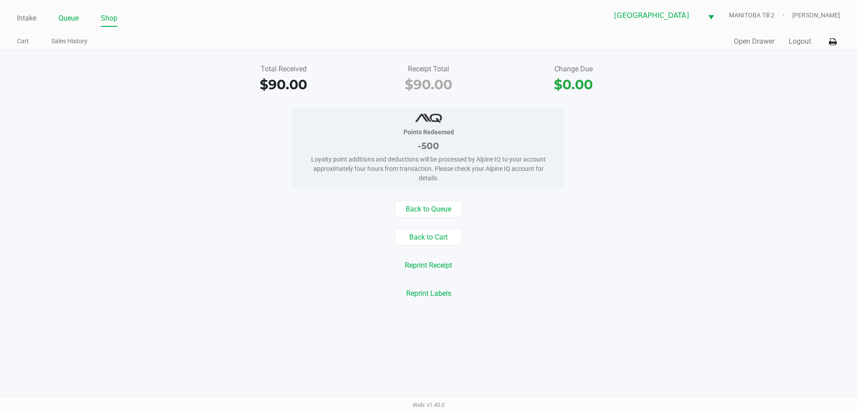
click at [70, 19] on link "Queue" at bounding box center [68, 18] width 20 height 12
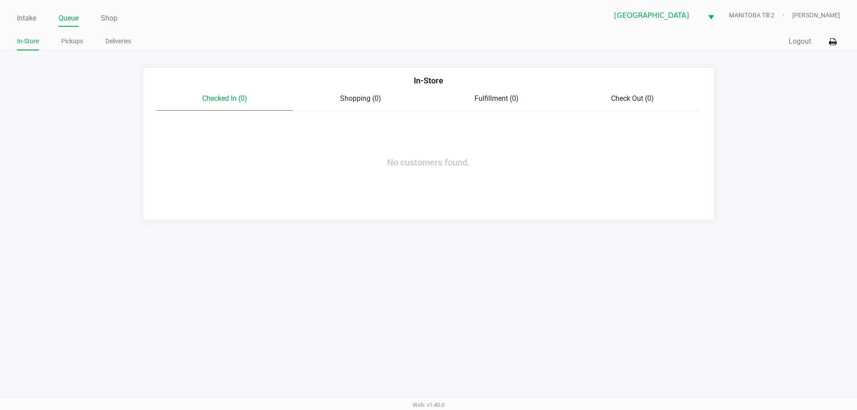
click at [75, 44] on link "Pickups" at bounding box center [72, 41] width 22 height 11
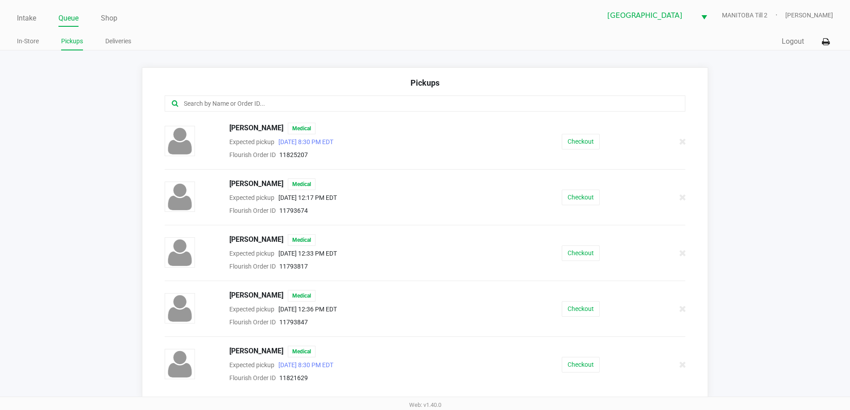
click at [292, 104] on input "text" at bounding box center [411, 104] width 456 height 10
click at [543, 142] on button "Checkout" at bounding box center [581, 142] width 38 height 16
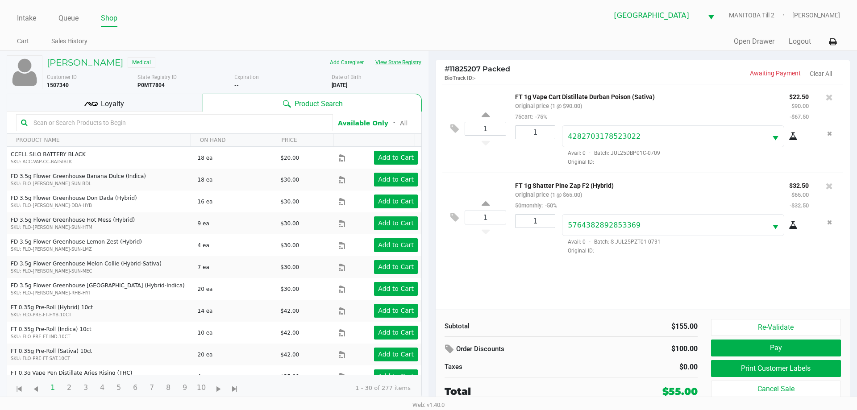
click at [397, 64] on button "View State Registry" at bounding box center [396, 62] width 52 height 14
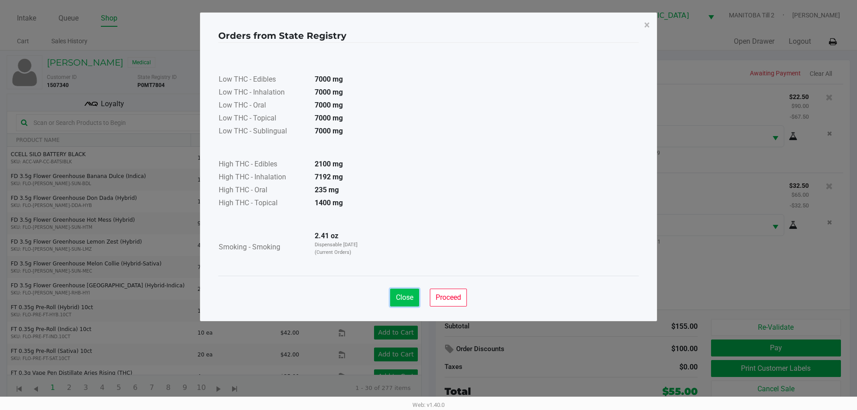
click at [393, 296] on button "Close" at bounding box center [404, 298] width 29 height 18
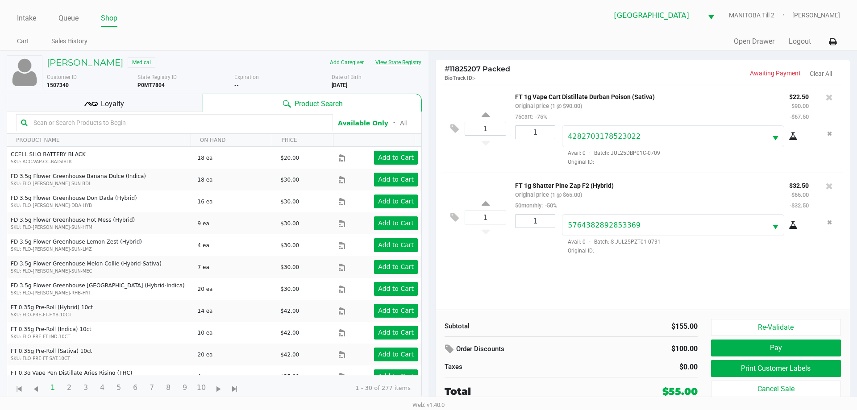
scroll to position [45, 0]
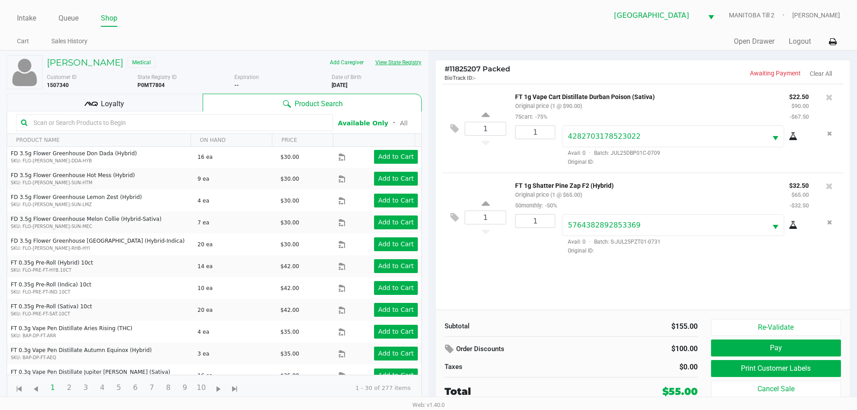
click at [399, 61] on button "View State Registry" at bounding box center [396, 62] width 52 height 14
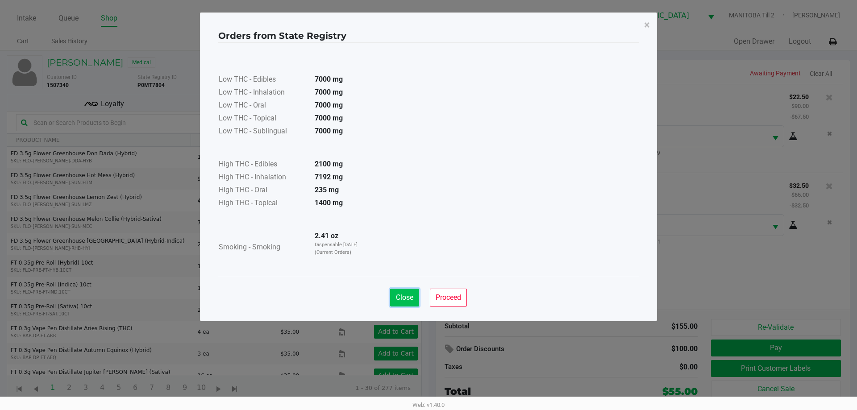
click at [407, 300] on span "Close" at bounding box center [404, 297] width 17 height 8
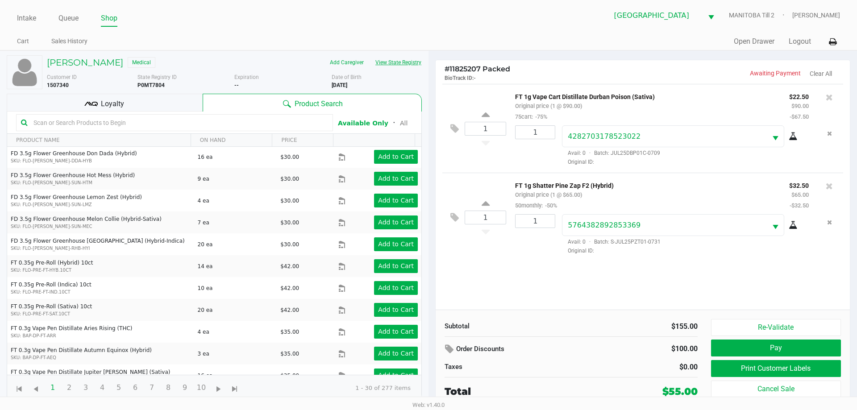
click at [403, 63] on button "View State Registry" at bounding box center [396, 62] width 52 height 14
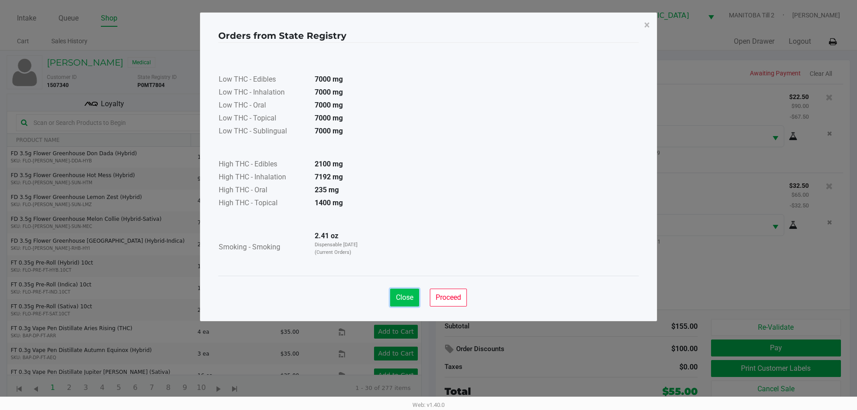
click at [410, 290] on button "Close" at bounding box center [404, 298] width 29 height 18
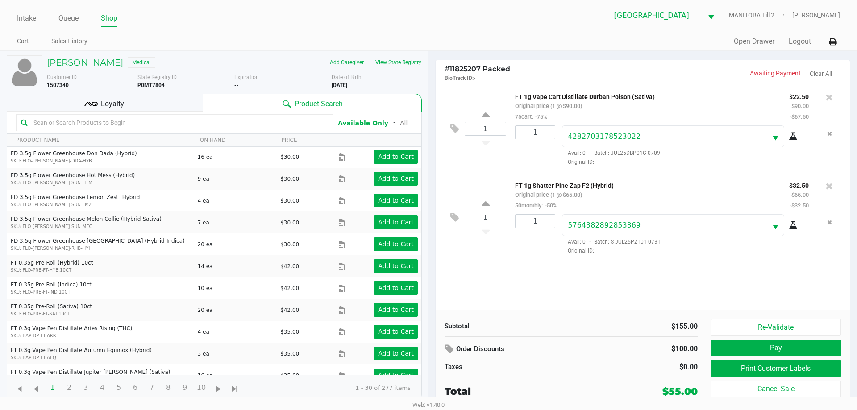
click at [527, 308] on div "1 FT 1g Vape Cart Distillate Durban Poison (Sativa) Original price (1 @ $90.00)…" at bounding box center [643, 197] width 414 height 226
click at [543, 90] on div "1 FT 1g Vape Cart Distillate Durban Poison (Sativa) Original price (1 @ $90.00)…" at bounding box center [642, 128] width 401 height 89
click at [543, 98] on icon at bounding box center [829, 97] width 7 height 9
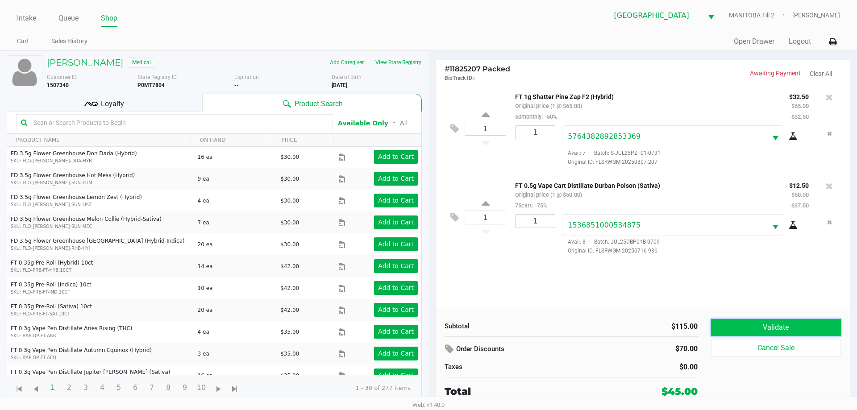
click at [543, 330] on button "Validate" at bounding box center [776, 327] width 130 height 17
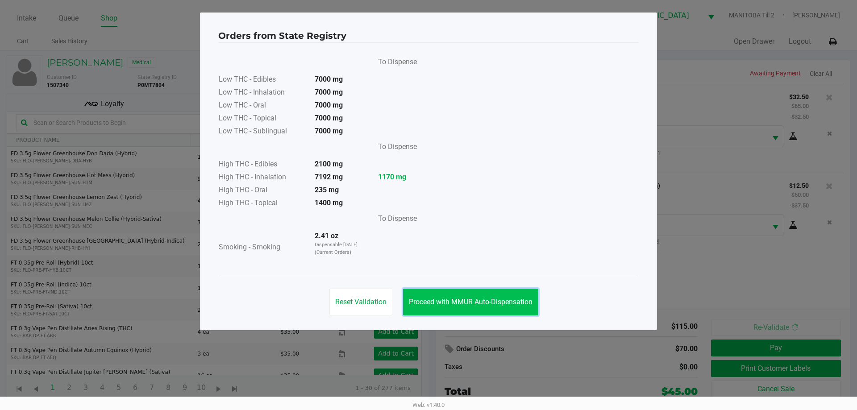
click at [492, 310] on button "Proceed with MMUR Auto-Dispensation" at bounding box center [470, 302] width 135 height 27
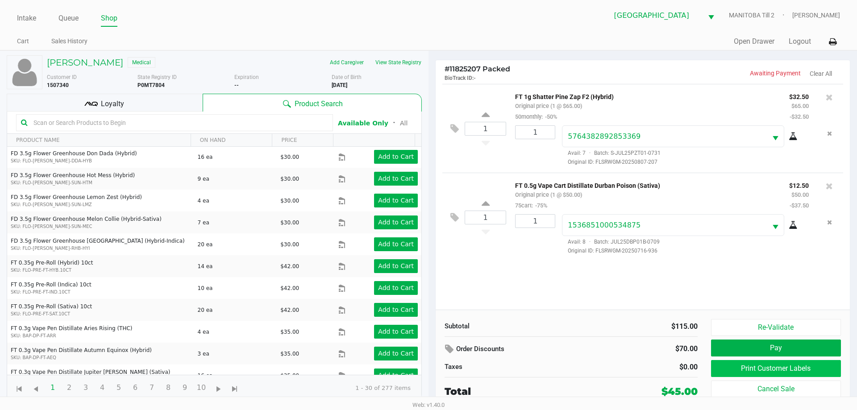
click at [543, 369] on button "Print Customer Labels" at bounding box center [776, 368] width 130 height 17
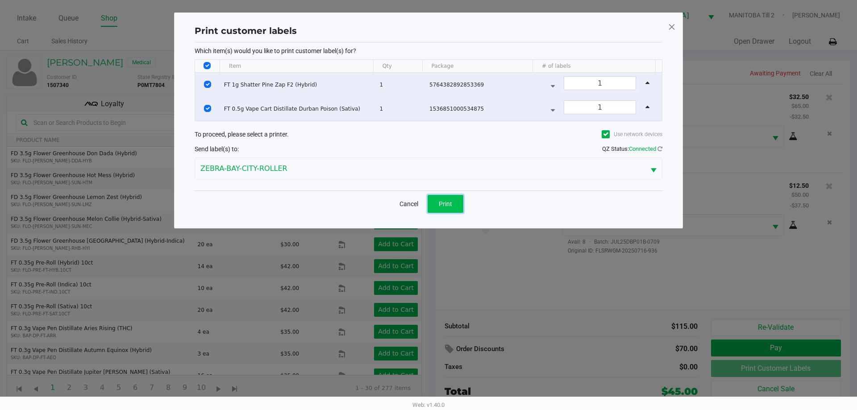
click at [457, 209] on button "Print" at bounding box center [446, 204] width 36 height 18
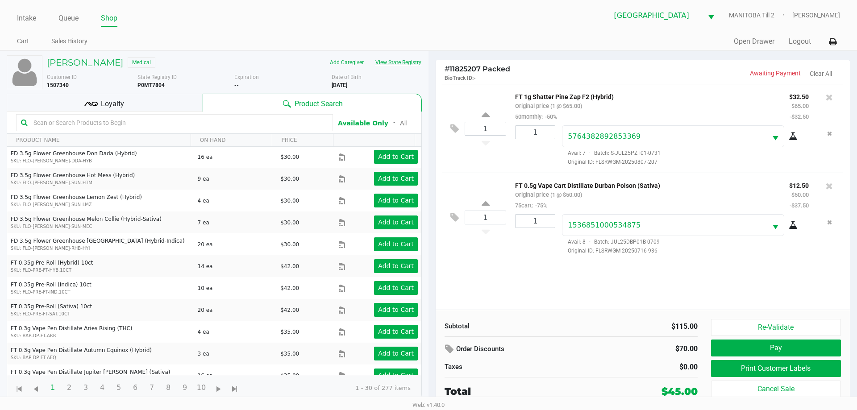
click at [413, 67] on button "View State Registry" at bounding box center [396, 62] width 52 height 14
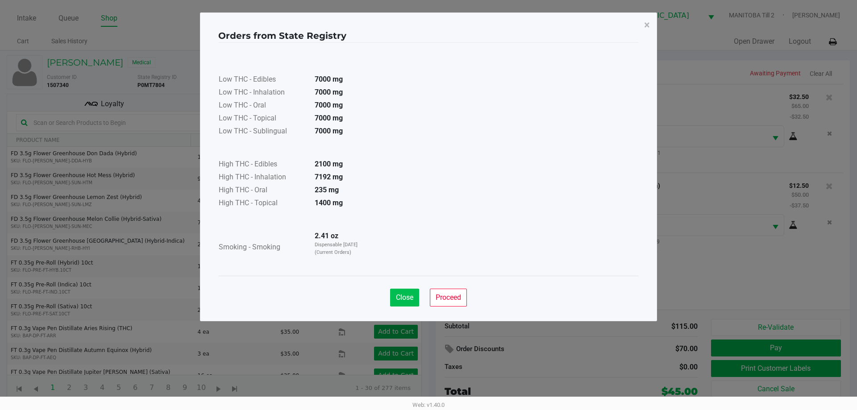
click at [397, 299] on span "Close" at bounding box center [404, 297] width 17 height 8
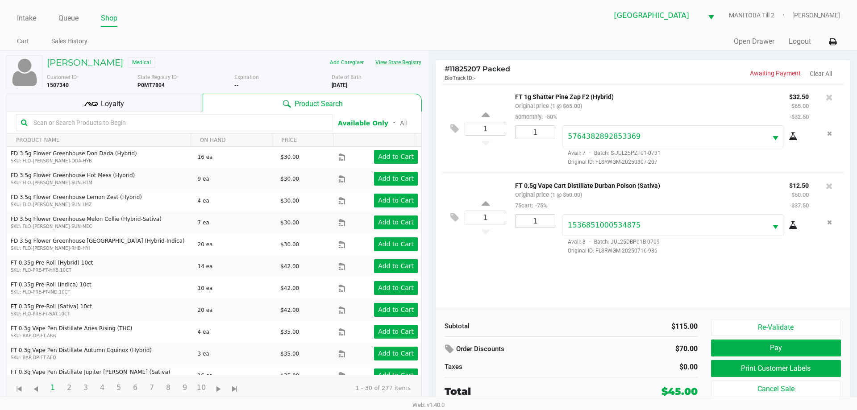
click at [392, 62] on button "View State Registry" at bounding box center [396, 62] width 52 height 14
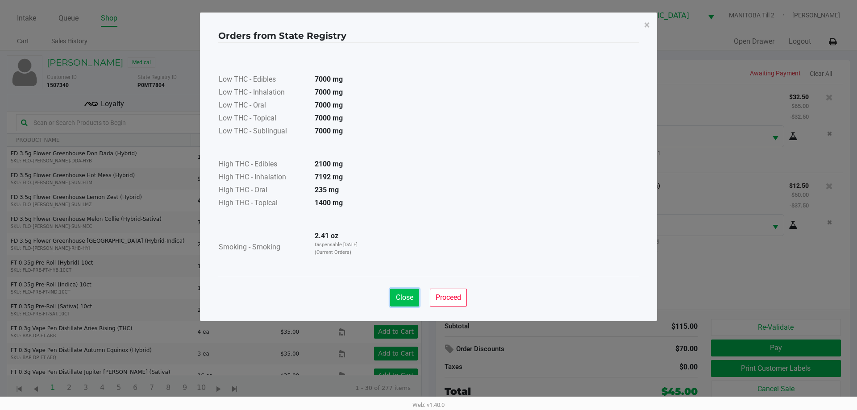
click at [397, 300] on span "Close" at bounding box center [404, 297] width 17 height 8
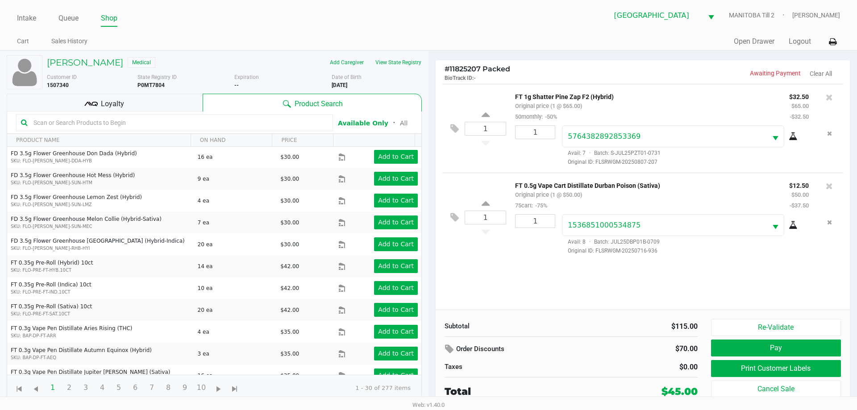
drag, startPoint x: 174, startPoint y: 84, endPoint x: 141, endPoint y: 84, distance: 32.6
click at [141, 84] on div "State Registry ID P0MT7804" at bounding box center [185, 81] width 97 height 16
click at [158, 88] on div "State Registry ID P0MT7804" at bounding box center [185, 81] width 97 height 16
drag, startPoint x: 164, startPoint y: 87, endPoint x: 137, endPoint y: 88, distance: 26.4
click at [137, 88] on div "State Registry ID P0MT7804" at bounding box center [185, 81] width 97 height 16
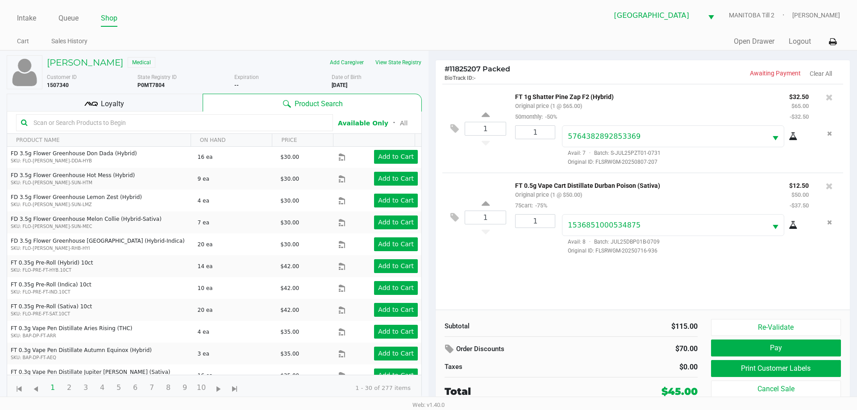
copy b "P0MT7804"
click at [535, 300] on div "1 FT 1g Shatter Pine Zap F2 (Hybrid) Original price (1 @ $65.00) 50monthly: -50…" at bounding box center [643, 197] width 414 height 226
click at [533, 285] on div "1 FT 1g Shatter Pine Zap F2 (Hybrid) Original price (1 @ $65.00) 50monthly: -50…" at bounding box center [643, 197] width 414 height 226
click at [412, 63] on button "View State Registry" at bounding box center [396, 62] width 52 height 14
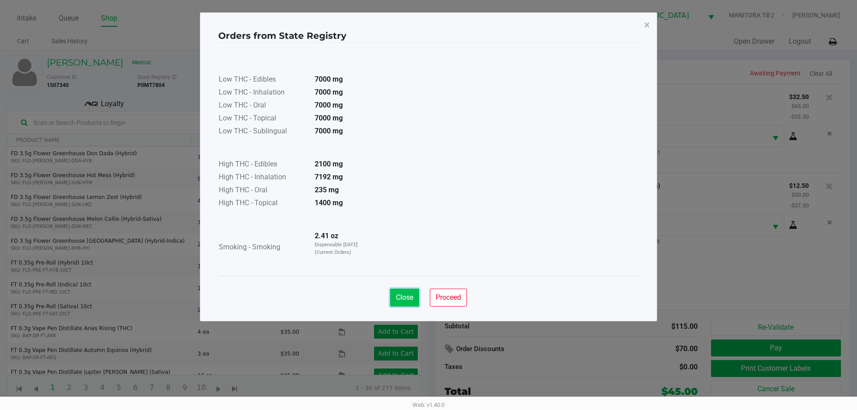
click at [398, 301] on span "Close" at bounding box center [404, 297] width 17 height 8
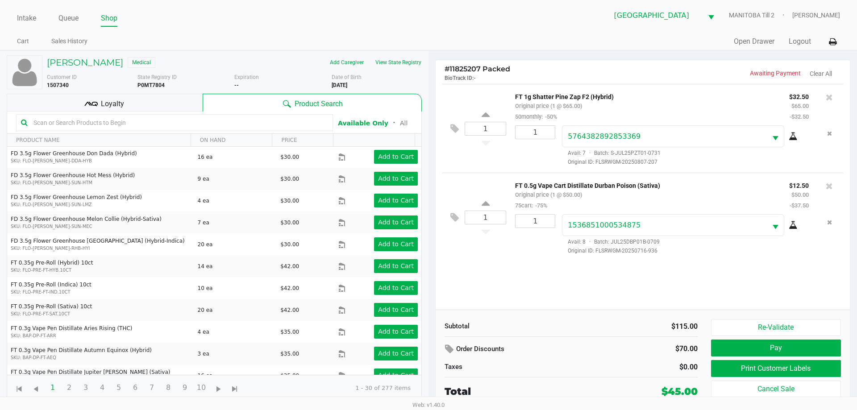
click at [521, 289] on div "1 FT 1g Shatter Pine Zap F2 (Hybrid) Original price (1 @ $65.00) 50monthly: -50…" at bounding box center [643, 197] width 414 height 226
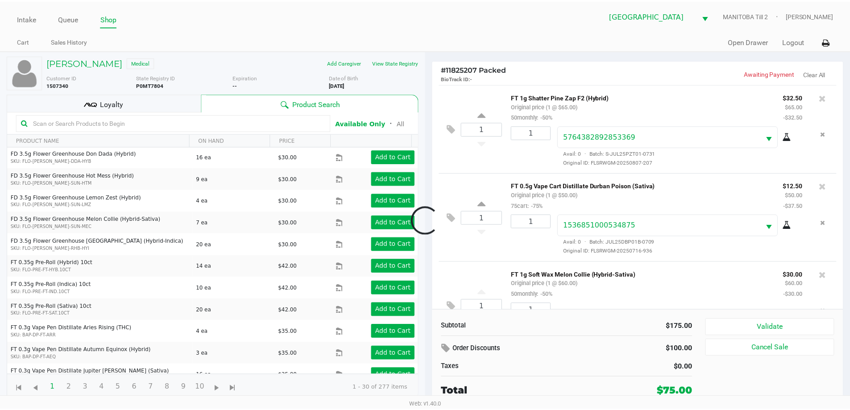
scroll to position [42, 0]
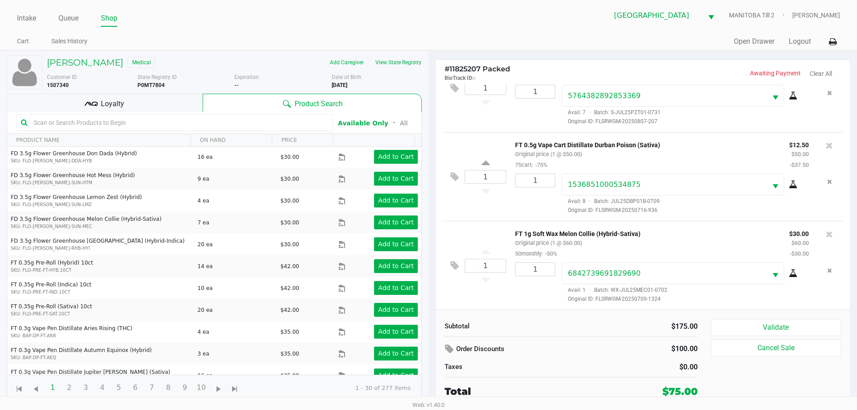
click at [543, 328] on button "Validate" at bounding box center [776, 327] width 130 height 17
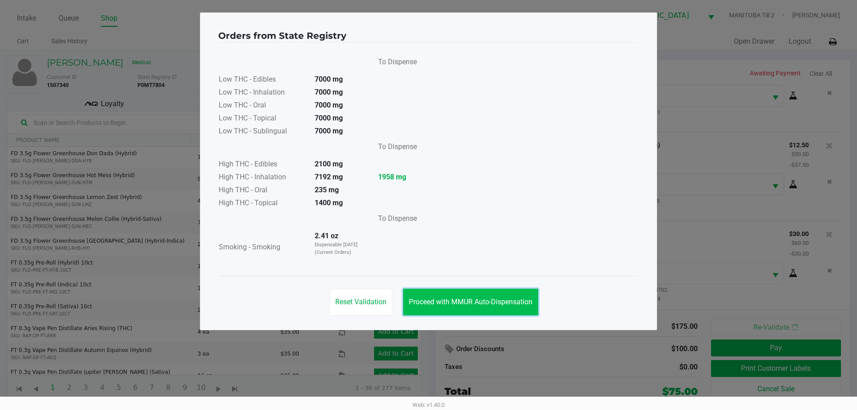
click at [493, 301] on span "Proceed with MMUR Auto-Dispensation" at bounding box center [471, 302] width 124 height 8
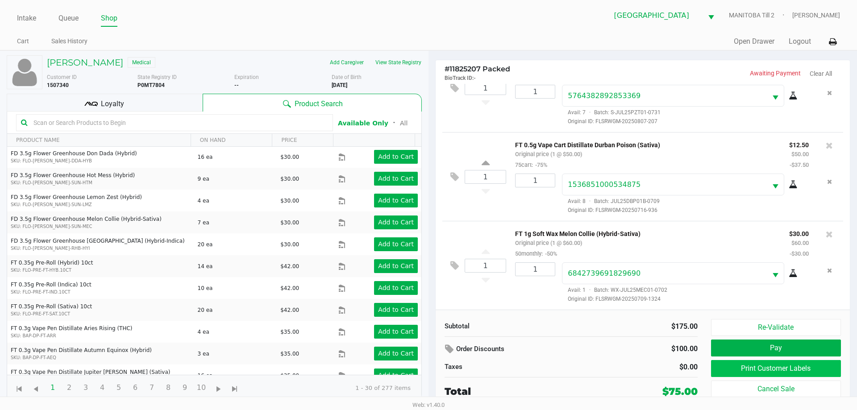
click at [543, 370] on button "Print Customer Labels" at bounding box center [776, 368] width 130 height 17
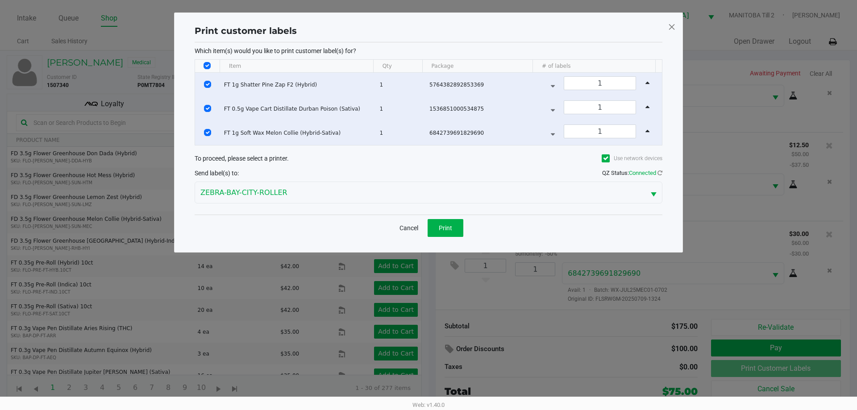
click at [204, 64] on input "Select All Rows" at bounding box center [206, 65] width 7 height 7
checkbox input "false"
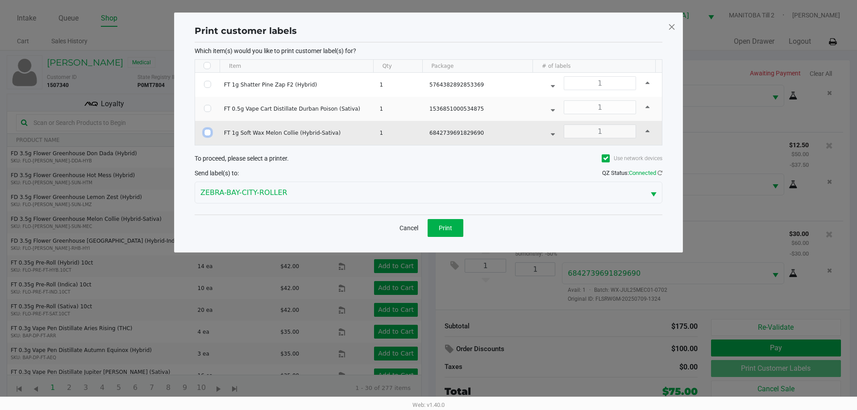
click at [204, 132] on input "Select Row" at bounding box center [207, 132] width 7 height 7
checkbox input "true"
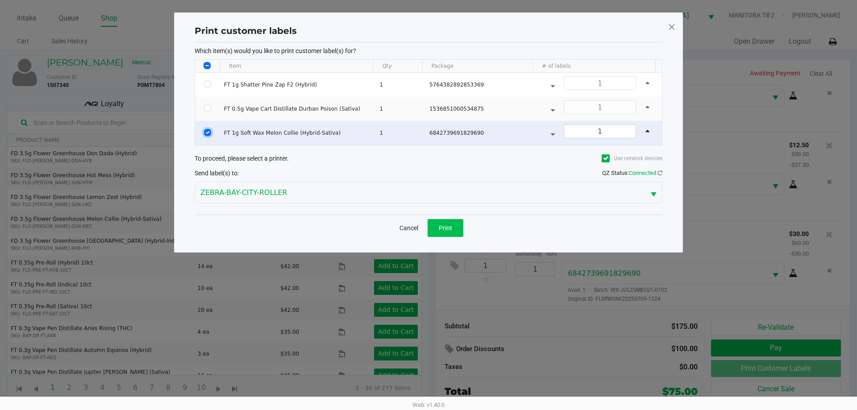
click at [448, 228] on span "Print" at bounding box center [445, 227] width 13 height 7
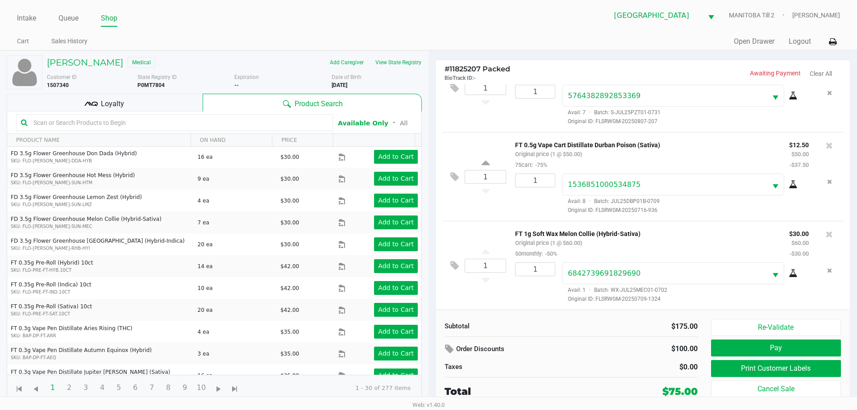
click at [182, 95] on div "Loyalty" at bounding box center [105, 103] width 196 height 18
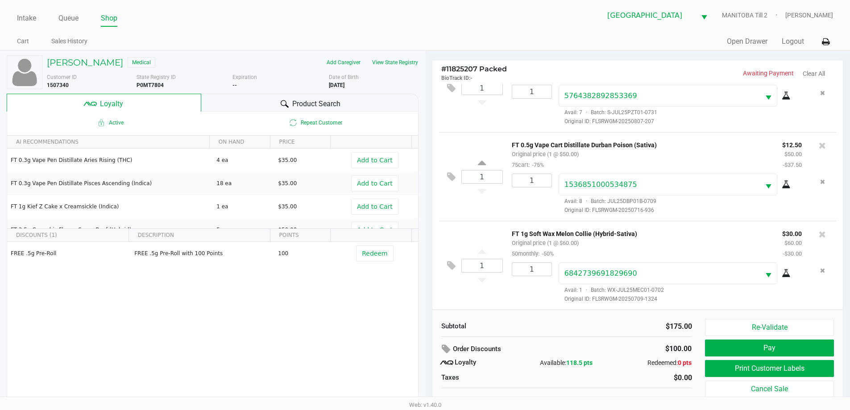
scroll to position [9, 0]
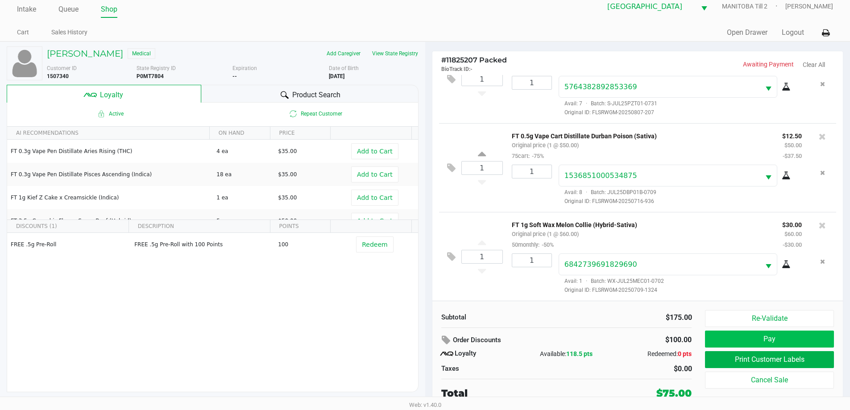
click at [543, 340] on button "Pay" at bounding box center [769, 339] width 129 height 17
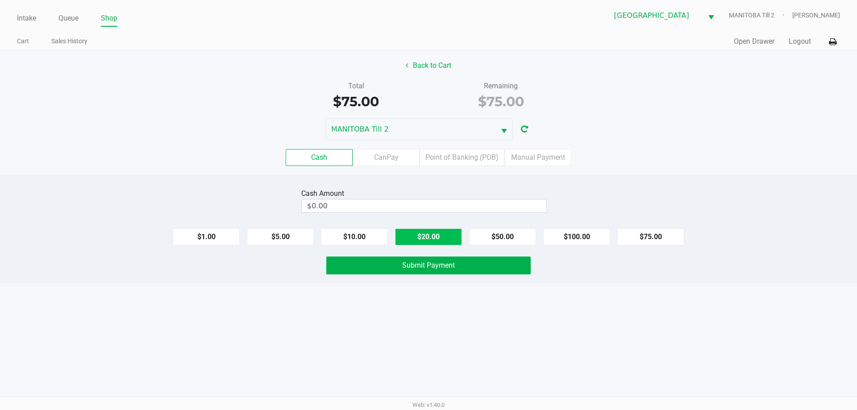
click at [447, 232] on button "$20.00" at bounding box center [428, 236] width 67 height 17
click at [432, 237] on button "$20.00" at bounding box center [428, 236] width 67 height 17
click at [423, 242] on button "$20.00" at bounding box center [428, 236] width 67 height 17
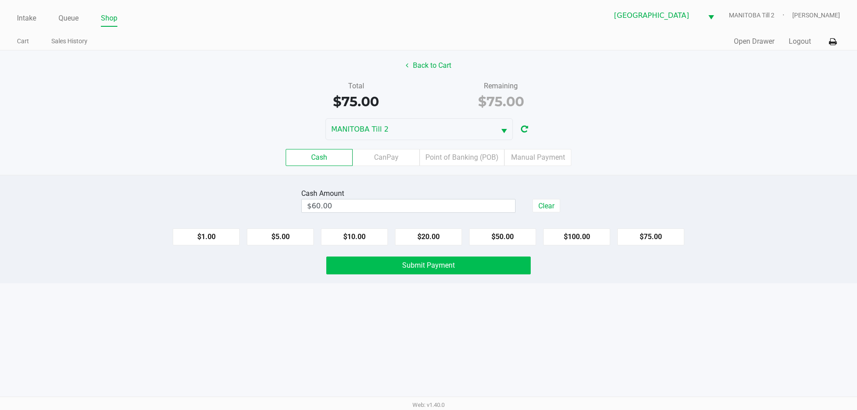
click at [436, 269] on span "Submit Payment" at bounding box center [428, 265] width 53 height 8
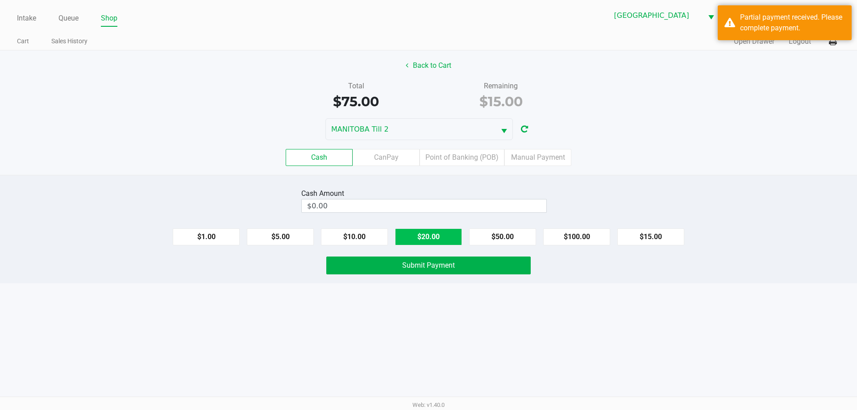
click at [432, 241] on button "$20.00" at bounding box center [428, 236] width 67 height 17
type input "$20.00"
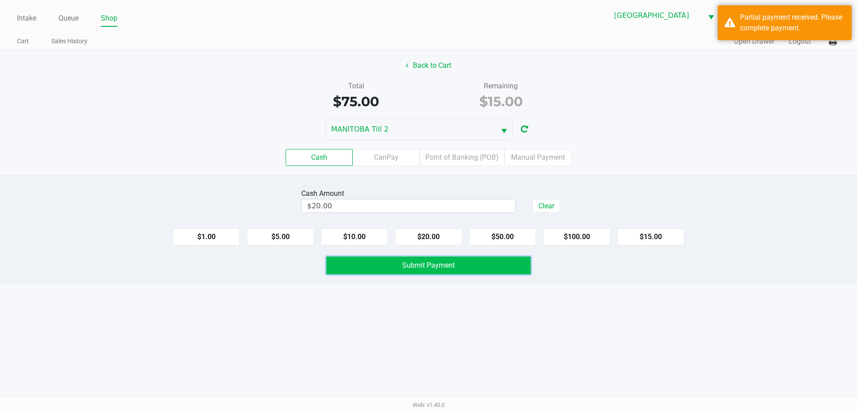
click at [429, 267] on span "Submit Payment" at bounding box center [428, 265] width 53 height 8
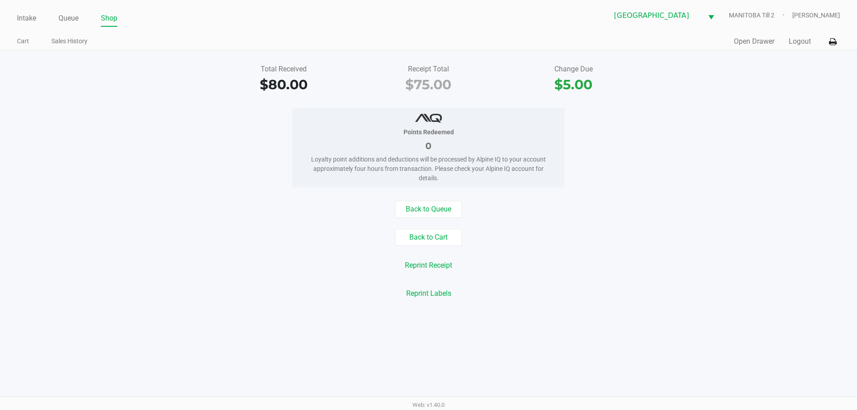
click at [543, 304] on div "Total Received $80.00 Receipt Total $75.00 Change Due $5.00 Points Redeemed 0 L…" at bounding box center [428, 181] width 857 height 262
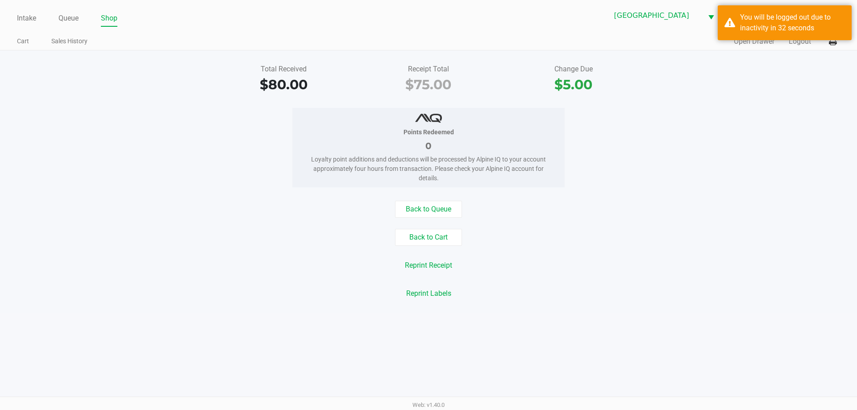
click at [64, 21] on link "Queue" at bounding box center [68, 18] width 20 height 12
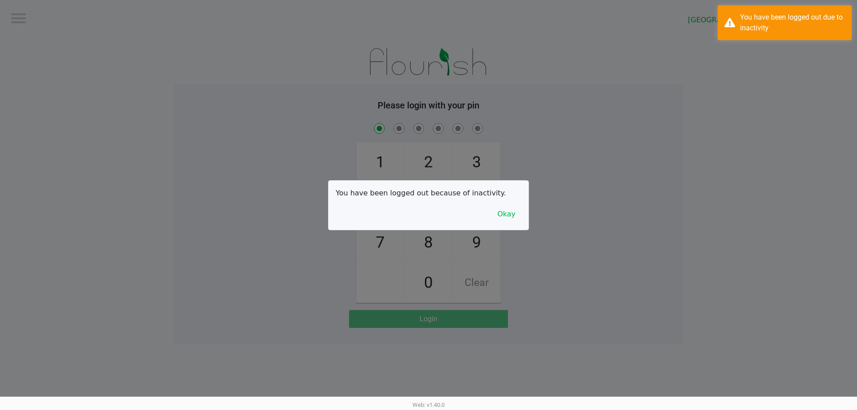
checkbox input "true"
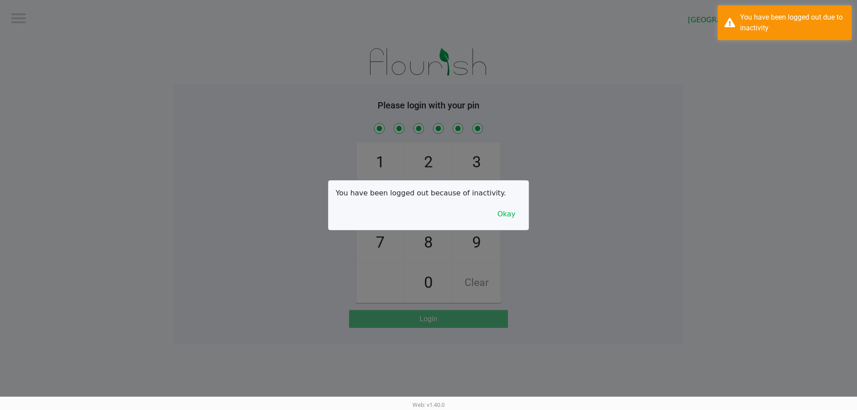
checkbox input "true"
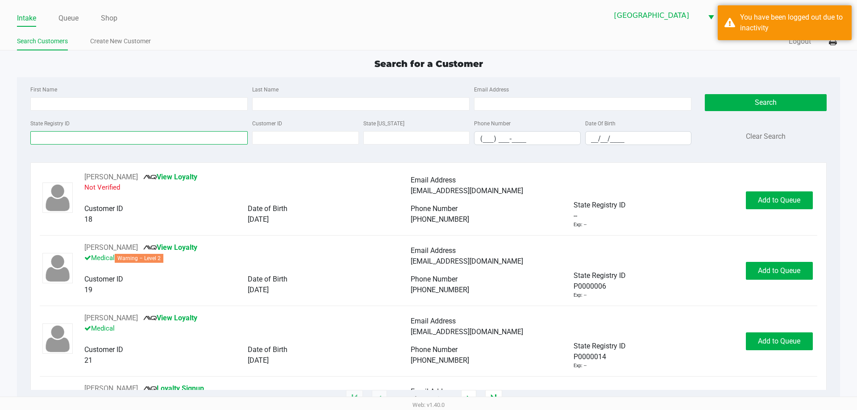
click at [217, 138] on input "State Registry ID" at bounding box center [138, 137] width 217 height 13
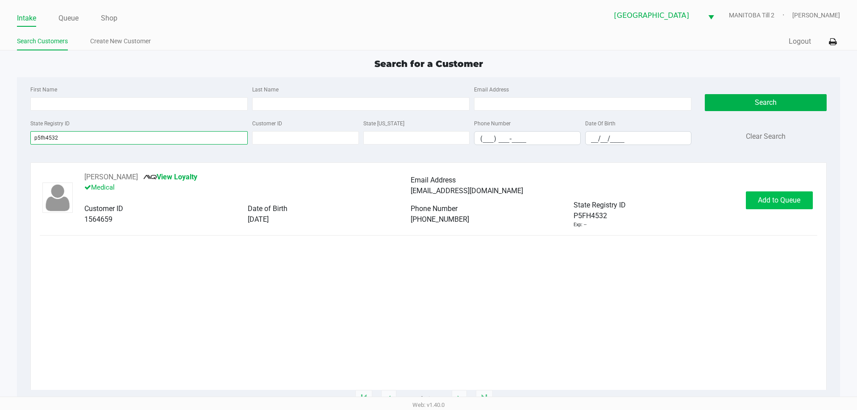
type input "p5fh4532"
click at [543, 200] on button "Add to Queue" at bounding box center [779, 200] width 67 height 18
click at [543, 198] on div "Add to Queue" at bounding box center [779, 200] width 67 height 18
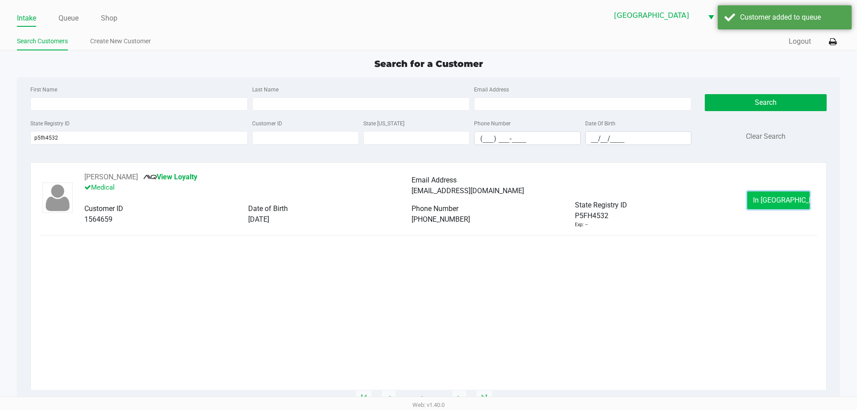
click at [543, 198] on button "In [GEOGRAPHIC_DATA]" at bounding box center [778, 200] width 62 height 18
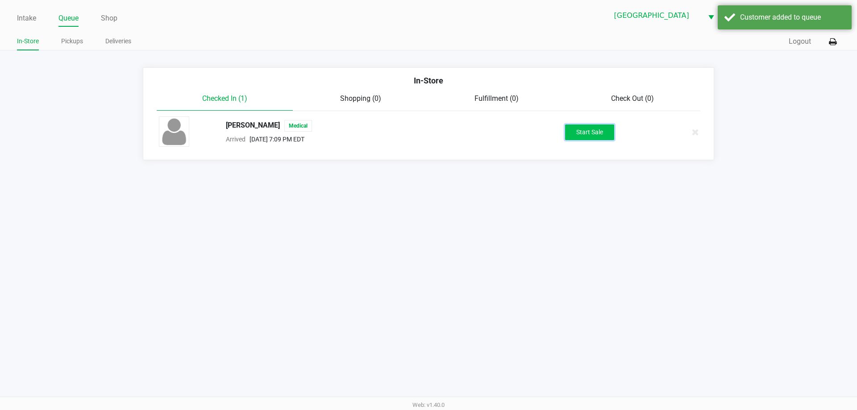
click at [543, 130] on button "Start Sale" at bounding box center [589, 133] width 49 height 16
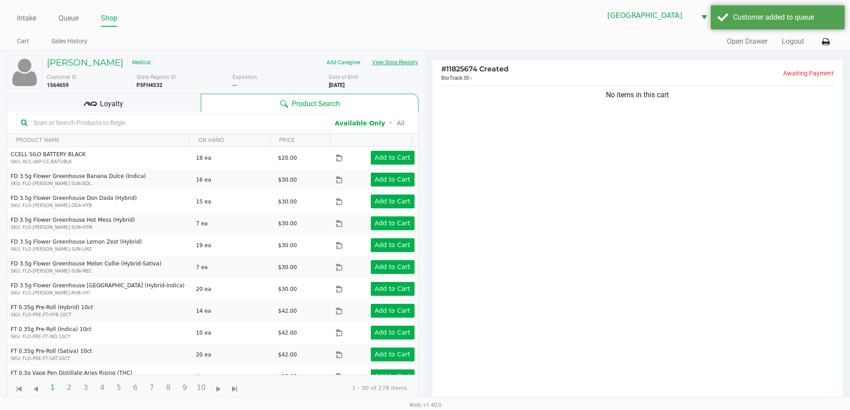
click at [386, 63] on button "View State Registry" at bounding box center [392, 62] width 52 height 14
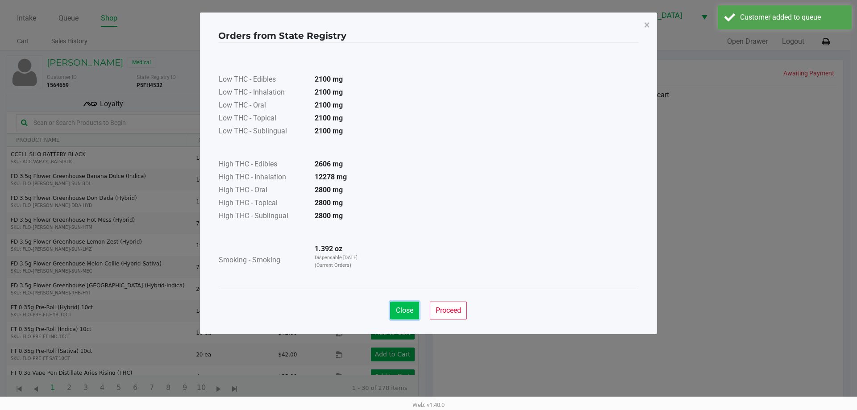
click at [413, 305] on button "Close" at bounding box center [404, 311] width 29 height 18
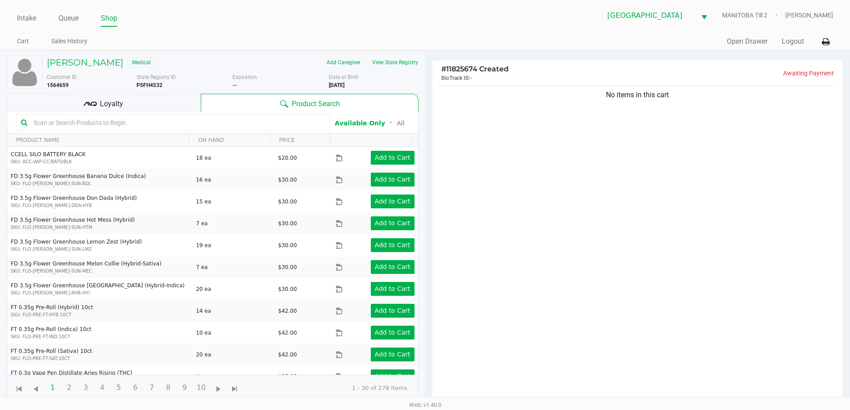
click at [537, 283] on div "No items in this cart" at bounding box center [637, 246] width 411 height 324
click at [398, 58] on button "View State Registry" at bounding box center [392, 62] width 52 height 14
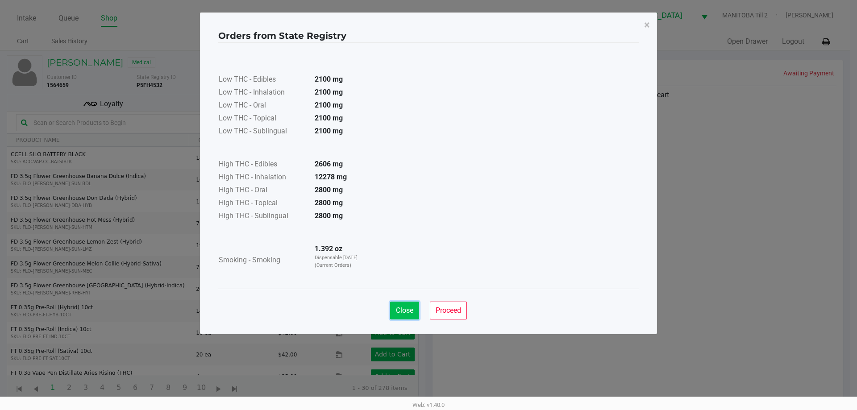
click at [403, 311] on span "Close" at bounding box center [404, 310] width 17 height 8
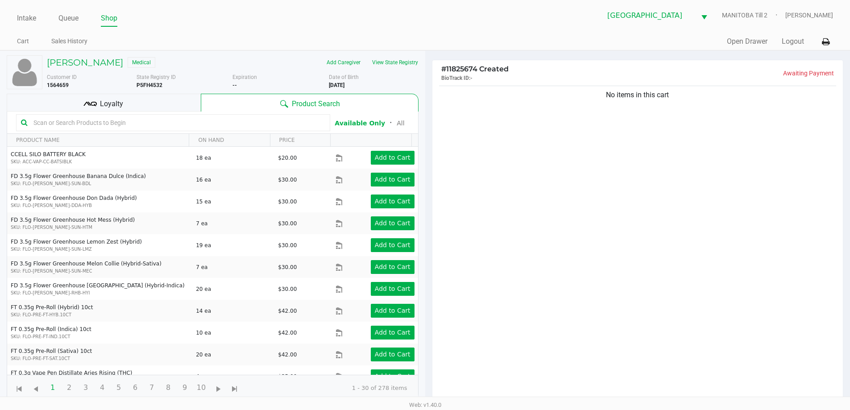
drag, startPoint x: 652, startPoint y: 270, endPoint x: 652, endPoint y: 265, distance: 5.8
click at [543, 269] on div "No items in this cart" at bounding box center [637, 246] width 411 height 324
click at [138, 100] on div "Loyalty" at bounding box center [104, 103] width 194 height 18
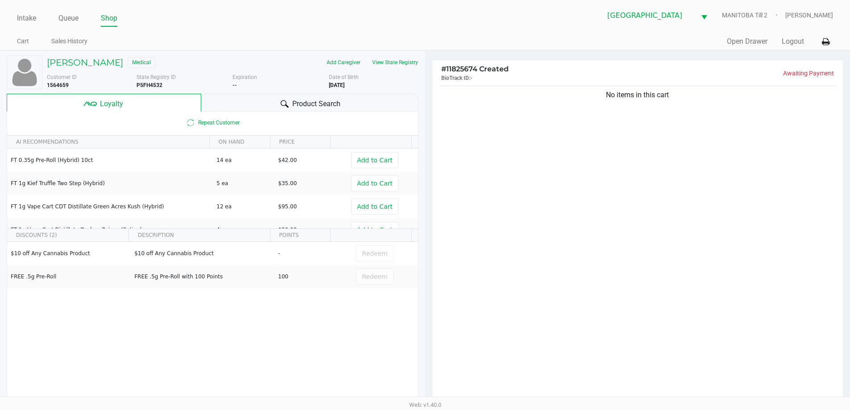
click at [370, 100] on div "Product Search" at bounding box center [309, 103] width 217 height 18
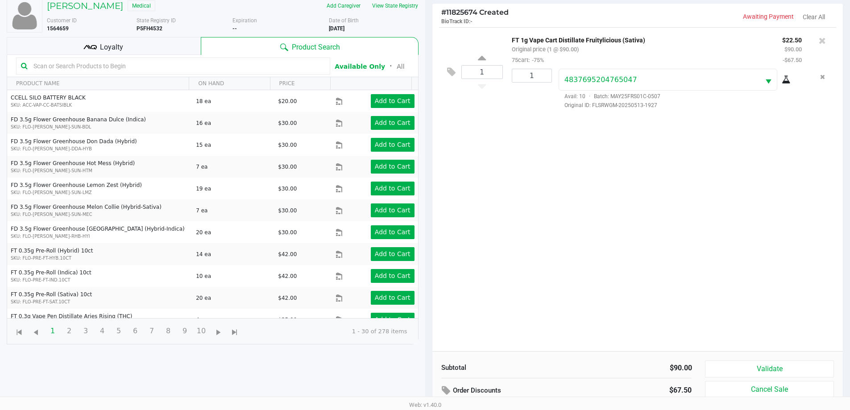
scroll to position [107, 0]
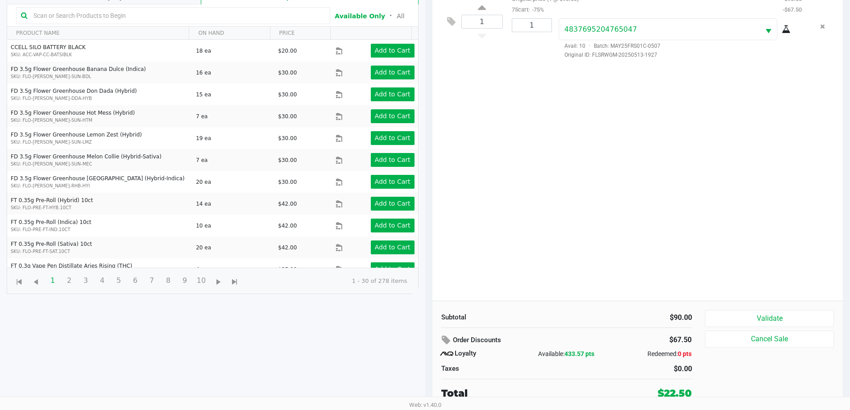
click at [543, 316] on button "Validate" at bounding box center [769, 318] width 129 height 17
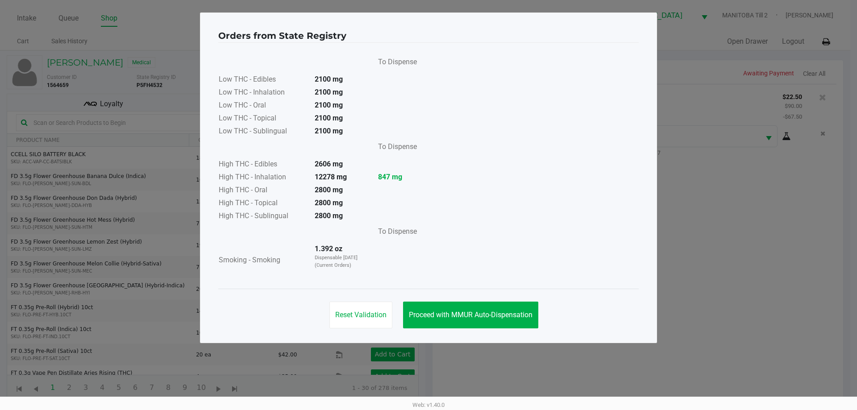
click at [508, 320] on button "Proceed with MMUR Auto-Dispensation" at bounding box center [470, 315] width 135 height 27
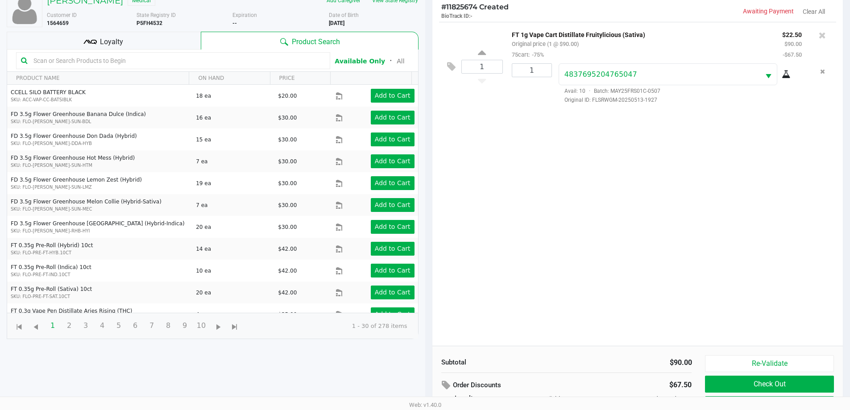
scroll to position [107, 0]
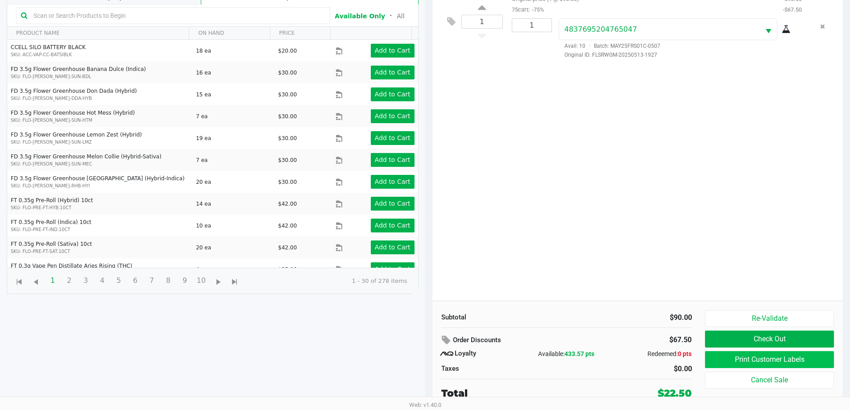
click at [543, 368] on button "Print Customer Labels" at bounding box center [769, 359] width 129 height 17
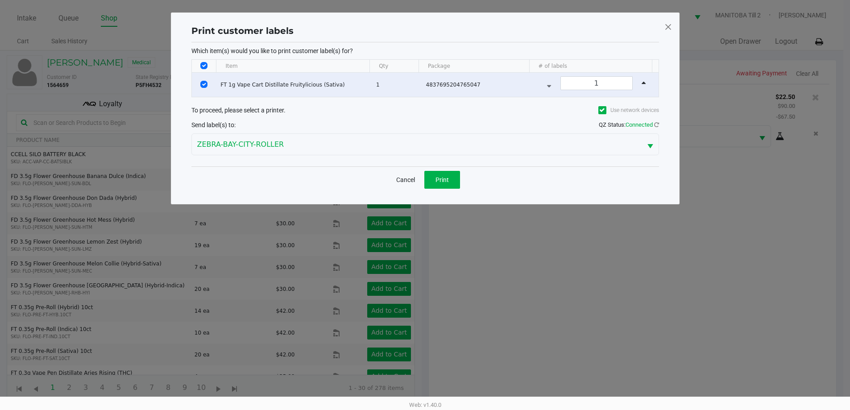
scroll to position [0, 0]
click at [459, 188] on button "Print" at bounding box center [446, 180] width 36 height 18
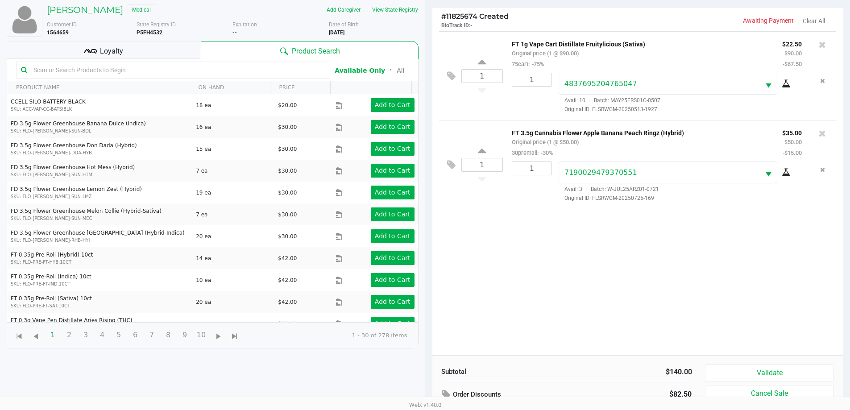
scroll to position [107, 0]
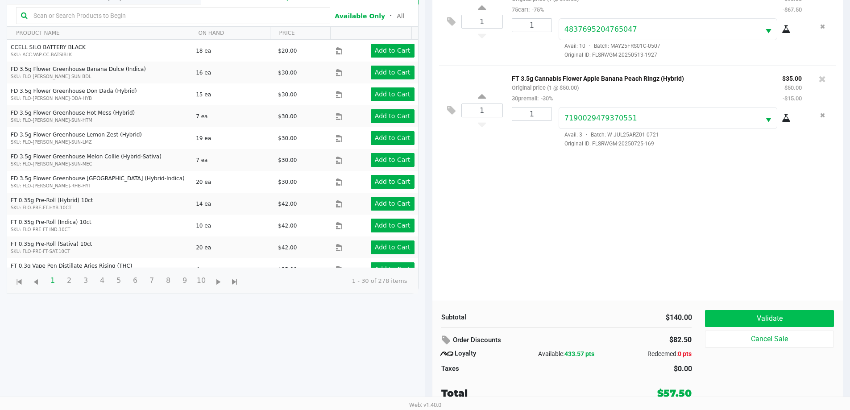
click at [543, 319] on button "Validate" at bounding box center [769, 318] width 129 height 17
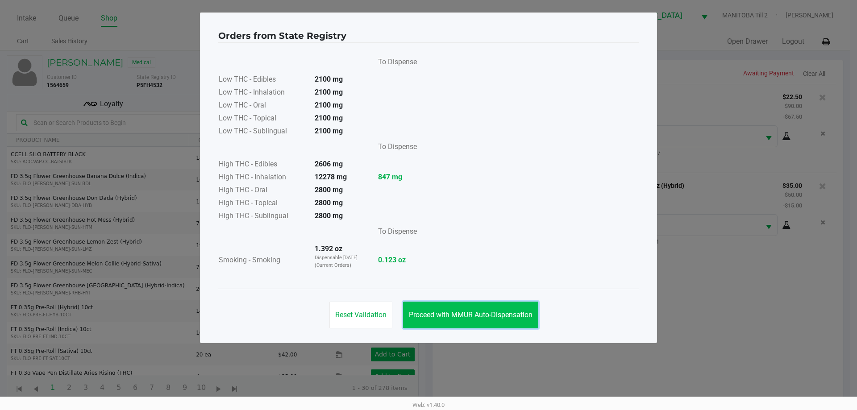
click at [509, 306] on button "Proceed with MMUR Auto-Dispensation" at bounding box center [470, 315] width 135 height 27
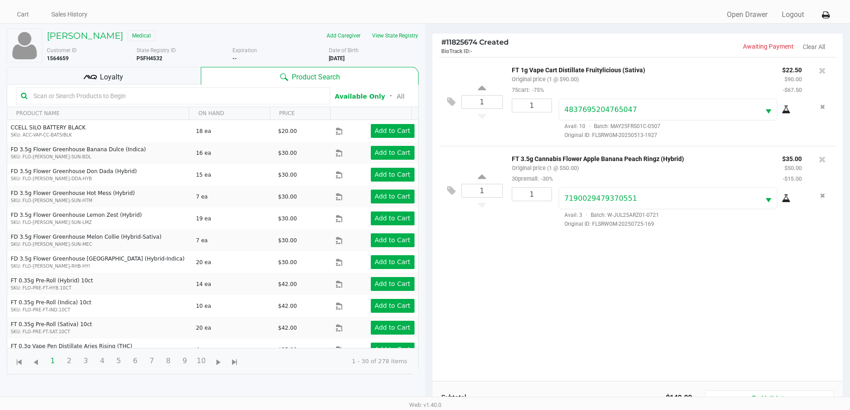
scroll to position [107, 0]
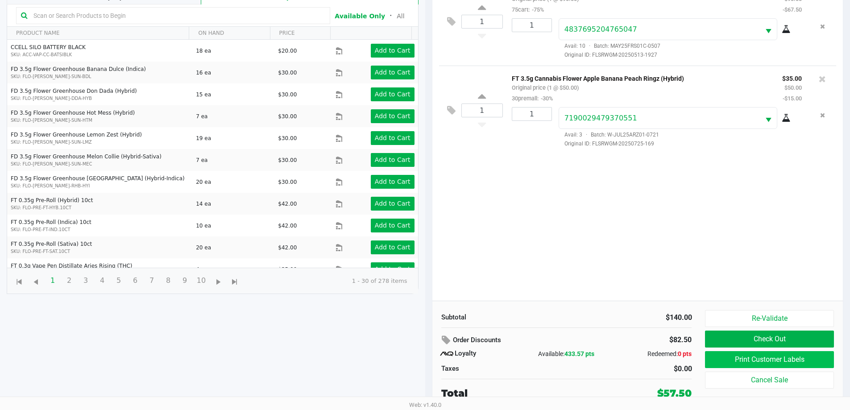
click at [543, 361] on button "Print Customer Labels" at bounding box center [769, 359] width 129 height 17
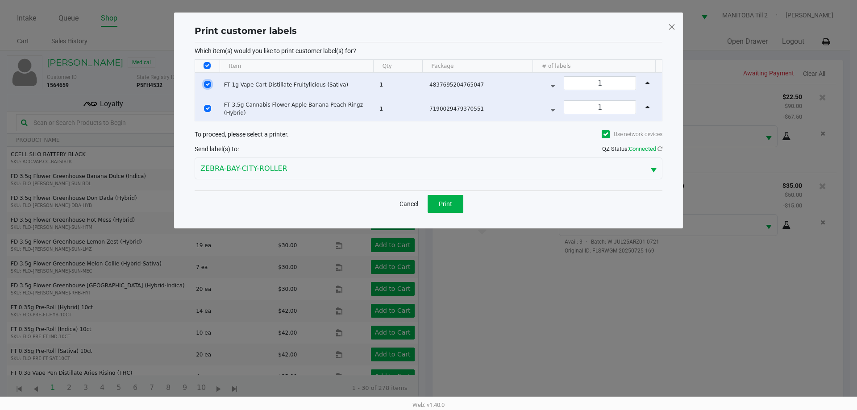
click at [204, 84] on input "Select Row" at bounding box center [207, 84] width 7 height 7
checkbox input "false"
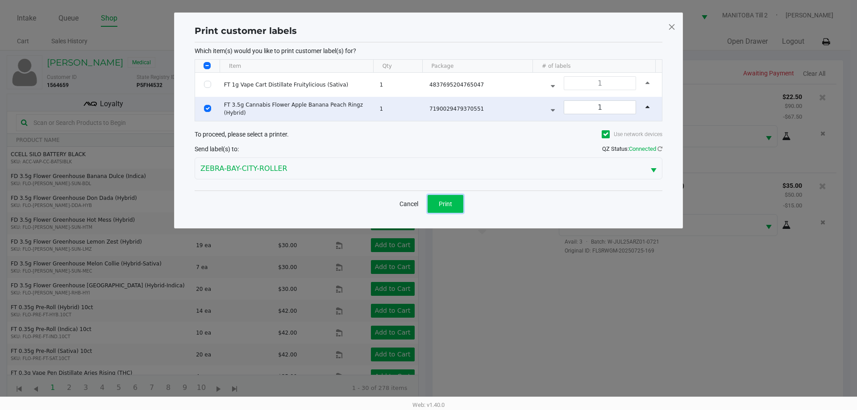
click at [461, 208] on button "Print" at bounding box center [446, 204] width 36 height 18
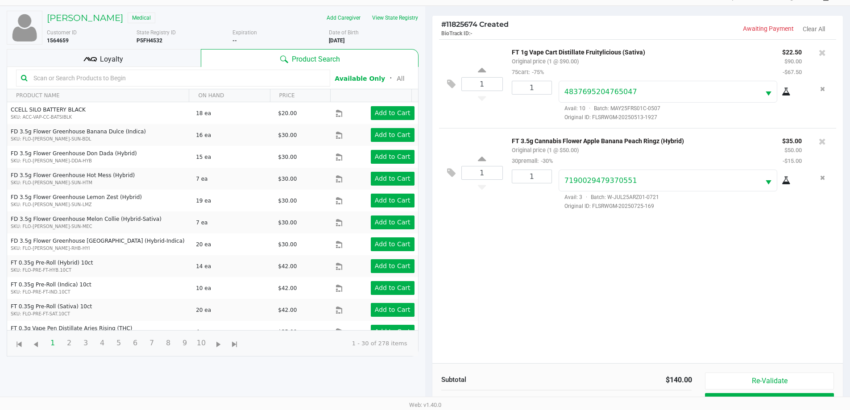
scroll to position [107, 0]
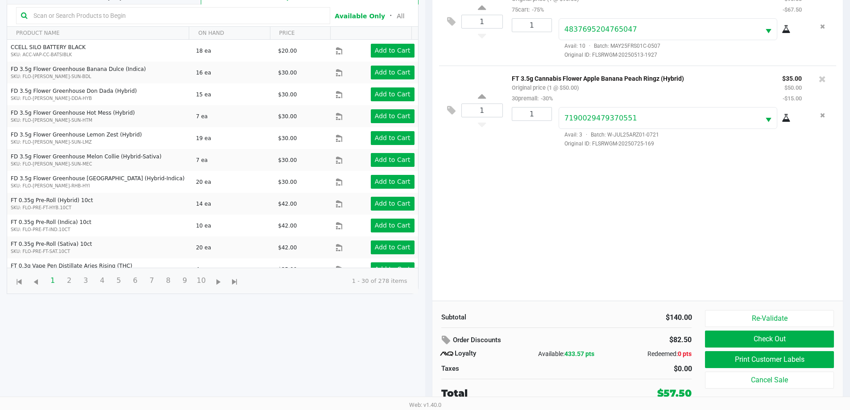
click at [543, 280] on div "1 FT 1g Vape Cart Distillate Fruitylicious (Sativa) Original price (1 @ $90.00)…" at bounding box center [637, 139] width 411 height 324
click at [543, 227] on div "1 FT 1g Vape Cart Distillate Fruitylicious (Sativa) Original price (1 @ $90.00)…" at bounding box center [637, 139] width 411 height 324
click at [543, 334] on button "Check Out" at bounding box center [769, 339] width 129 height 17
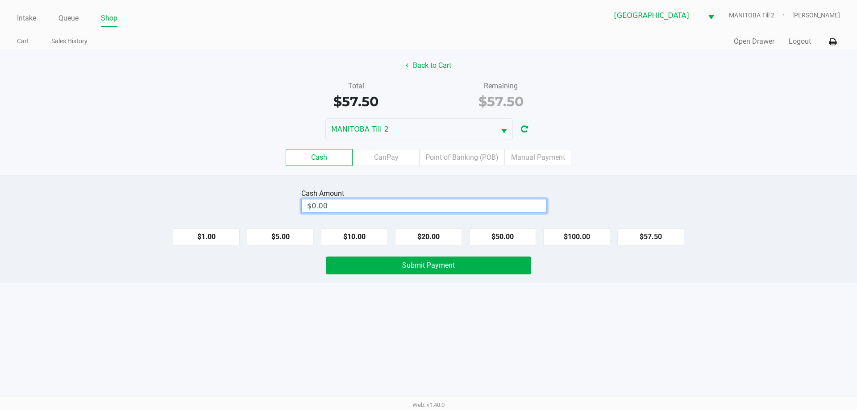
click at [452, 207] on input "$0.00" at bounding box center [424, 205] width 245 height 13
click at [473, 262] on button "Submit Payment" at bounding box center [428, 266] width 204 height 18
type input "$58.00"
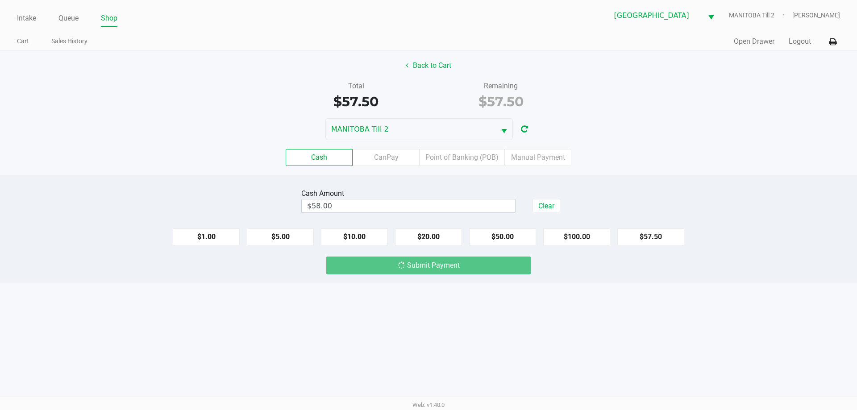
click at [494, 337] on div "Intake Queue Shop Lakeland WC [GEOGRAPHIC_DATA] Till 2 [PERSON_NAME] Cart Sales…" at bounding box center [428, 205] width 857 height 410
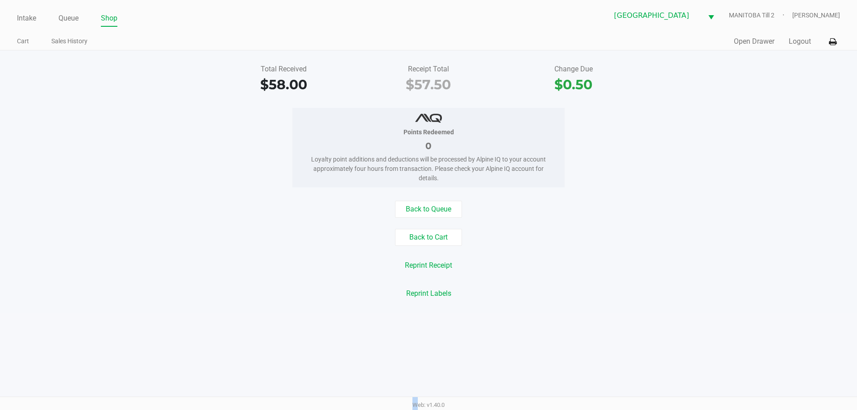
click at [543, 305] on div "Total Received $58.00 Receipt Total $57.50 Change Due $0.50 Points Redeemed 0 L…" at bounding box center [428, 181] width 857 height 262
click at [74, 18] on link "Queue" at bounding box center [68, 18] width 20 height 12
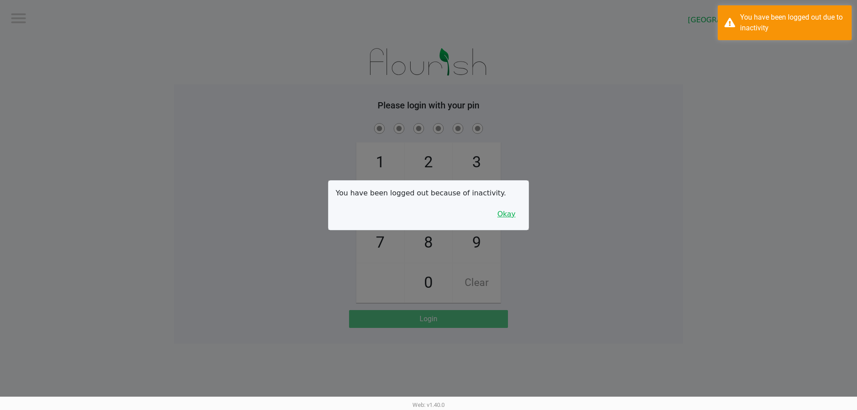
click at [506, 212] on button "Okay" at bounding box center [506, 214] width 30 height 17
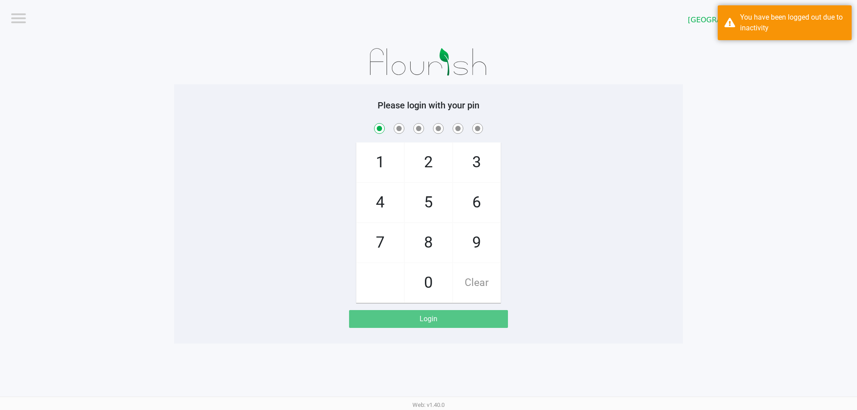
checkbox input "true"
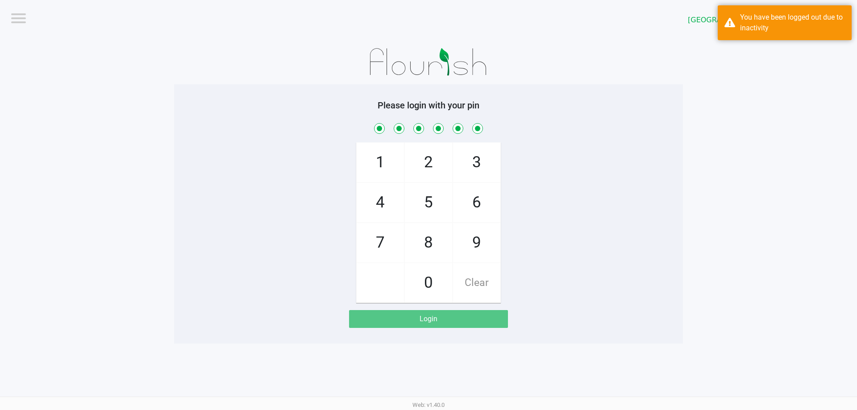
checkbox input "true"
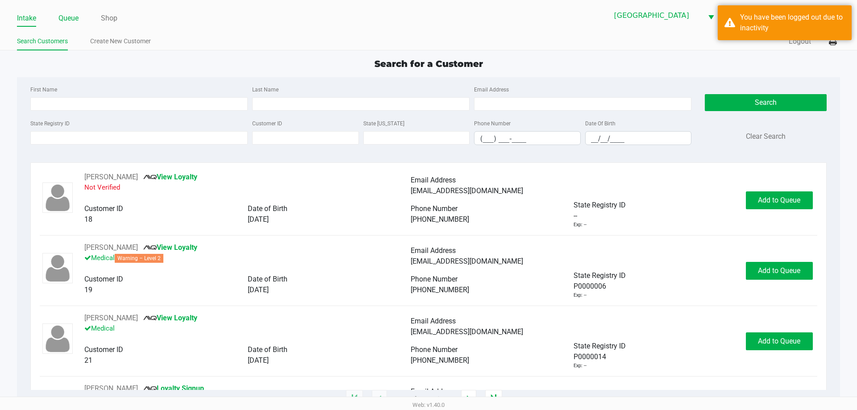
click at [65, 17] on link "Queue" at bounding box center [68, 18] width 20 height 12
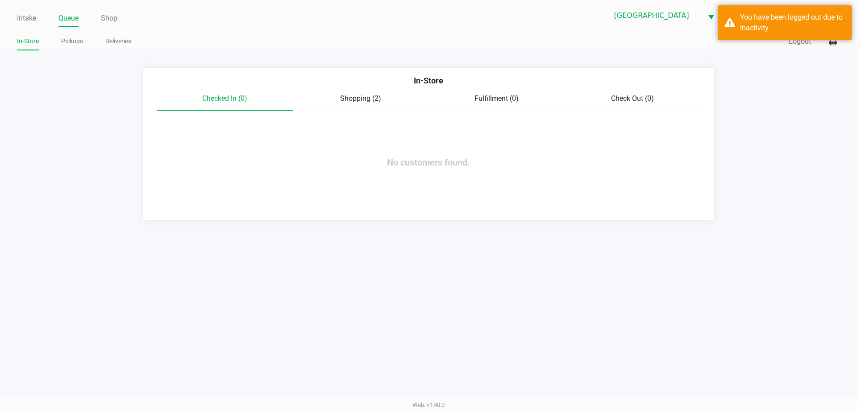
click at [371, 102] on span "Shopping (2)" at bounding box center [360, 98] width 41 height 8
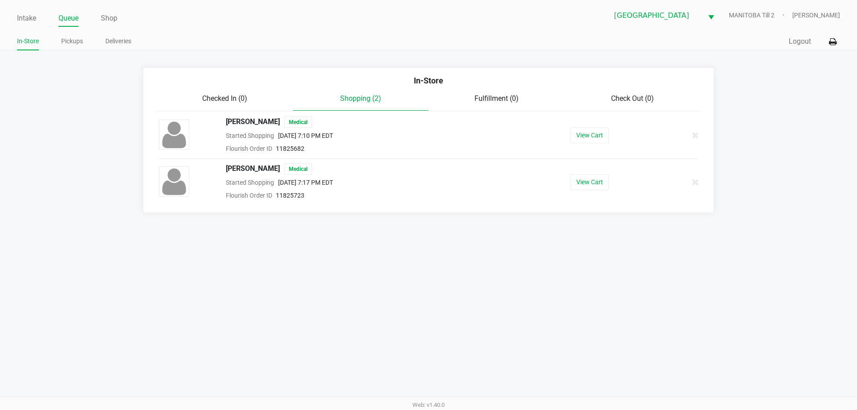
click at [543, 183] on button "View Cart" at bounding box center [589, 182] width 38 height 16
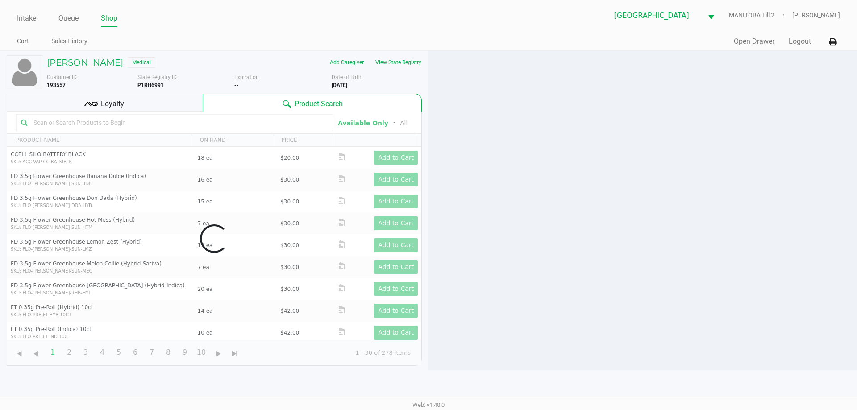
click at [543, 251] on div at bounding box center [642, 211] width 428 height 320
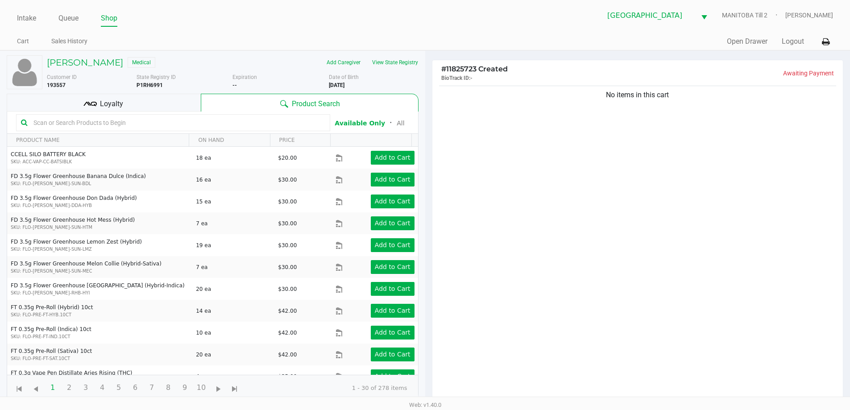
click at [387, 71] on div "Customer ID 193557 State Registry ID P1RH6991 Expiration -- More Date of Birth …" at bounding box center [232, 80] width 385 height 20
click at [387, 70] on div "Customer ID 193557 State Registry ID P1RH6991 Expiration -- More Date of Birth …" at bounding box center [232, 80] width 385 height 20
click at [387, 66] on button "View State Registry" at bounding box center [392, 62] width 52 height 14
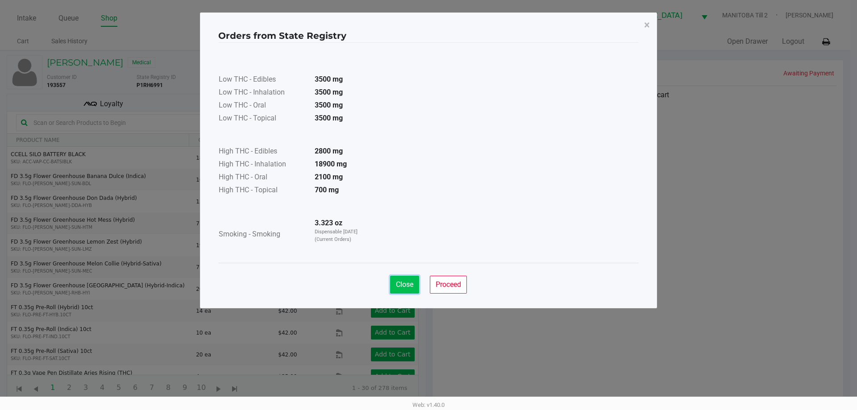
click at [408, 283] on span "Close" at bounding box center [404, 284] width 17 height 8
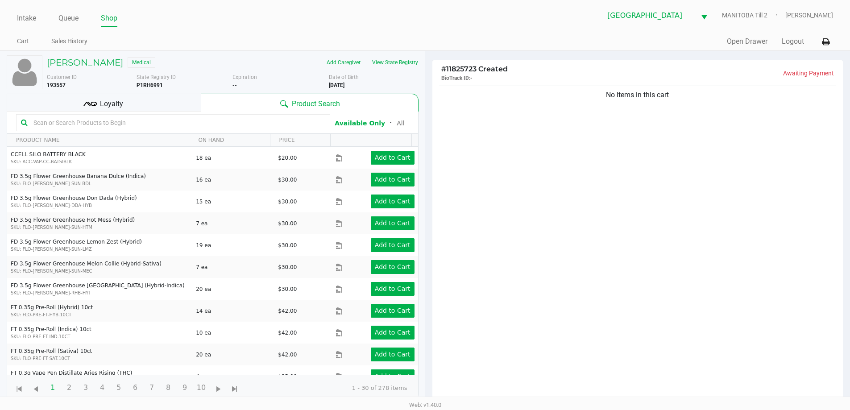
click at [543, 254] on div "No items in this cart" at bounding box center [637, 246] width 411 height 324
click at [397, 58] on button "View State Registry" at bounding box center [392, 62] width 52 height 14
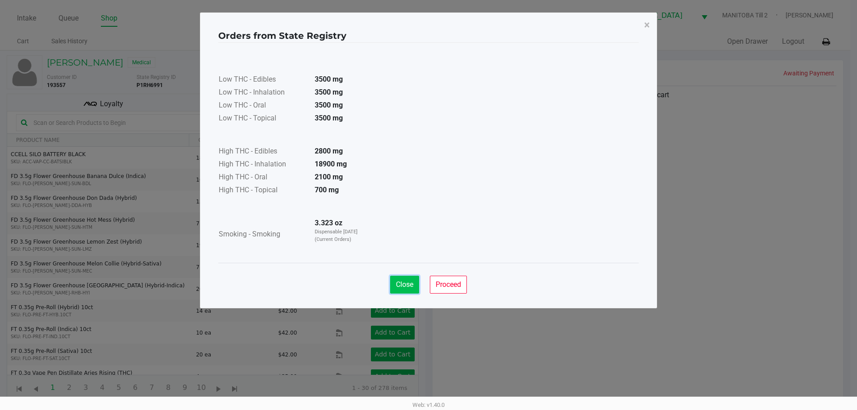
click at [397, 287] on span "Close" at bounding box center [404, 284] width 17 height 8
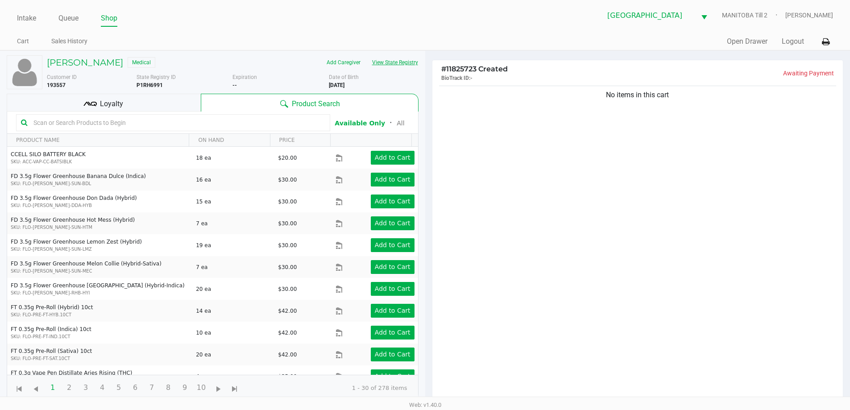
click at [366, 55] on button "View State Registry" at bounding box center [392, 62] width 52 height 14
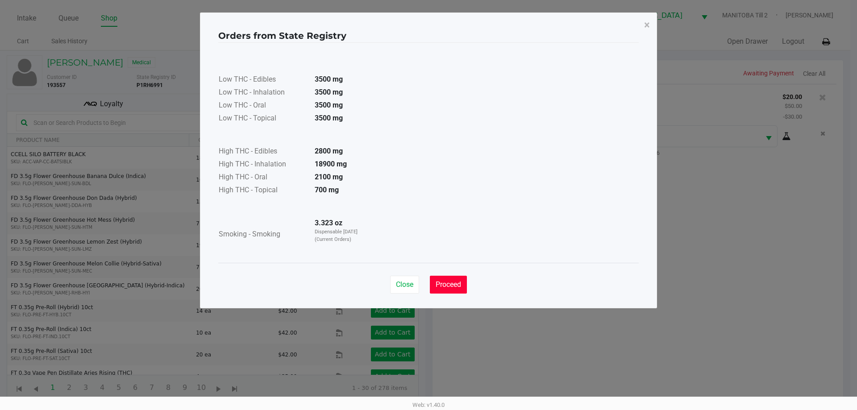
click at [458, 285] on span "Proceed" at bounding box center [448, 284] width 25 height 8
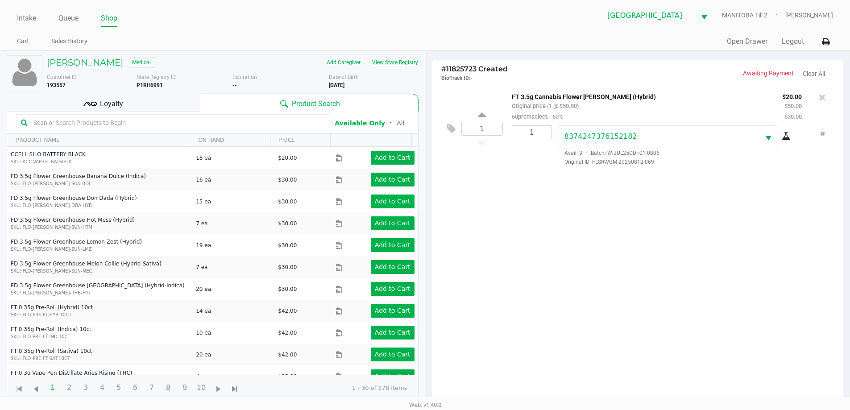
click at [366, 55] on button "View State Registry" at bounding box center [392, 62] width 52 height 14
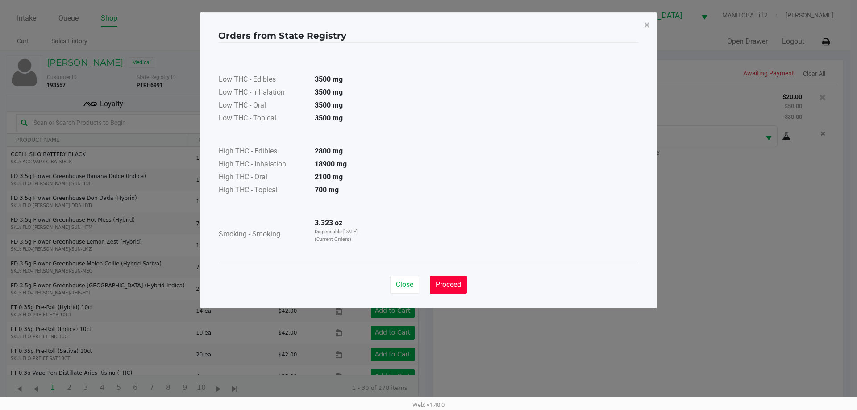
click at [446, 291] on button "Proceed" at bounding box center [448, 285] width 37 height 18
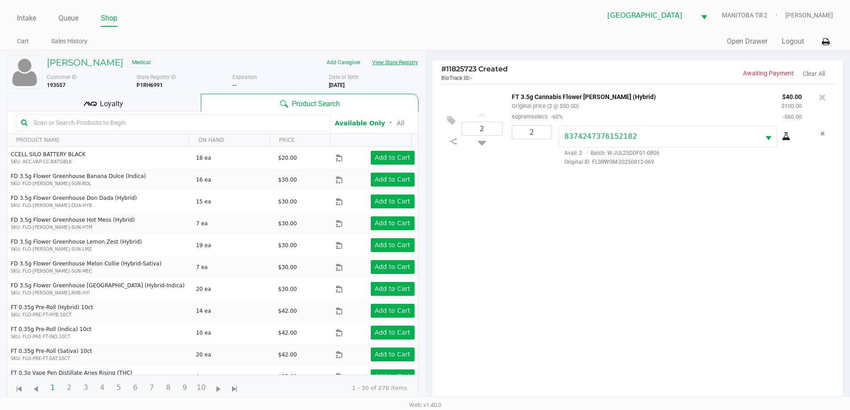
click at [366, 55] on button "View State Registry" at bounding box center [392, 62] width 52 height 14
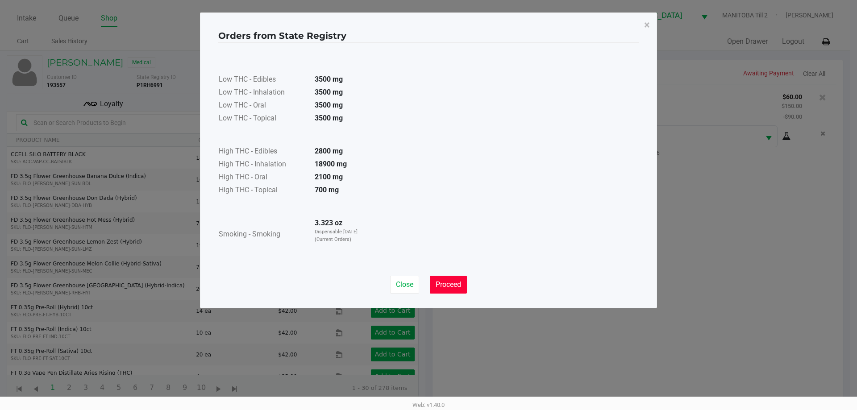
click at [466, 287] on button "Proceed" at bounding box center [448, 285] width 37 height 18
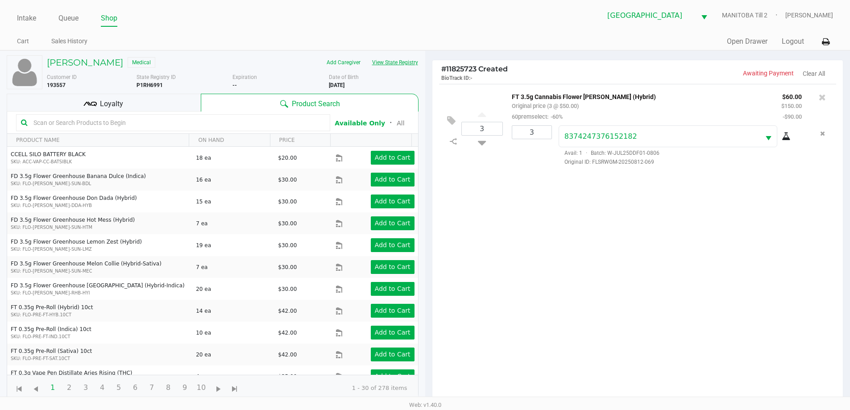
click at [366, 55] on button "View State Registry" at bounding box center [392, 62] width 52 height 14
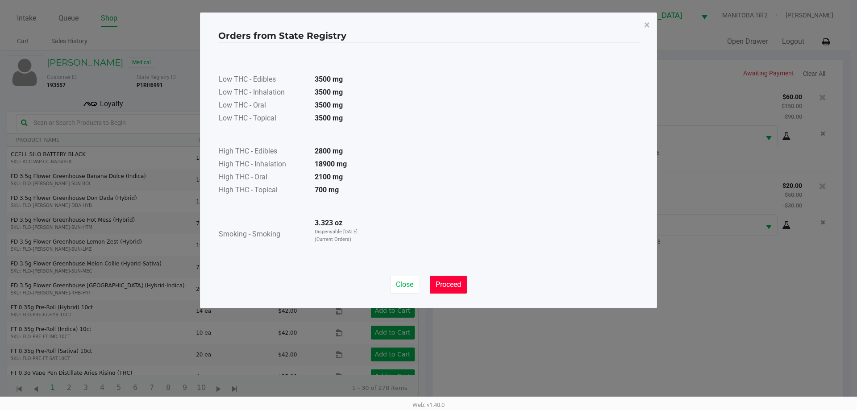
click at [455, 279] on button "Proceed" at bounding box center [448, 285] width 37 height 18
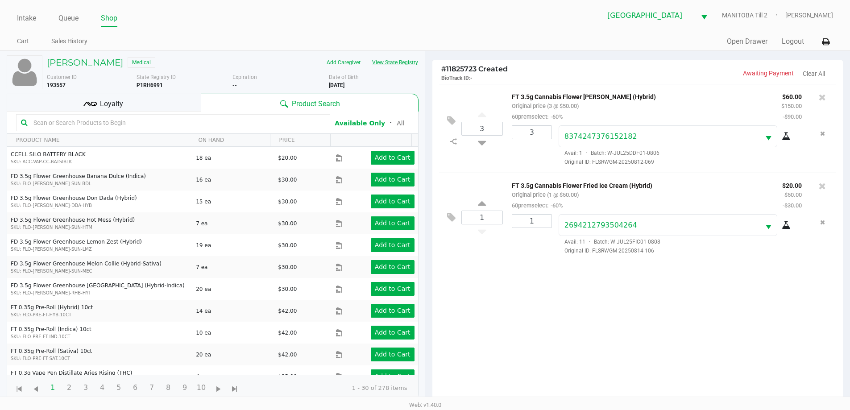
click at [366, 55] on button "View State Registry" at bounding box center [392, 62] width 52 height 14
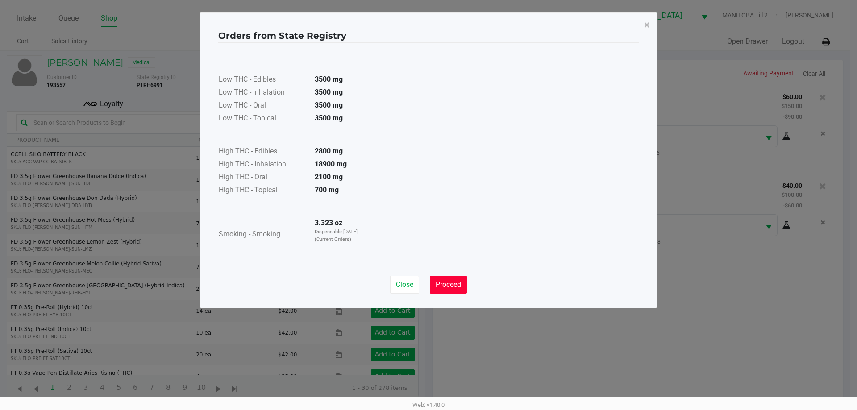
click at [458, 287] on span "Proceed" at bounding box center [448, 284] width 25 height 8
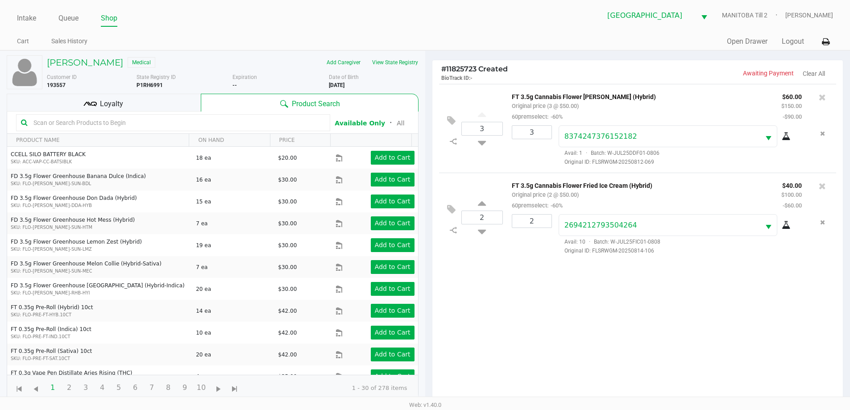
click at [543, 327] on div "3 FT 3.5g Cannabis Flower [PERSON_NAME] (Hybrid) Original price (3 @ $50.00) 60…" at bounding box center [637, 246] width 411 height 324
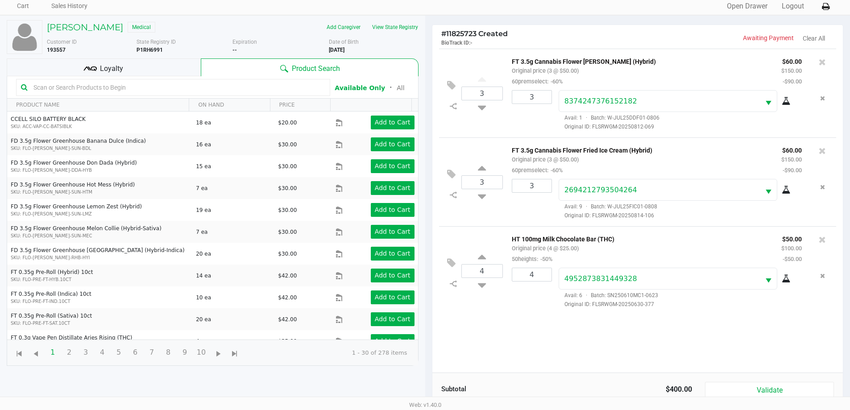
scroll to position [96, 0]
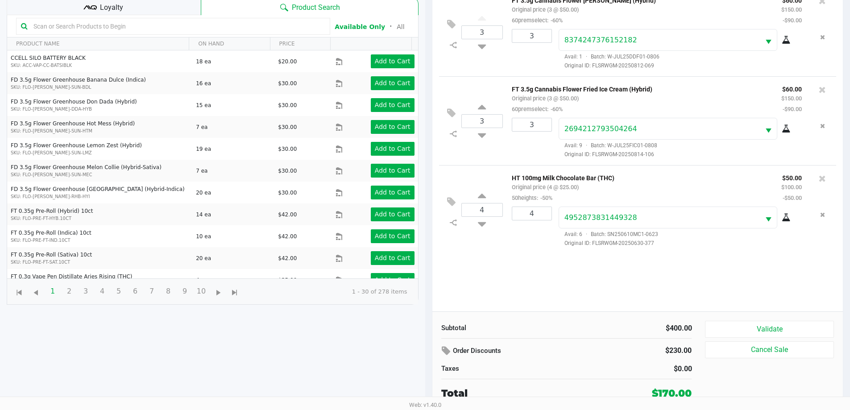
click at [543, 326] on button "Validate" at bounding box center [769, 329] width 129 height 17
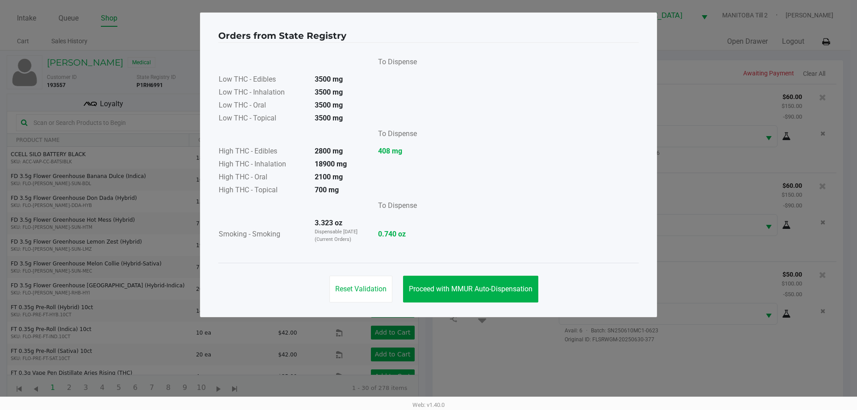
click at [525, 299] on button "Proceed with MMUR Auto-Dispensation" at bounding box center [470, 289] width 135 height 27
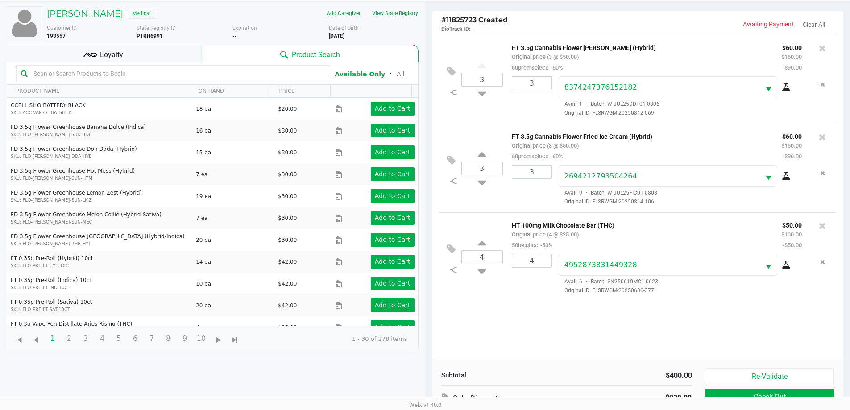
scroll to position [96, 0]
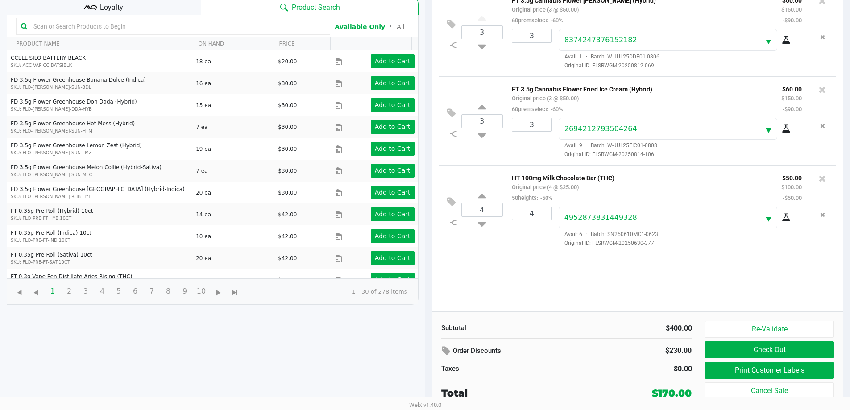
click at [543, 323] on button "Re-Validate" at bounding box center [769, 329] width 129 height 17
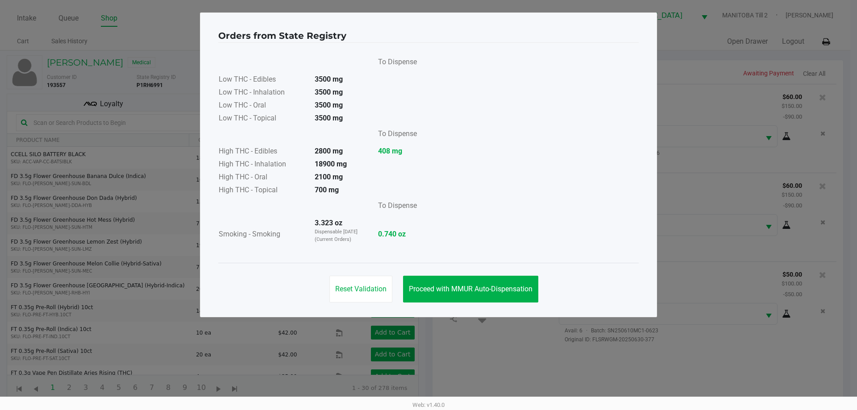
click at [504, 287] on span "Proceed with MMUR Auto-Dispensation" at bounding box center [471, 289] width 124 height 8
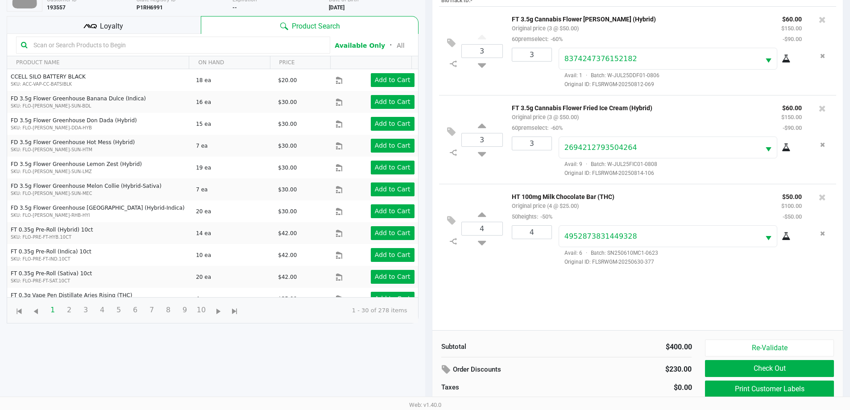
scroll to position [96, 0]
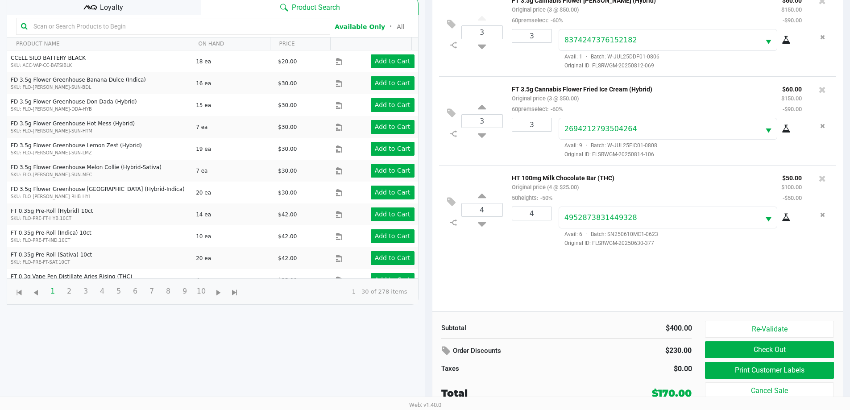
click at [543, 374] on button "Print Customer Labels" at bounding box center [769, 370] width 129 height 17
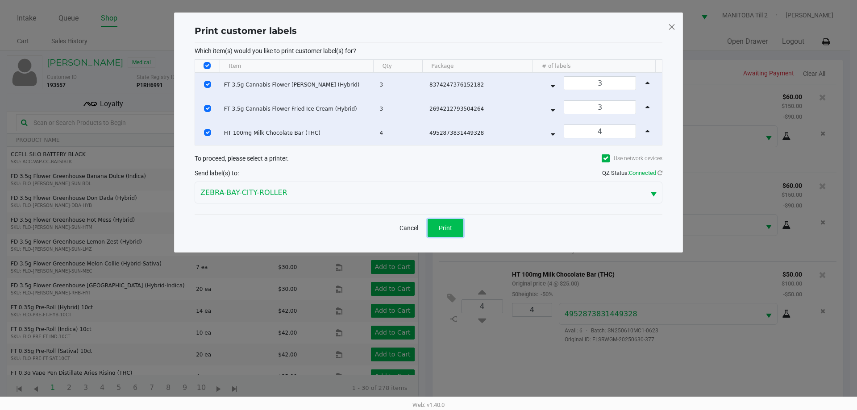
click at [461, 230] on button "Print" at bounding box center [446, 228] width 36 height 18
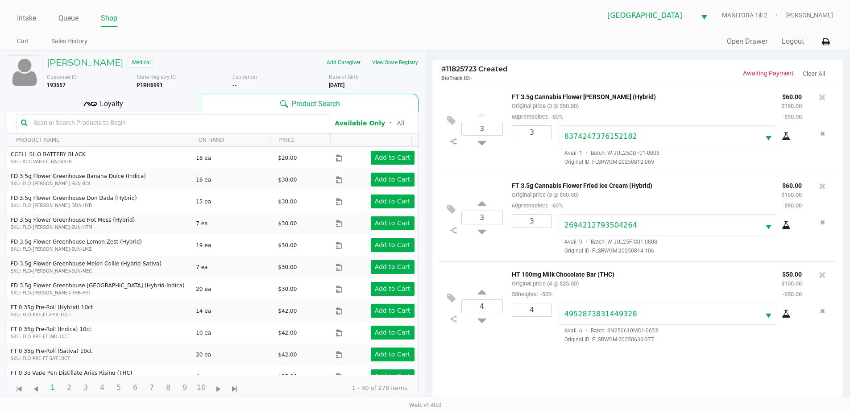
scroll to position [96, 0]
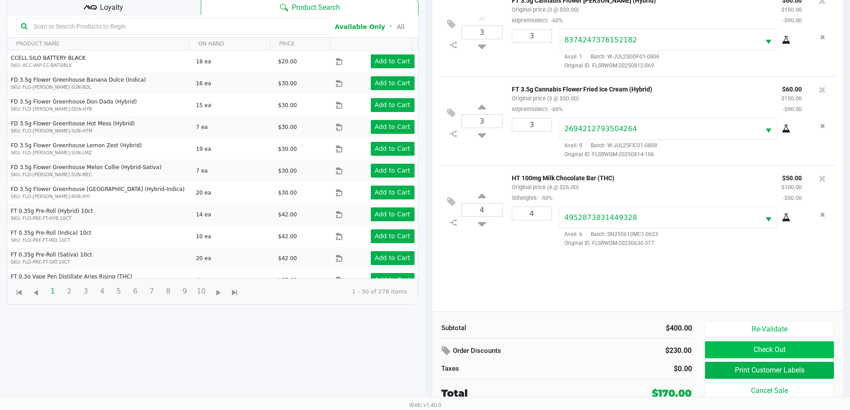
click at [543, 348] on button "Check Out" at bounding box center [769, 349] width 129 height 17
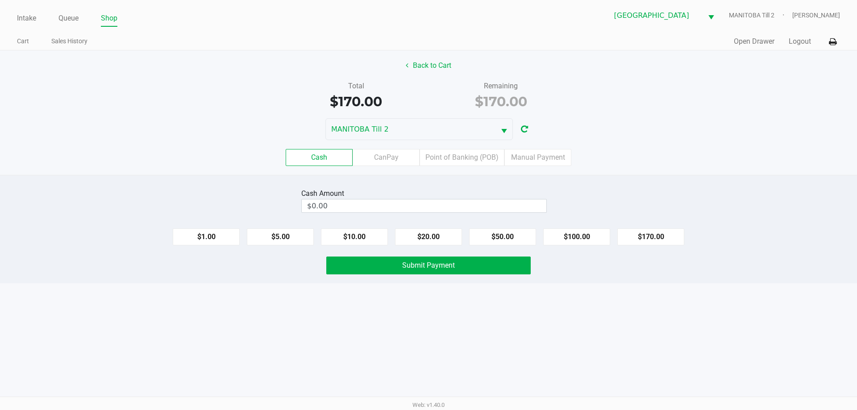
click at [543, 235] on button "$100.00" at bounding box center [576, 236] width 67 height 17
click at [543, 240] on button "$100.00" at bounding box center [576, 236] width 67 height 17
type input "$200.00"
click at [483, 272] on button "Submit Payment" at bounding box center [428, 266] width 204 height 18
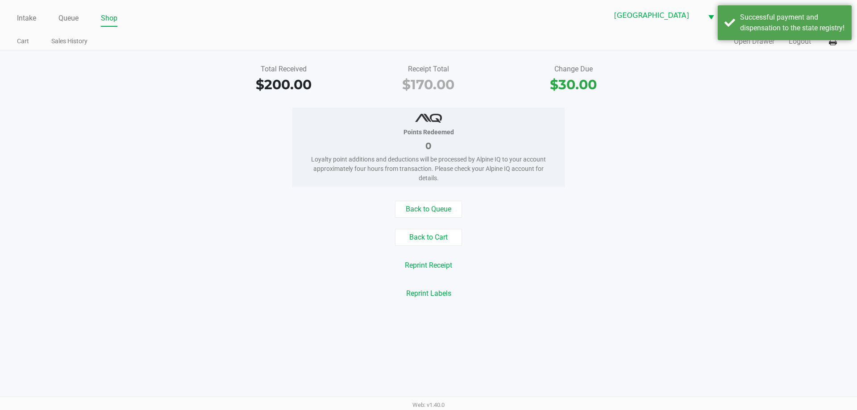
click at [543, 230] on div "Back to Cart" at bounding box center [428, 237] width 870 height 17
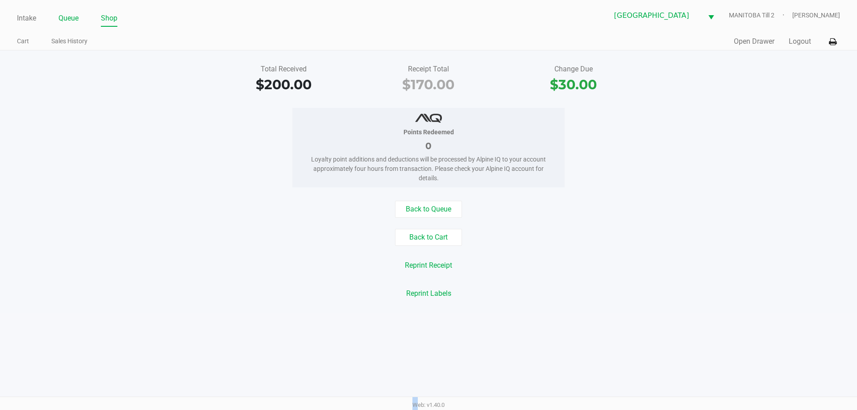
click at [59, 17] on link "Queue" at bounding box center [68, 18] width 20 height 12
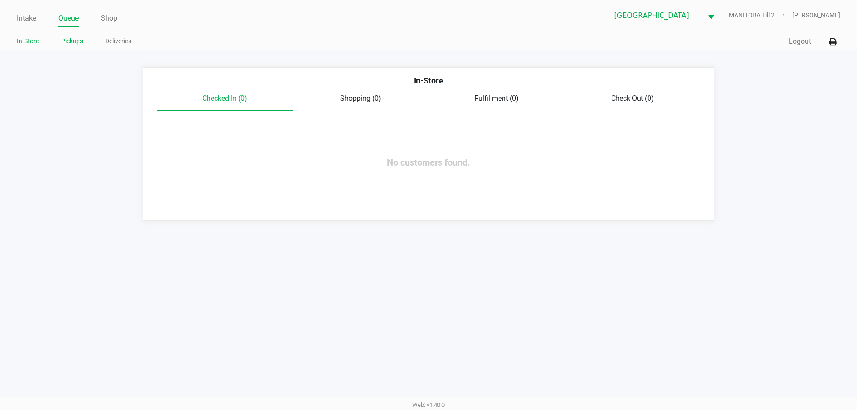
click at [75, 42] on link "Pickups" at bounding box center [72, 41] width 22 height 11
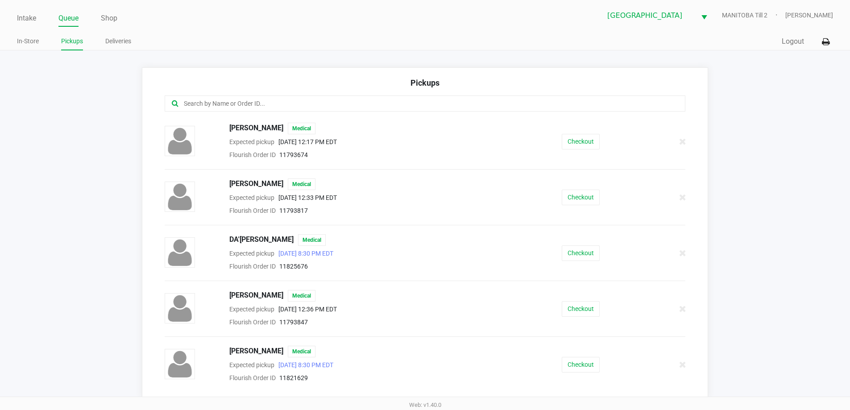
click at [282, 99] on input "text" at bounding box center [411, 104] width 456 height 10
click at [337, 105] on input "text" at bounding box center [411, 104] width 456 height 10
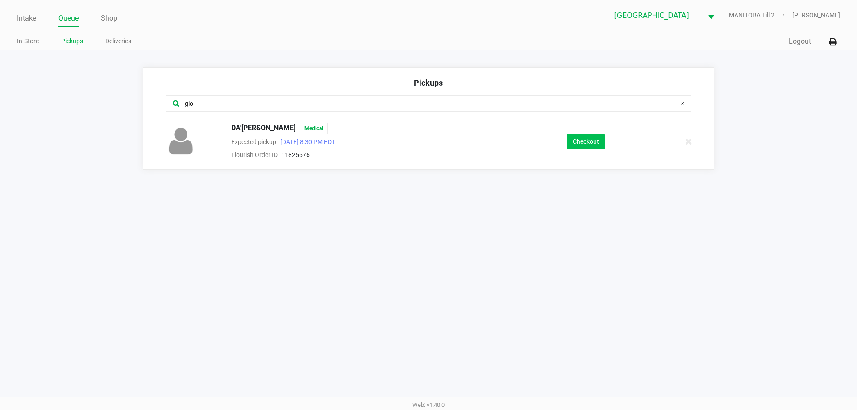
type input "glo"
click at [543, 141] on button "Checkout" at bounding box center [586, 142] width 38 height 16
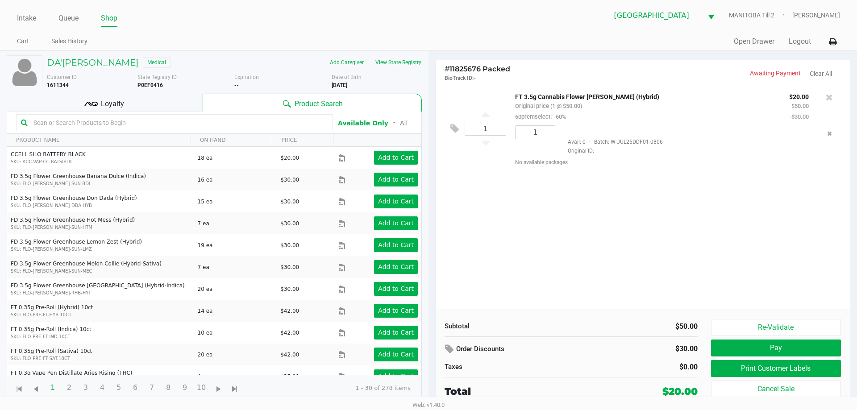
click at [161, 108] on div "Loyalty" at bounding box center [105, 103] width 196 height 18
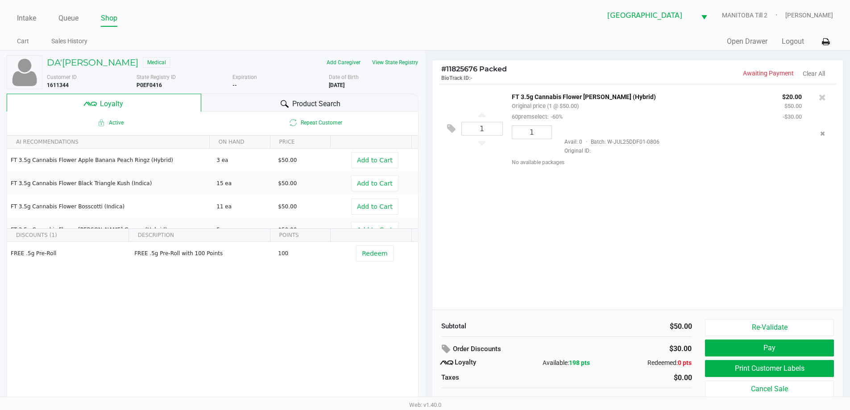
scroll to position [9, 0]
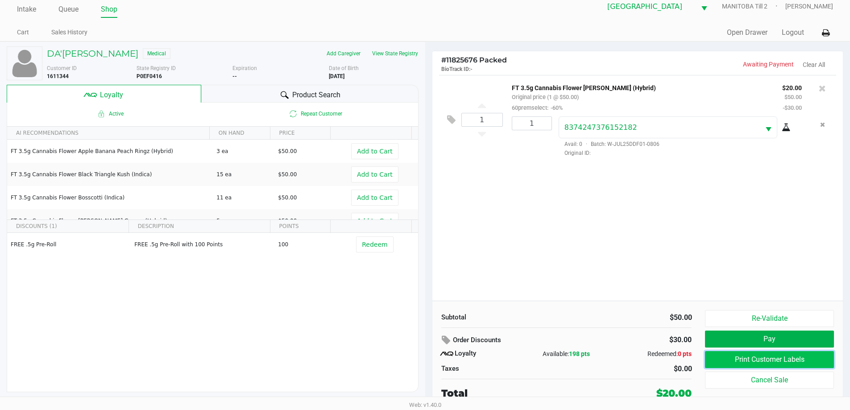
click at [543, 365] on button "Print Customer Labels" at bounding box center [769, 359] width 129 height 17
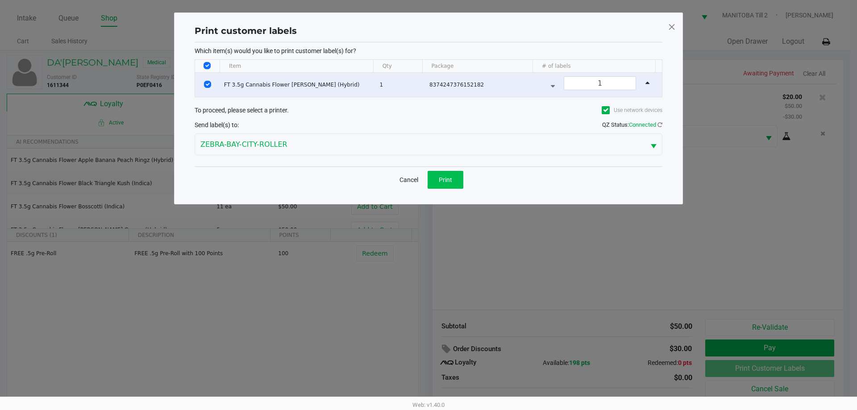
click at [449, 185] on button "Print" at bounding box center [446, 180] width 36 height 18
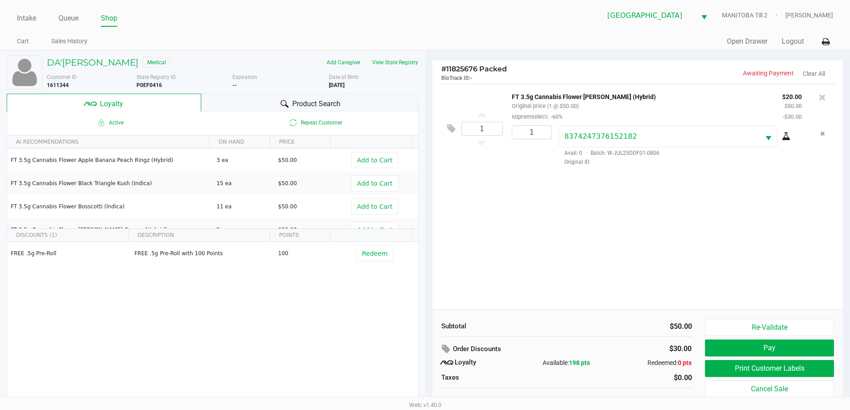
click at [543, 267] on div "1 FT 3.5g Cannabis Flower [PERSON_NAME] (Hybrid) Original price (1 @ $50.00) 60…" at bounding box center [637, 197] width 411 height 226
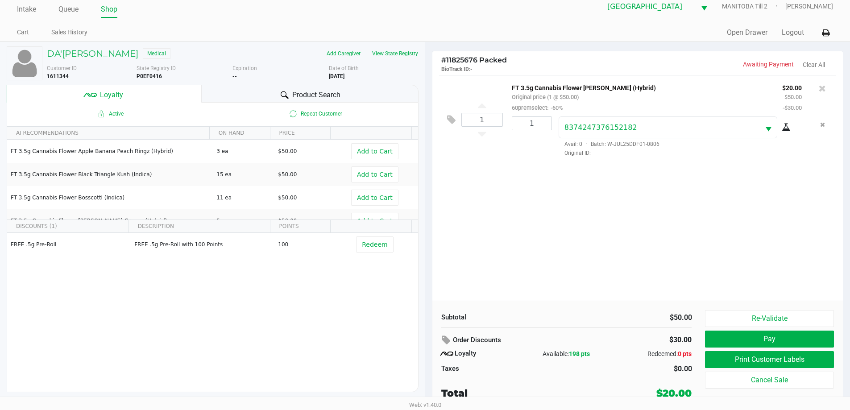
click at [543, 342] on button "Pay" at bounding box center [769, 339] width 129 height 17
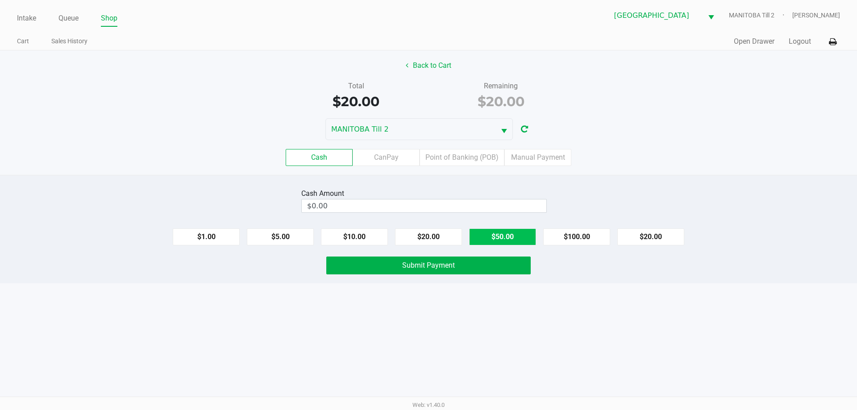
click at [514, 237] on button "$50.00" at bounding box center [502, 236] width 67 height 17
type input "$50.00"
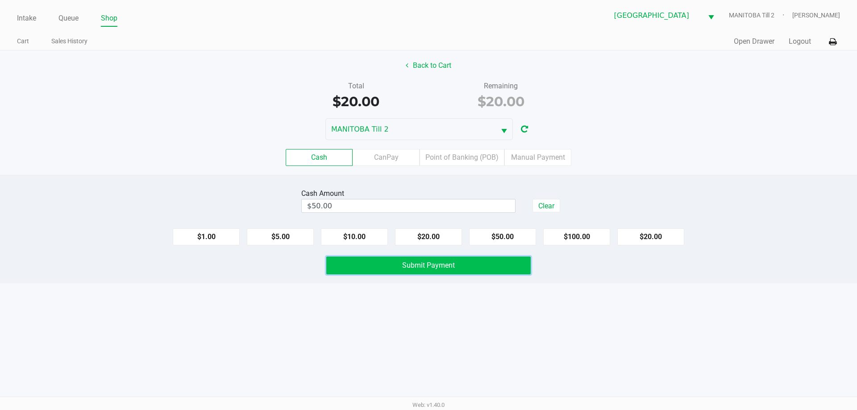
click at [493, 272] on button "Submit Payment" at bounding box center [428, 266] width 204 height 18
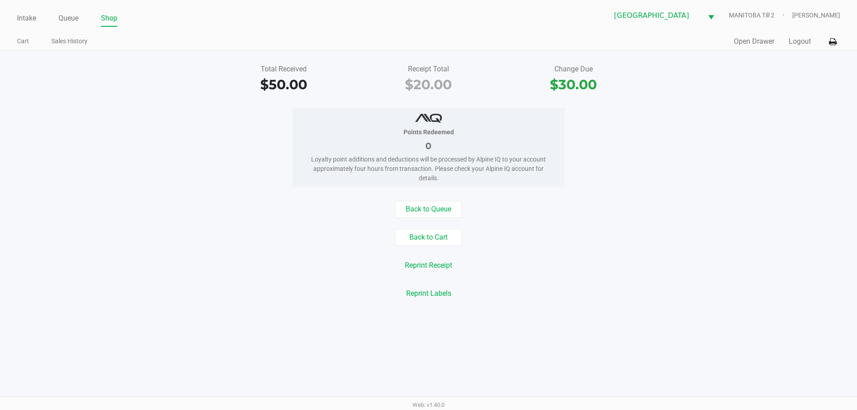
click at [71, 16] on link "Queue" at bounding box center [68, 18] width 20 height 12
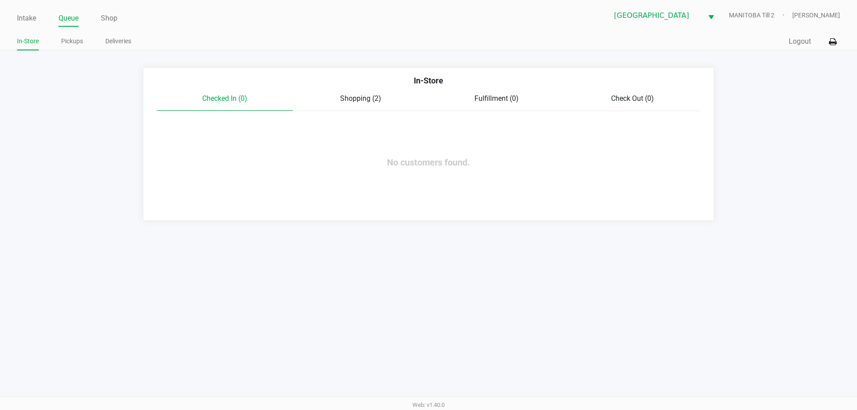
click at [374, 101] on span "Shopping (2)" at bounding box center [360, 98] width 41 height 8
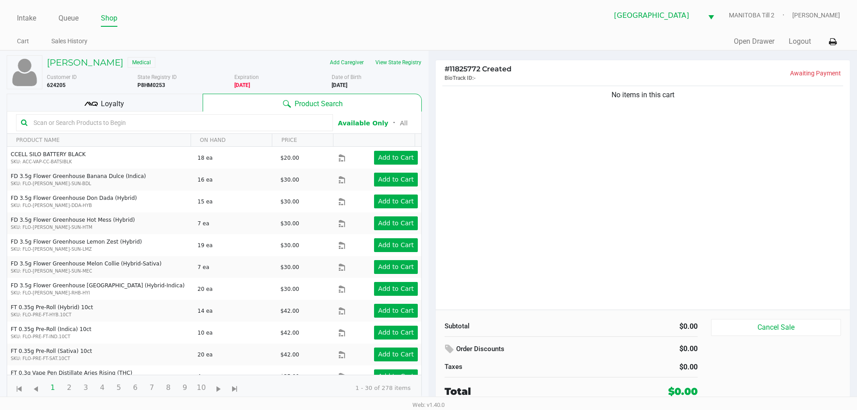
click at [482, 257] on div "No items in this cart" at bounding box center [643, 197] width 414 height 226
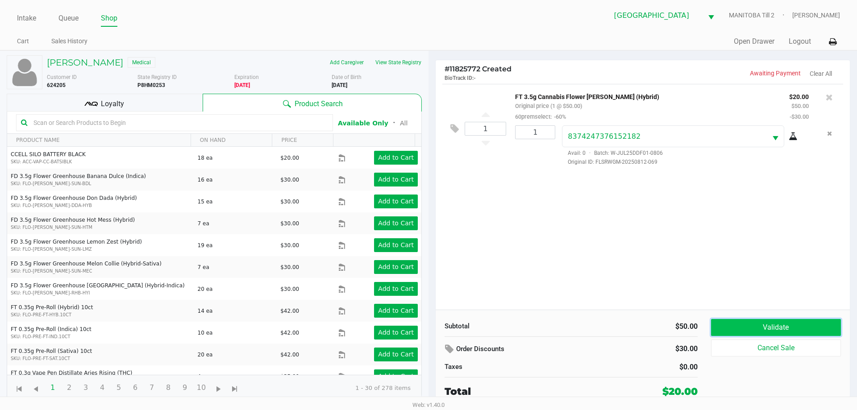
click at [543, 333] on button "Validate" at bounding box center [776, 327] width 130 height 17
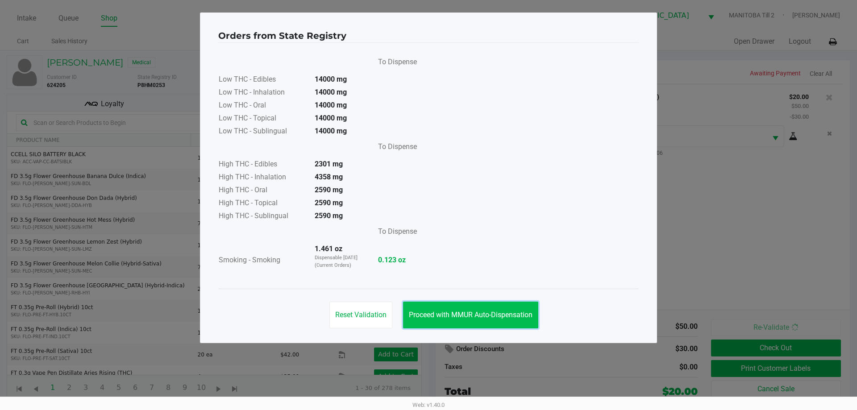
click at [509, 315] on span "Proceed with MMUR Auto-Dispensation" at bounding box center [471, 315] width 124 height 8
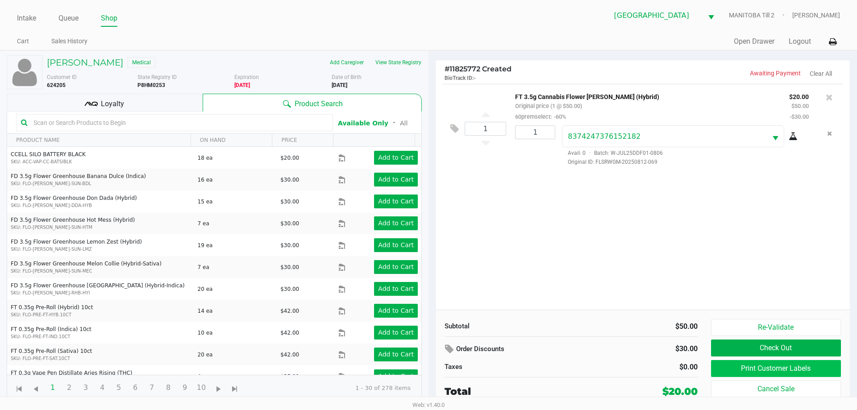
click at [543, 364] on button "Print Customer Labels" at bounding box center [776, 368] width 130 height 17
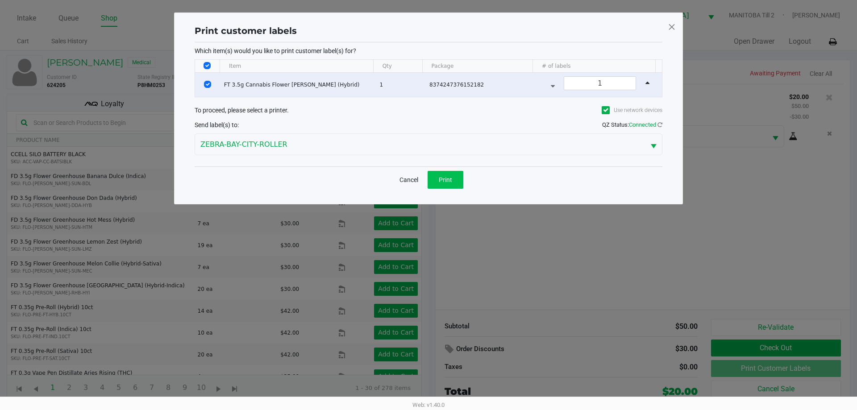
click at [461, 186] on button "Print" at bounding box center [446, 180] width 36 height 18
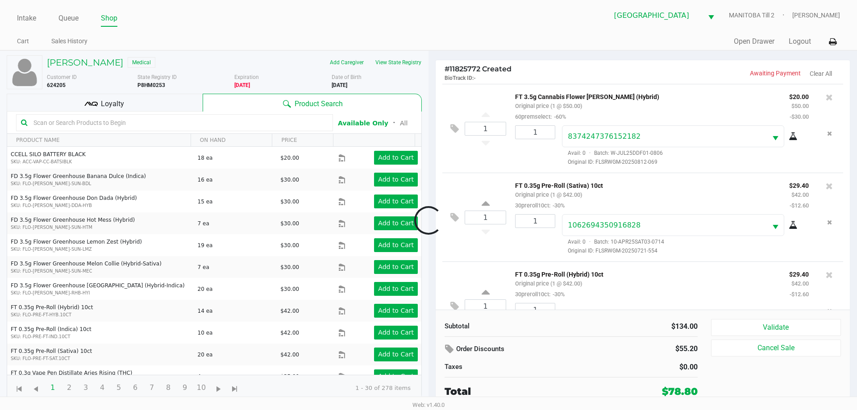
scroll to position [42, 0]
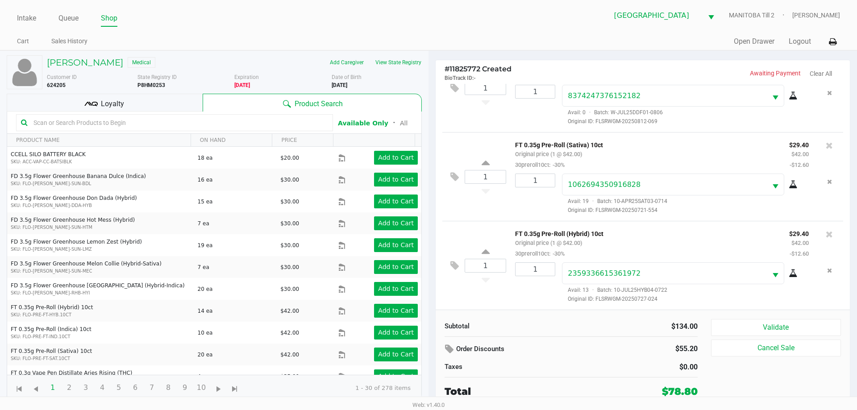
click at [543, 326] on button "Validate" at bounding box center [776, 327] width 130 height 17
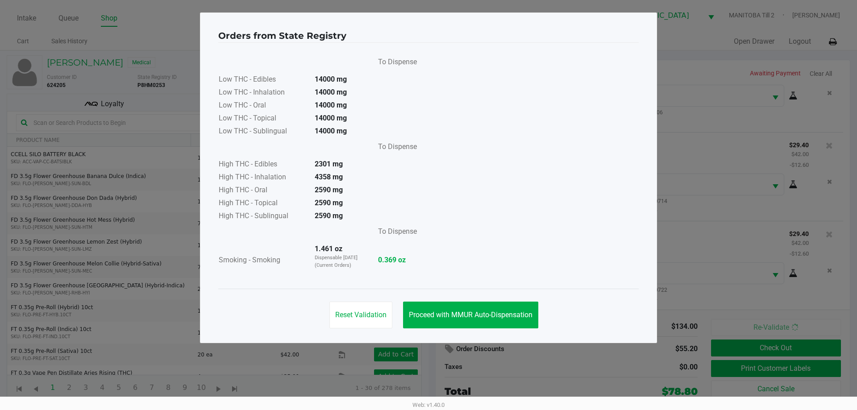
click at [506, 314] on span "Proceed with MMUR Auto-Dispensation" at bounding box center [471, 315] width 124 height 8
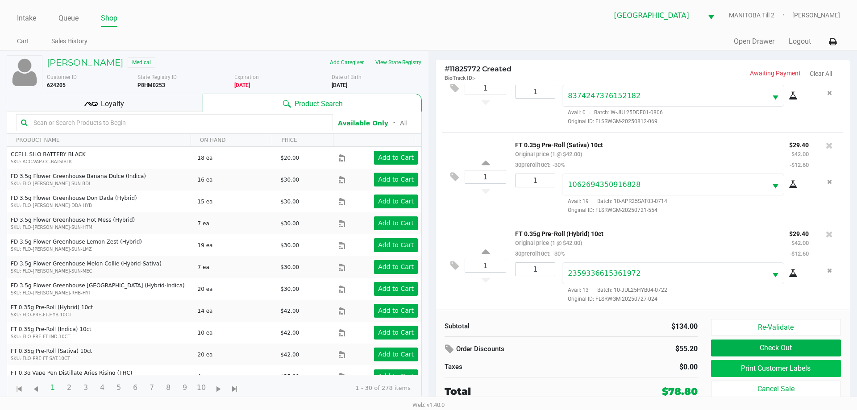
click at [543, 374] on button "Print Customer Labels" at bounding box center [776, 368] width 130 height 17
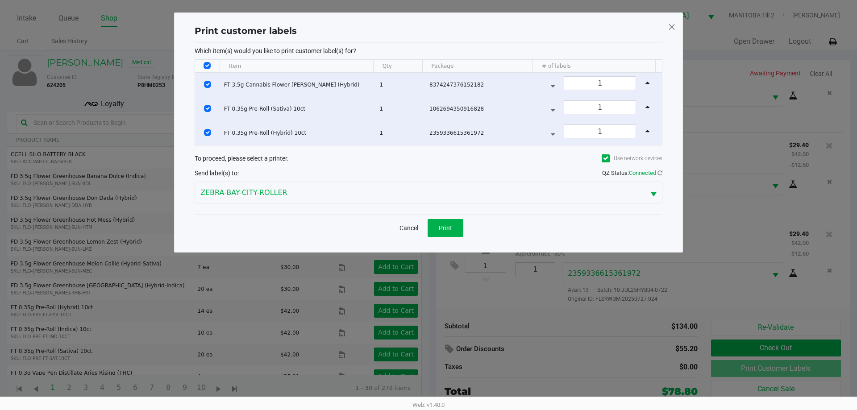
click at [204, 67] on input "Select All Rows" at bounding box center [206, 65] width 7 height 7
checkbox input "false"
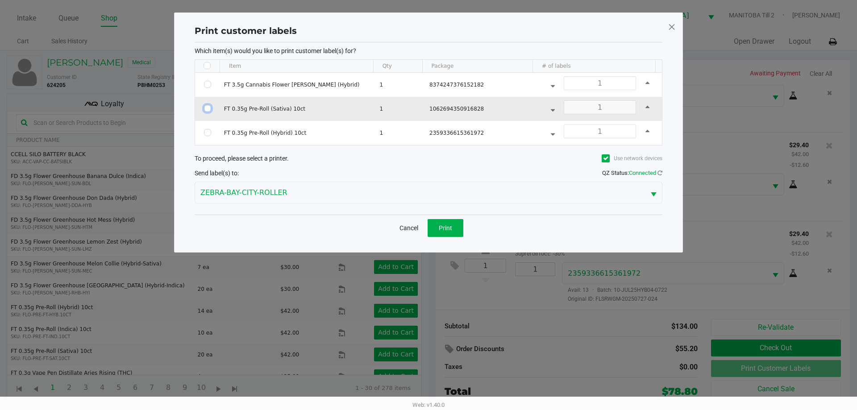
click at [207, 107] on input "Select Row" at bounding box center [207, 108] width 7 height 7
checkbox input "true"
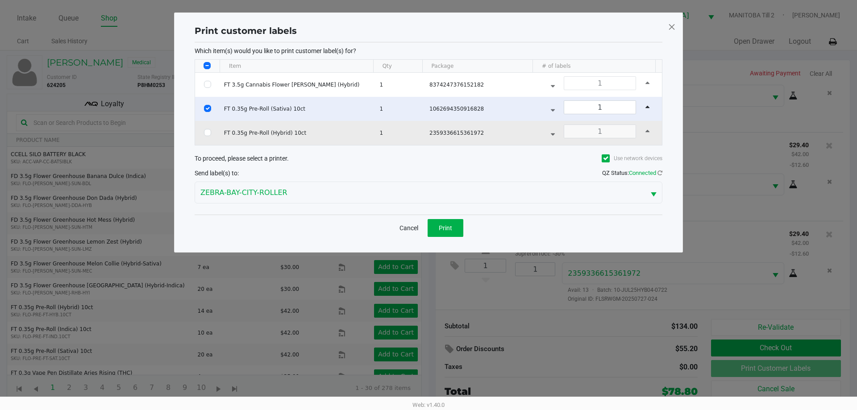
click at [207, 134] on input "Select Row" at bounding box center [207, 132] width 7 height 7
checkbox input "true"
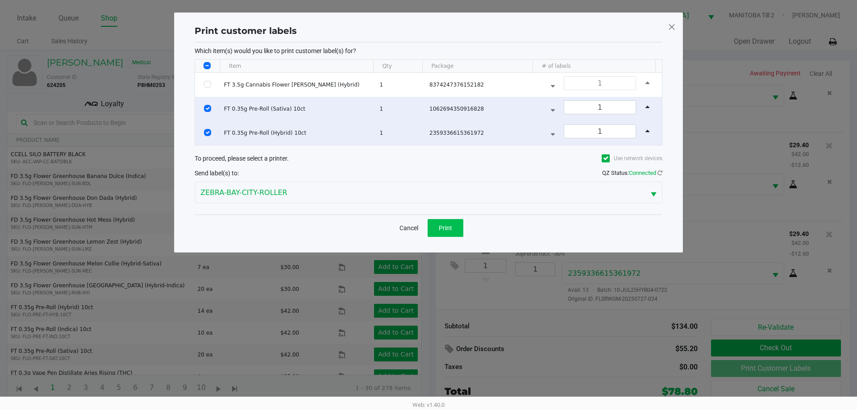
click at [442, 229] on span "Print" at bounding box center [445, 227] width 13 height 7
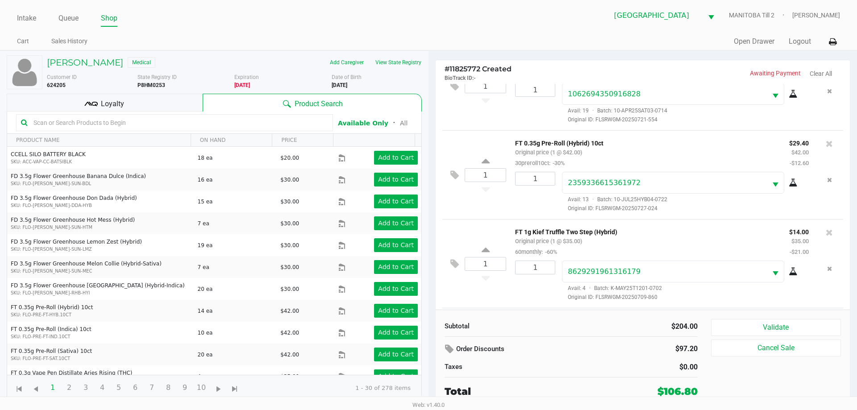
scroll to position [220, 0]
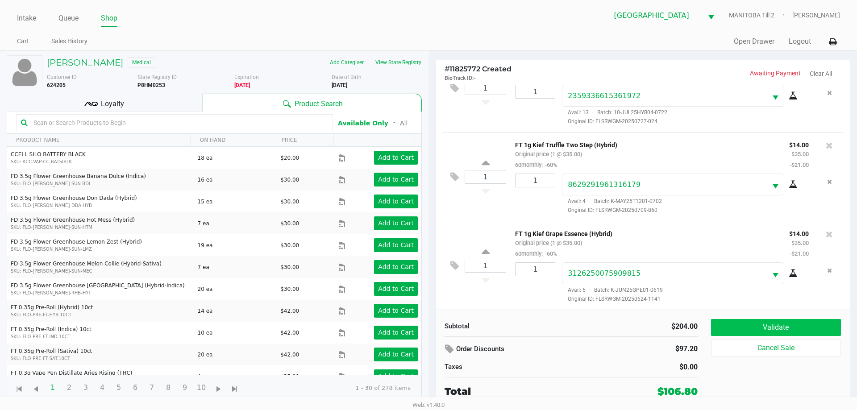
click at [543, 327] on button "Validate" at bounding box center [776, 327] width 130 height 17
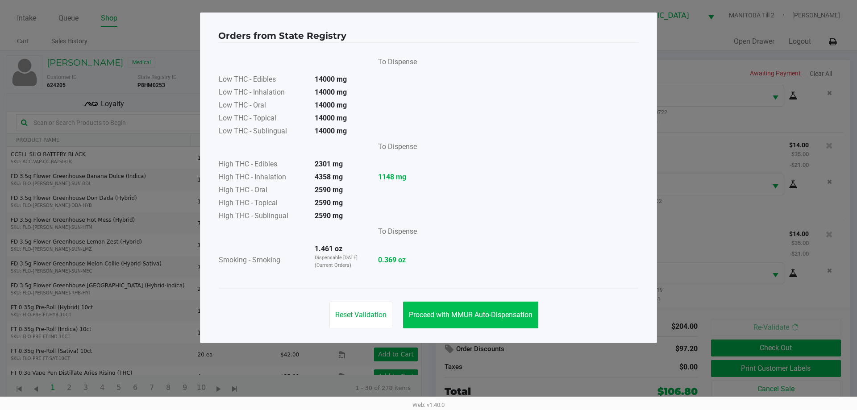
click at [492, 320] on button "Proceed with MMUR Auto-Dispensation" at bounding box center [470, 315] width 135 height 27
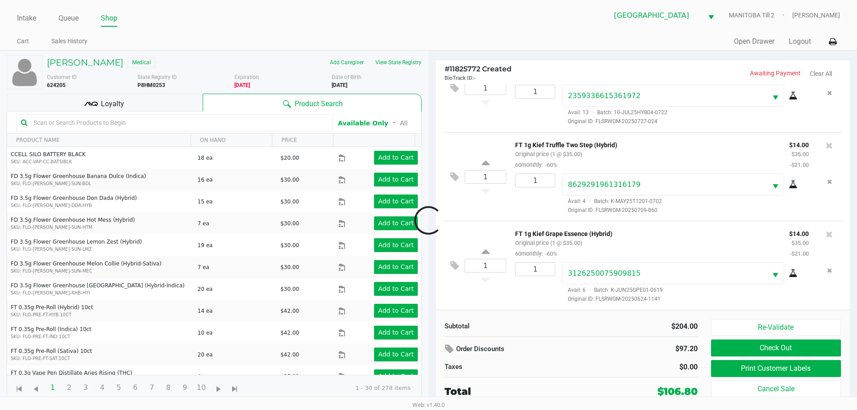
click at [543, 328] on div at bounding box center [428, 220] width 857 height 250
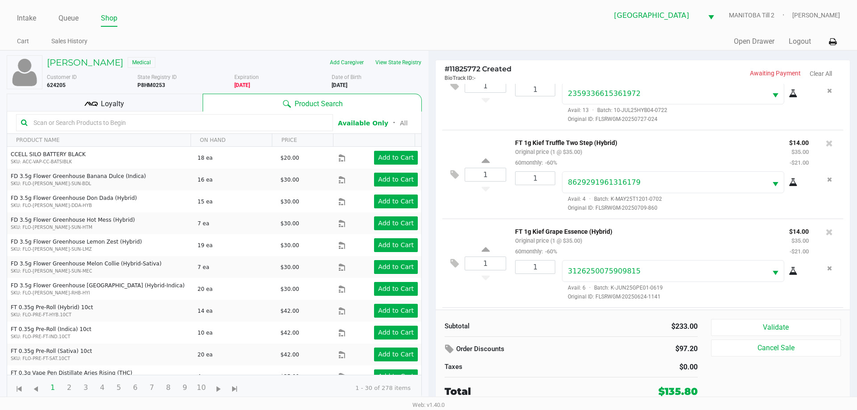
scroll to position [299, 0]
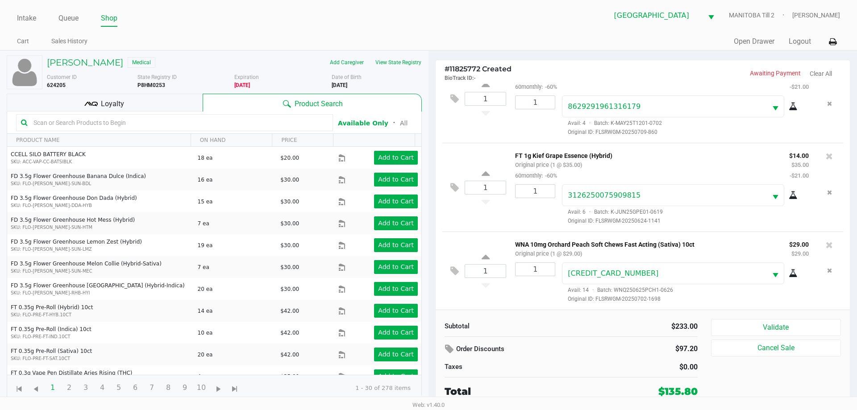
click at [543, 345] on button "Cancel Sale" at bounding box center [776, 348] width 130 height 17
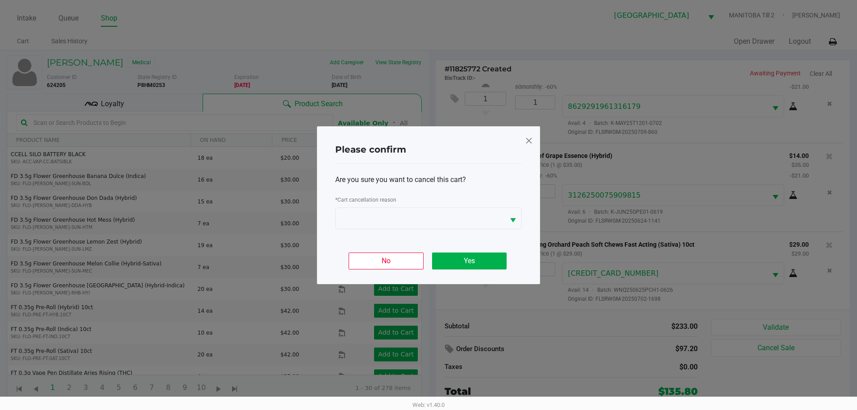
click at [531, 144] on span at bounding box center [529, 140] width 8 height 14
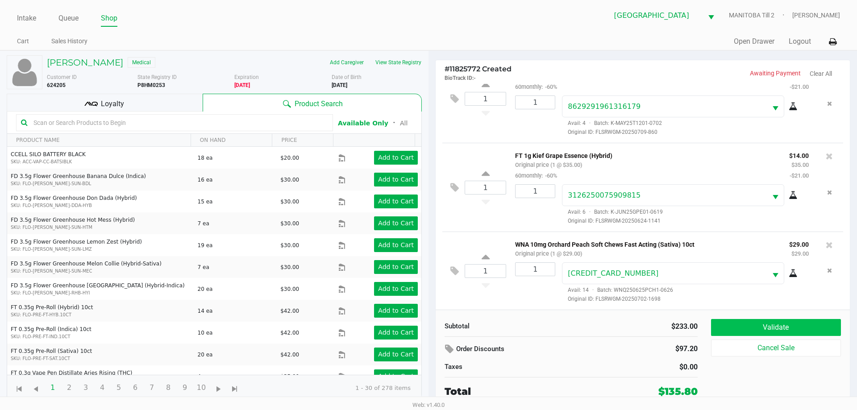
click at [543, 325] on button "Validate" at bounding box center [776, 327] width 130 height 17
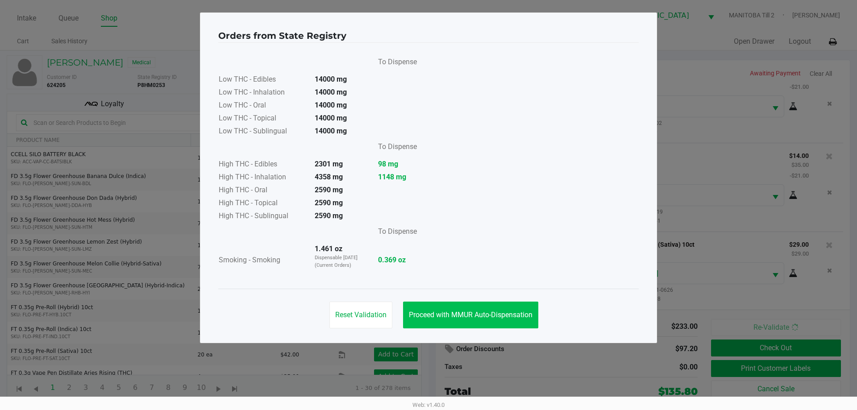
click at [513, 326] on button "Proceed with MMUR Auto-Dispensation" at bounding box center [470, 315] width 135 height 27
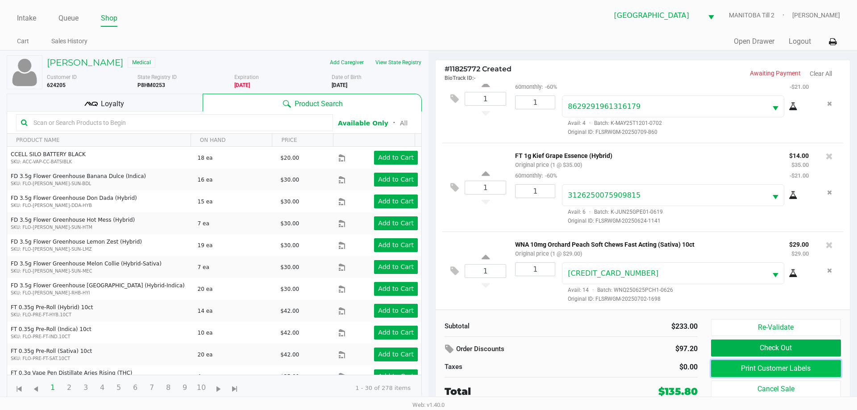
click at [543, 376] on button "Print Customer Labels" at bounding box center [776, 368] width 130 height 17
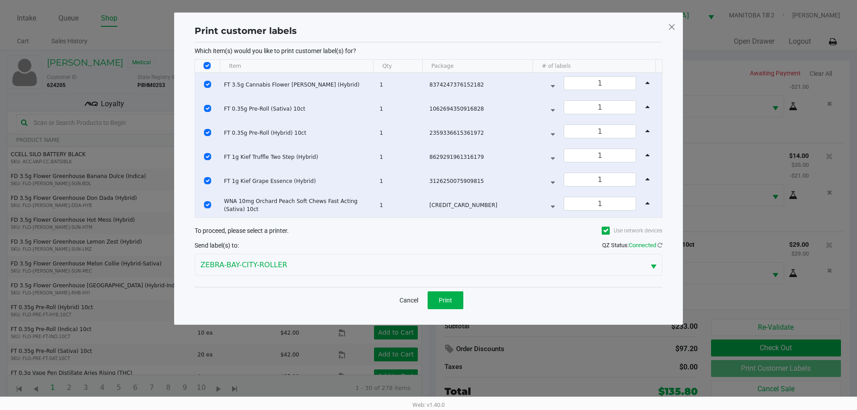
click at [211, 158] on td "Data table" at bounding box center [207, 157] width 25 height 24
click at [208, 133] on input "Select Row" at bounding box center [207, 132] width 7 height 7
checkbox input "false"
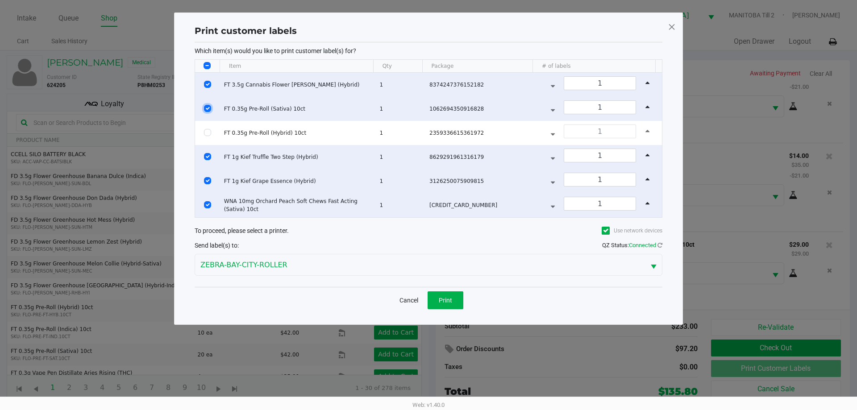
click at [207, 110] on input "Select Row" at bounding box center [207, 108] width 7 height 7
checkbox input "false"
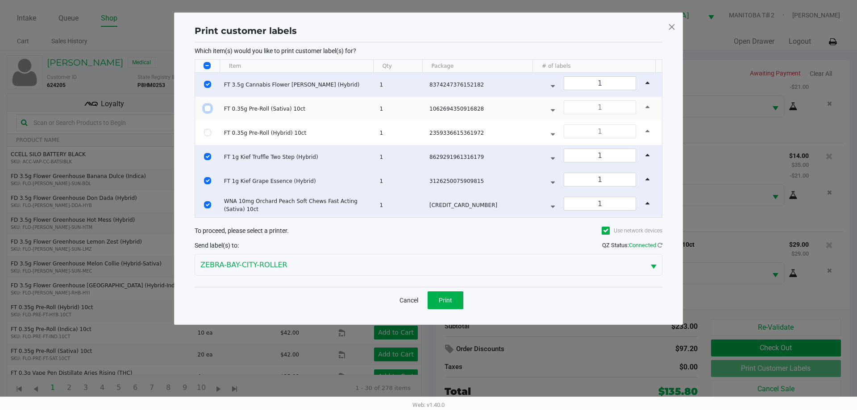
click at [205, 87] on input "Select Row" at bounding box center [207, 84] width 7 height 7
checkbox input "false"
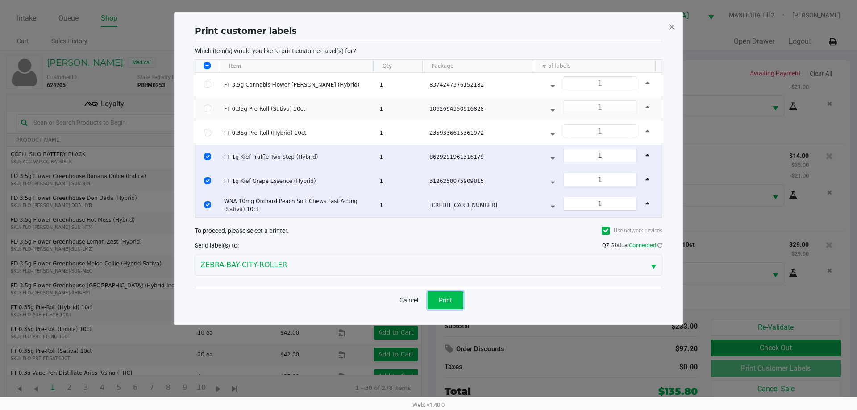
click at [445, 300] on span "Print" at bounding box center [445, 300] width 13 height 7
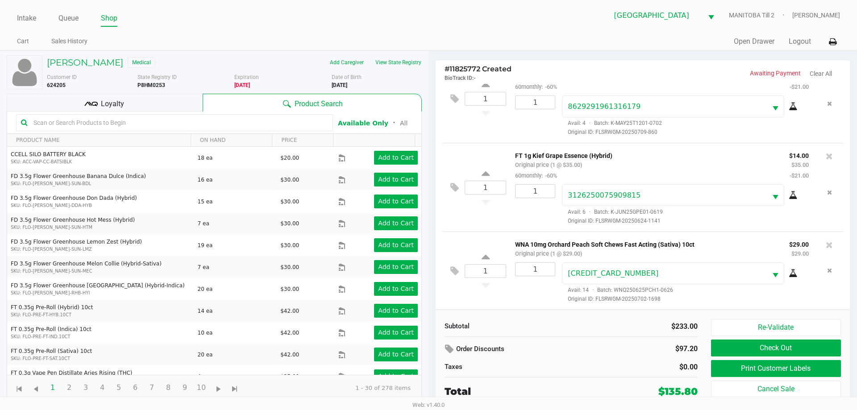
click at [182, 107] on div "Loyalty" at bounding box center [105, 103] width 196 height 18
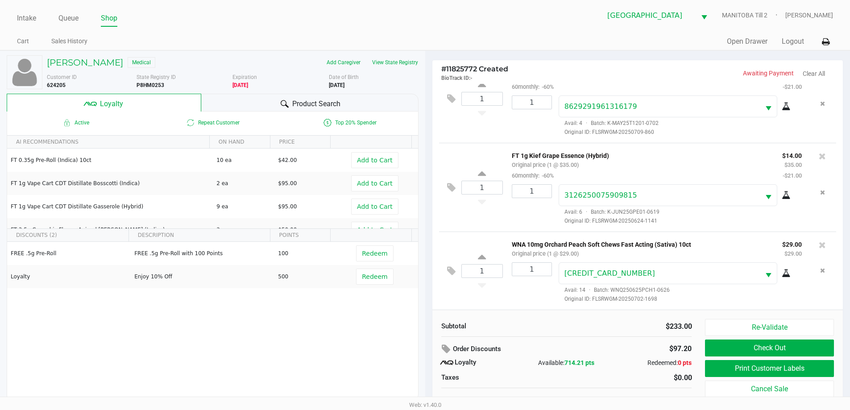
scroll to position [9, 0]
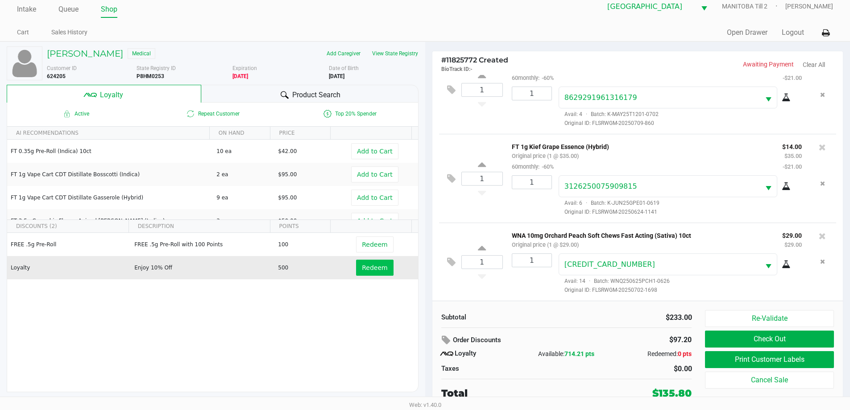
click at [370, 268] on span "Redeem" at bounding box center [374, 267] width 25 height 7
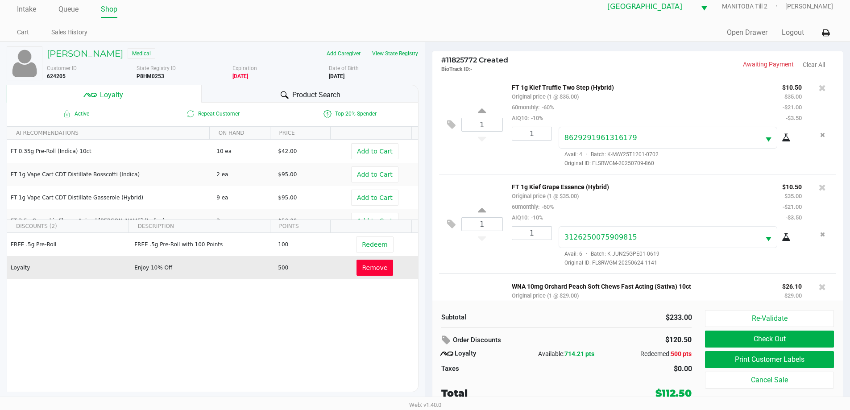
scroll to position [363, 0]
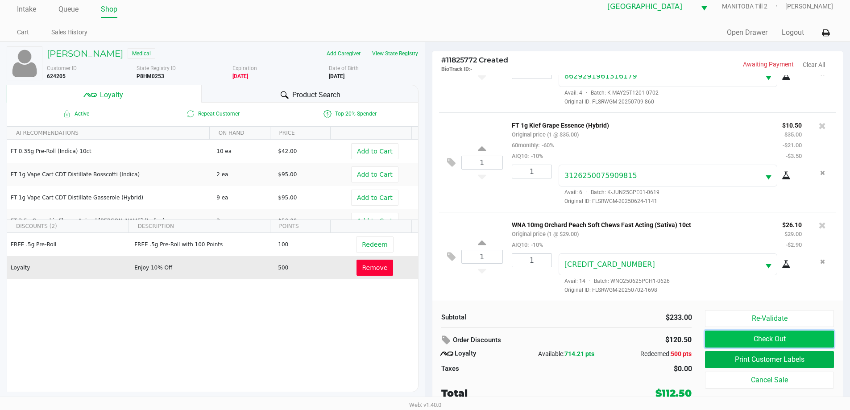
click at [543, 340] on button "Check Out" at bounding box center [769, 339] width 129 height 17
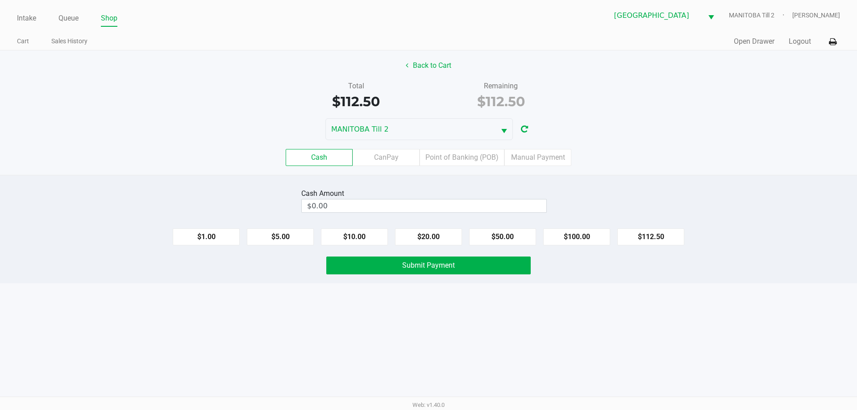
click at [482, 160] on label "Point of Banking (POB)" at bounding box center [461, 157] width 85 height 17
click at [0, 0] on 7 "Point of Banking (POB)" at bounding box center [0, 0] width 0 height 0
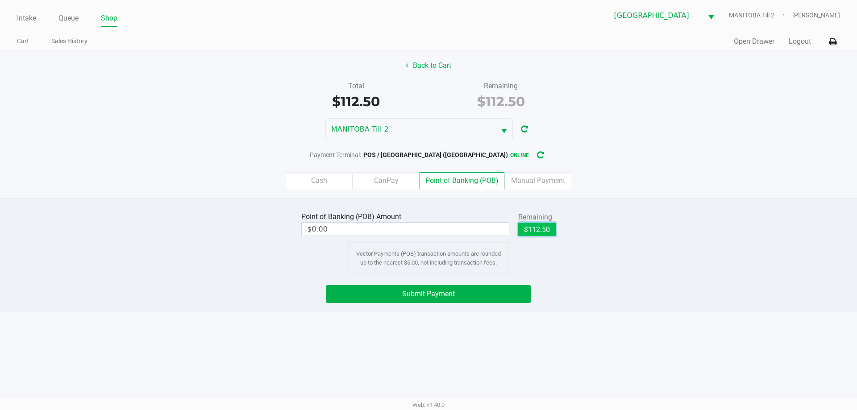
click at [540, 226] on button "$112.50" at bounding box center [536, 229] width 37 height 13
type input "$112.50"
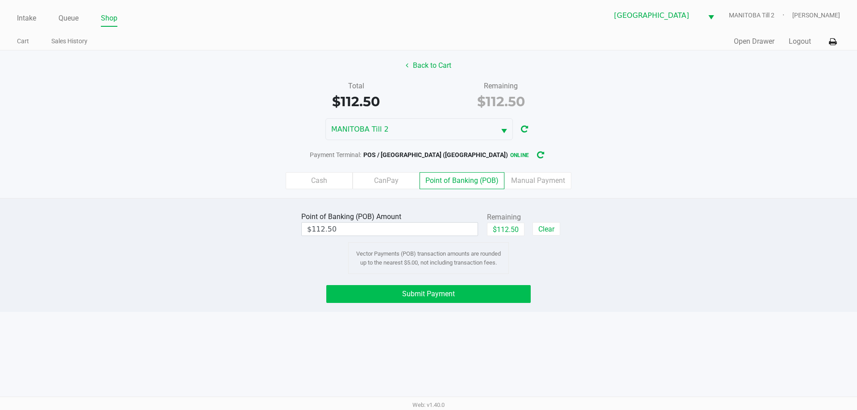
click at [498, 300] on button "Submit Payment" at bounding box center [428, 294] width 204 height 18
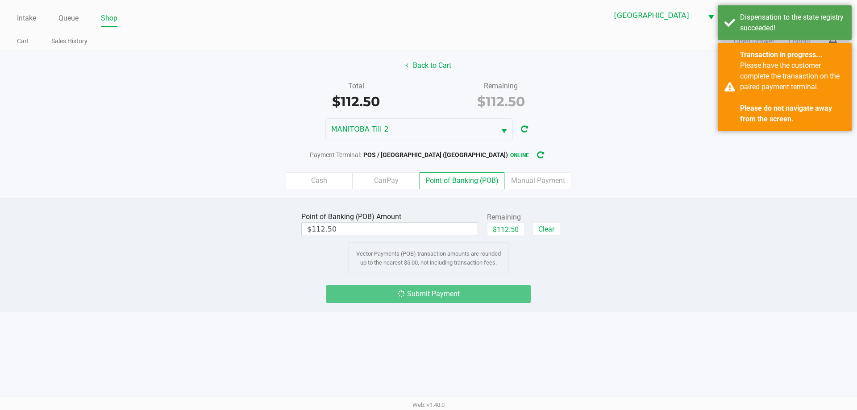
click at [543, 361] on div "Intake Queue Shop Lakeland WC [GEOGRAPHIC_DATA] Till 2 [PERSON_NAME] Cart Sales…" at bounding box center [428, 205] width 857 height 410
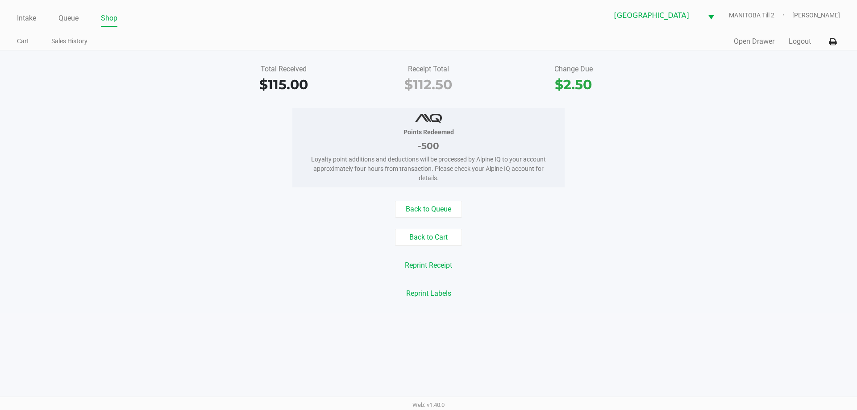
click at [67, 19] on link "Queue" at bounding box center [68, 18] width 20 height 12
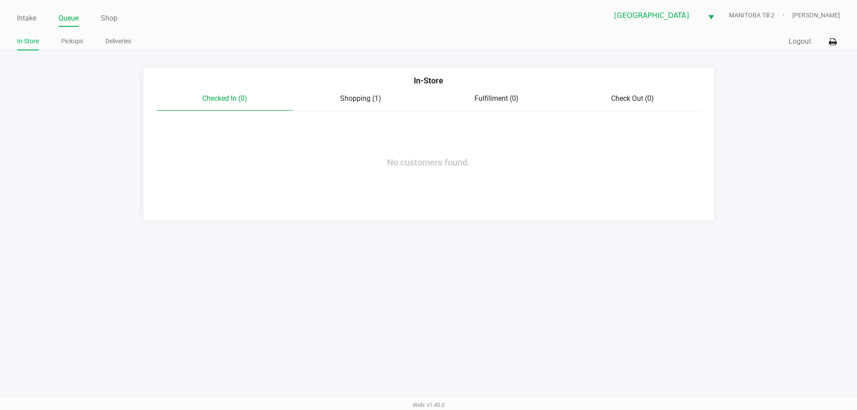
click at [76, 42] on link "Pickups" at bounding box center [72, 41] width 22 height 11
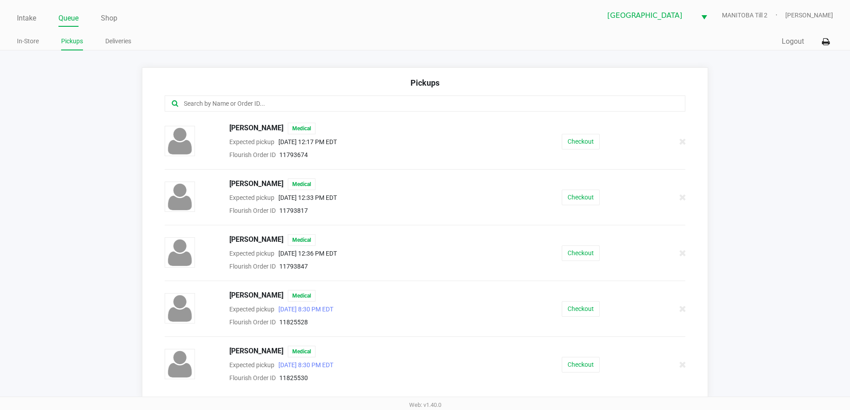
click at [268, 101] on input "text" at bounding box center [411, 104] width 456 height 10
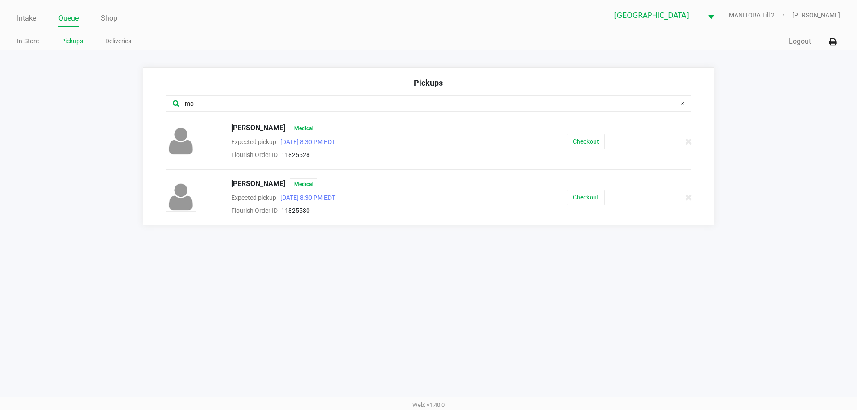
type input "mo"
click at [543, 138] on button "Checkout" at bounding box center [586, 142] width 38 height 16
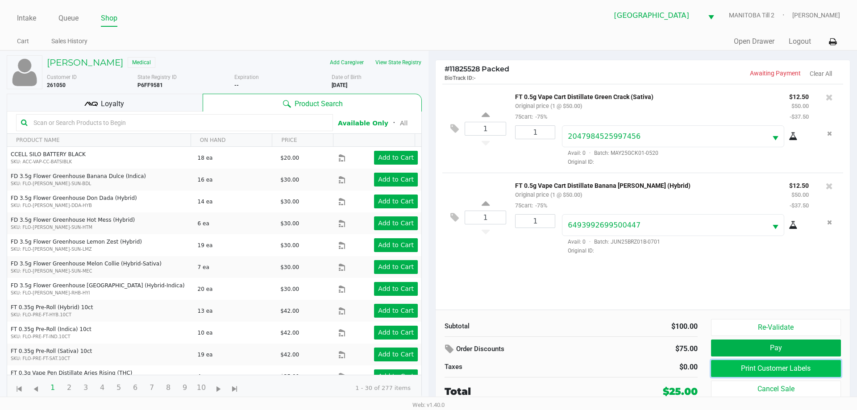
click at [543, 375] on button "Print Customer Labels" at bounding box center [776, 368] width 130 height 17
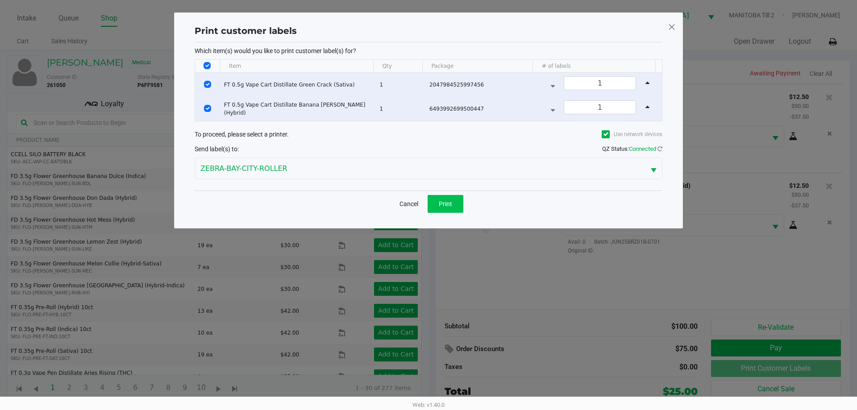
click at [461, 207] on button "Print" at bounding box center [446, 204] width 36 height 18
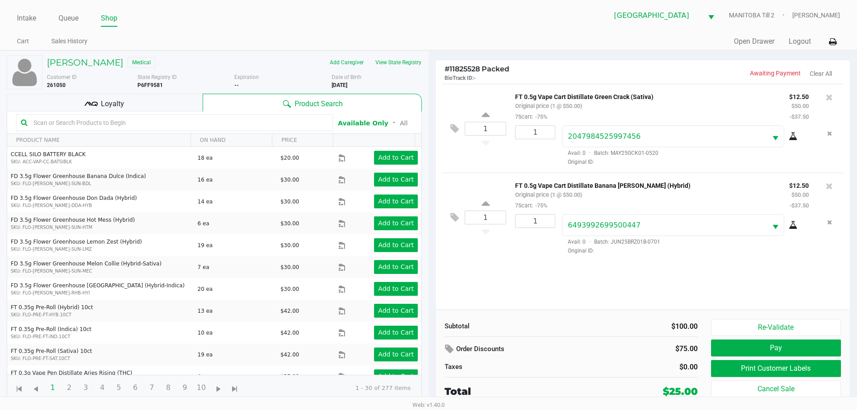
click at [503, 284] on div "1 FT 0.5g Vape Cart Distillate Green Crack (Sativa) Original price (1 @ $50.00)…" at bounding box center [643, 197] width 414 height 226
click at [407, 56] on button "View State Registry" at bounding box center [396, 62] width 52 height 14
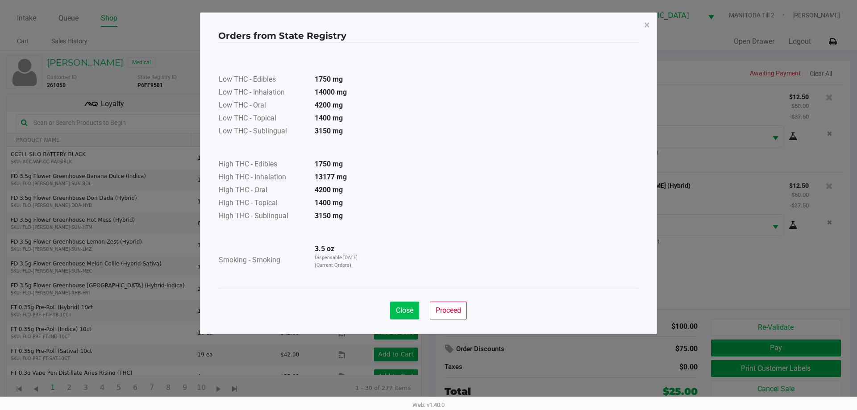
click at [407, 304] on button "Close" at bounding box center [404, 311] width 29 height 18
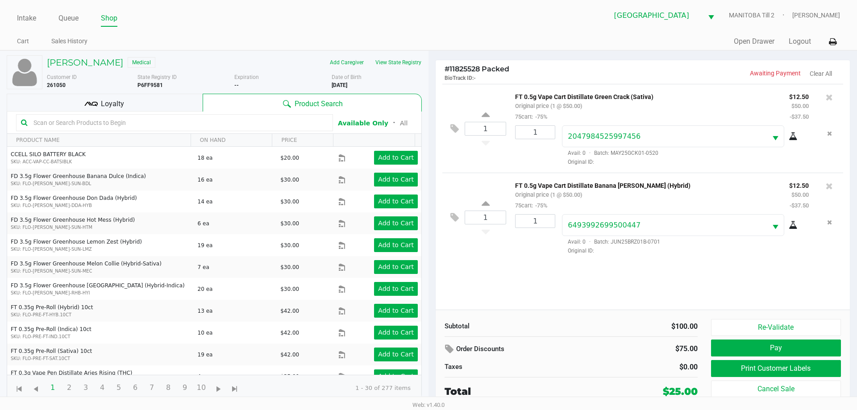
click at [543, 284] on div "1 FT 0.5g Vape Cart Distillate Green Crack (Sativa) Original price (1 @ $50.00)…" at bounding box center [643, 197] width 414 height 226
click at [543, 348] on button "Pay" at bounding box center [776, 348] width 130 height 17
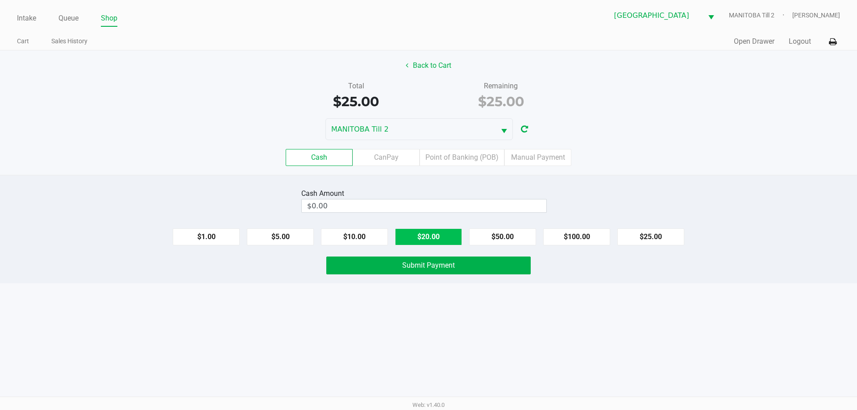
click at [439, 241] on button "$20.00" at bounding box center [428, 236] width 67 height 17
click at [435, 237] on button "$20.00" at bounding box center [428, 236] width 67 height 17
type input "$40.00"
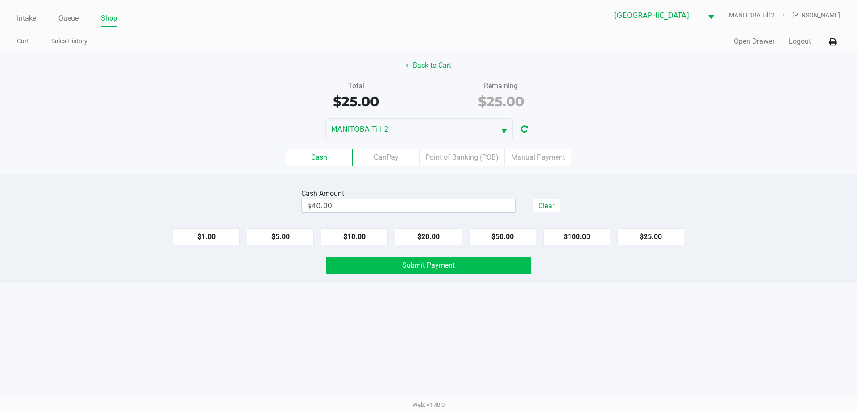
click at [439, 266] on span "Submit Payment" at bounding box center [428, 265] width 53 height 8
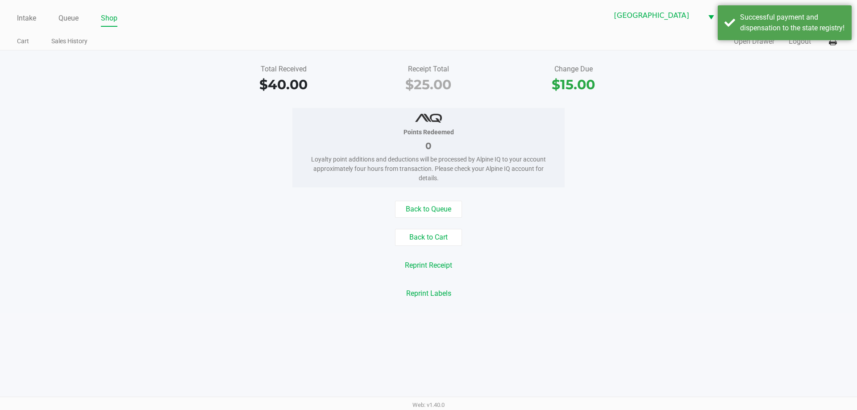
click at [505, 360] on div "Intake Queue Shop Lakeland WC [GEOGRAPHIC_DATA] Till 2 [PERSON_NAME] Cart Sales…" at bounding box center [428, 205] width 857 height 410
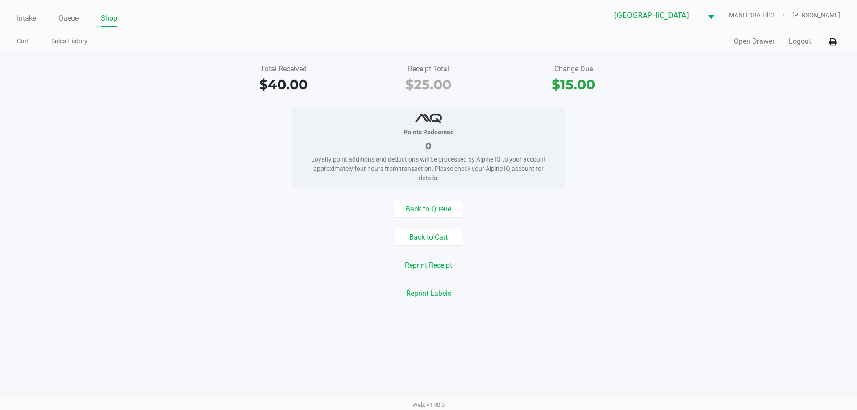
click at [543, 336] on div "Intake Queue Shop Lakeland WC [GEOGRAPHIC_DATA] Till 2 [PERSON_NAME] Cart Sales…" at bounding box center [428, 205] width 857 height 410
click at [32, 21] on link "Intake" at bounding box center [26, 18] width 19 height 12
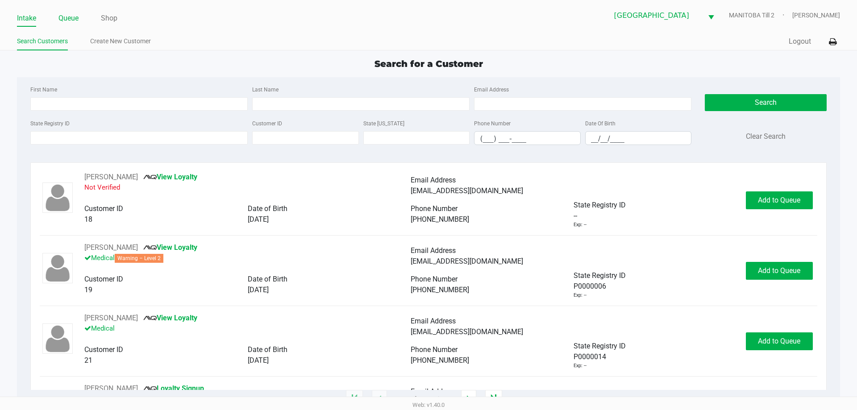
click at [75, 19] on link "Queue" at bounding box center [68, 18] width 20 height 12
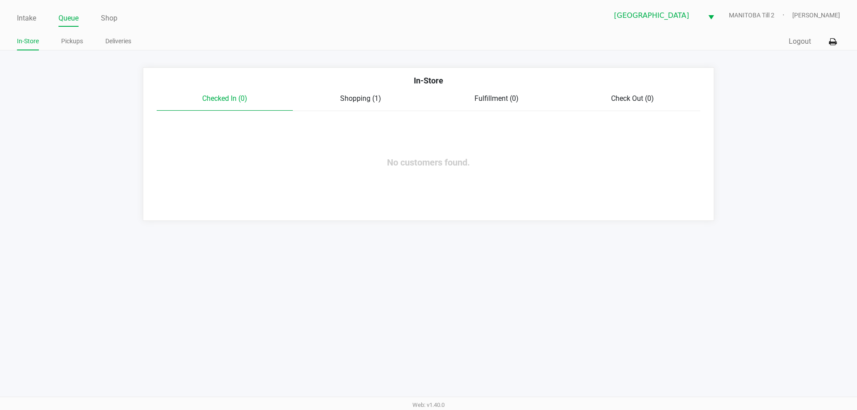
click at [375, 98] on span "Shopping (1)" at bounding box center [360, 98] width 41 height 8
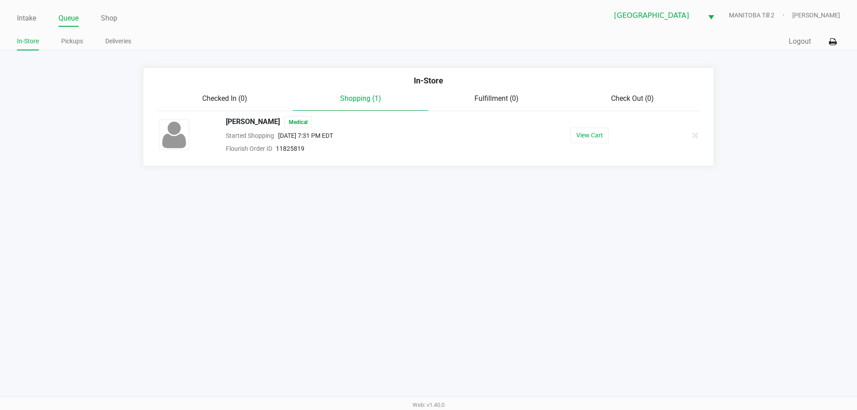
click at [381, 329] on div "Intake Queue Shop [GEOGRAPHIC_DATA] [GEOGRAPHIC_DATA] Till 2 [PERSON_NAME] In-S…" at bounding box center [428, 205] width 857 height 410
click at [543, 181] on button "View Cart" at bounding box center [589, 182] width 38 height 16
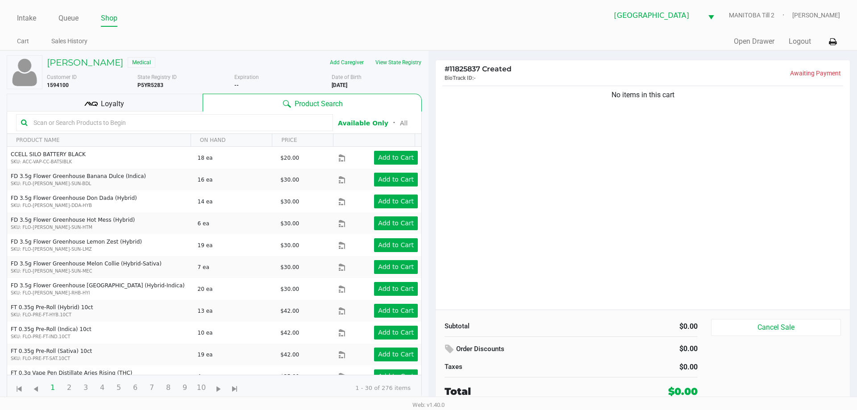
click at [504, 291] on div "No items in this cart" at bounding box center [643, 197] width 414 height 226
click at [407, 60] on button "View State Registry" at bounding box center [396, 62] width 52 height 14
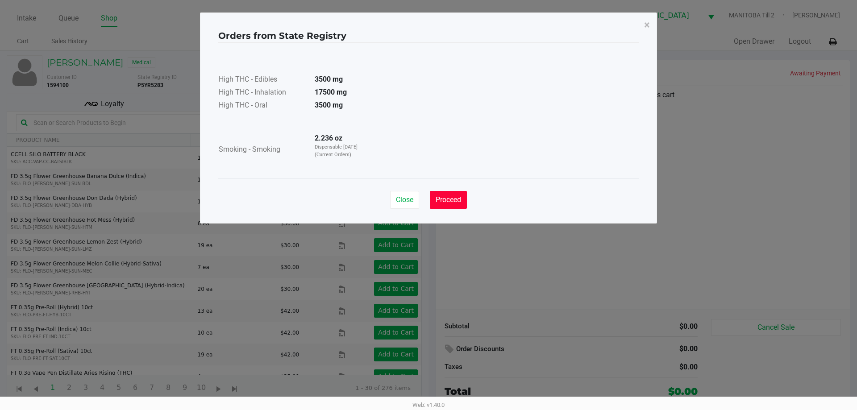
click at [443, 207] on button "Proceed" at bounding box center [448, 200] width 37 height 18
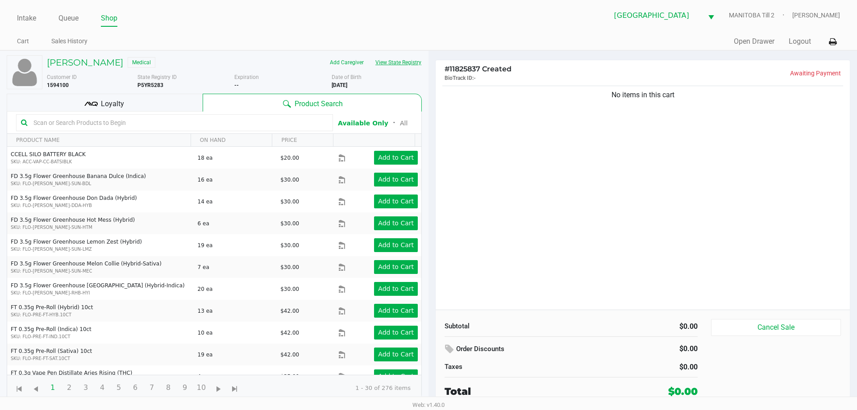
click at [498, 269] on div "No items in this cart" at bounding box center [643, 197] width 414 height 226
click at [412, 69] on button "View State Registry" at bounding box center [396, 62] width 52 height 14
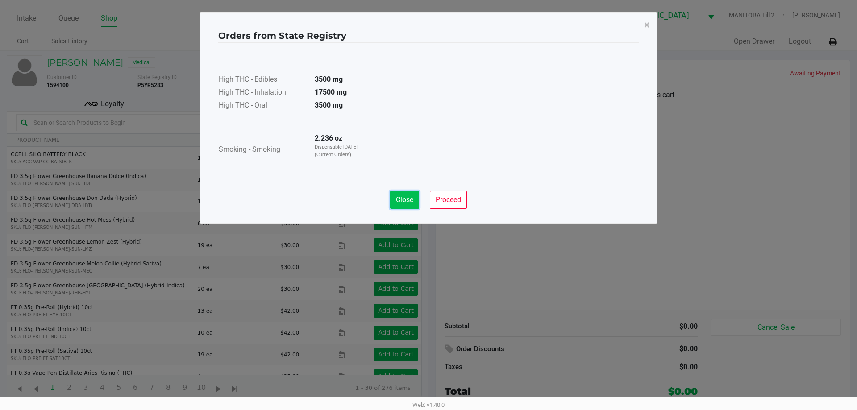
click at [402, 200] on span "Close" at bounding box center [404, 199] width 17 height 8
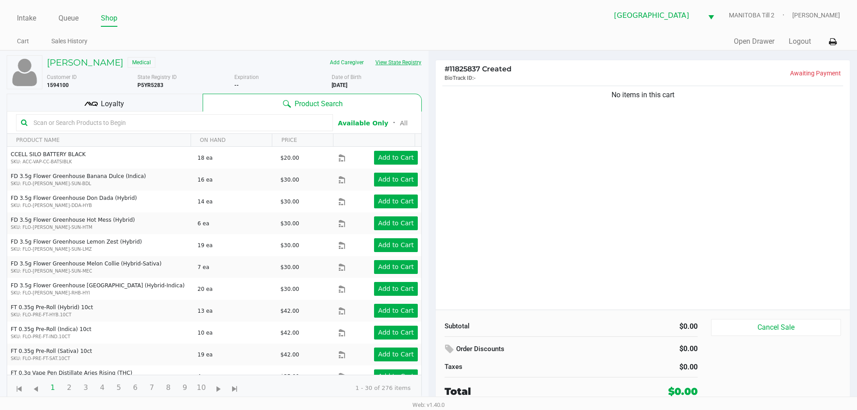
click at [543, 227] on div "No items in this cart" at bounding box center [643, 197] width 414 height 226
click at [182, 107] on div "Loyalty" at bounding box center [105, 103] width 196 height 18
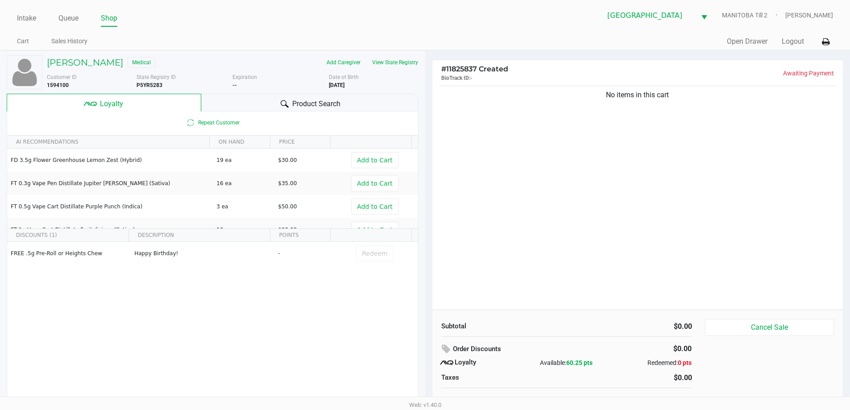
click at [390, 106] on div "Product Search" at bounding box center [309, 103] width 217 height 18
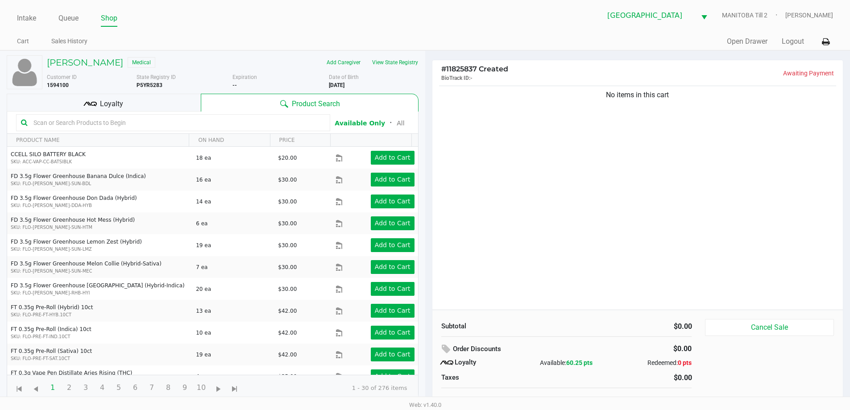
click at [417, 68] on button "View State Registry" at bounding box center [392, 62] width 52 height 14
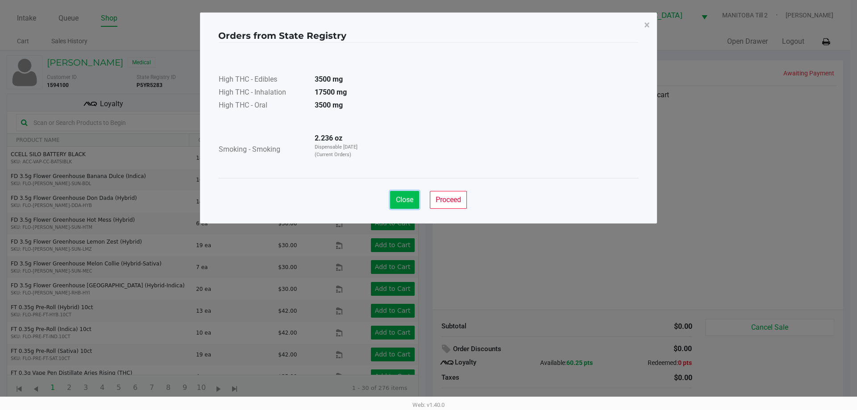
click at [407, 194] on button "Close" at bounding box center [404, 200] width 29 height 18
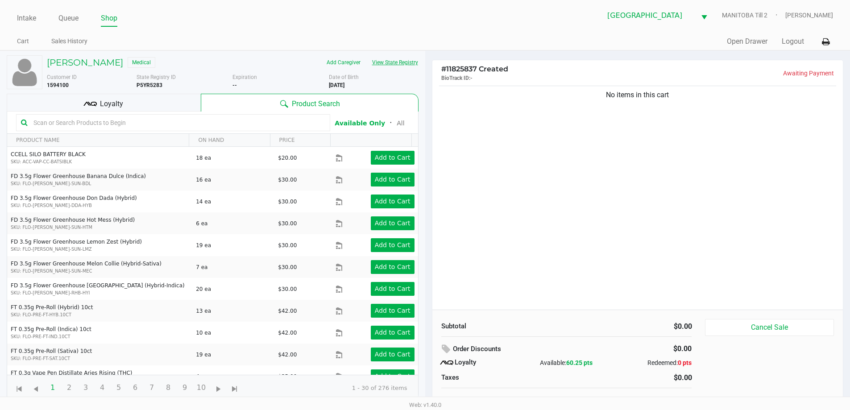
click at [520, 204] on div "No items in this cart" at bounding box center [637, 197] width 411 height 226
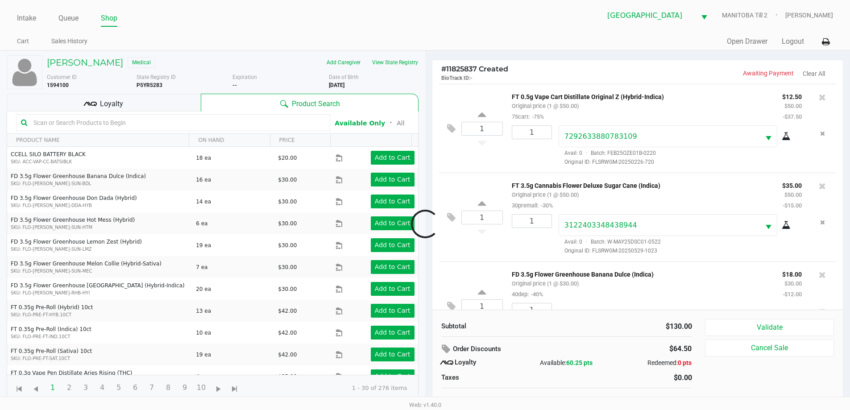
scroll to position [42, 0]
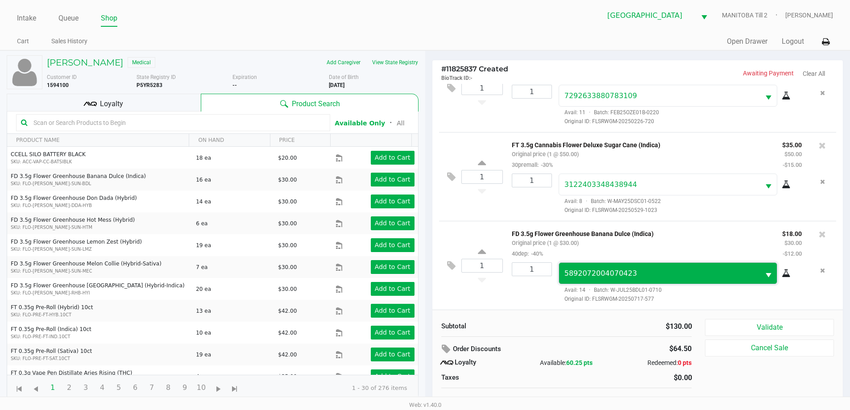
click at [543, 264] on span "5892072004070423" at bounding box center [659, 273] width 201 height 21
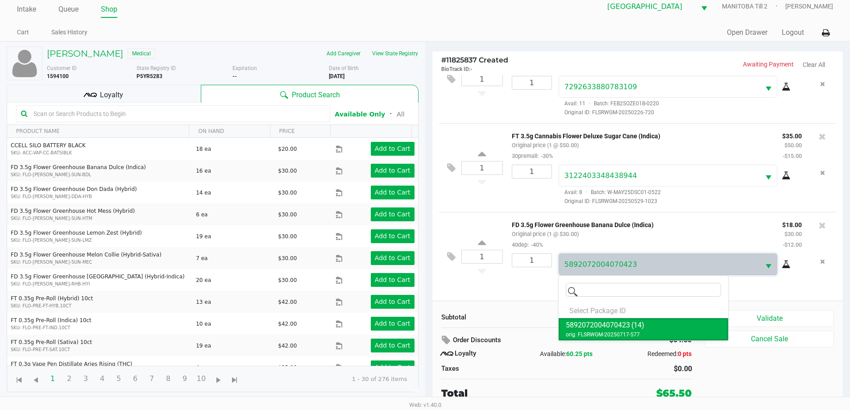
click at [511, 299] on div "1 FD 3.5g Flower Greenhouse Banana Dulce (Indica) Original price (1 @ $30.00) 4…" at bounding box center [638, 256] width 398 height 89
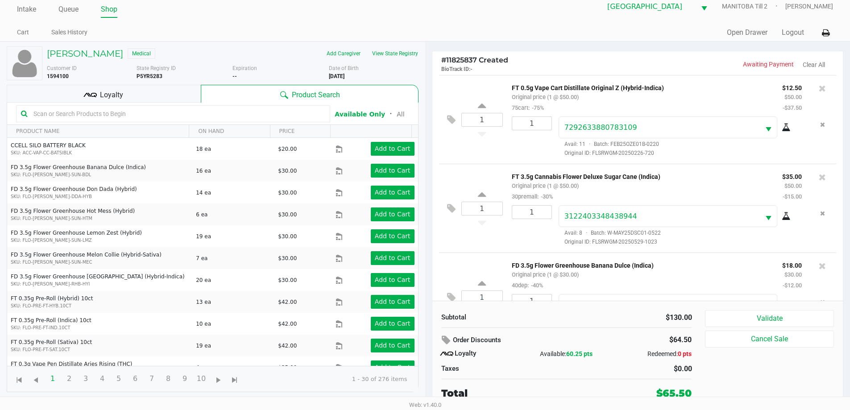
scroll to position [42, 0]
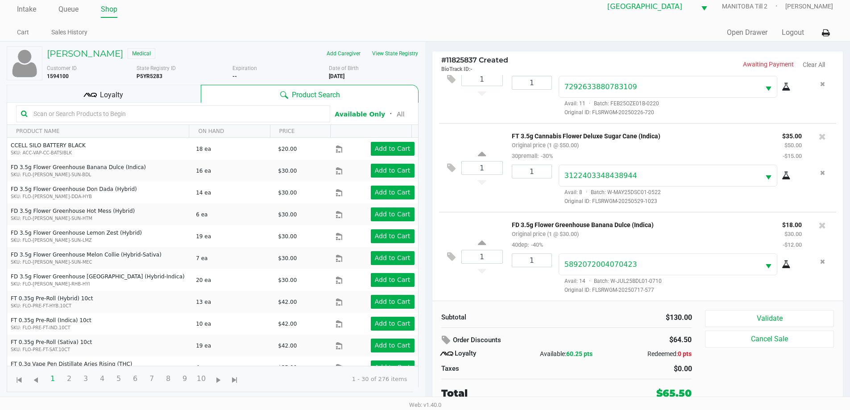
click at [543, 334] on button "Cancel Sale" at bounding box center [769, 339] width 129 height 17
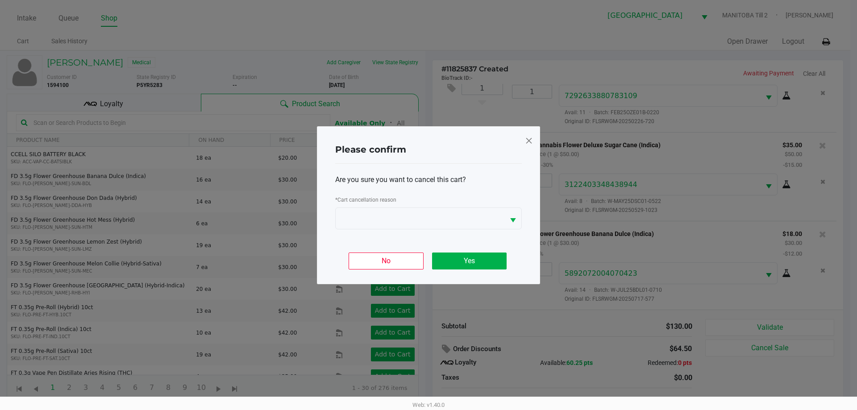
click at [531, 145] on span at bounding box center [529, 140] width 8 height 14
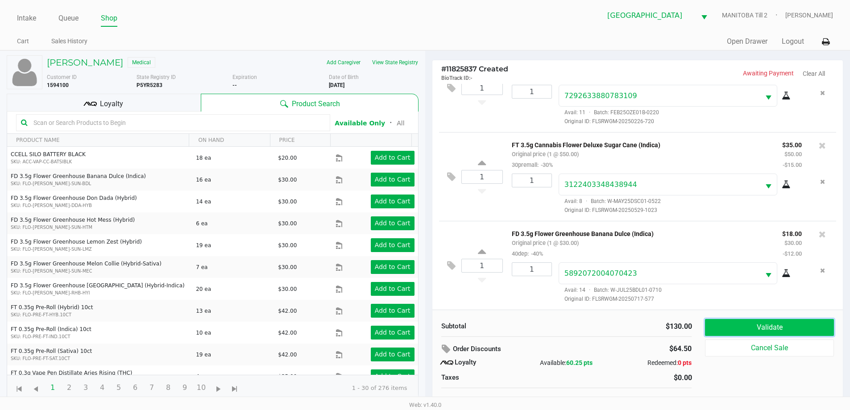
click at [543, 325] on button "Validate" at bounding box center [769, 327] width 129 height 17
click at [543, 327] on div "Validate Cancel Sale" at bounding box center [772, 364] width 135 height 91
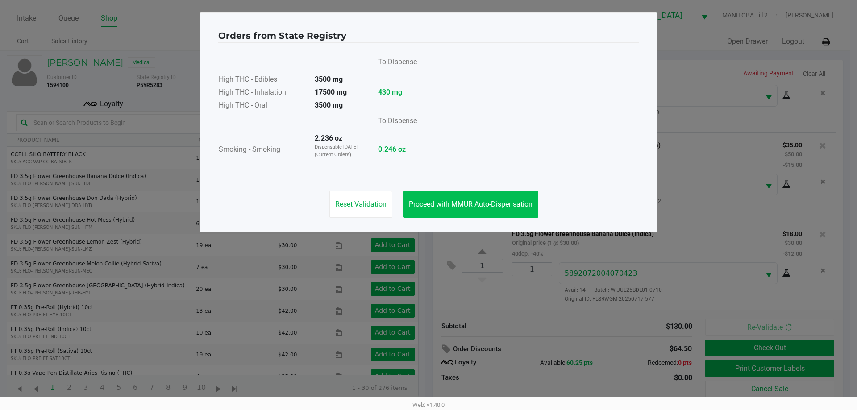
click at [496, 198] on button "Proceed with MMUR Auto-Dispensation" at bounding box center [470, 204] width 135 height 27
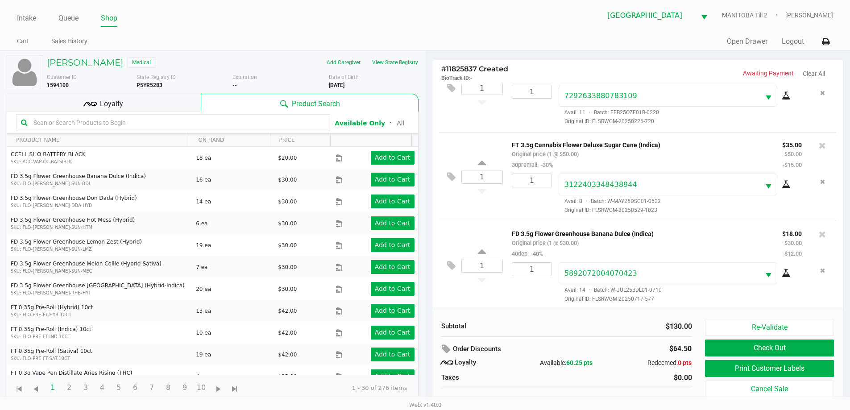
click at [543, 370] on button "Print Customer Labels" at bounding box center [769, 368] width 129 height 17
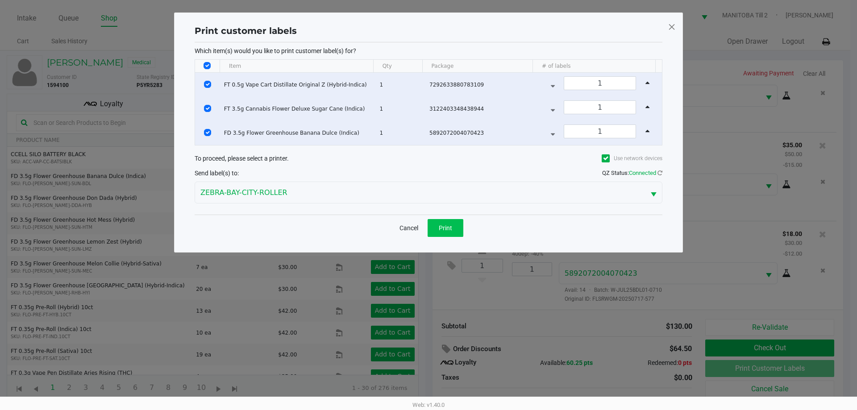
click at [440, 234] on button "Print" at bounding box center [446, 228] width 36 height 18
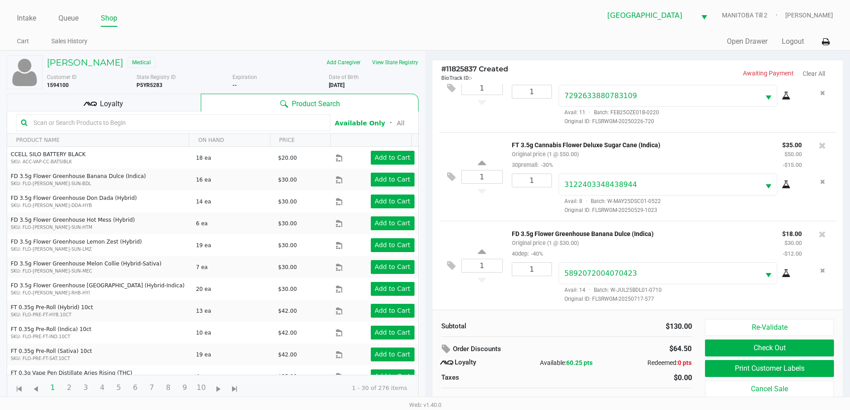
click at [401, 65] on button "View State Registry" at bounding box center [392, 62] width 52 height 14
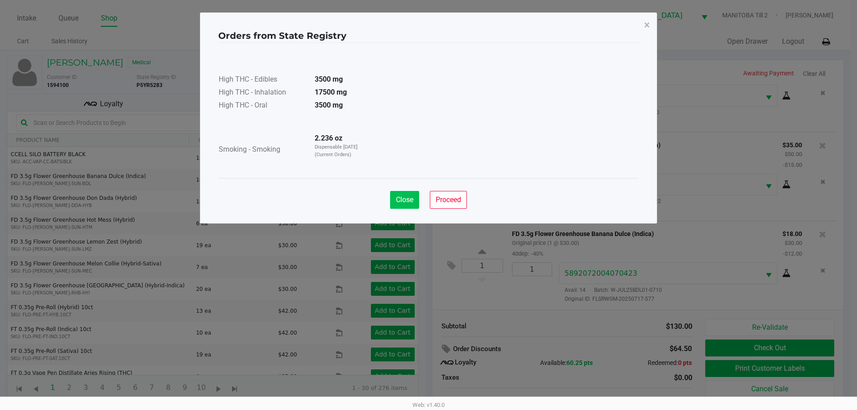
click at [390, 200] on button "Close" at bounding box center [404, 200] width 29 height 18
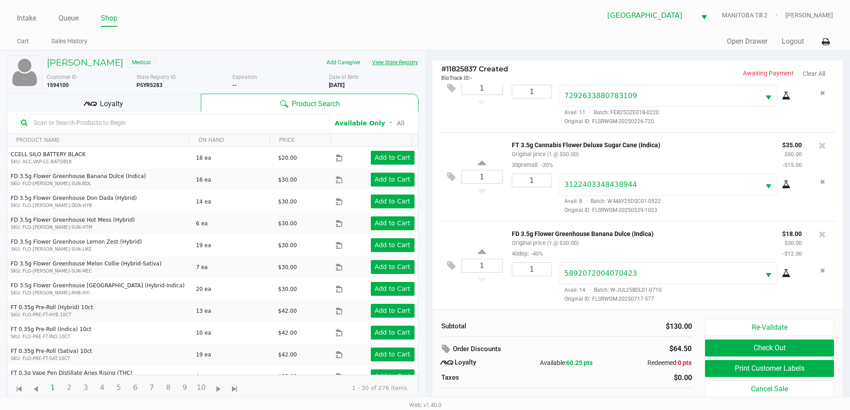
click at [166, 104] on div "Loyalty" at bounding box center [104, 103] width 194 height 18
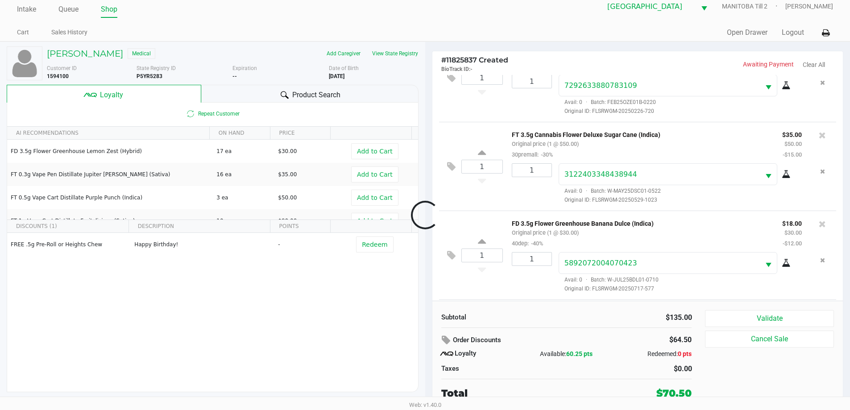
scroll to position [120, 0]
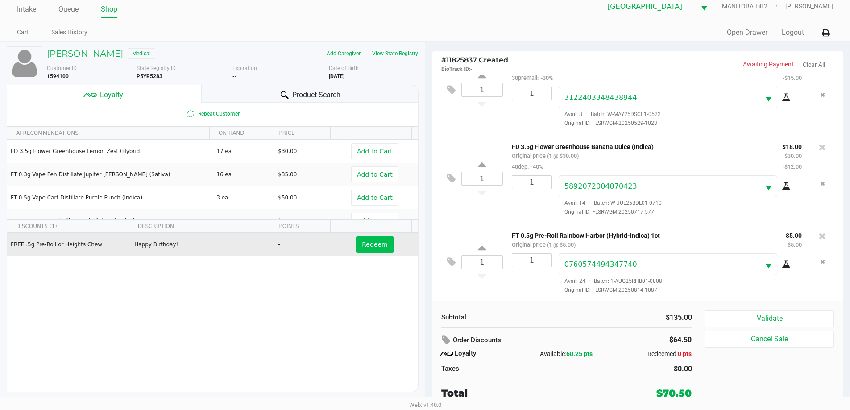
click at [375, 248] on span "Redeem" at bounding box center [374, 244] width 25 height 7
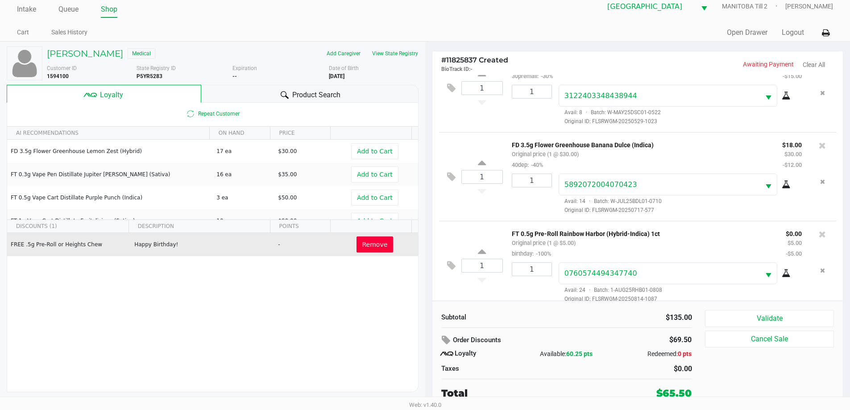
scroll to position [131, 0]
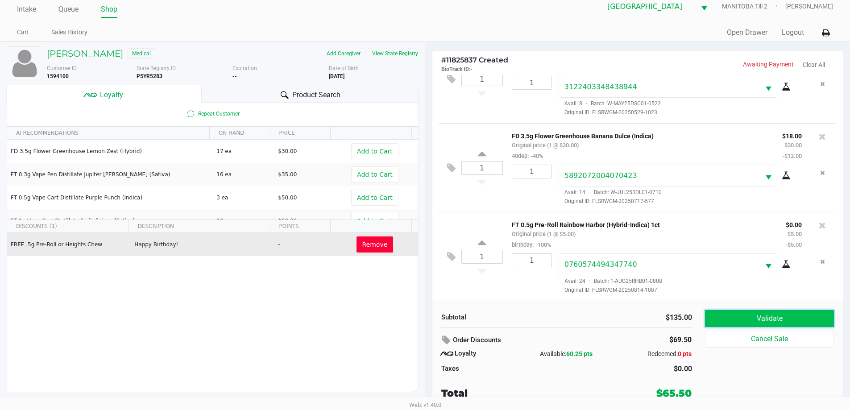
click at [543, 318] on button "Validate" at bounding box center [769, 318] width 129 height 17
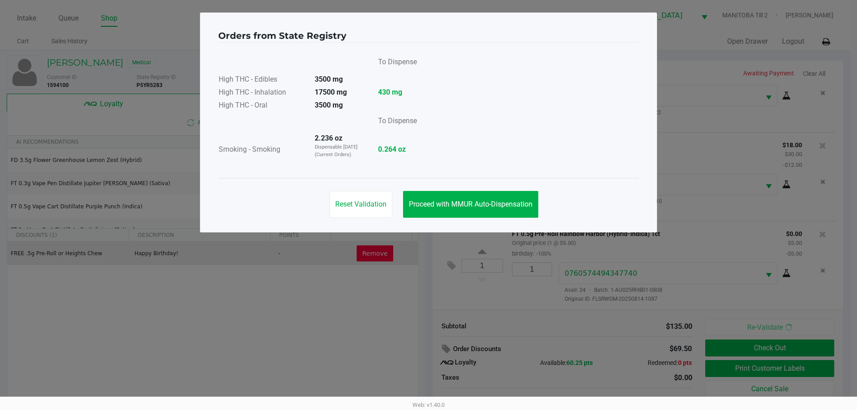
click at [507, 207] on span "Proceed with MMUR Auto-Dispensation" at bounding box center [471, 204] width 124 height 8
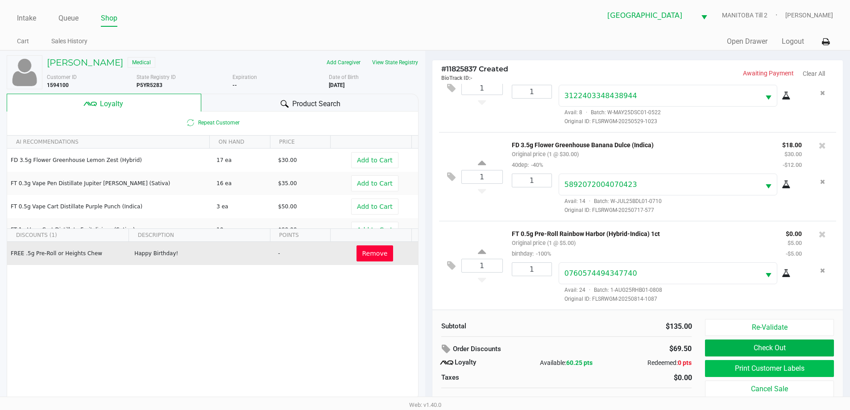
click at [543, 361] on button "Print Customer Labels" at bounding box center [769, 368] width 129 height 17
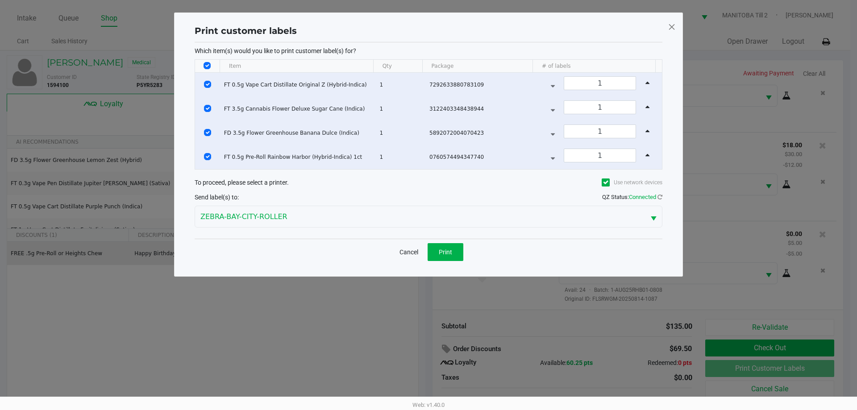
click at [204, 66] on input "Select All Rows" at bounding box center [206, 65] width 7 height 7
checkbox input "false"
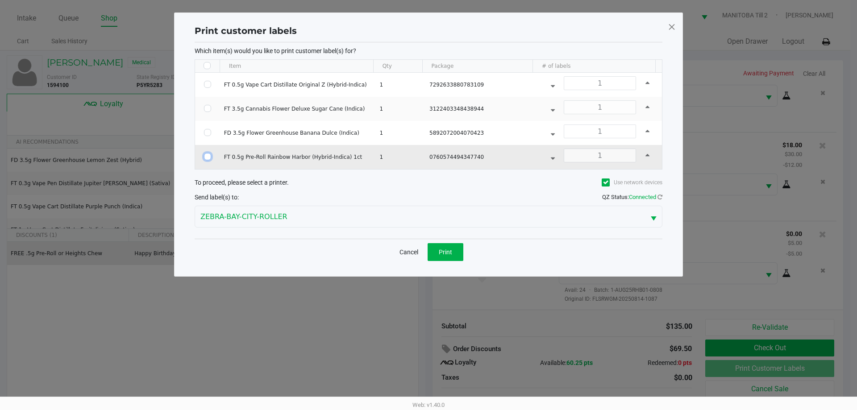
click at [210, 156] on input "Select Row" at bounding box center [207, 156] width 7 height 7
checkbox input "true"
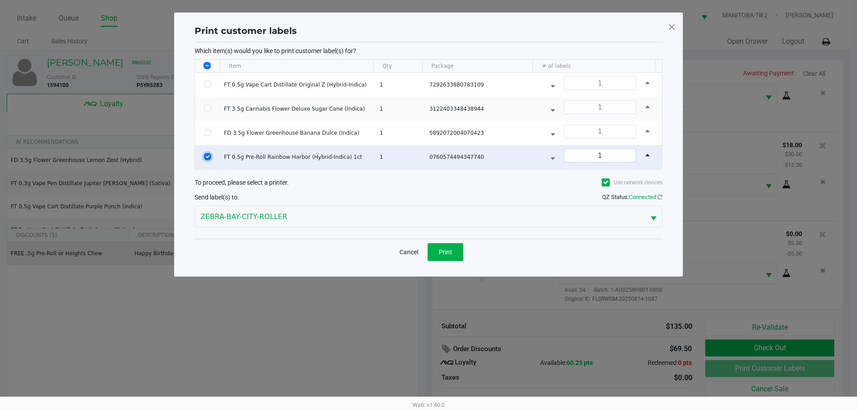
click at [455, 246] on button "Print" at bounding box center [446, 252] width 36 height 18
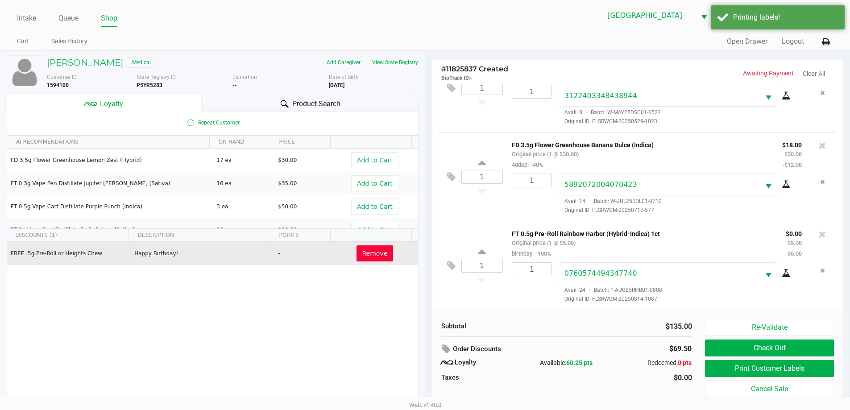
scroll to position [9, 0]
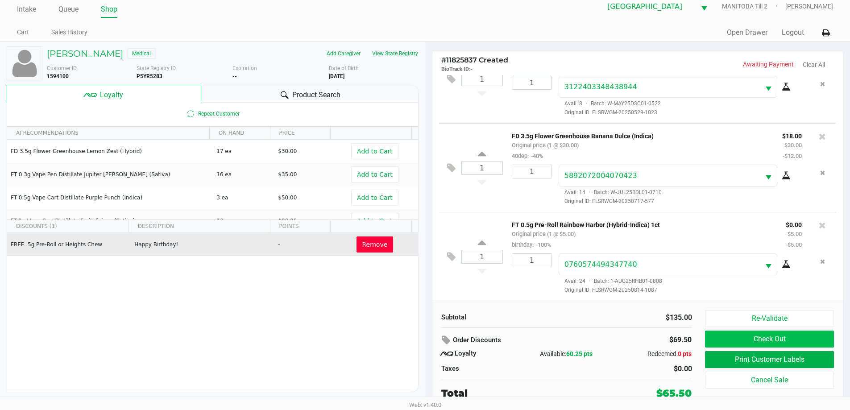
click at [543, 339] on button "Check Out" at bounding box center [769, 339] width 129 height 17
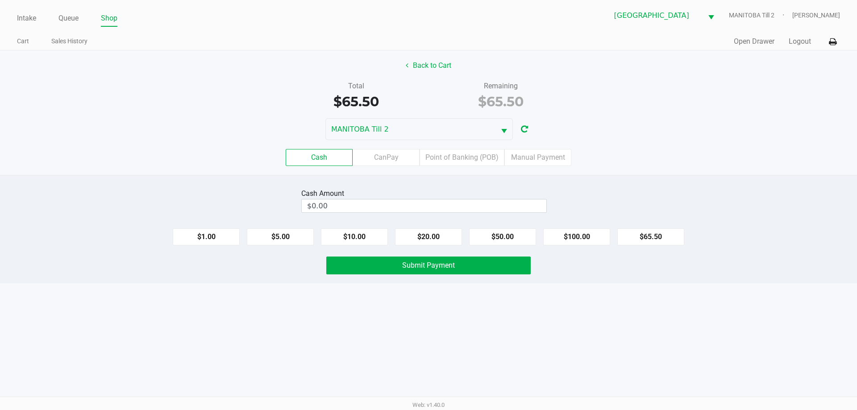
click at [477, 159] on label "Point of Banking (POB)" at bounding box center [461, 157] width 85 height 17
click at [0, 0] on 7 "Point of Banking (POB)" at bounding box center [0, 0] width 0 height 0
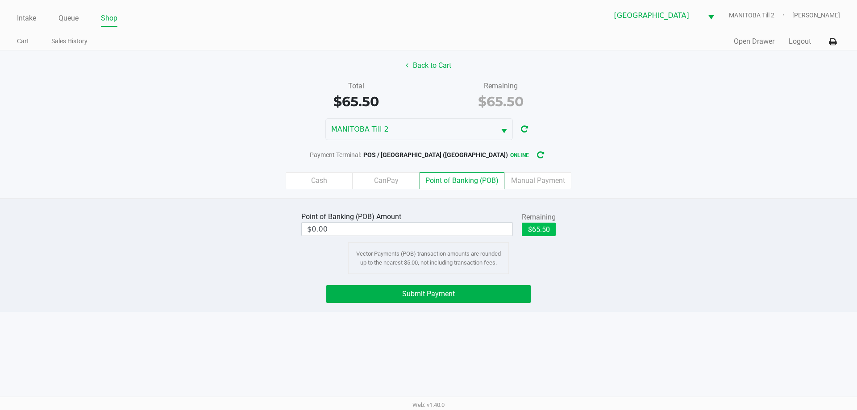
click at [539, 232] on button "$65.50" at bounding box center [539, 229] width 34 height 13
type input "$65.50"
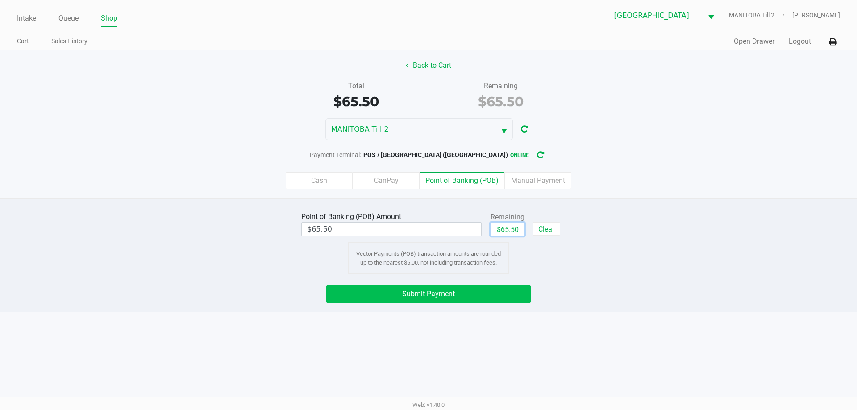
click at [513, 291] on button "Submit Payment" at bounding box center [428, 294] width 204 height 18
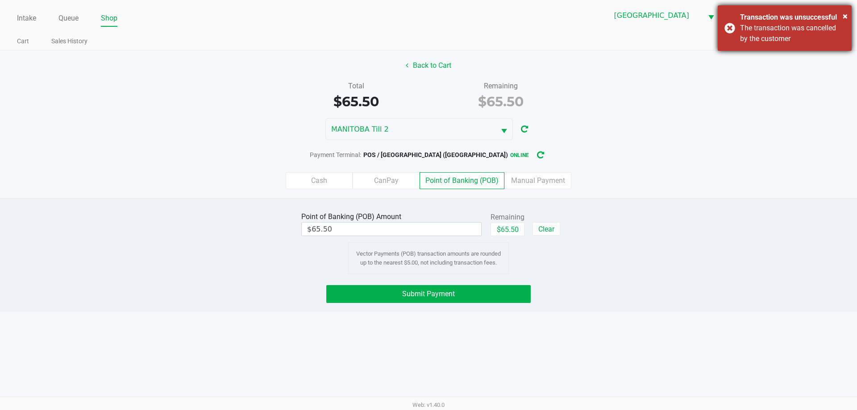
click at [543, 41] on div "The transaction was cancelled by the customer" at bounding box center [792, 33] width 105 height 21
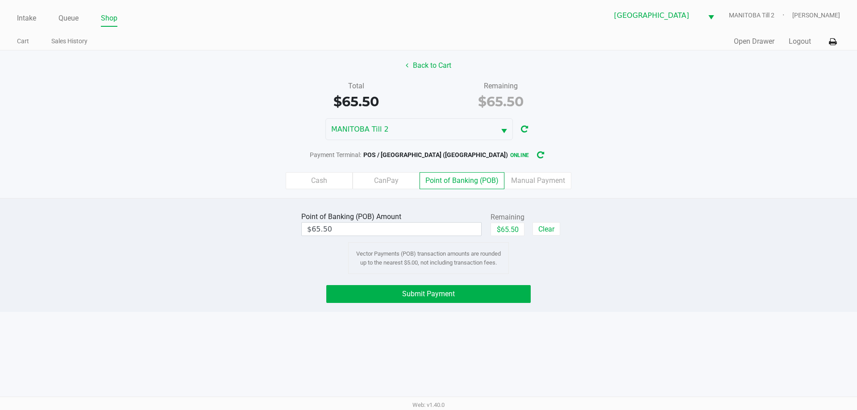
click at [502, 277] on div "Point of Banking (POB) Amount $65.50 Remaining $65.50 Clear Vector Payments (PO…" at bounding box center [428, 255] width 857 height 114
click at [514, 299] on button "Submit Payment" at bounding box center [428, 294] width 204 height 18
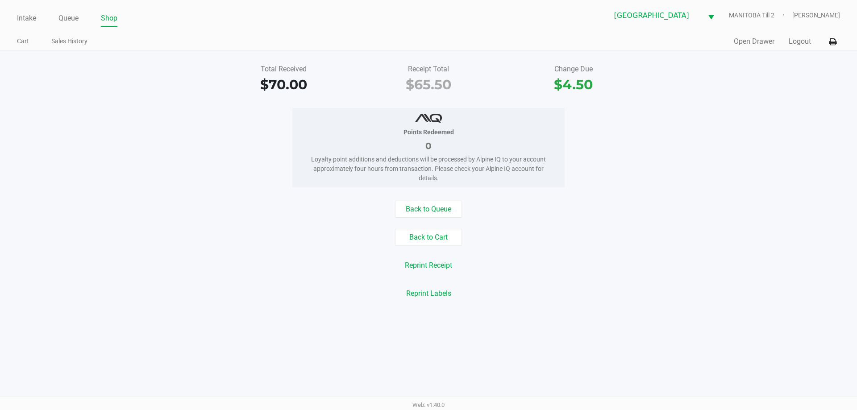
click at [65, 20] on link "Queue" at bounding box center [68, 18] width 20 height 12
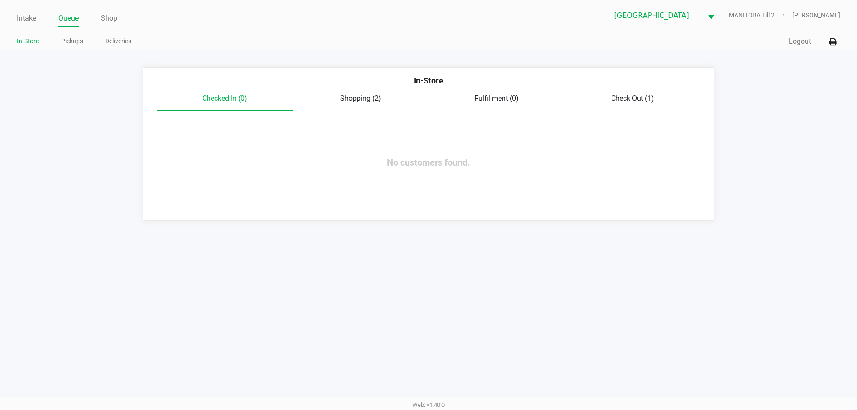
click at [368, 97] on span "Shopping (2)" at bounding box center [360, 98] width 41 height 8
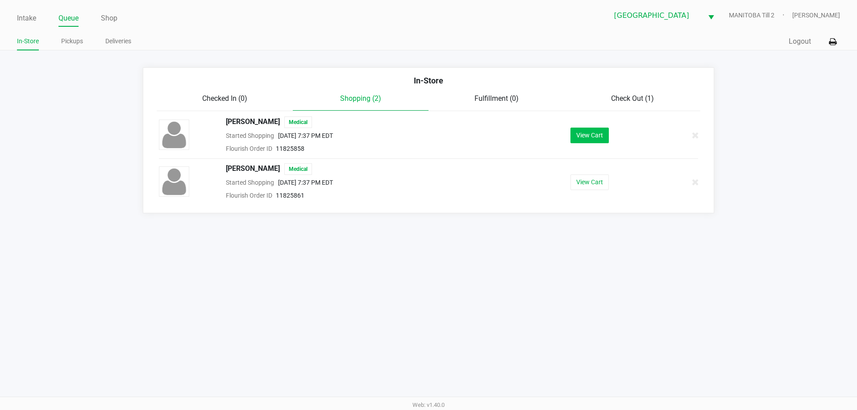
click at [543, 138] on button "View Cart" at bounding box center [589, 136] width 38 height 16
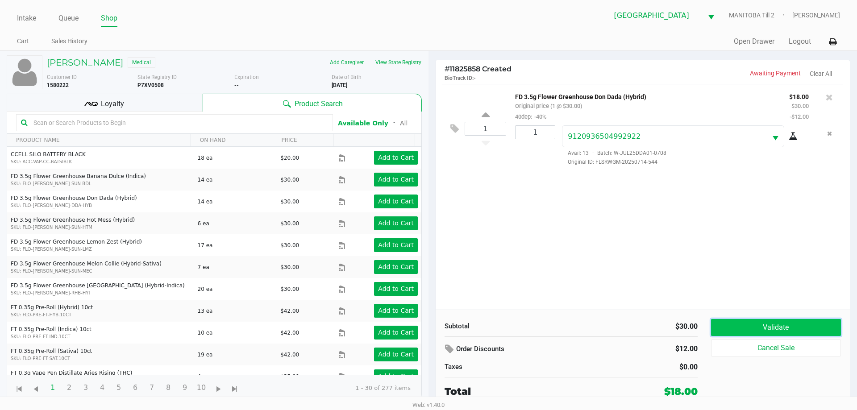
click at [543, 322] on button "Validate" at bounding box center [776, 327] width 130 height 17
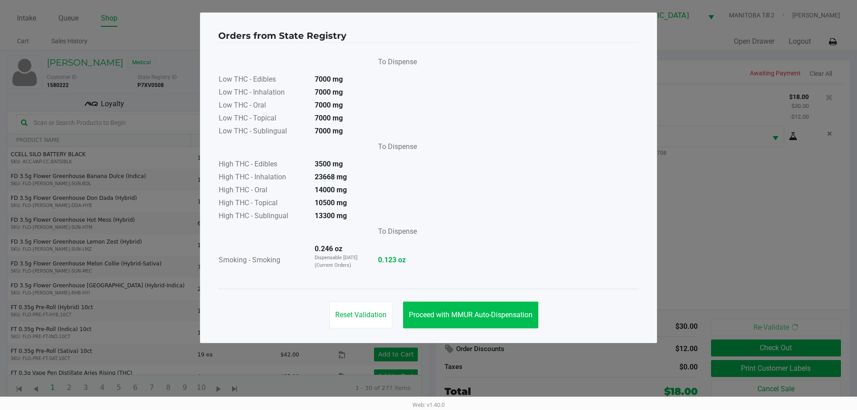
click at [493, 316] on span "Proceed with MMUR Auto-Dispensation" at bounding box center [471, 315] width 124 height 8
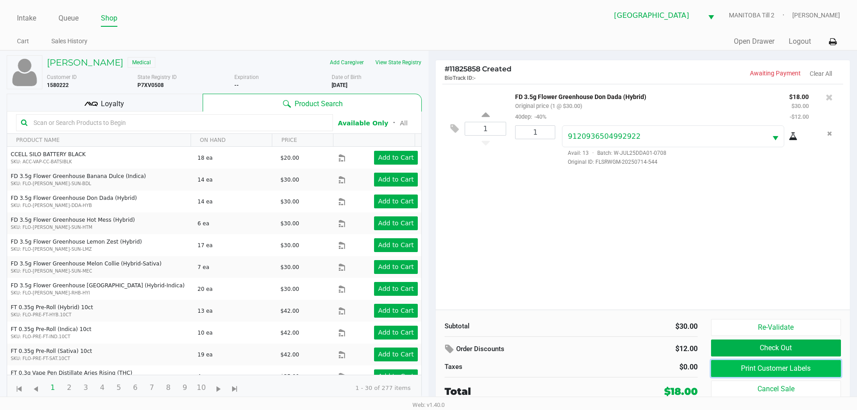
click at [543, 371] on button "Print Customer Labels" at bounding box center [776, 368] width 130 height 17
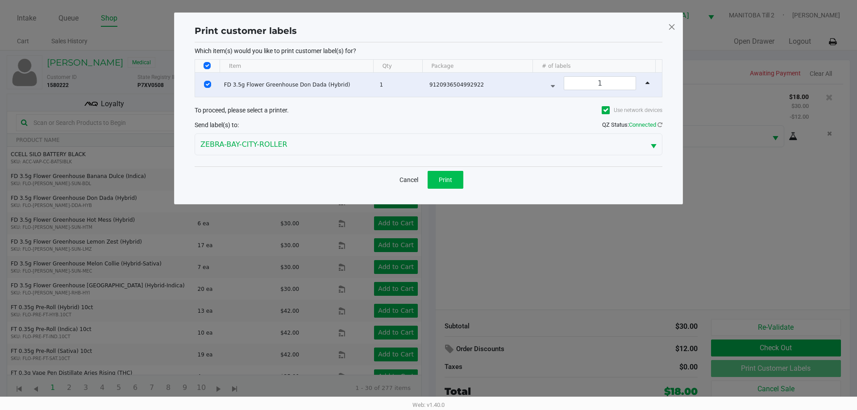
click at [449, 183] on button "Print" at bounding box center [446, 180] width 36 height 18
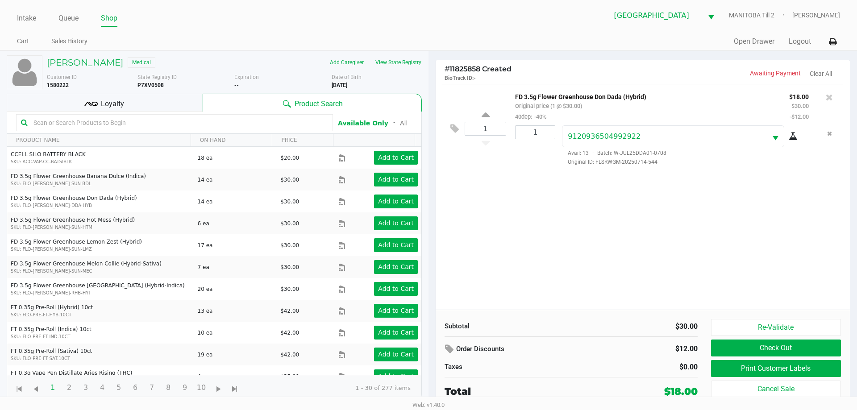
click at [543, 270] on div "1 FD 3.5g Flower Greenhouse Don Dada (Hybrid) Original price (1 @ $30.00) 40dep…" at bounding box center [643, 197] width 414 height 226
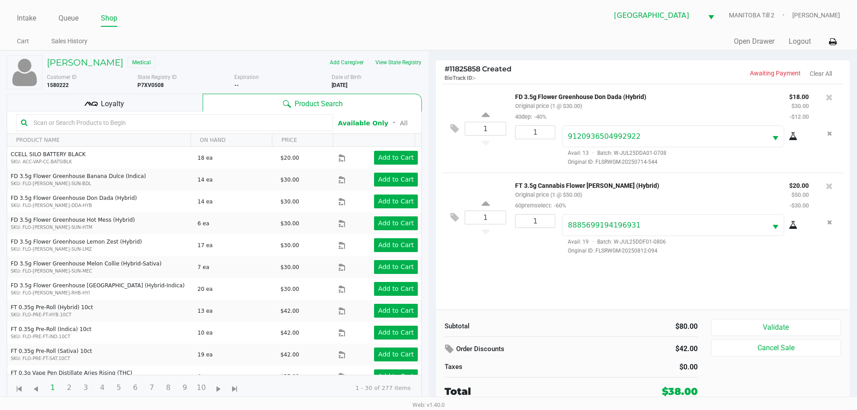
click at [543, 328] on button "Validate" at bounding box center [776, 327] width 130 height 17
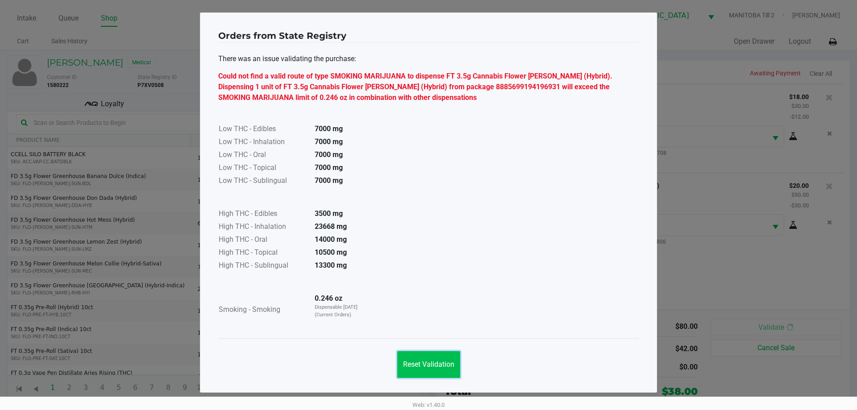
click at [440, 374] on button "Reset Validation" at bounding box center [428, 364] width 63 height 27
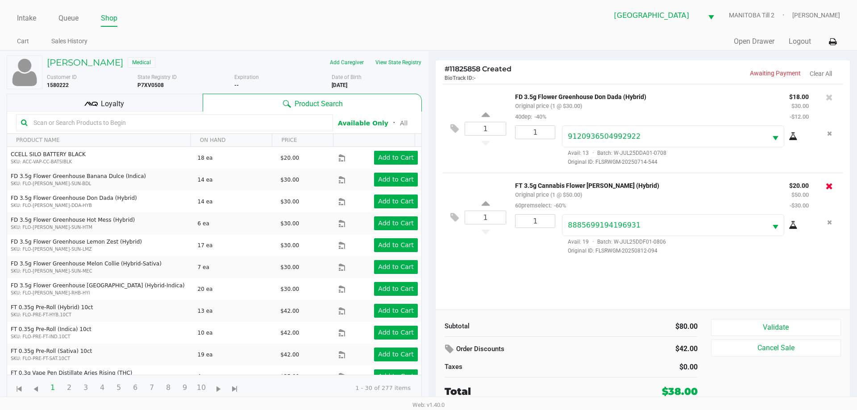
click at [543, 184] on icon at bounding box center [829, 186] width 7 height 9
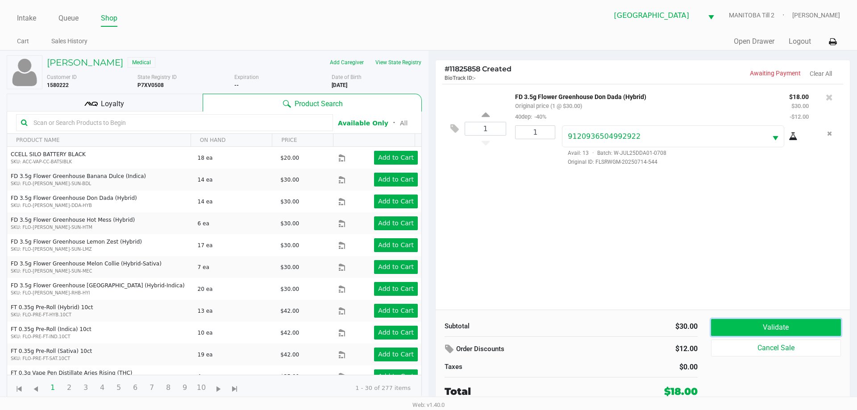
click at [543, 320] on button "Validate" at bounding box center [776, 327] width 130 height 17
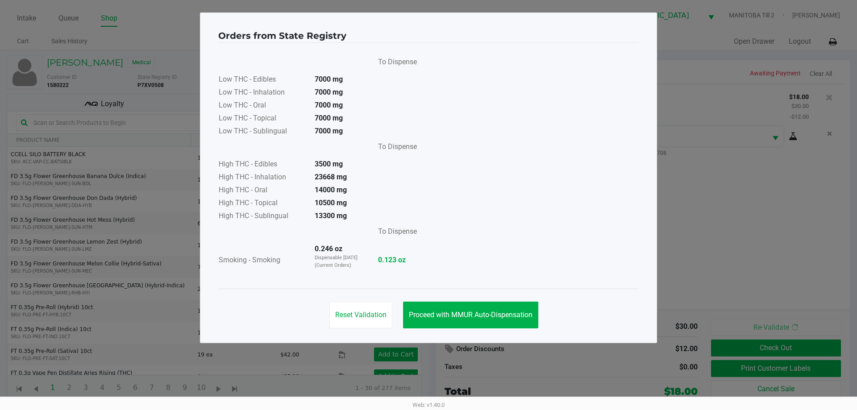
click at [518, 311] on span "Proceed with MMUR Auto-Dispensation" at bounding box center [471, 315] width 124 height 8
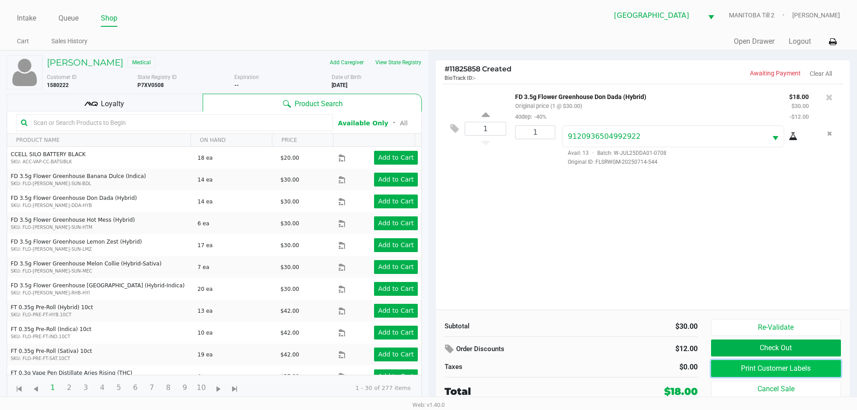
click at [543, 369] on button "Print Customer Labels" at bounding box center [776, 368] width 130 height 17
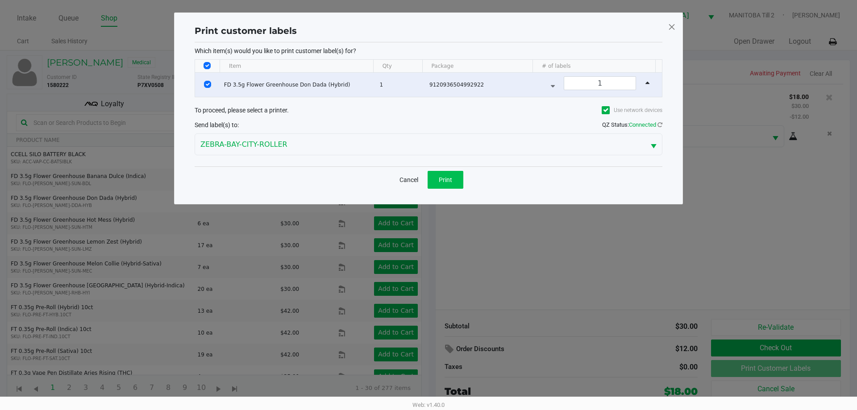
click at [444, 179] on span "Print" at bounding box center [445, 179] width 13 height 7
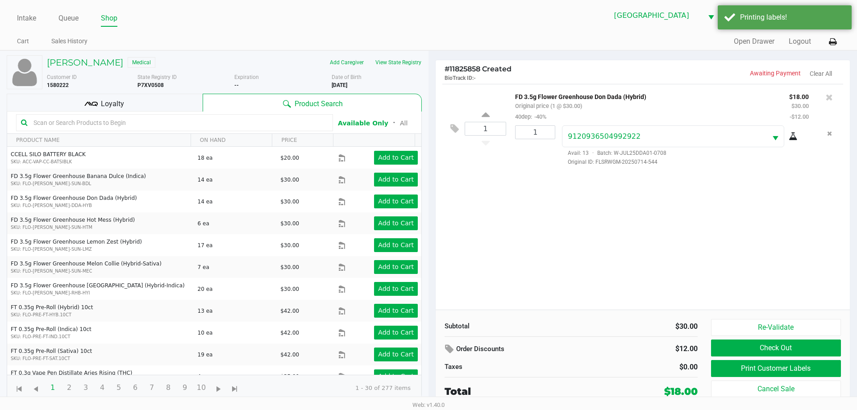
click at [532, 252] on div "1 FD 3.5g Flower Greenhouse Don Dada (Hybrid) Original price (1 @ $30.00) 40dep…" at bounding box center [643, 197] width 414 height 226
click at [543, 97] on icon at bounding box center [829, 97] width 7 height 9
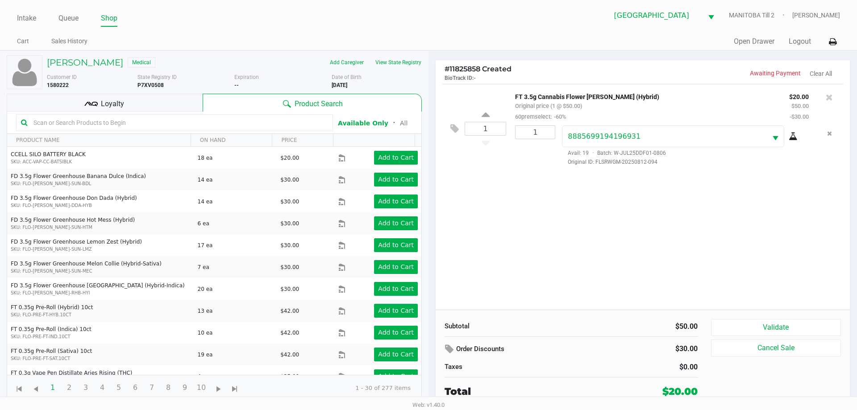
click at [543, 332] on button "Validate" at bounding box center [776, 327] width 130 height 17
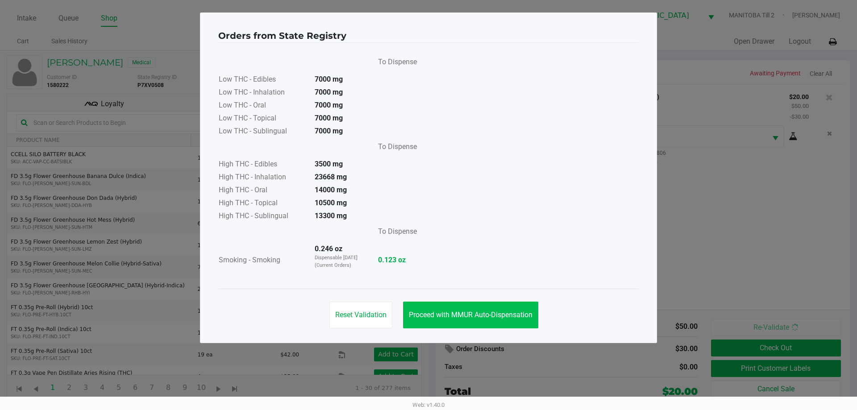
click at [508, 326] on button "Proceed with MMUR Auto-Dispensation" at bounding box center [470, 315] width 135 height 27
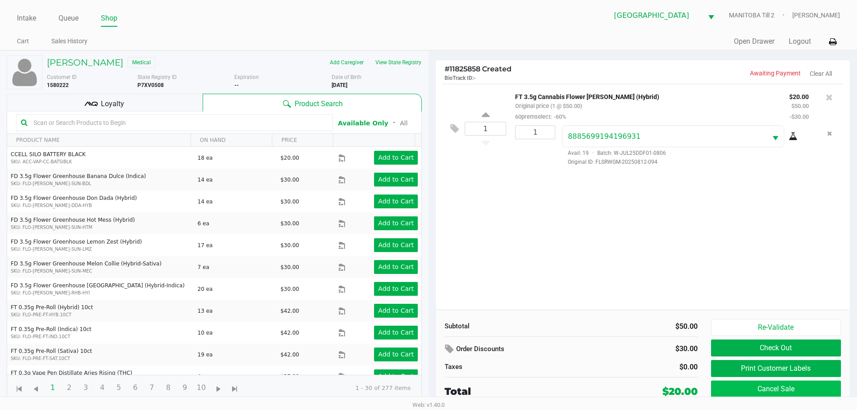
click at [543, 383] on button "Cancel Sale" at bounding box center [776, 389] width 130 height 17
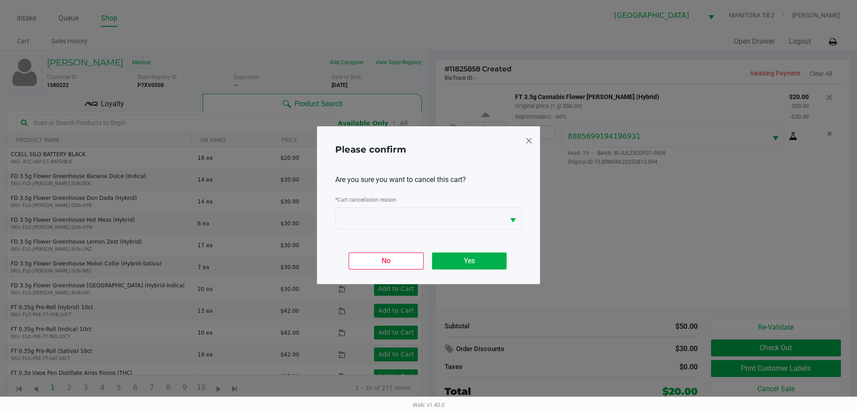
click at [530, 139] on span at bounding box center [529, 140] width 8 height 14
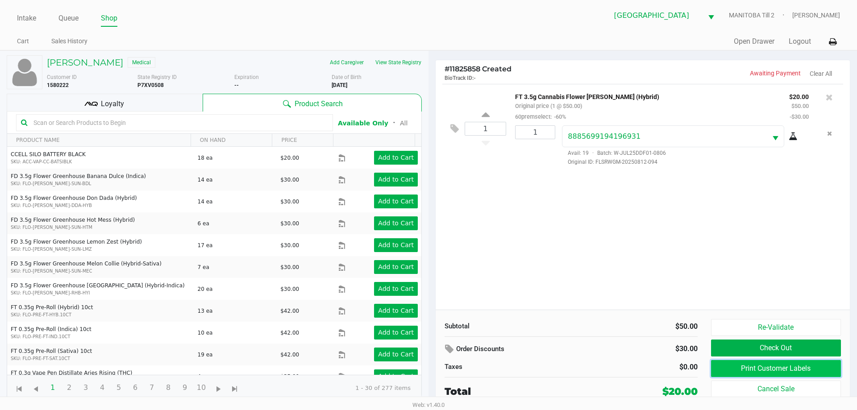
click at [543, 372] on button "Print Customer Labels" at bounding box center [776, 368] width 130 height 17
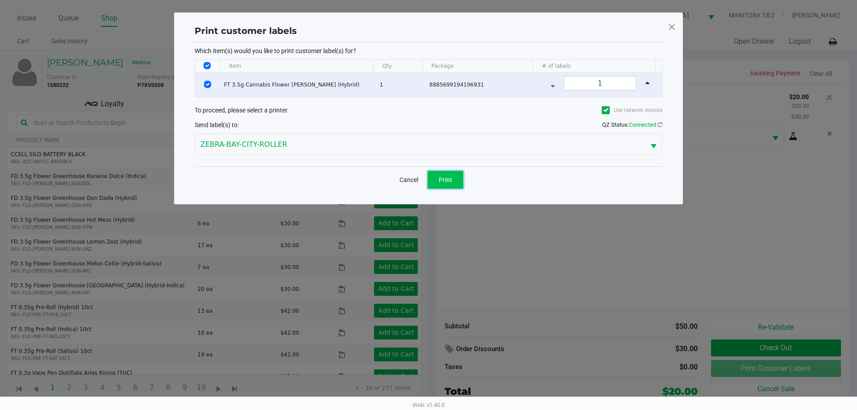
click at [440, 186] on button "Print" at bounding box center [446, 180] width 36 height 18
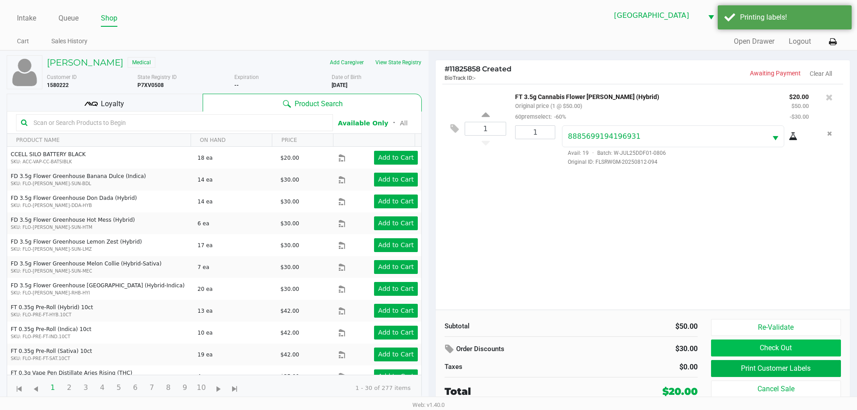
click at [543, 354] on button "Check Out" at bounding box center [776, 348] width 130 height 17
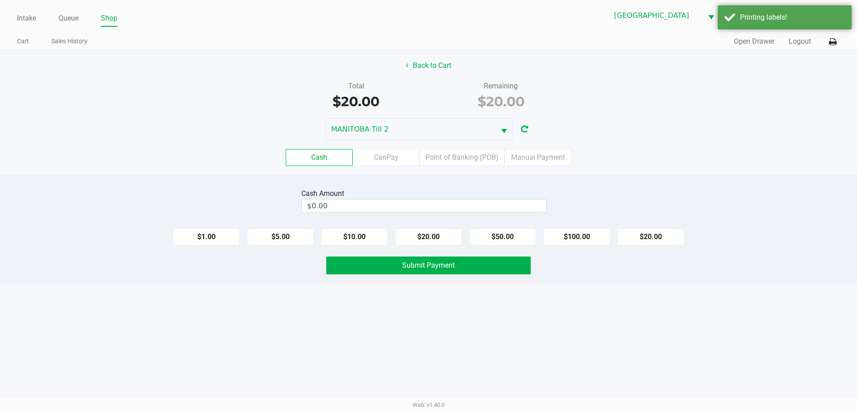
click at [472, 162] on label "Point of Banking (POB)" at bounding box center [461, 157] width 85 height 17
click at [0, 0] on 7 "Point of Banking (POB)" at bounding box center [0, 0] width 0 height 0
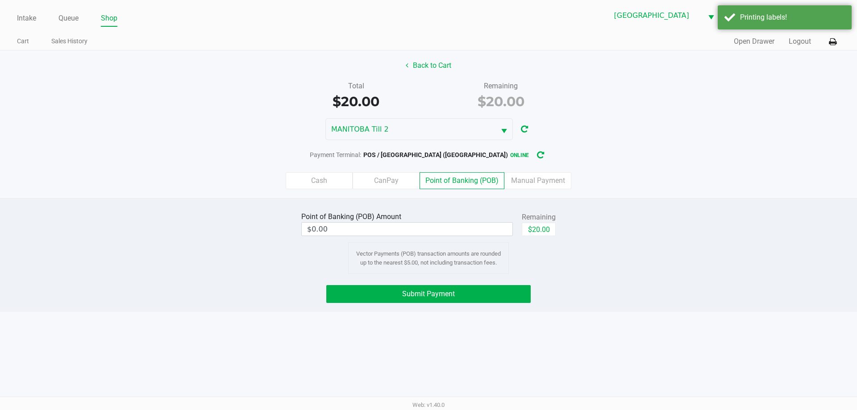
click at [543, 234] on button "$20.00" at bounding box center [539, 229] width 34 height 13
type input "$20.00"
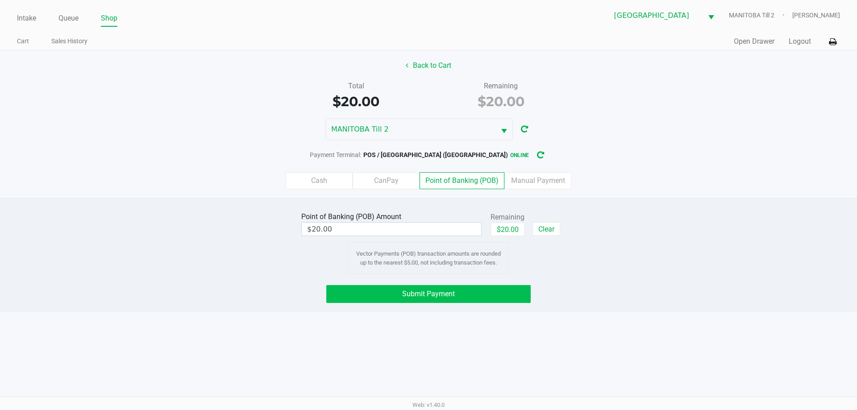
click at [498, 299] on button "Submit Payment" at bounding box center [428, 294] width 204 height 18
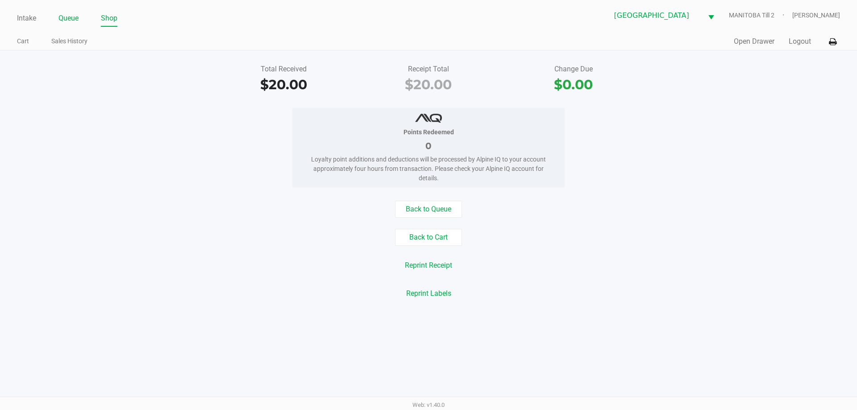
click at [65, 15] on link "Queue" at bounding box center [68, 18] width 20 height 12
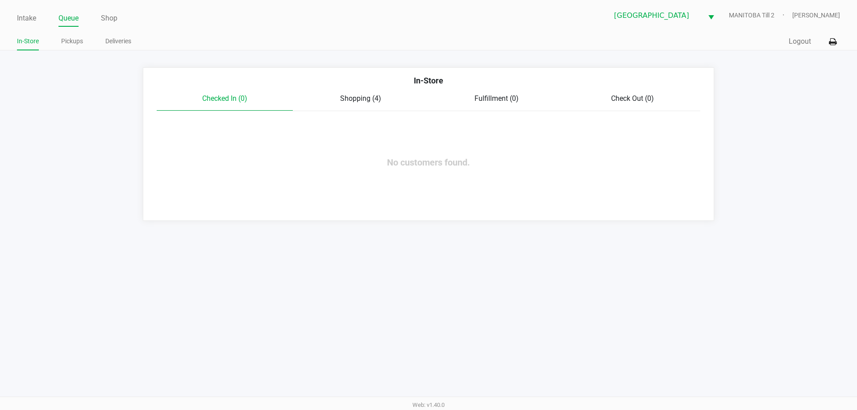
click at [368, 102] on span "Shopping (4)" at bounding box center [360, 98] width 41 height 8
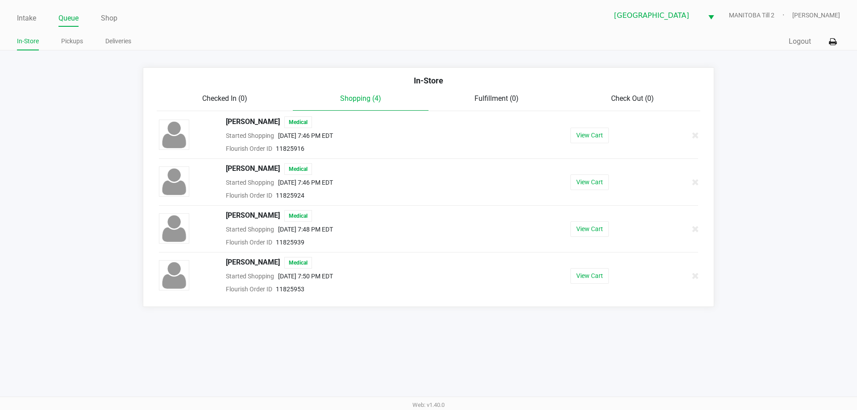
click at [543, 186] on button "View Cart" at bounding box center [589, 182] width 38 height 16
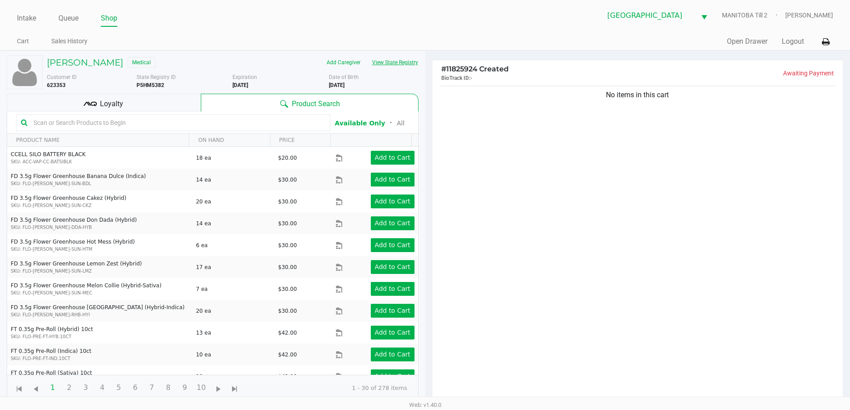
click at [406, 62] on button "View State Registry" at bounding box center [392, 62] width 52 height 14
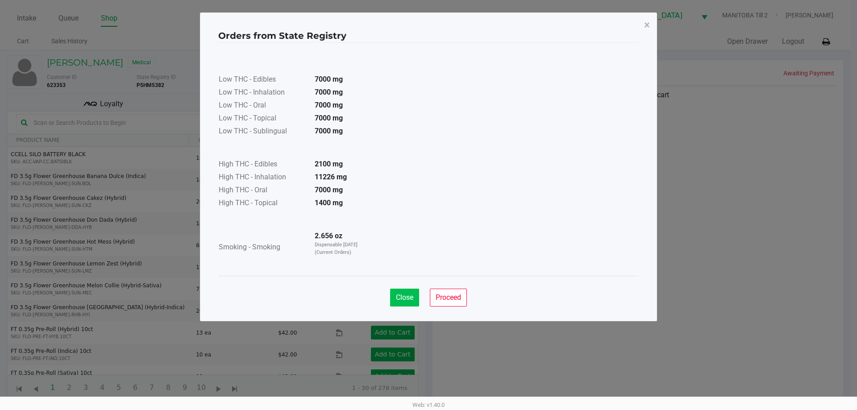
click at [397, 304] on button "Close" at bounding box center [404, 298] width 29 height 18
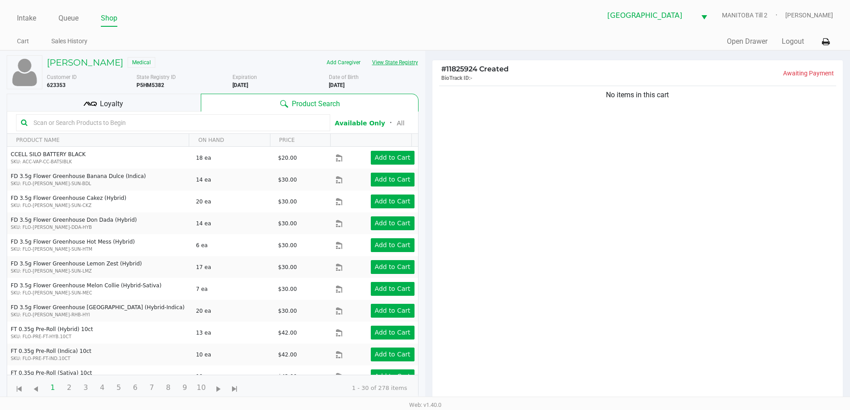
click at [366, 55] on button "View State Registry" at bounding box center [392, 62] width 52 height 14
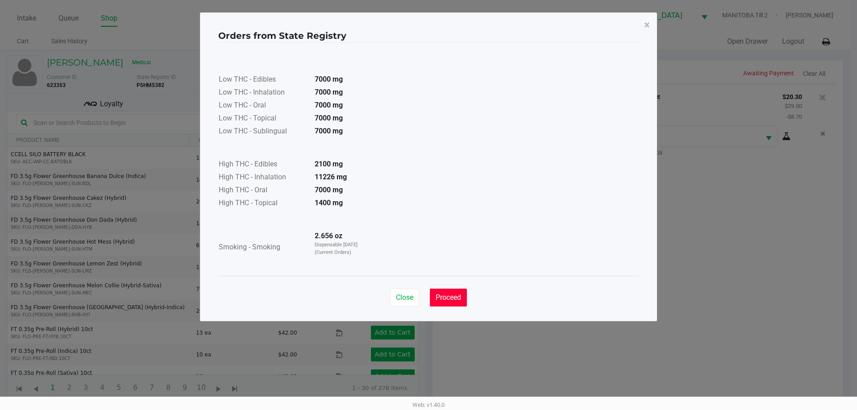
click at [449, 299] on span "Proceed" at bounding box center [448, 297] width 25 height 8
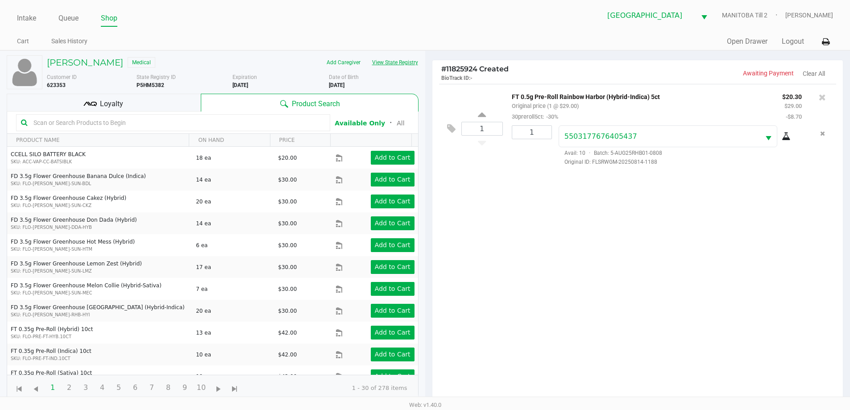
click at [366, 55] on button "View State Registry" at bounding box center [392, 62] width 52 height 14
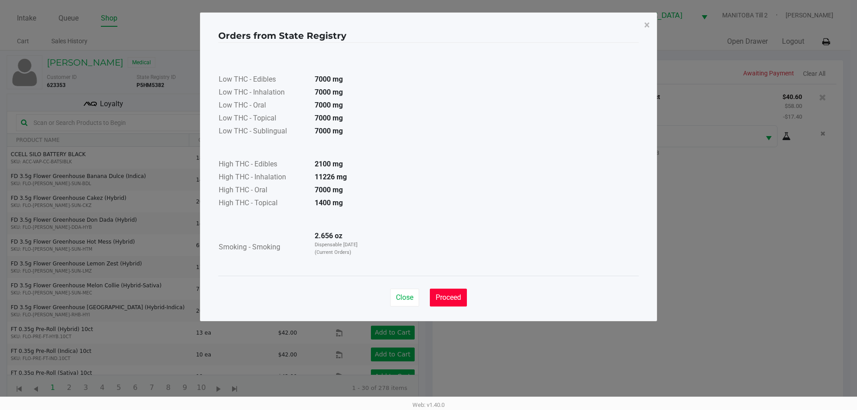
click at [459, 294] on span "Proceed" at bounding box center [448, 297] width 25 height 8
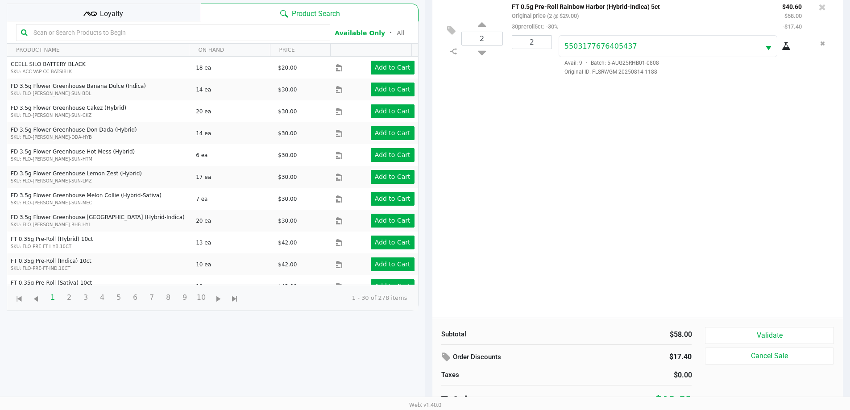
scroll to position [96, 0]
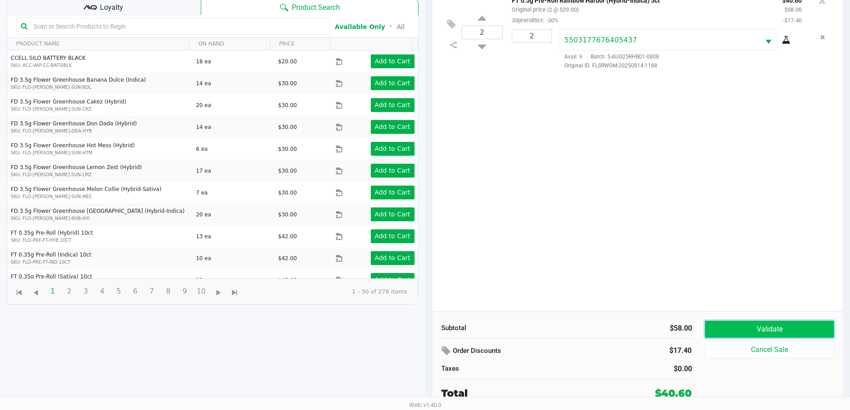
click at [543, 328] on button "Validate" at bounding box center [769, 329] width 129 height 17
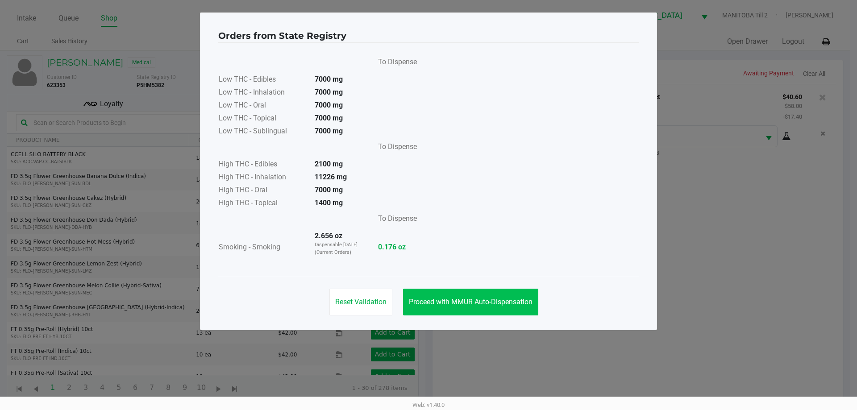
click at [518, 302] on span "Proceed with MMUR Auto-Dispensation" at bounding box center [471, 302] width 124 height 8
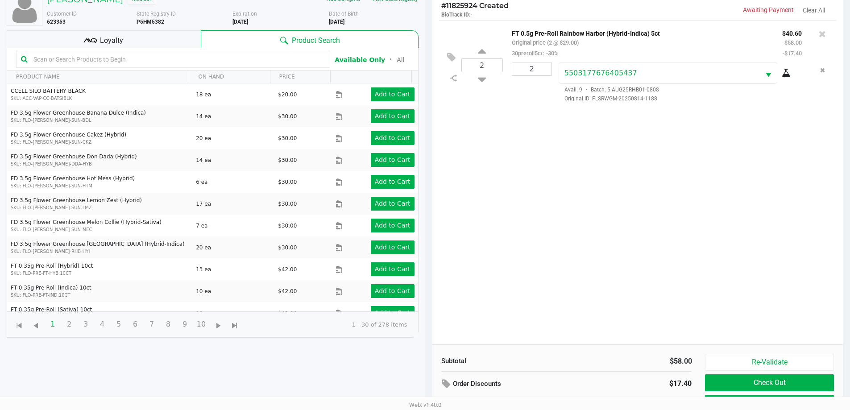
click at [543, 150] on div "2 FT 0.5g Pre-Roll Rainbow Harbor (Hybrid-Indica) 5ct Original price (2 @ $29.0…" at bounding box center [637, 183] width 411 height 324
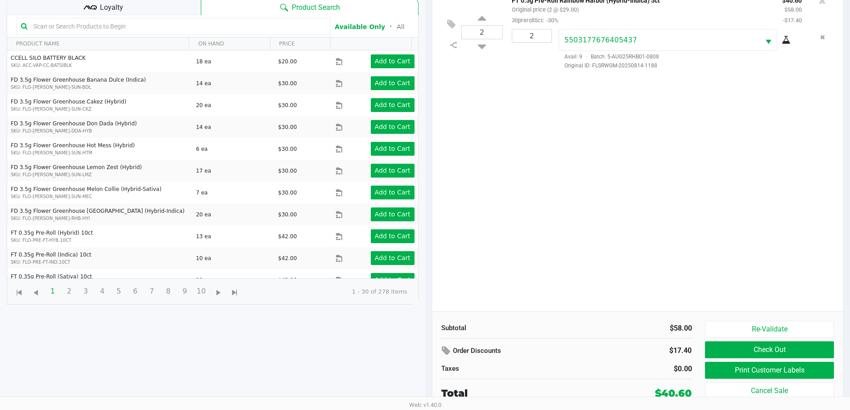
click at [543, 375] on button "Print Customer Labels" at bounding box center [769, 370] width 129 height 17
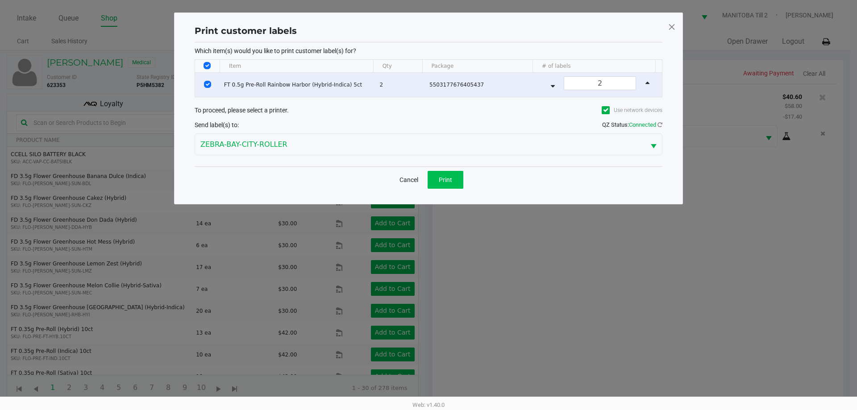
click at [455, 187] on button "Print" at bounding box center [446, 180] width 36 height 18
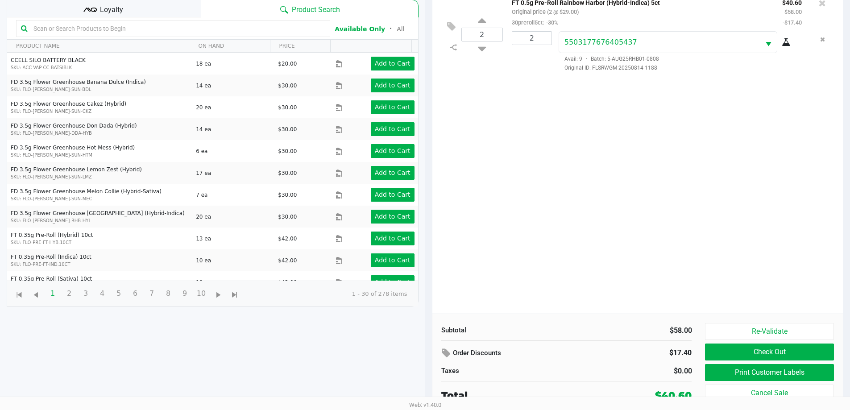
scroll to position [96, 0]
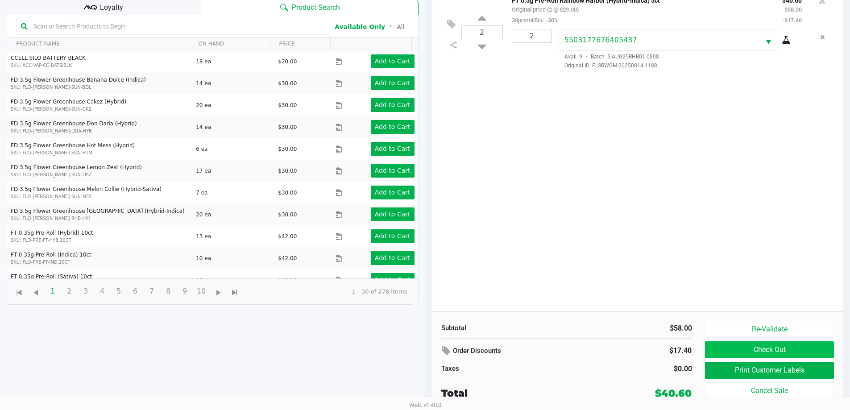
click at [543, 345] on button "Check Out" at bounding box center [769, 349] width 129 height 17
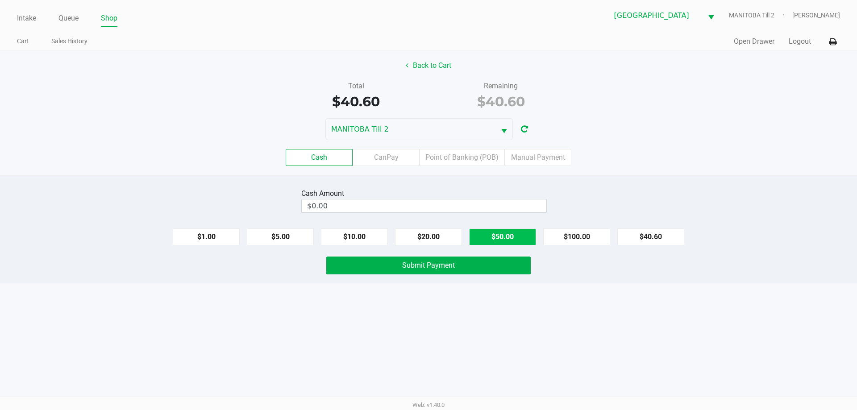
click at [507, 237] on button "$50.00" at bounding box center [502, 236] width 67 height 17
type input "$50.00"
click at [471, 257] on button "Submit Payment" at bounding box center [428, 266] width 204 height 18
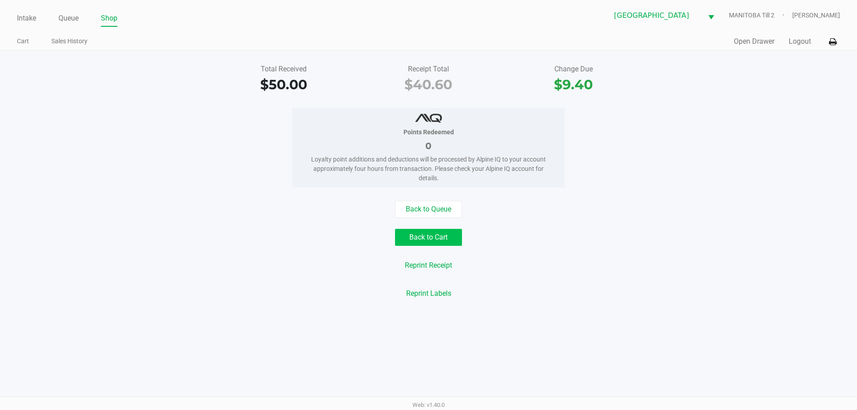
click at [440, 244] on button "Back to Cart" at bounding box center [428, 237] width 67 height 17
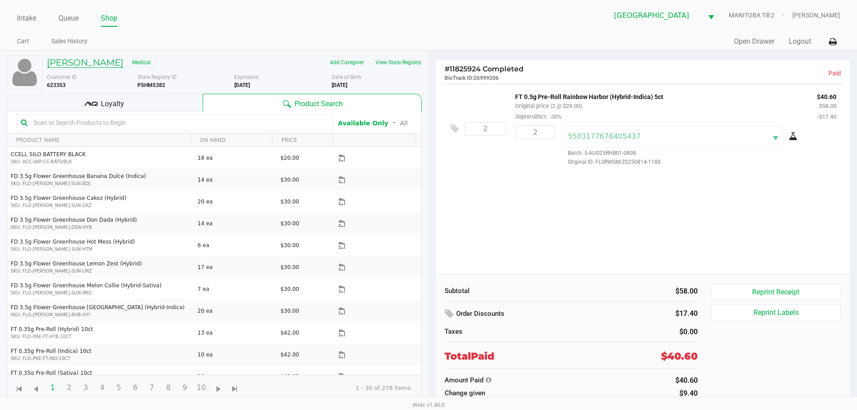
click at [106, 60] on h5 "[PERSON_NAME]" at bounding box center [85, 62] width 76 height 11
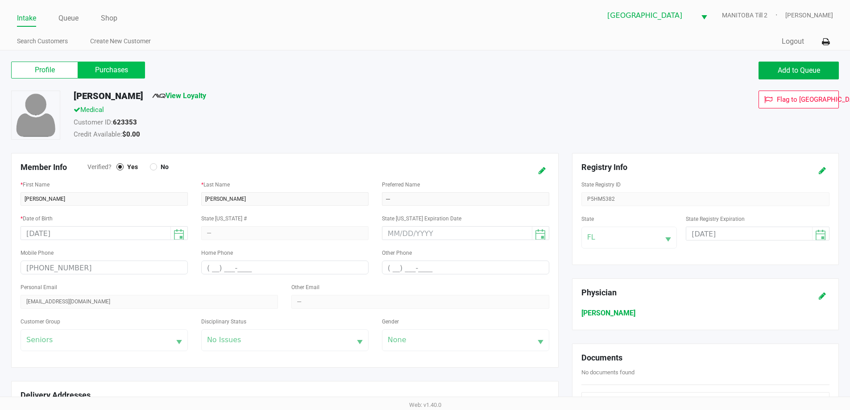
click at [112, 68] on label "Purchases" at bounding box center [111, 70] width 67 height 17
click at [0, 0] on 1 "Purchases" at bounding box center [0, 0] width 0 height 0
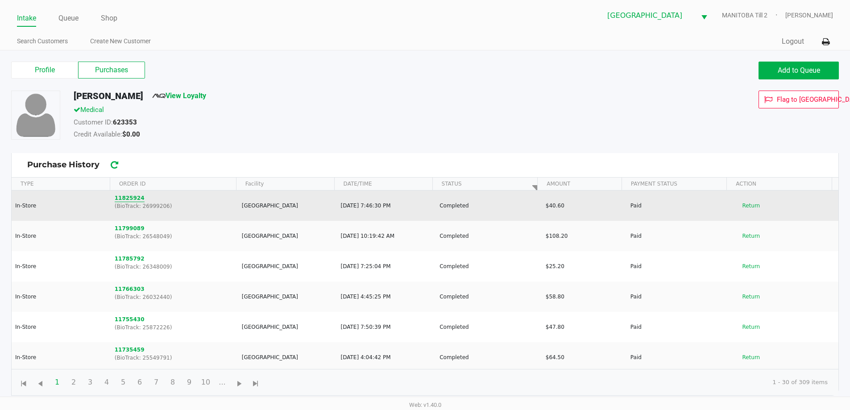
click at [132, 197] on button "11825924" at bounding box center [130, 198] width 30 height 8
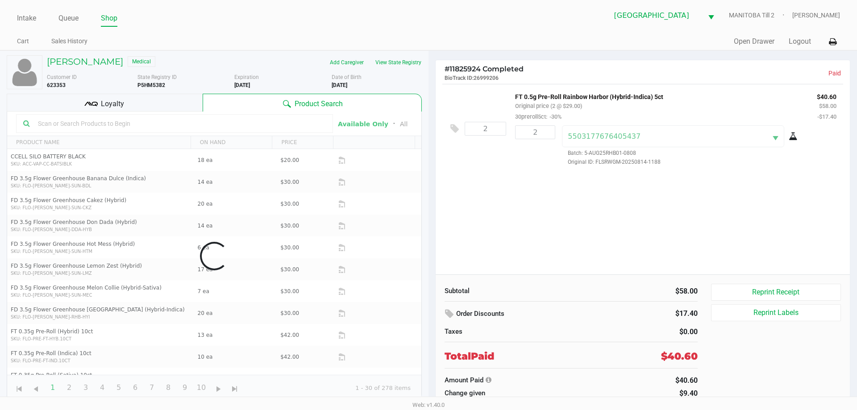
click at [125, 104] on div "Loyalty" at bounding box center [105, 103] width 196 height 18
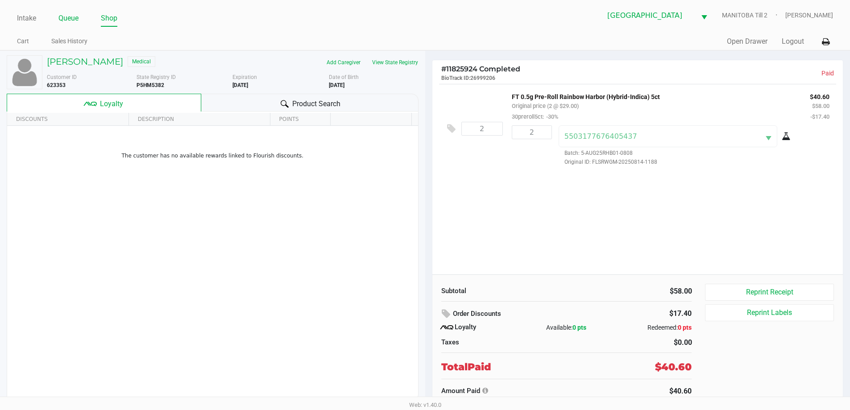
click at [76, 19] on link "Queue" at bounding box center [68, 18] width 20 height 12
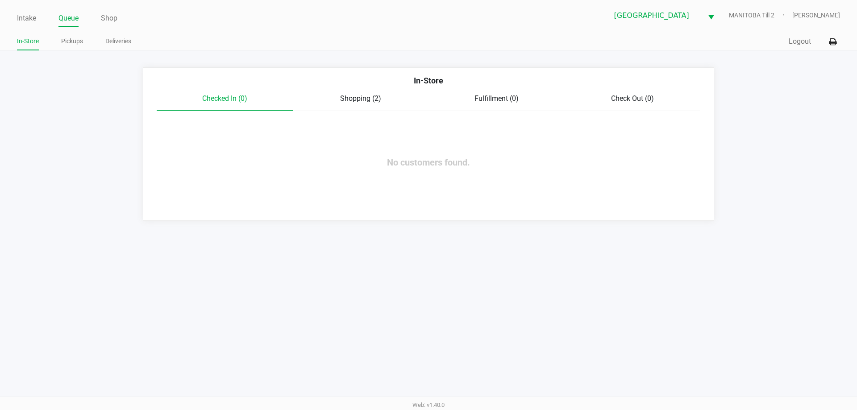
click at [353, 102] on span "Shopping (2)" at bounding box center [360, 98] width 41 height 8
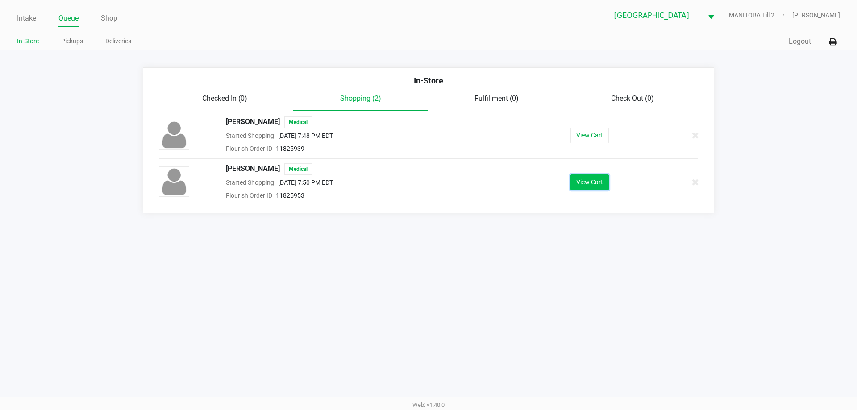
click at [543, 190] on button "View Cart" at bounding box center [589, 182] width 38 height 16
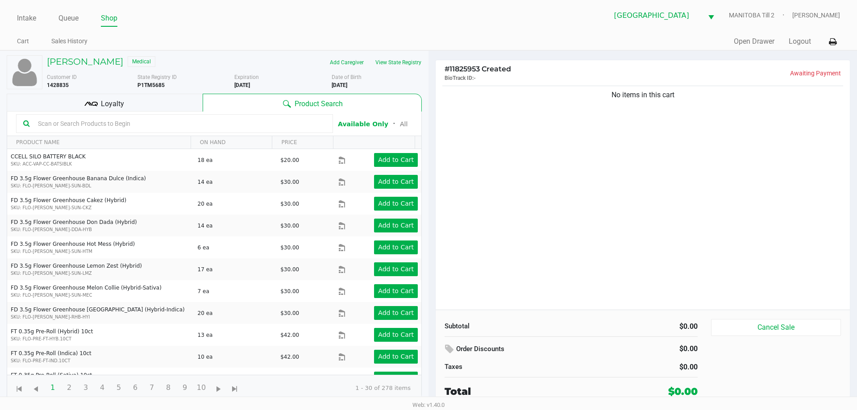
click at [543, 258] on div "No items in this cart" at bounding box center [643, 197] width 414 height 226
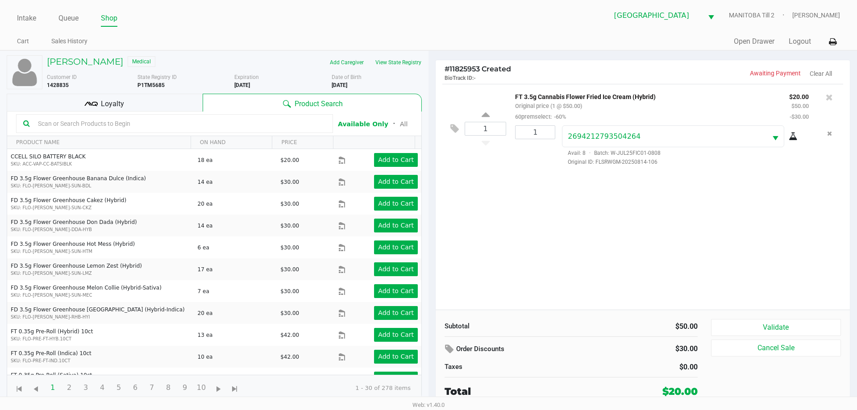
click at [543, 326] on button "Validate" at bounding box center [776, 327] width 130 height 17
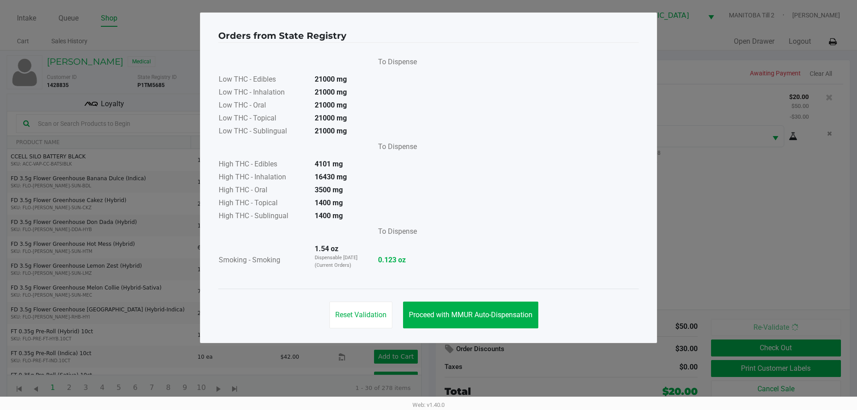
click at [493, 313] on span "Proceed with MMUR Auto-Dispensation" at bounding box center [471, 315] width 124 height 8
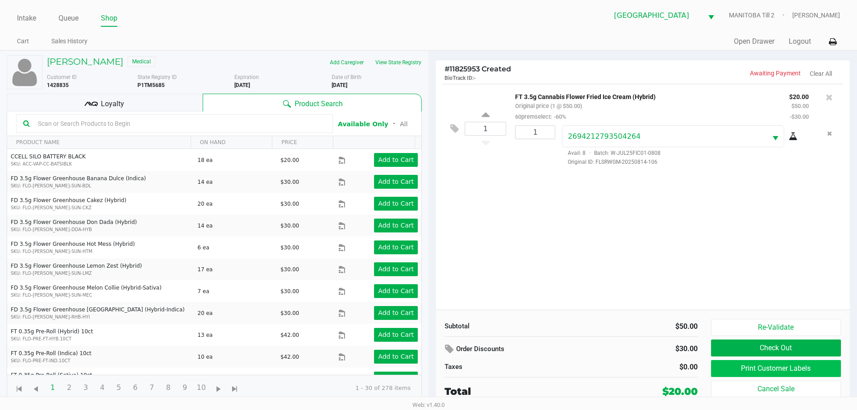
click at [543, 370] on button "Print Customer Labels" at bounding box center [776, 368] width 130 height 17
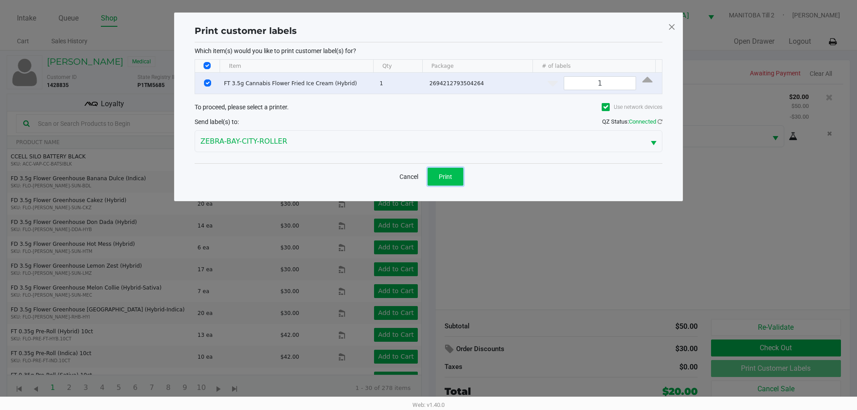
click at [454, 183] on button "Print" at bounding box center [446, 177] width 36 height 18
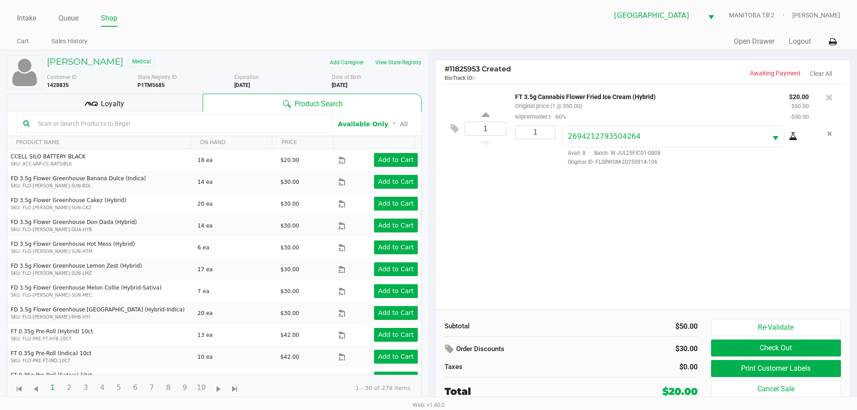
click at [174, 109] on div "Loyalty" at bounding box center [105, 103] width 196 height 18
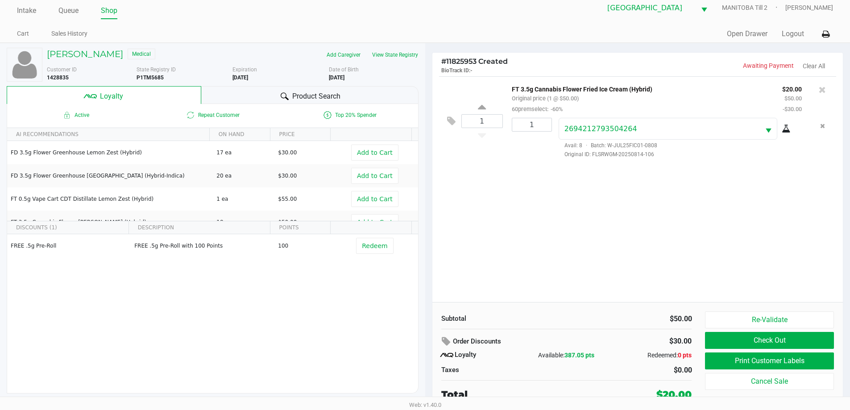
scroll to position [9, 0]
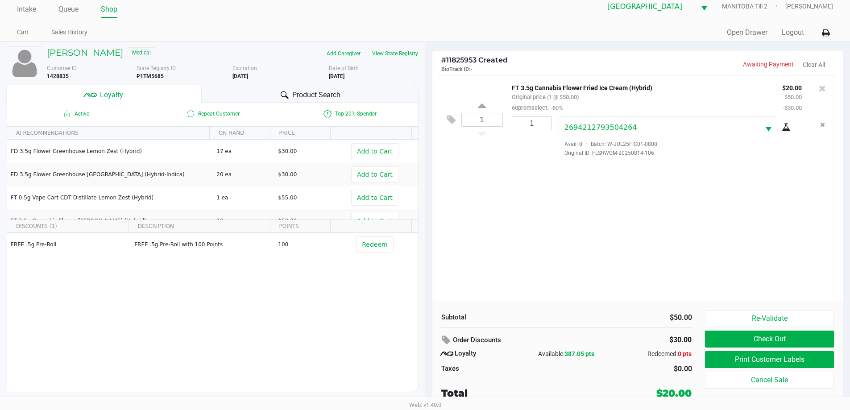
click at [383, 48] on button "View State Registry" at bounding box center [392, 53] width 52 height 14
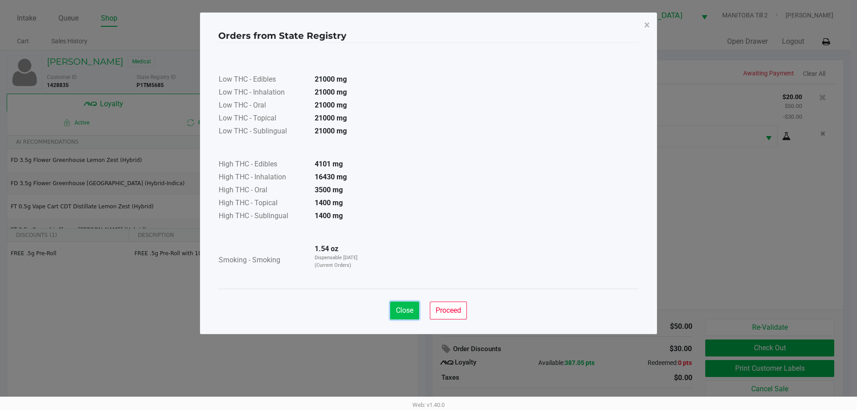
drag, startPoint x: 395, startPoint y: 310, endPoint x: 396, endPoint y: 303, distance: 6.3
click at [396, 310] on span "Close" at bounding box center [404, 310] width 17 height 8
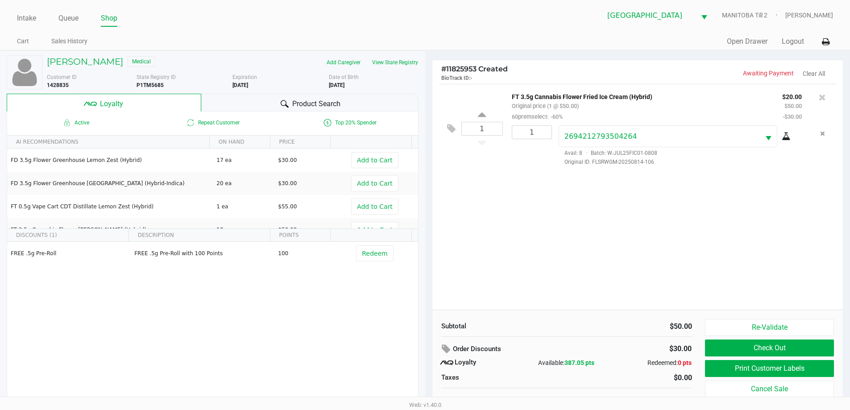
click at [480, 236] on div "1 FT 3.5g Cannabis Flower Fried Ice Cream (Hybrid) Original price (1 @ $50.00) …" at bounding box center [637, 197] width 411 height 226
click at [543, 203] on div "1 FT 3.5g Cannabis Flower Fried Ice Cream (Hybrid) Original price (1 @ $50.00) …" at bounding box center [637, 197] width 411 height 226
click at [495, 256] on div "1 FT 3.5g Cannabis Flower Fried Ice Cream (Hybrid) Original price (1 @ $50.00) …" at bounding box center [637, 197] width 411 height 226
click at [503, 241] on div "1 FT 3.5g Cannabis Flower Fried Ice Cream (Hybrid) Original price (1 @ $50.00) …" at bounding box center [637, 197] width 411 height 226
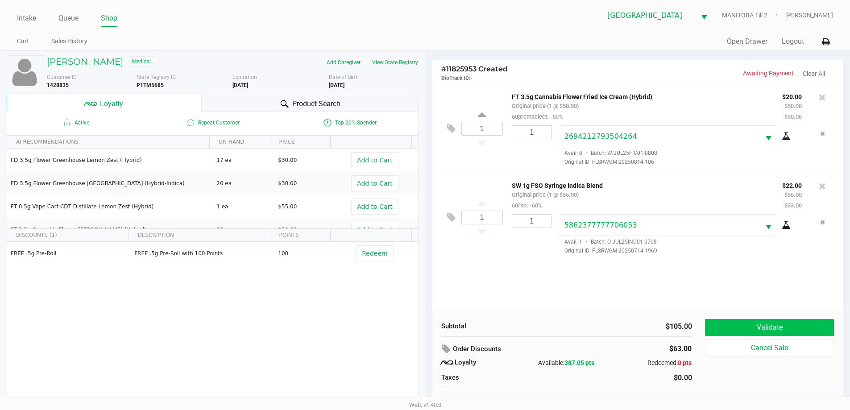
click at [543, 322] on button "Validate" at bounding box center [769, 327] width 129 height 17
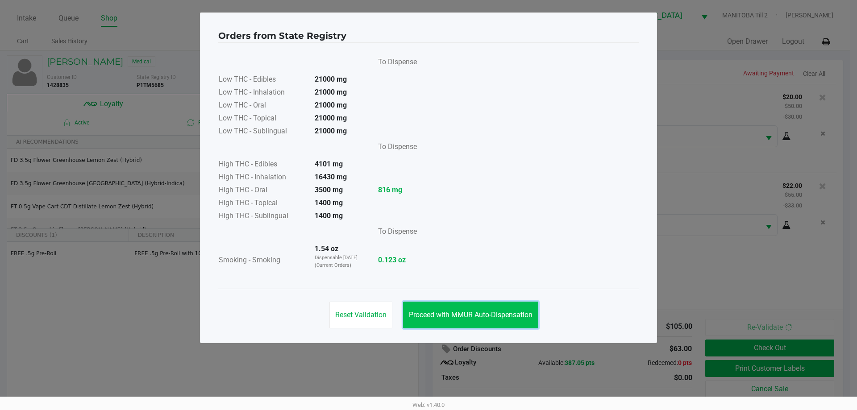
click at [508, 309] on button "Proceed with MMUR Auto-Dispensation" at bounding box center [470, 315] width 135 height 27
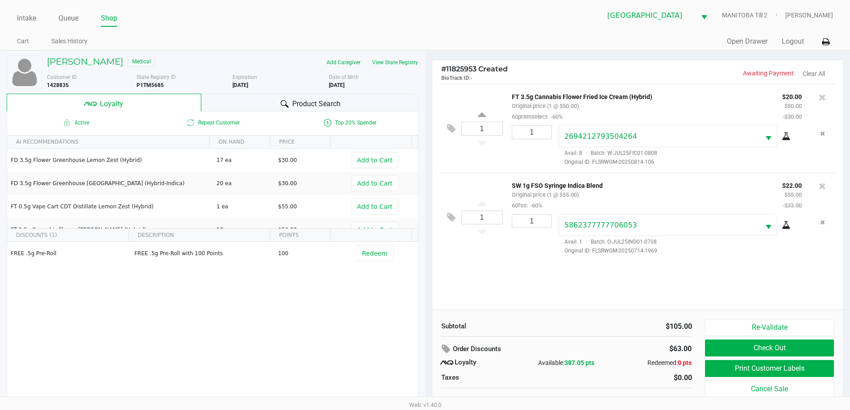
click at [543, 372] on button "Print Customer Labels" at bounding box center [769, 368] width 129 height 17
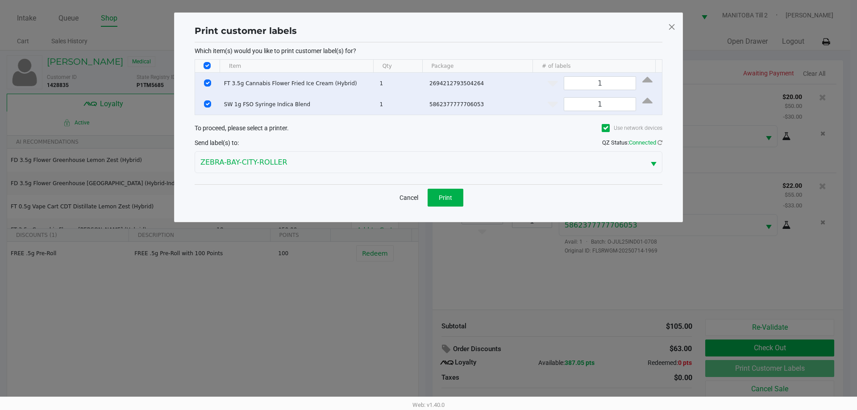
click at [208, 66] on input "Select All Rows" at bounding box center [206, 65] width 7 height 7
checkbox input "false"
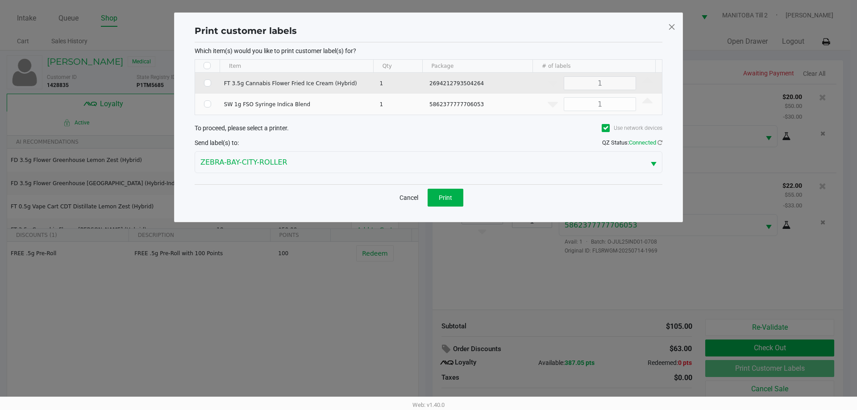
click at [203, 91] on td "Data table" at bounding box center [207, 83] width 25 height 21
click at [208, 107] on input "Select Row" at bounding box center [207, 103] width 7 height 7
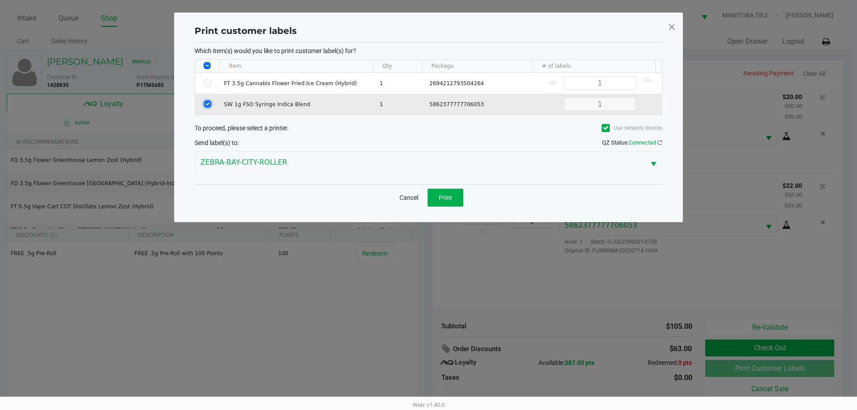
checkbox input "true"
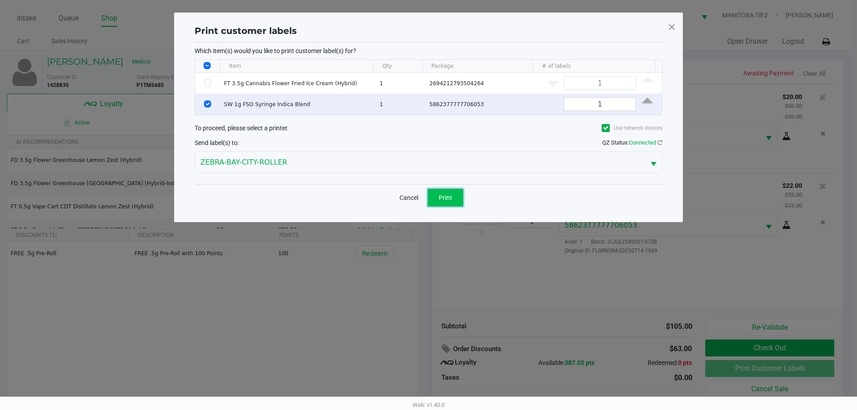
click at [434, 192] on button "Print" at bounding box center [446, 198] width 36 height 18
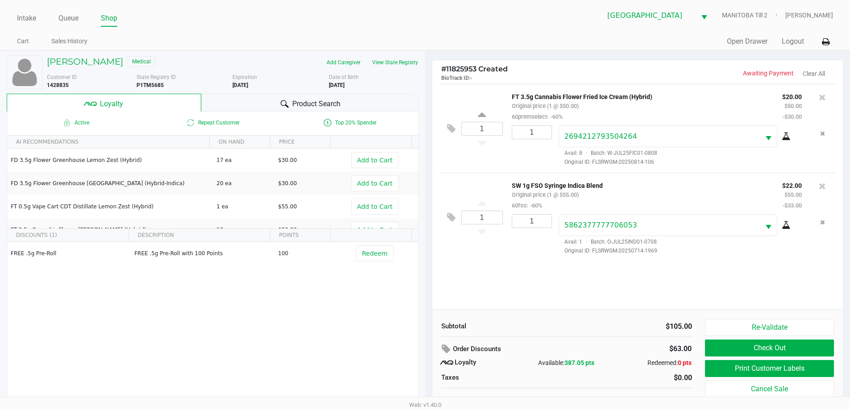
scroll to position [9, 0]
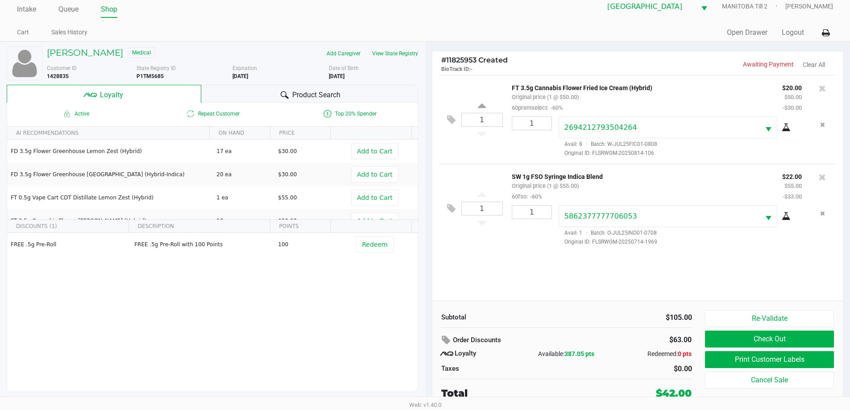
click at [543, 317] on button "Re-Validate" at bounding box center [769, 318] width 129 height 17
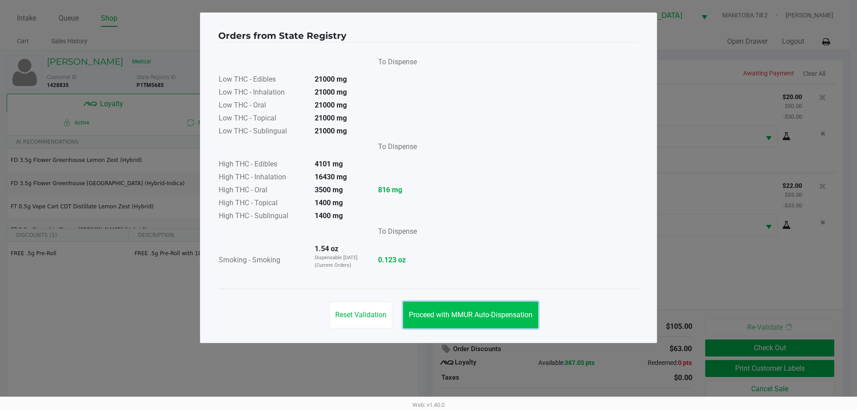
click at [492, 310] on button "Proceed with MMUR Auto-Dispensation" at bounding box center [470, 315] width 135 height 27
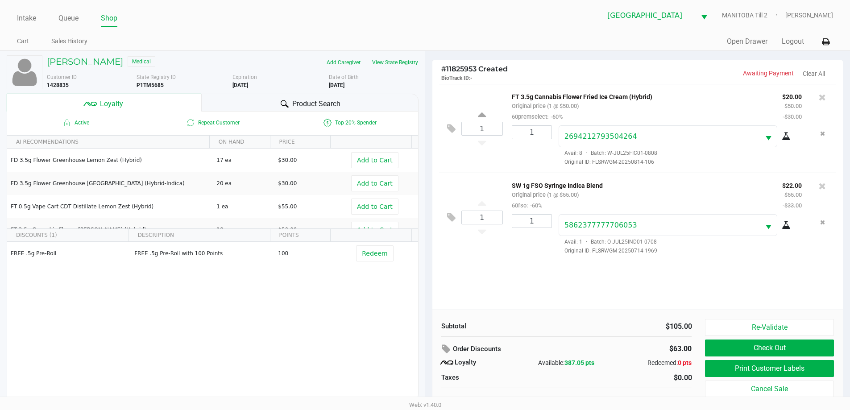
click at [543, 352] on button "Check Out" at bounding box center [769, 348] width 129 height 17
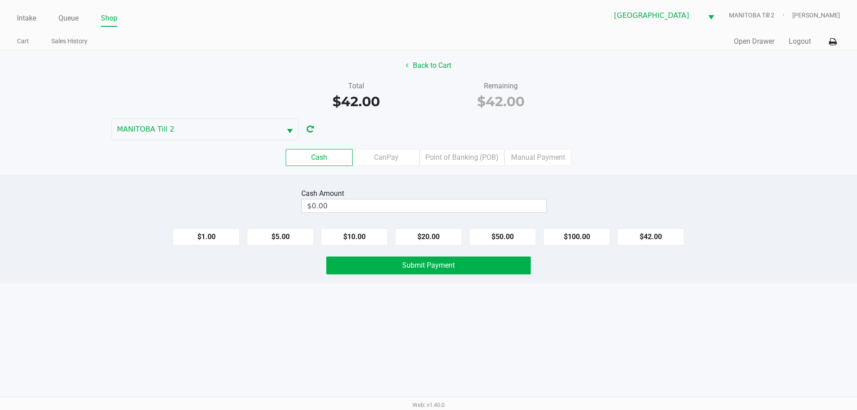
click at [442, 238] on button "$20.00" at bounding box center [428, 236] width 67 height 17
click at [439, 237] on button "$20.00" at bounding box center [428, 236] width 67 height 17
click at [433, 234] on button "$20.00" at bounding box center [428, 236] width 67 height 17
type input "$60.00"
click at [431, 270] on button "Submit Payment" at bounding box center [428, 266] width 204 height 18
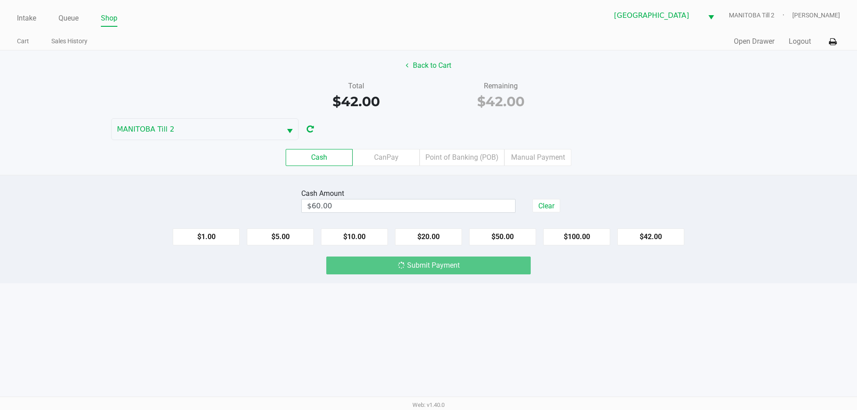
click at [488, 353] on div "Intake Queue Shop Lakeland WC [GEOGRAPHIC_DATA] Till 2 [PERSON_NAME] Cart Sales…" at bounding box center [428, 205] width 857 height 410
click at [487, 349] on div "Intake Queue Shop Lakeland WC [GEOGRAPHIC_DATA] Till 2 [PERSON_NAME] Cart Sales…" at bounding box center [428, 205] width 857 height 410
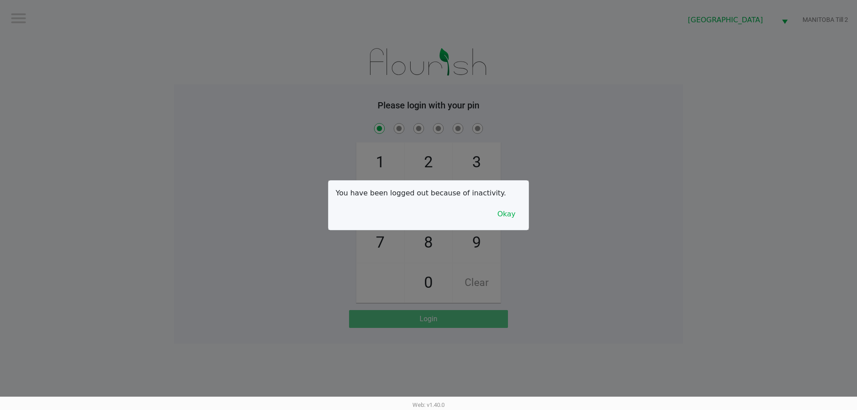
checkbox input "true"
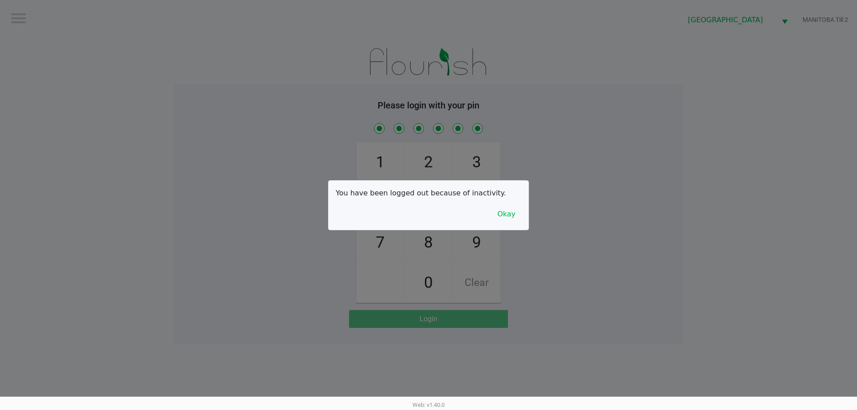
checkbox input "true"
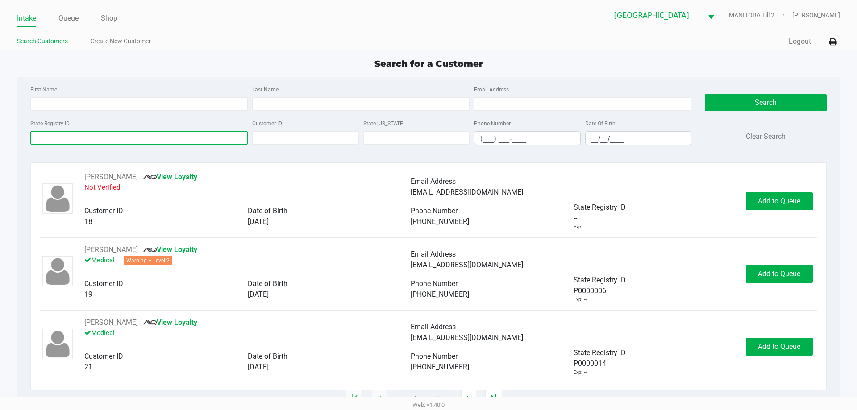
click at [197, 138] on input "State Registry ID" at bounding box center [138, 137] width 217 height 13
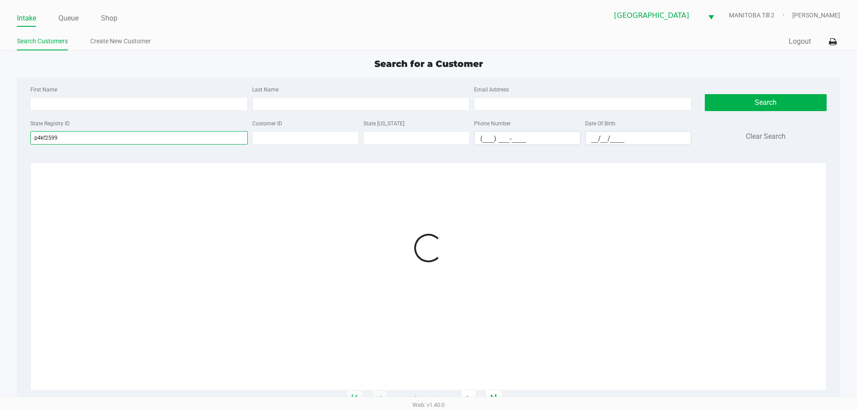
type input "p4kf2599"
click at [543, 184] on div at bounding box center [428, 248] width 777 height 153
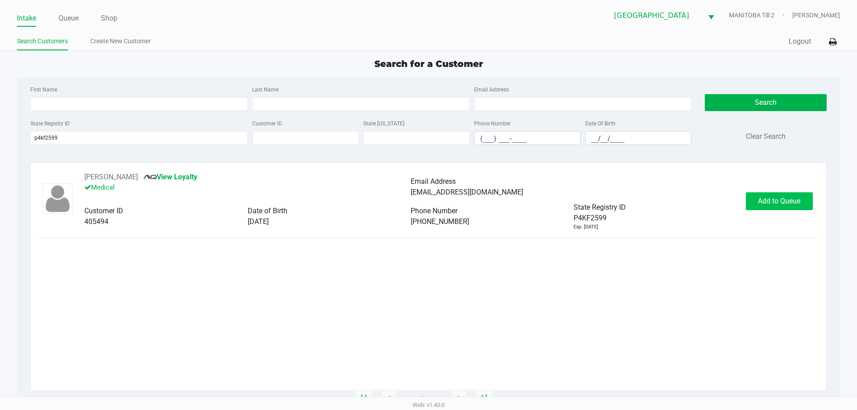
click at [543, 209] on div "[PERSON_NAME] View Loyalty Medical Email Address [EMAIL_ADDRESS][DOMAIN_NAME] C…" at bounding box center [428, 201] width 777 height 59
click at [543, 199] on span "Add to Queue" at bounding box center [779, 201] width 42 height 8
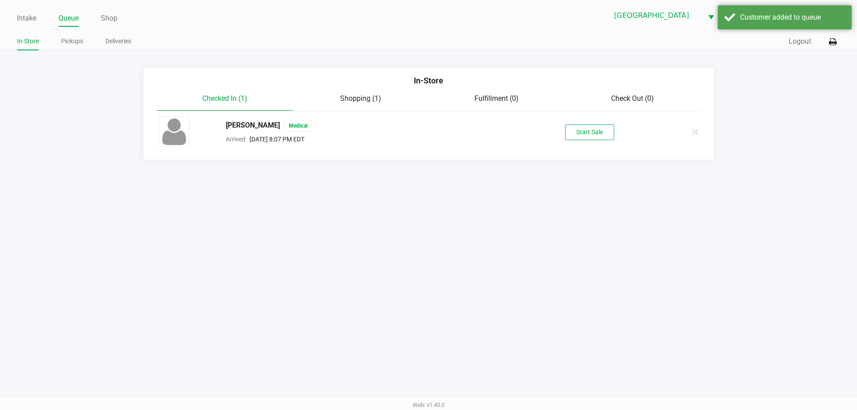
click at [543, 123] on div "[PERSON_NAME] Medical Arrived [DATE] 8:07 PM EDT Start Sale" at bounding box center [428, 131] width 552 height 31
click at [543, 126] on button "Start Sale" at bounding box center [589, 133] width 49 height 16
click at [543, 262] on div "Intake Queue Shop [GEOGRAPHIC_DATA] [GEOGRAPHIC_DATA] Till 2 [PERSON_NAME] In-S…" at bounding box center [428, 205] width 857 height 410
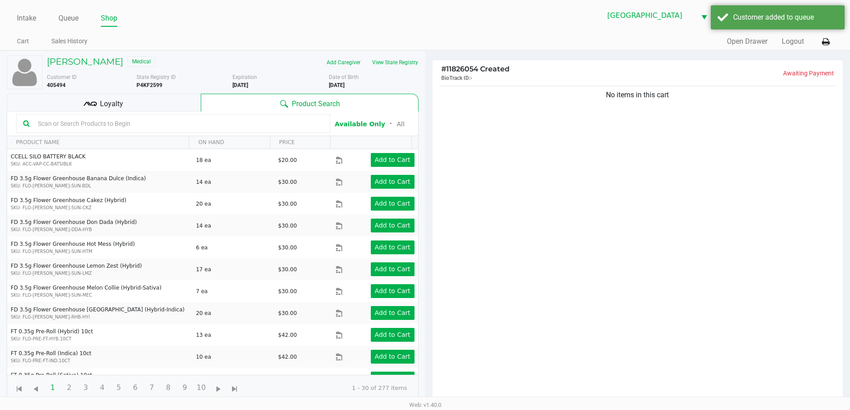
click at [396, 50] on app-point-of-sale "Intake Queue Shop [GEOGRAPHIC_DATA] [GEOGRAPHIC_DATA] Till 2 [PERSON_NAME] Cart…" at bounding box center [425, 253] width 850 height 507
click at [403, 60] on button "View State Registry" at bounding box center [392, 62] width 52 height 14
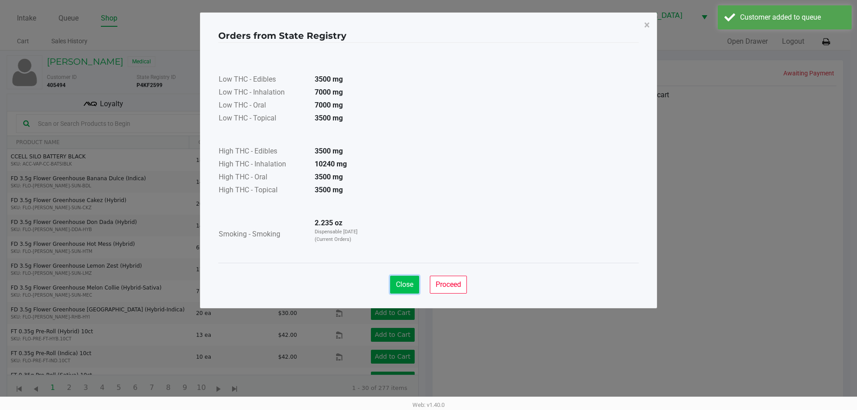
click at [407, 283] on span "Close" at bounding box center [404, 284] width 17 height 8
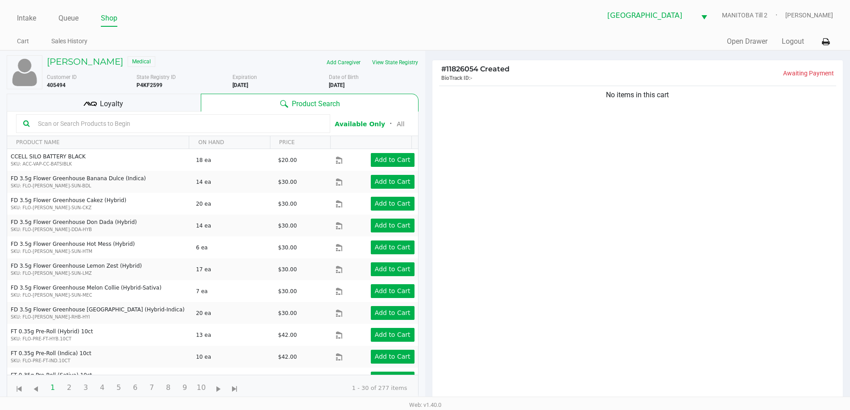
click at [543, 221] on div "No items in this cart" at bounding box center [637, 246] width 411 height 324
click at [543, 231] on div "No items in this cart" at bounding box center [637, 246] width 411 height 324
click at [403, 66] on button "View State Registry" at bounding box center [392, 62] width 52 height 14
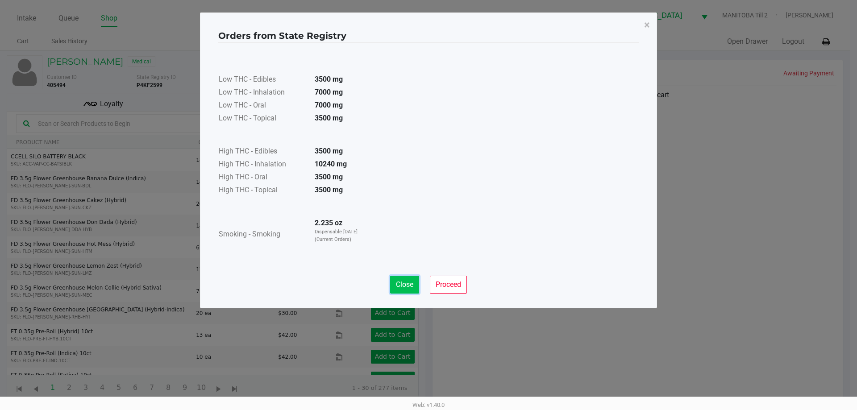
click at [411, 287] on span "Close" at bounding box center [404, 284] width 17 height 8
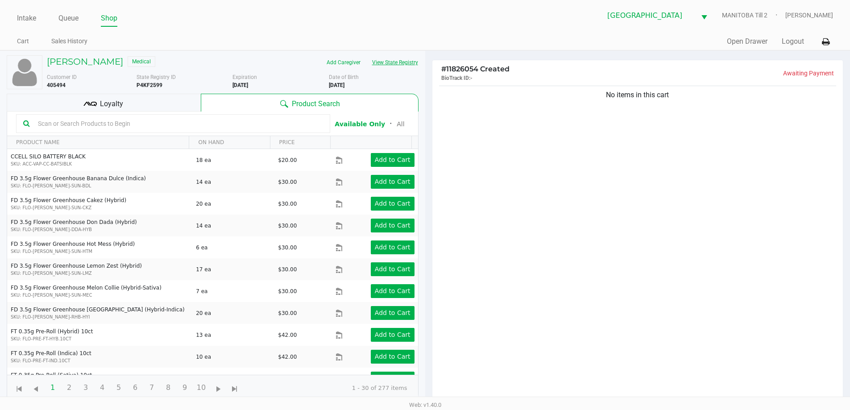
click at [366, 55] on button "View State Registry" at bounding box center [392, 62] width 52 height 14
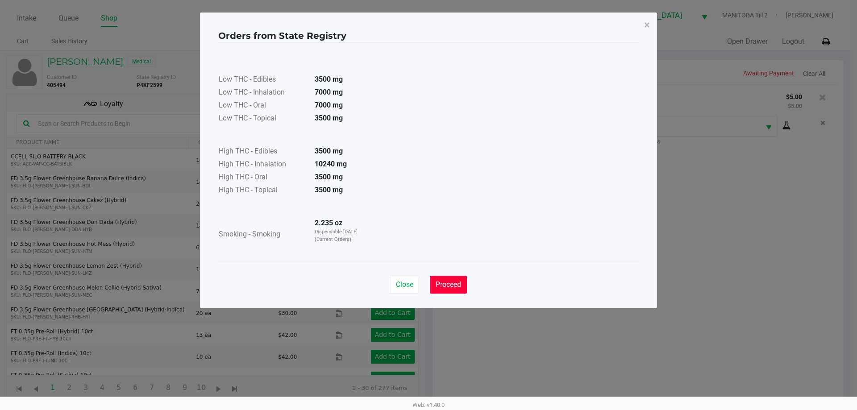
click at [458, 280] on span "Proceed" at bounding box center [448, 284] width 25 height 8
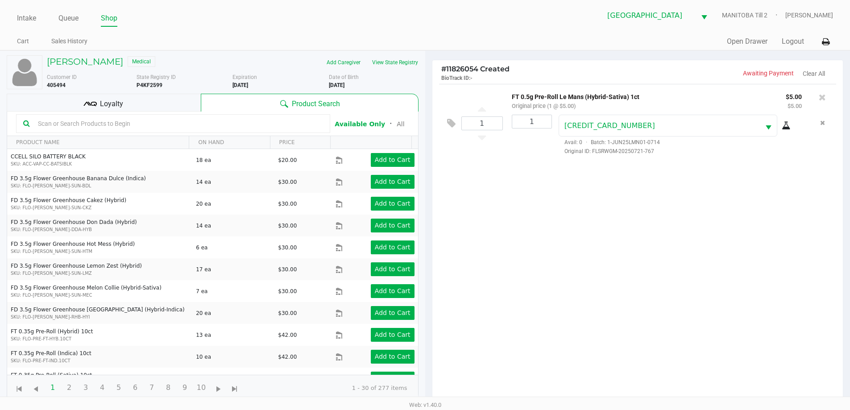
click at [543, 226] on div "1 FT 0.5g Pre-Roll Le Mans (Hybrid-Sativa) 1ct Original price (1 @ $5.00) $5.00…" at bounding box center [637, 246] width 411 height 324
click at [541, 251] on div "1 FT 0.5g Pre-Roll Le Mans (Hybrid-Sativa) 1ct Original price (1 @ $5.00) $5.00…" at bounding box center [637, 246] width 411 height 324
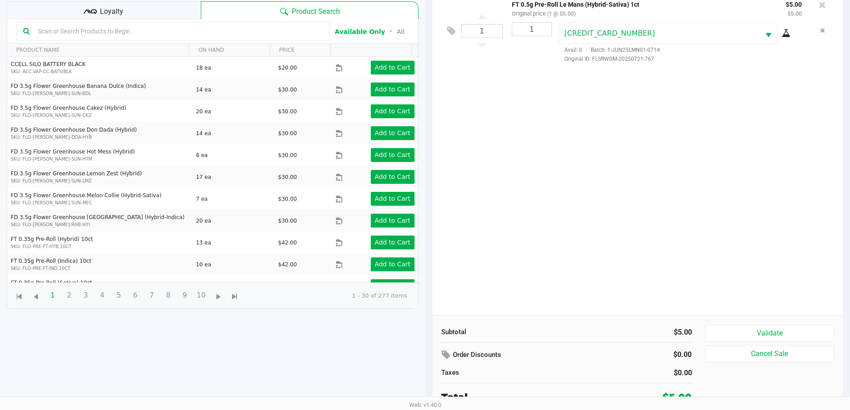
scroll to position [96, 0]
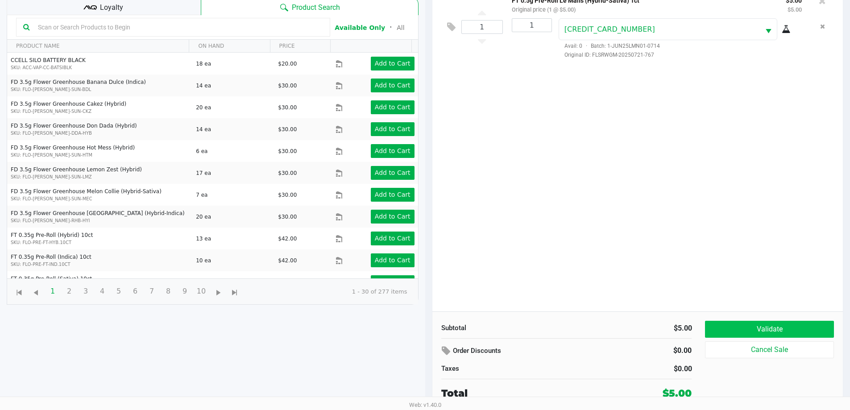
click at [543, 325] on button "Validate" at bounding box center [769, 329] width 129 height 17
click at [543, 322] on div "Validate Cancel Sale" at bounding box center [772, 361] width 135 height 80
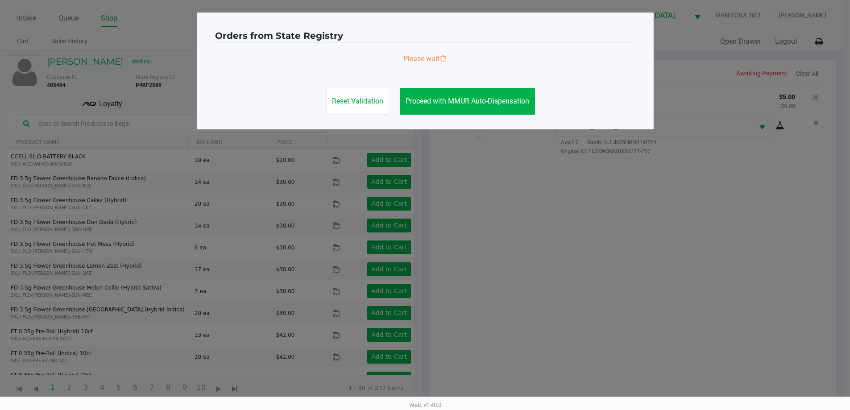
scroll to position [0, 0]
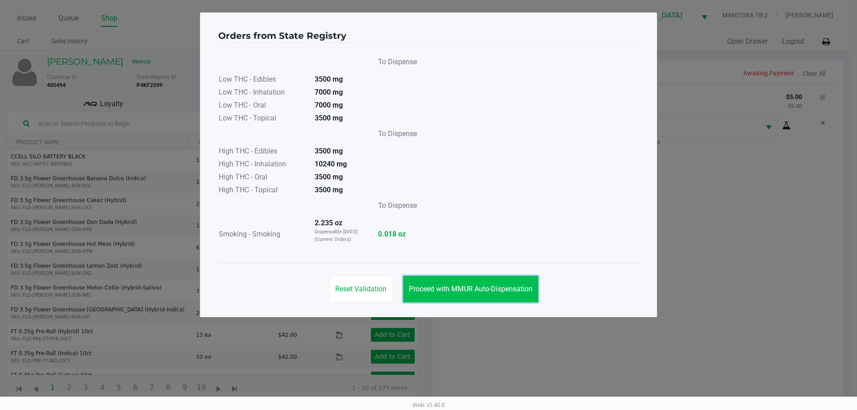
click at [522, 297] on button "Proceed with MMUR Auto-Dispensation" at bounding box center [470, 289] width 135 height 27
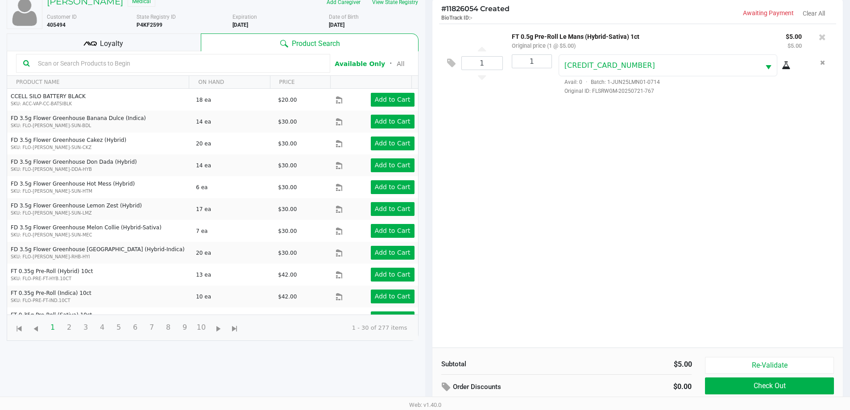
scroll to position [96, 0]
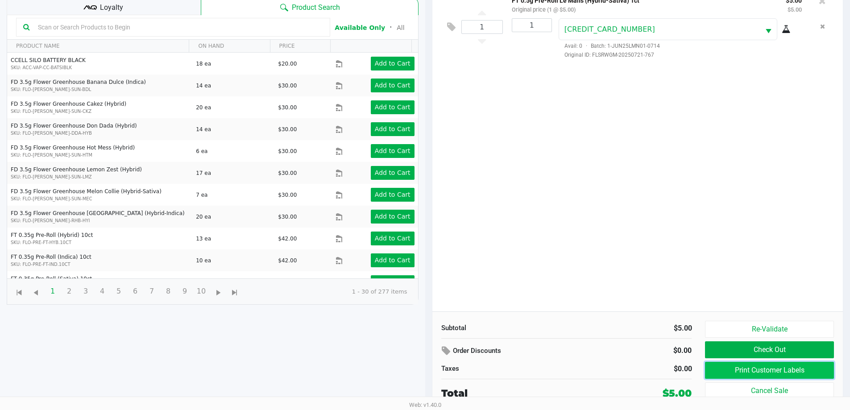
click at [543, 374] on button "Print Customer Labels" at bounding box center [769, 370] width 129 height 17
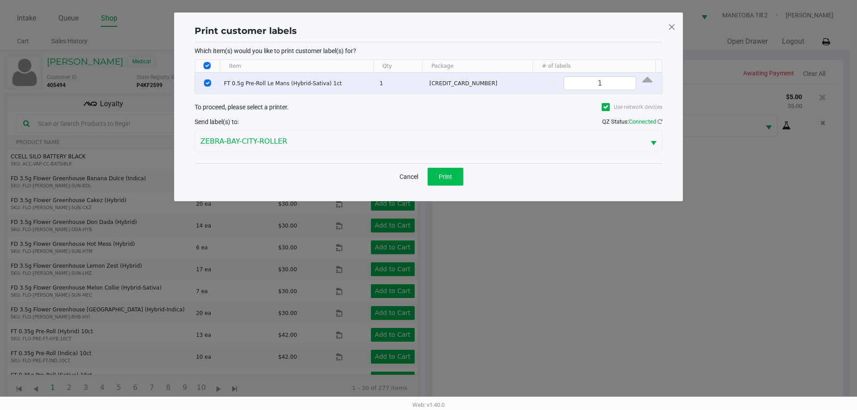
click at [458, 182] on button "Print" at bounding box center [446, 177] width 36 height 18
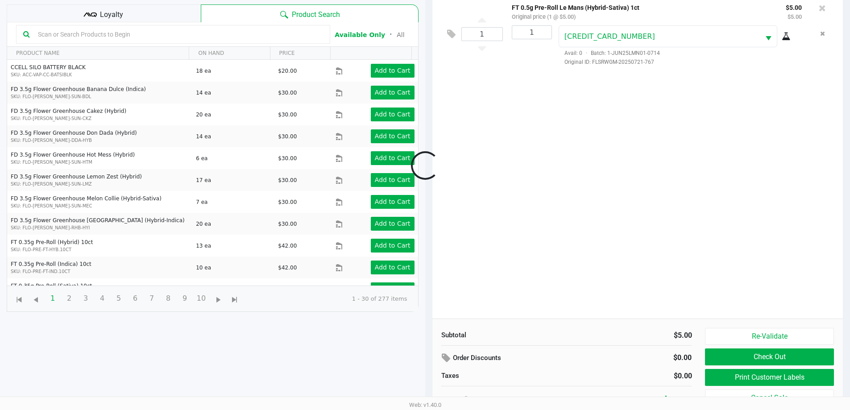
scroll to position [96, 0]
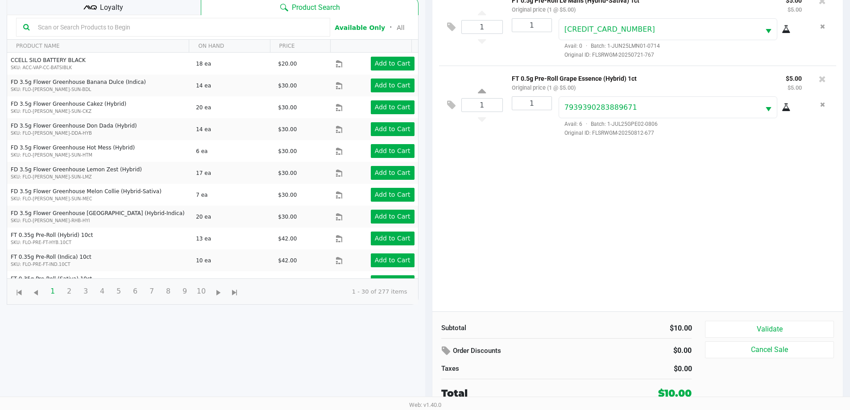
click at [543, 328] on button "Validate" at bounding box center [769, 329] width 129 height 17
click at [543, 331] on div "Validate Cancel Sale" at bounding box center [772, 361] width 135 height 80
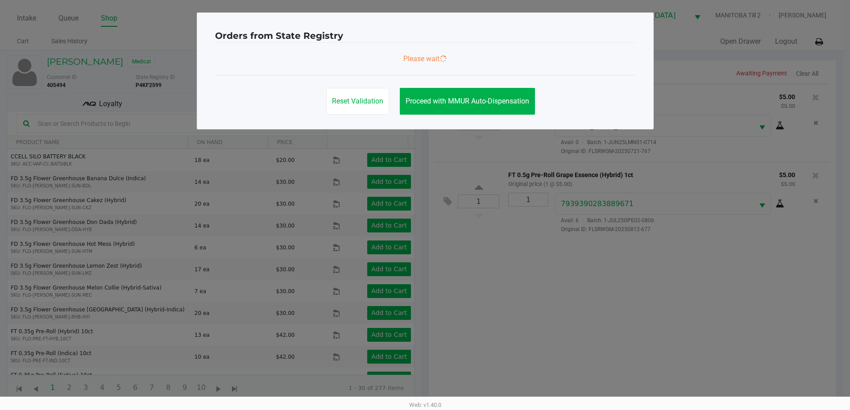
scroll to position [0, 0]
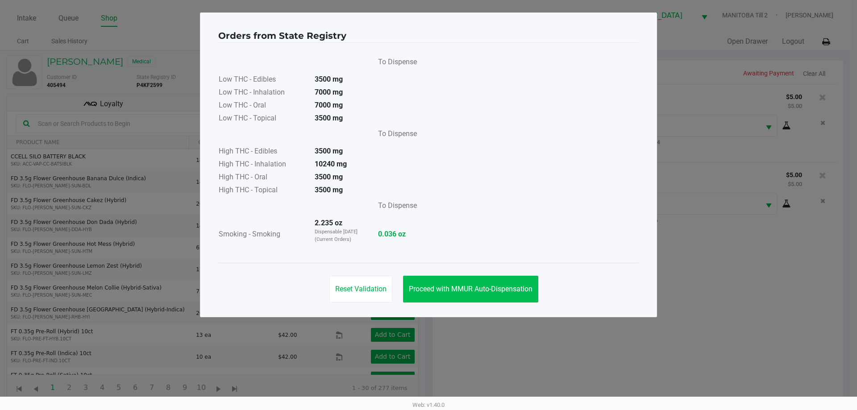
click at [493, 288] on span "Proceed with MMUR Auto-Dispensation" at bounding box center [471, 289] width 124 height 8
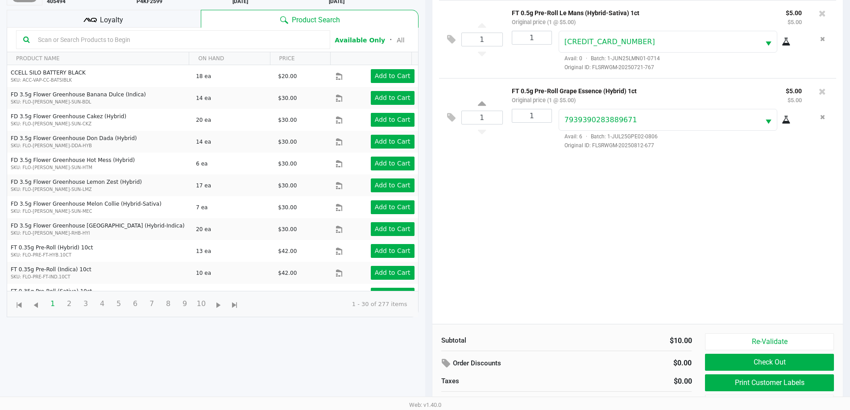
scroll to position [96, 0]
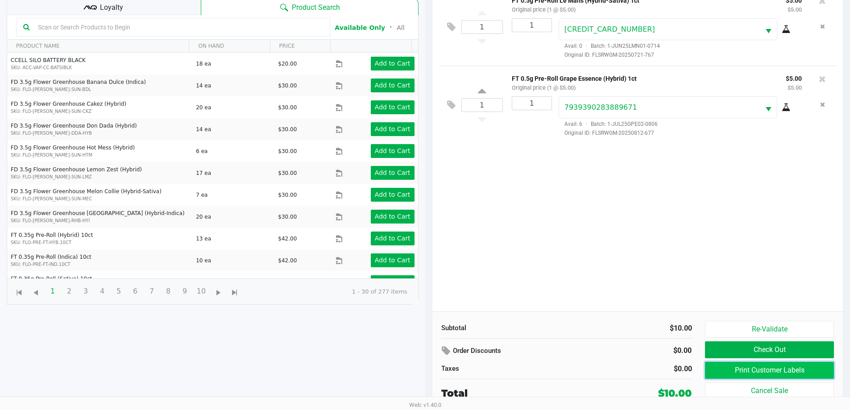
click at [543, 375] on button "Print Customer Labels" at bounding box center [769, 370] width 129 height 17
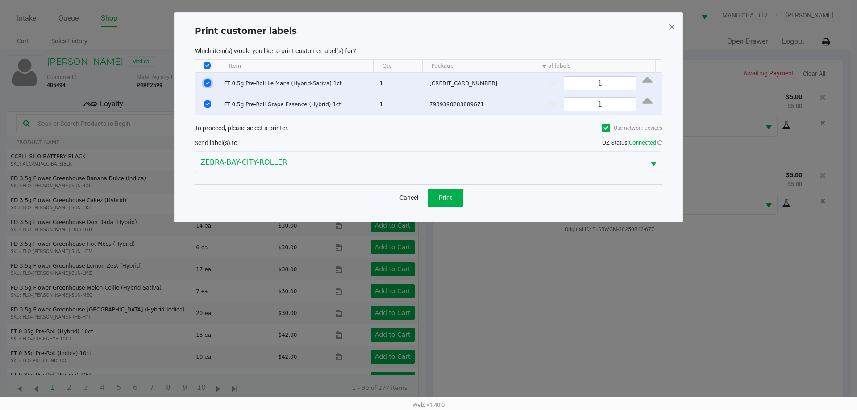
click at [204, 80] on input "Select Row" at bounding box center [207, 82] width 7 height 7
checkbox input "false"
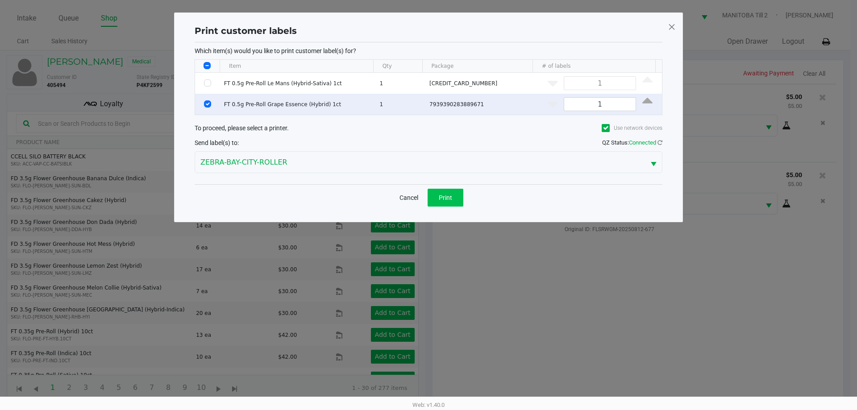
click at [454, 198] on button "Print" at bounding box center [446, 198] width 36 height 18
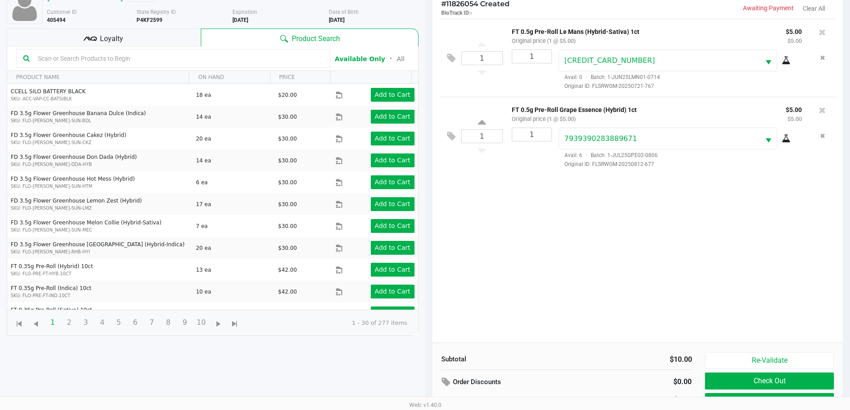
scroll to position [96, 0]
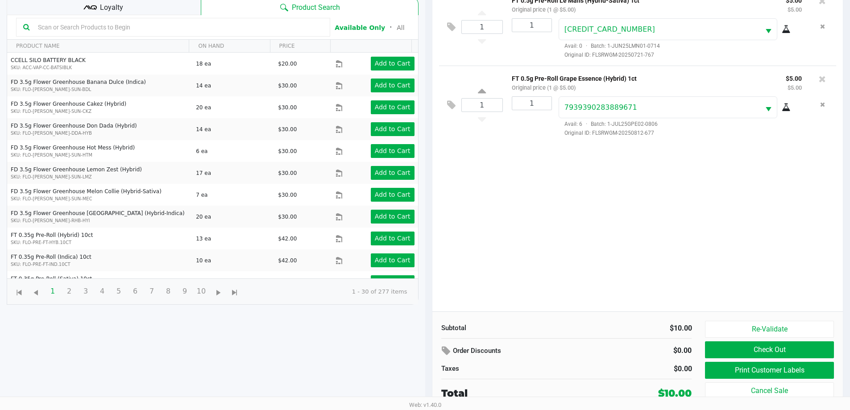
click at [174, 11] on div "Loyalty" at bounding box center [104, 6] width 194 height 18
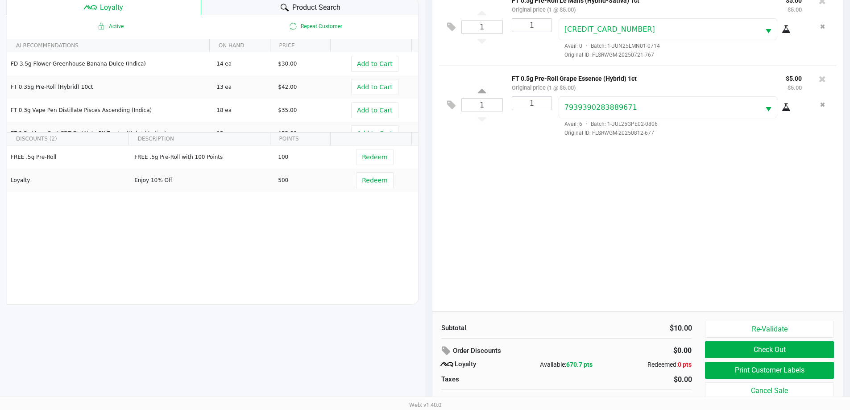
scroll to position [107, 0]
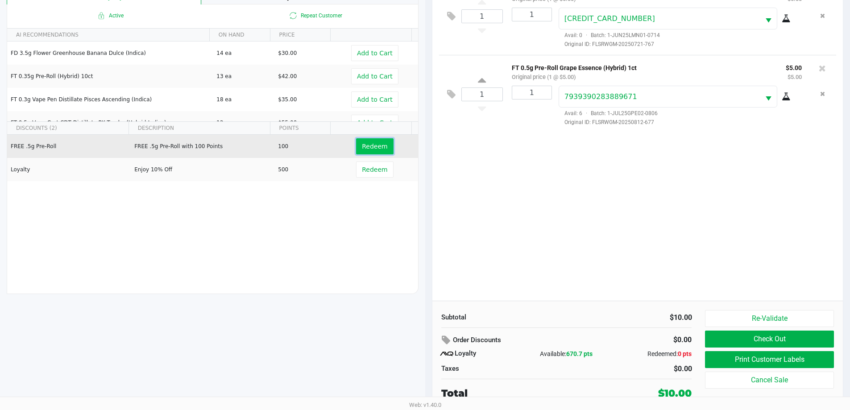
click at [357, 151] on button "Redeem" at bounding box center [374, 146] width 37 height 16
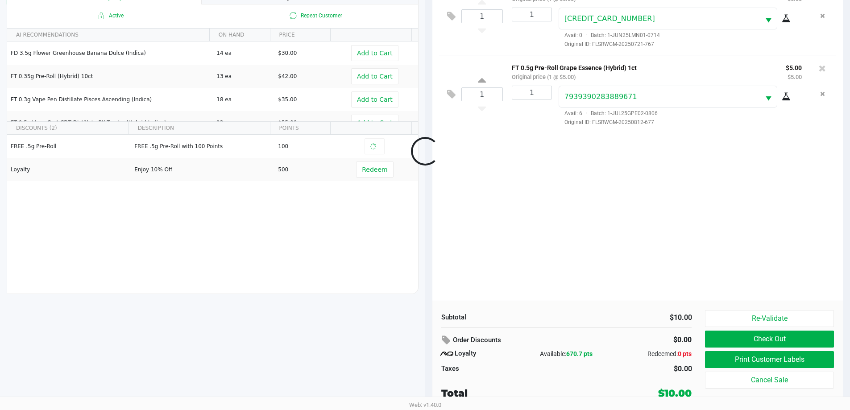
click at [437, 269] on div at bounding box center [425, 151] width 850 height 327
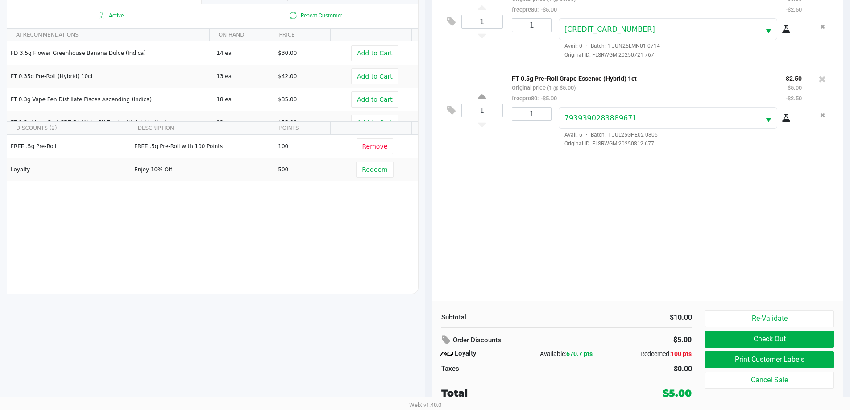
click at [543, 268] on div "1 FT 0.5g Pre-Roll Le Mans (Hybrid-Sativa) 1ct Original price (1 @ $5.00) freep…" at bounding box center [637, 139] width 411 height 324
click at [543, 230] on div "1 FT 0.5g Pre-Roll Le Mans (Hybrid-Sativa) 1ct Original price (1 @ $5.00) freep…" at bounding box center [637, 139] width 411 height 324
click at [543, 257] on div "1 FT 0.5g Pre-Roll Le Mans (Hybrid-Sativa) 1ct Original price (1 @ $5.00) freep…" at bounding box center [637, 139] width 411 height 324
click at [543, 250] on div "1 FT 0.5g Pre-Roll Le Mans (Hybrid-Sativa) 1ct Original price (1 @ $5.00) freep…" at bounding box center [637, 139] width 411 height 324
click at [543, 343] on button "Check Out" at bounding box center [769, 339] width 129 height 17
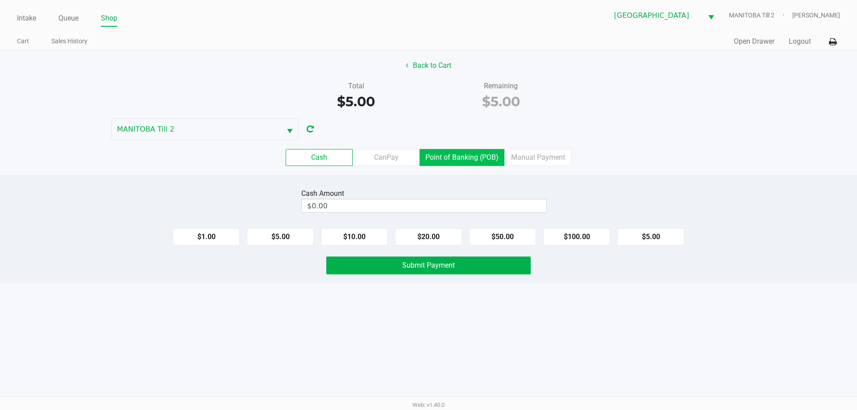
click at [463, 158] on label "Point of Banking (POB)" at bounding box center [461, 157] width 85 height 17
click at [0, 0] on 7 "Point of Banking (POB)" at bounding box center [0, 0] width 0 height 0
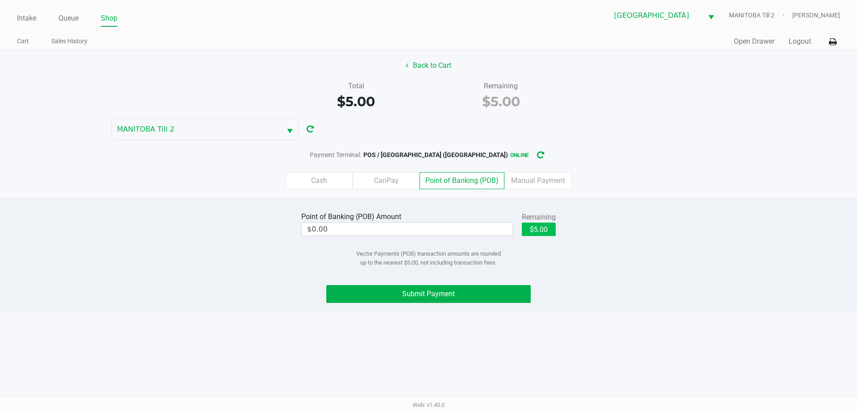
click at [543, 229] on button "$5.00" at bounding box center [539, 229] width 34 height 13
type input "$5.00"
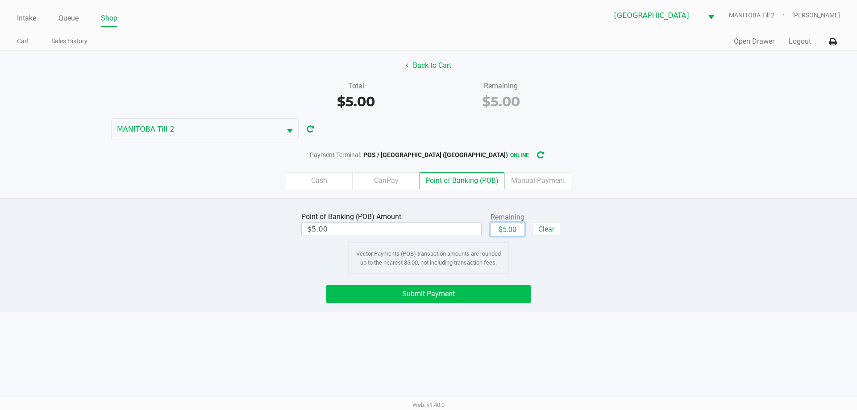
click at [503, 299] on button "Submit Payment" at bounding box center [428, 294] width 204 height 18
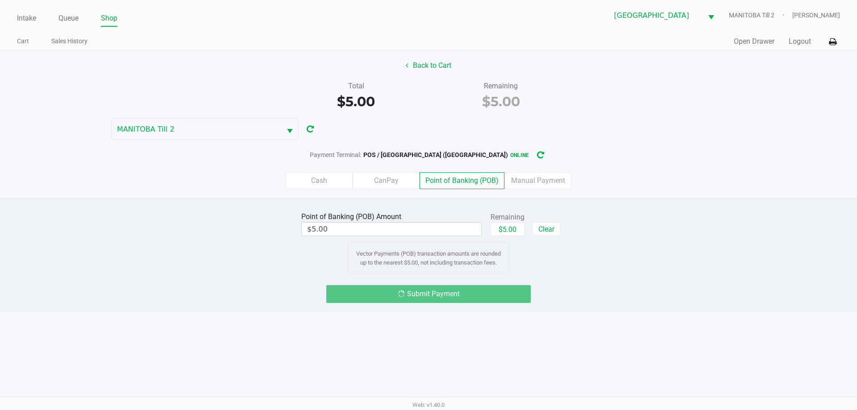
click at [543, 335] on div "Intake Queue Shop Lakeland WC [GEOGRAPHIC_DATA] Till 2 [PERSON_NAME] Cart Sales…" at bounding box center [428, 205] width 857 height 410
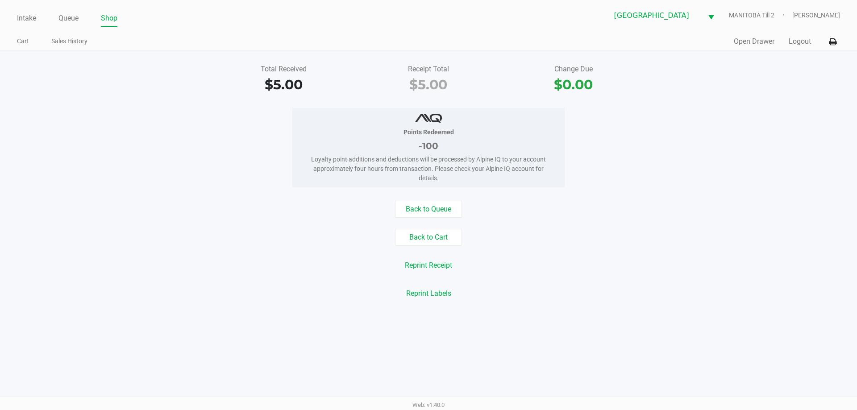
click at [543, 302] on div "Total Received $5.00 Receipt Total $5.00 Change Due $0.00 Points Redeemed -100 …" at bounding box center [428, 181] width 857 height 262
click at [74, 24] on link "Queue" at bounding box center [68, 18] width 20 height 12
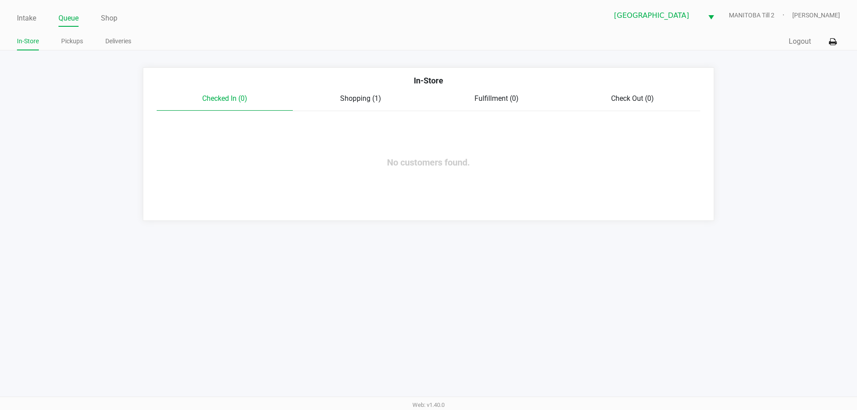
click at [24, 19] on link "Intake" at bounding box center [26, 18] width 19 height 12
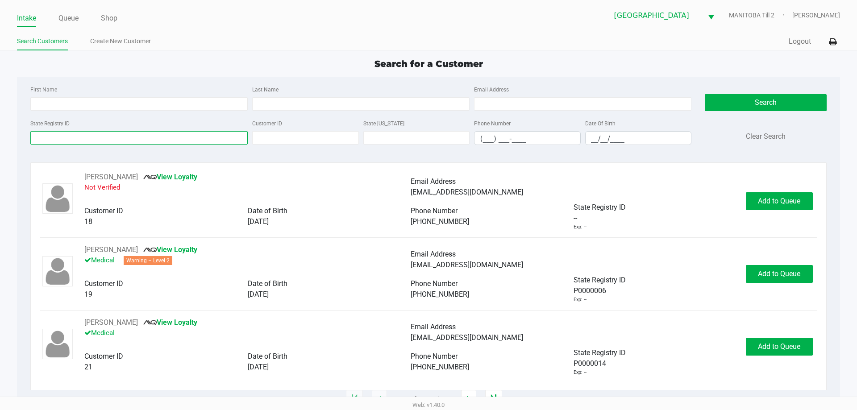
click at [127, 144] on input "State Registry ID" at bounding box center [138, 137] width 217 height 13
click at [118, 137] on input "State Registry ID" at bounding box center [138, 137] width 217 height 13
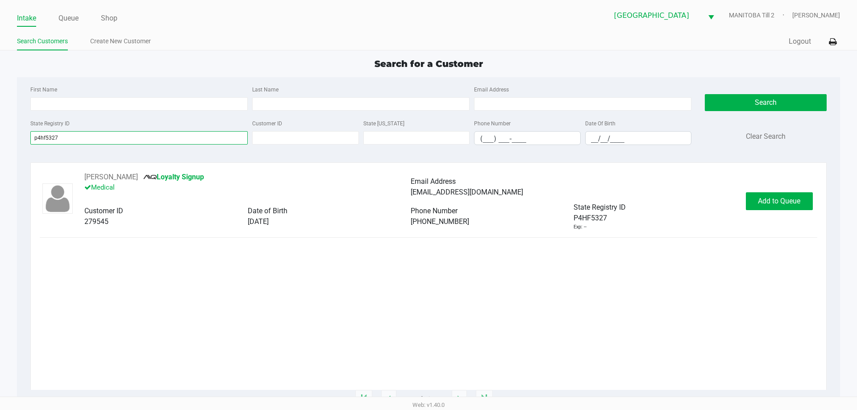
type input "p4hf5327"
click at [543, 203] on span "Add to Queue" at bounding box center [779, 201] width 42 height 8
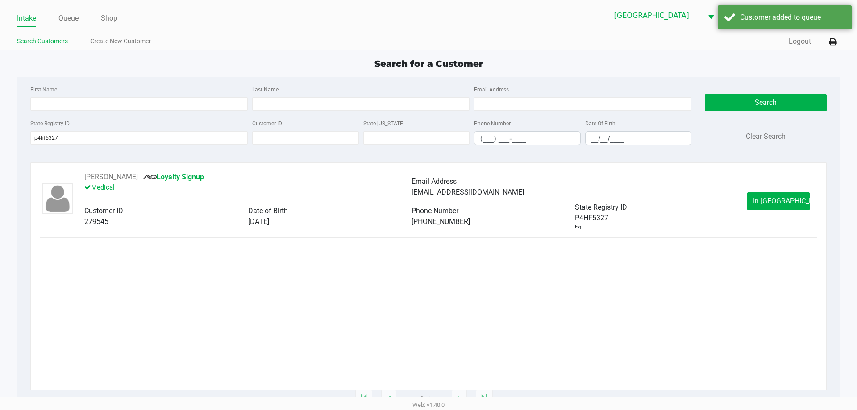
click at [543, 197] on span "In [GEOGRAPHIC_DATA]" at bounding box center [790, 201] width 75 height 8
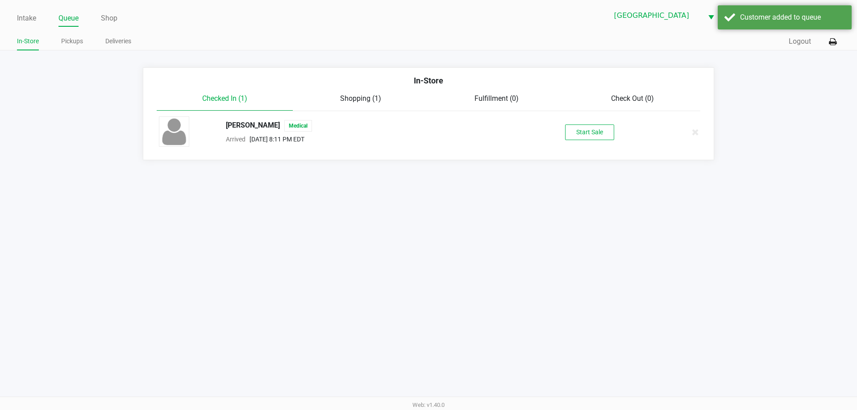
click at [543, 135] on button "Start Sale" at bounding box center [589, 133] width 49 height 16
click at [543, 134] on div "Start Sale" at bounding box center [589, 133] width 49 height 16
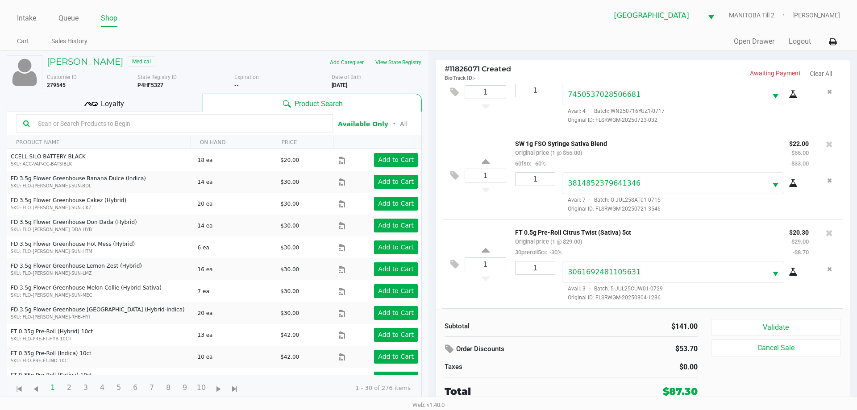
scroll to position [120, 0]
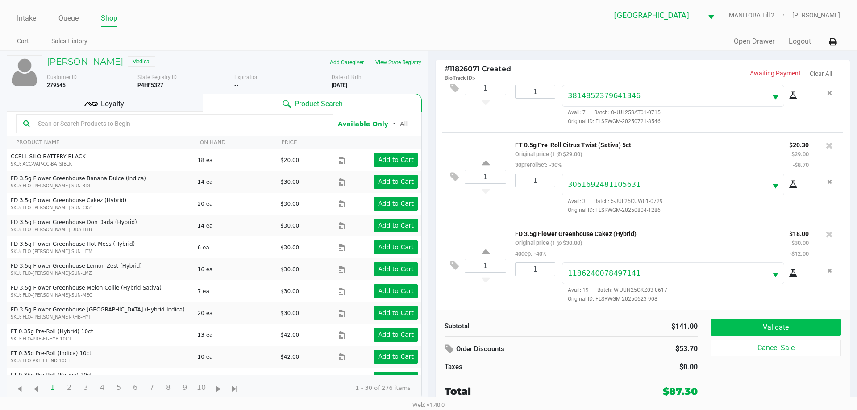
click at [543, 328] on button "Validate" at bounding box center [776, 327] width 130 height 17
click at [543, 325] on div "Validate Cancel Sale" at bounding box center [779, 359] width 137 height 80
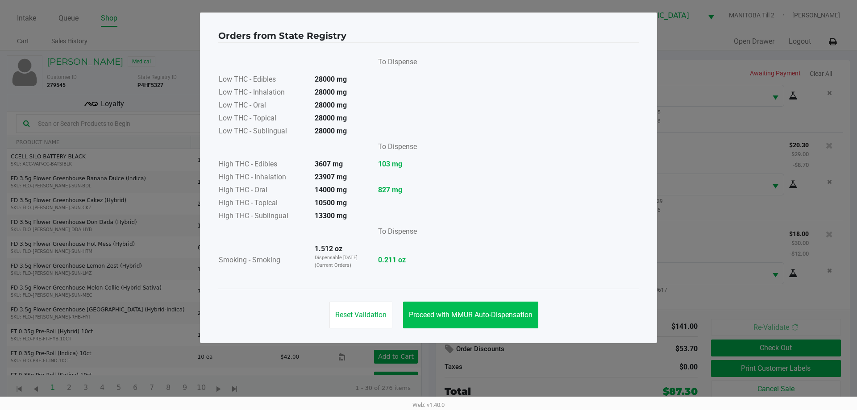
click at [492, 316] on span "Proceed with MMUR Auto-Dispensation" at bounding box center [471, 315] width 124 height 8
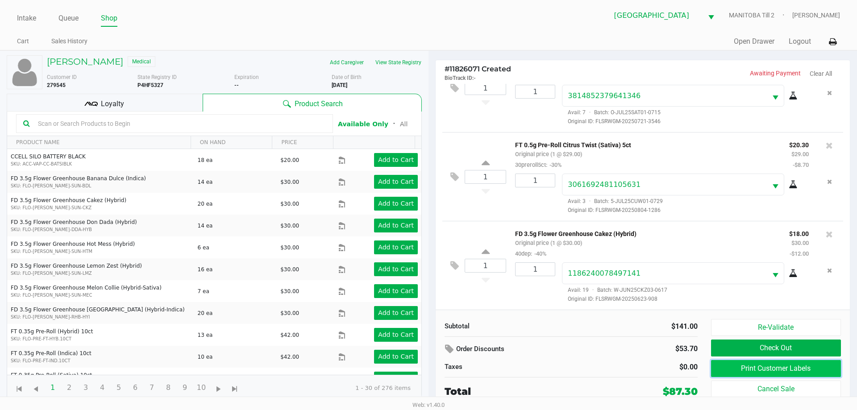
click at [543, 374] on button "Print Customer Labels" at bounding box center [776, 368] width 130 height 17
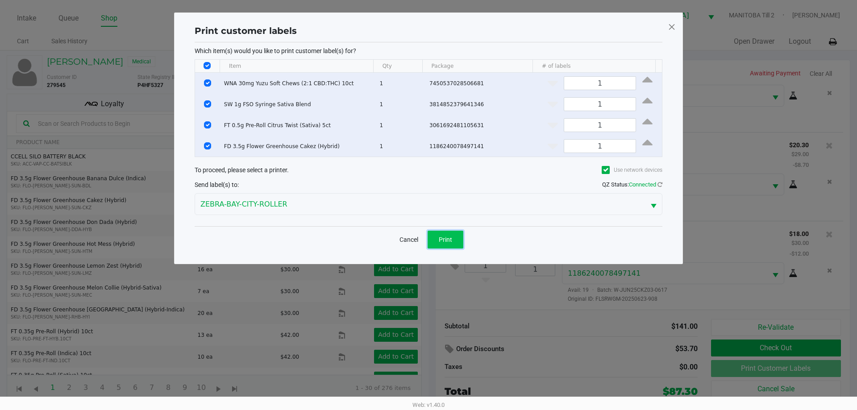
click at [451, 235] on button "Print" at bounding box center [446, 240] width 36 height 18
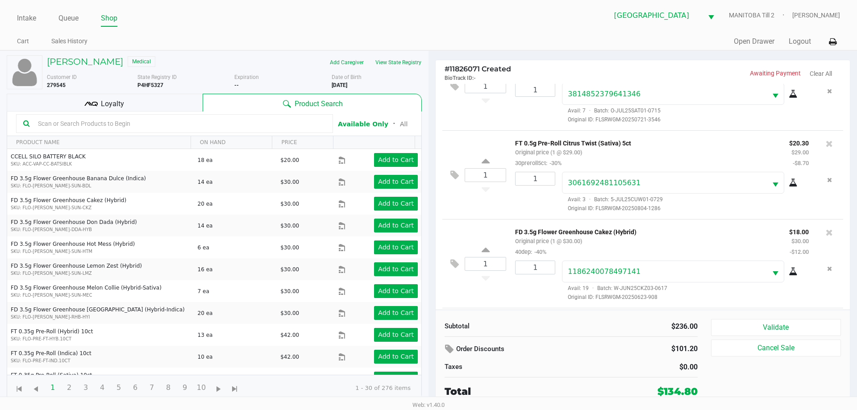
scroll to position [210, 0]
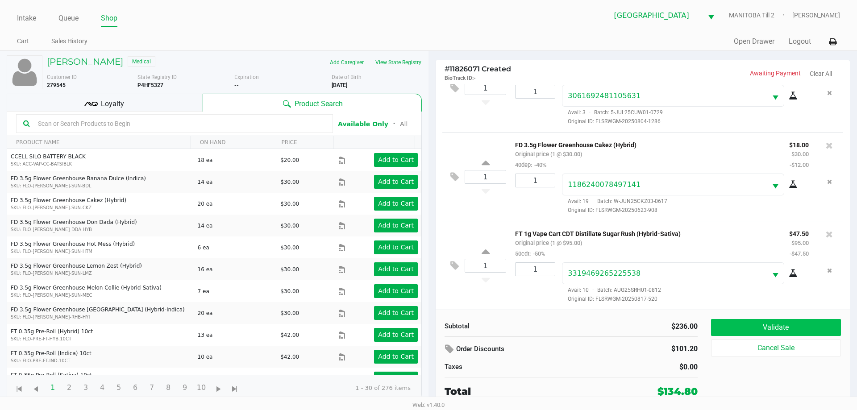
click at [543, 331] on button "Validate" at bounding box center [776, 327] width 130 height 17
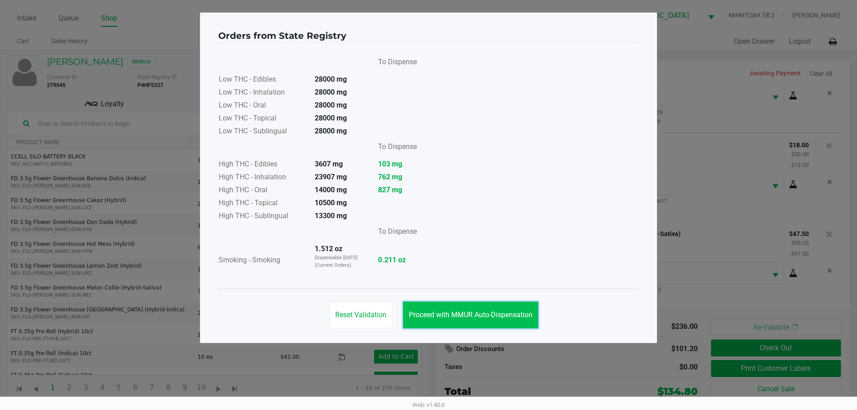
click at [504, 319] on span "Proceed with MMUR Auto-Dispensation" at bounding box center [471, 315] width 124 height 8
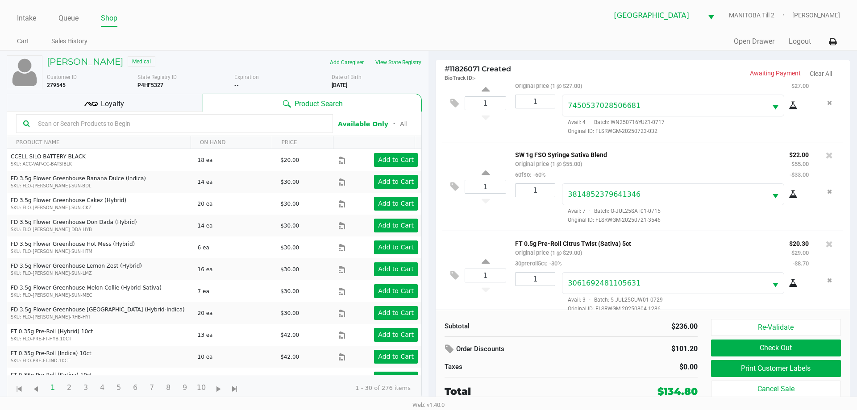
scroll to position [0, 0]
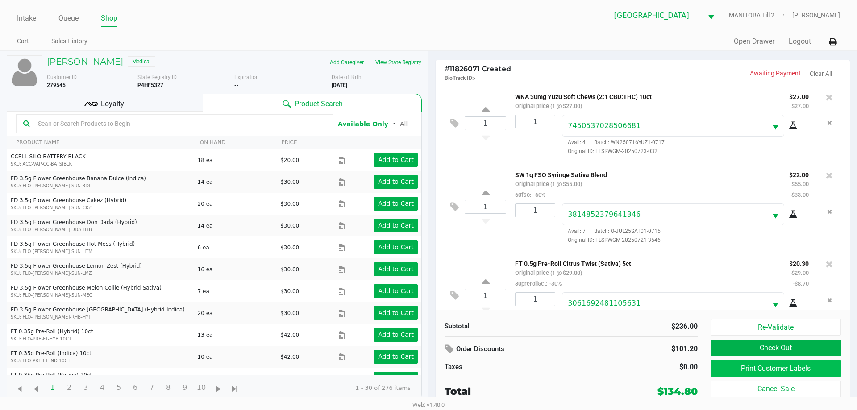
click at [543, 370] on button "Print Customer Labels" at bounding box center [776, 368] width 130 height 17
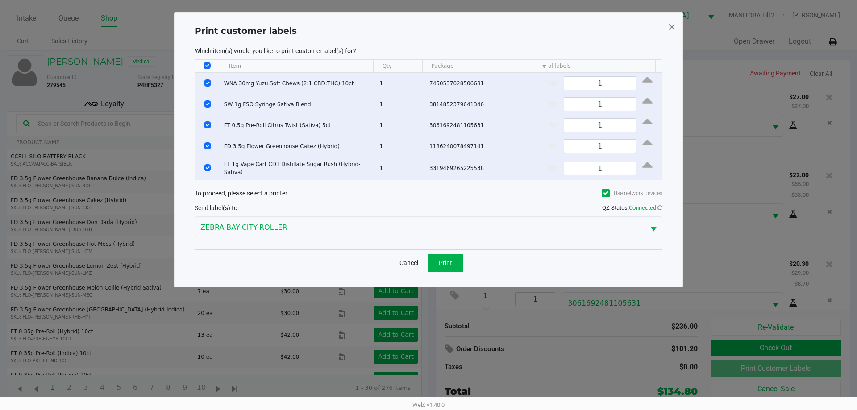
click at [204, 66] on input "Select All Rows" at bounding box center [206, 65] width 7 height 7
checkbox input "false"
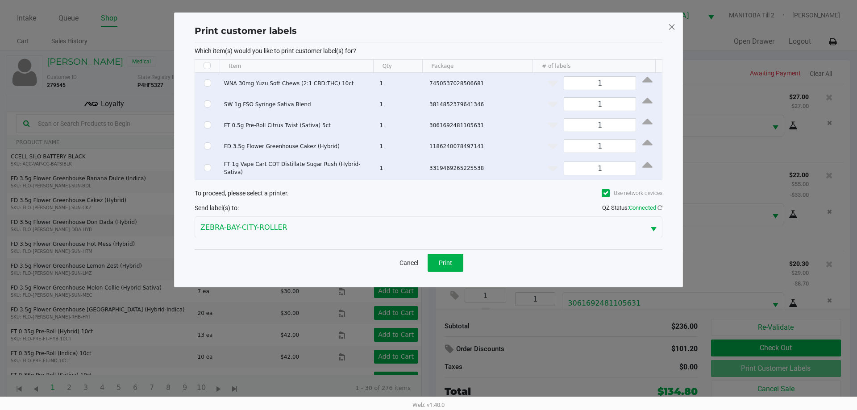
checkbox input "false"
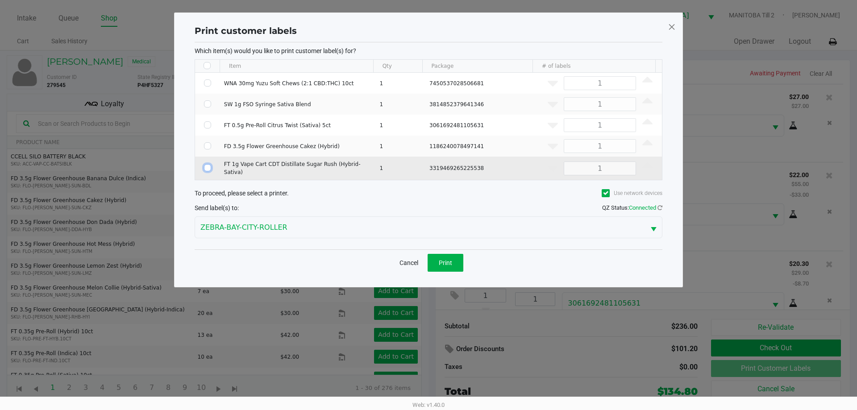
click at [209, 167] on input "Select Row" at bounding box center [207, 167] width 7 height 7
checkbox input "true"
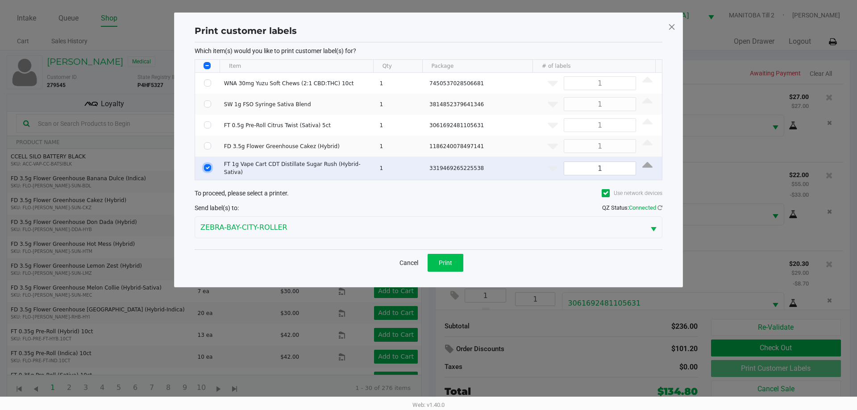
click at [450, 261] on span "Print" at bounding box center [445, 262] width 13 height 7
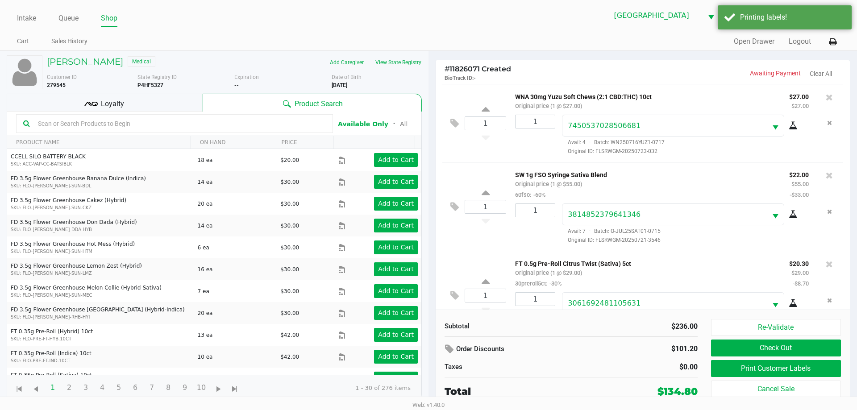
click at [153, 108] on div "Loyalty" at bounding box center [105, 103] width 196 height 18
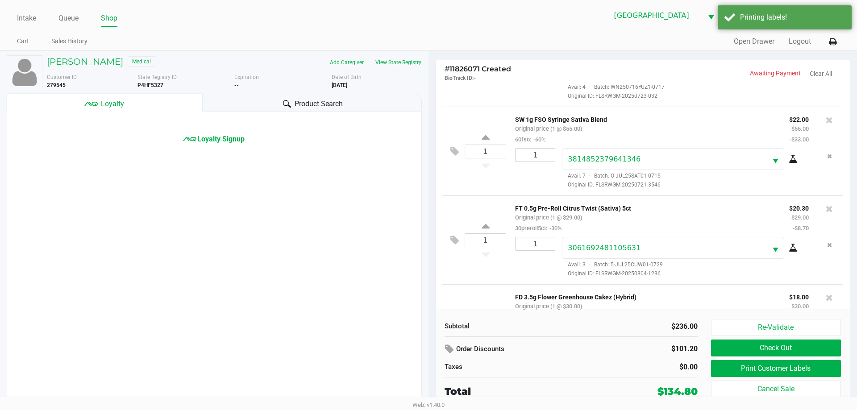
scroll to position [210, 0]
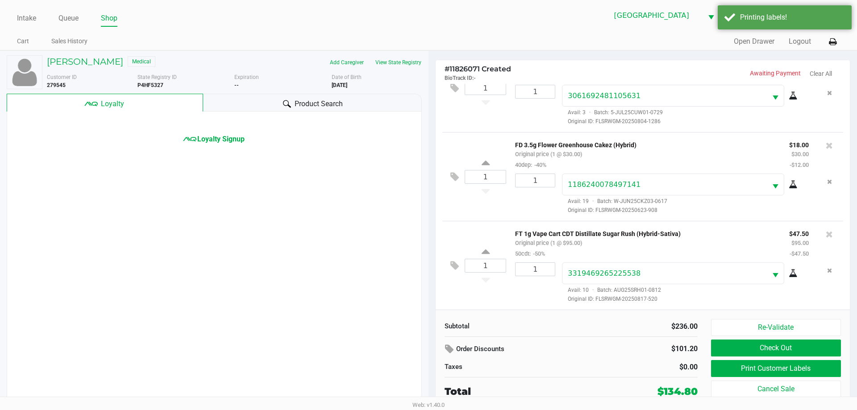
click at [543, 233] on icon at bounding box center [829, 234] width 7 height 9
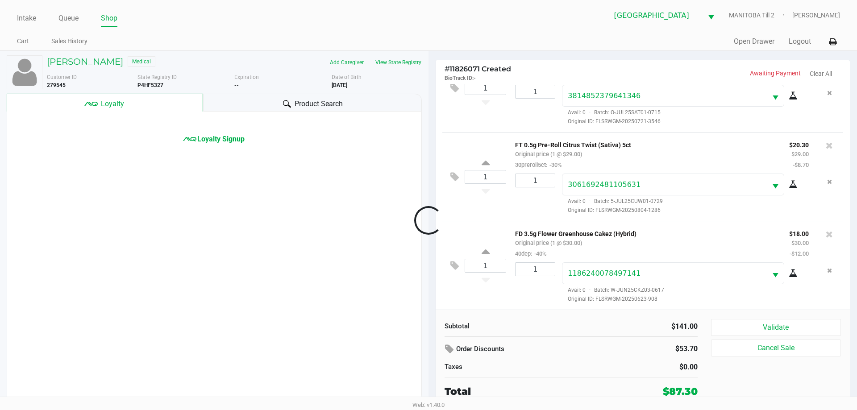
scroll to position [120, 0]
click at [543, 91] on icon "Remove the package from the orderLine" at bounding box center [829, 93] width 5 height 6
click at [543, 103] on div at bounding box center [428, 220] width 857 height 250
click at [73, 16] on link "Queue" at bounding box center [68, 18] width 20 height 12
